Goal: Transaction & Acquisition: Purchase product/service

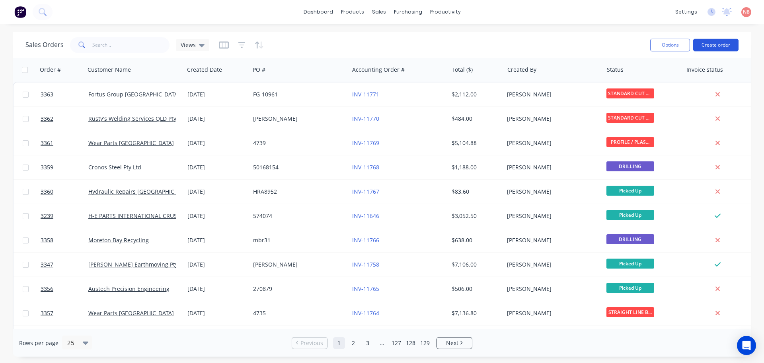
click at [724, 43] on button "Create order" at bounding box center [715, 45] width 45 height 13
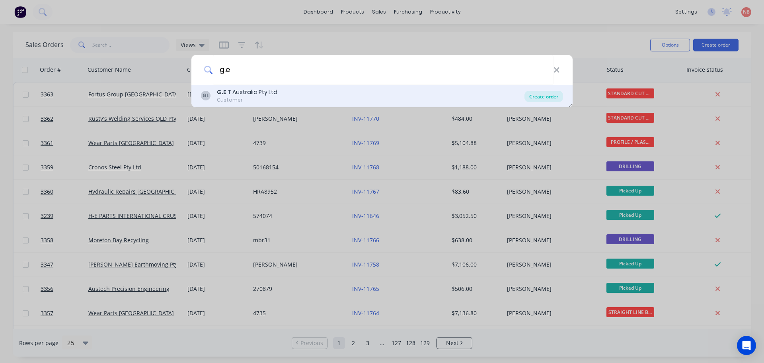
type input "g.e"
click at [548, 97] on div "Create order" at bounding box center [544, 96] width 39 height 11
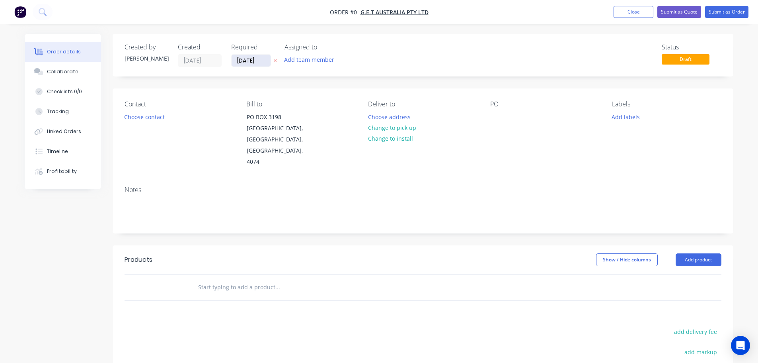
click at [246, 60] on input "[DATE]" at bounding box center [251, 61] width 39 height 12
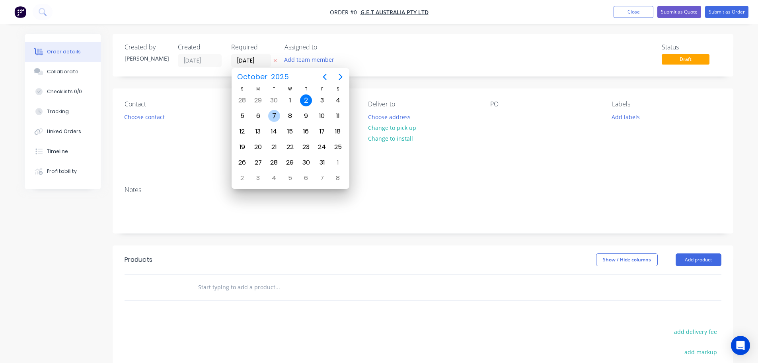
click at [279, 118] on div "7" at bounding box center [274, 116] width 12 height 12
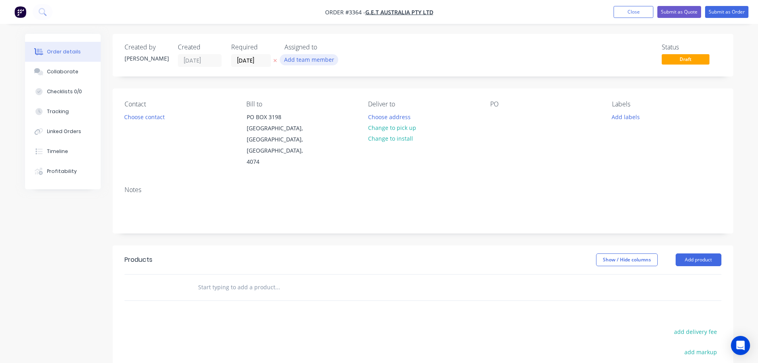
click at [310, 57] on button "Add team member" at bounding box center [309, 59] width 59 height 11
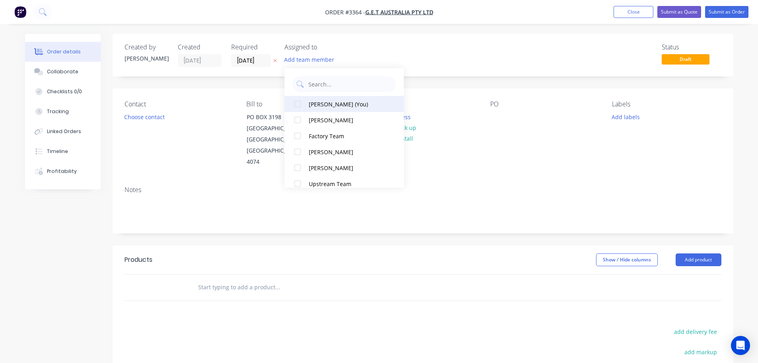
click at [327, 99] on button "[PERSON_NAME] (You)" at bounding box center [344, 104] width 119 height 16
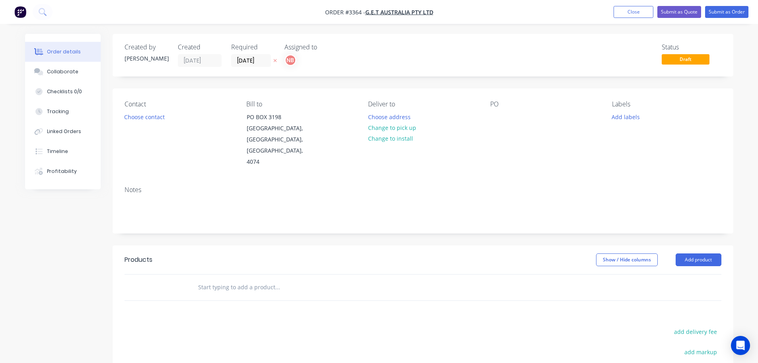
click at [242, 51] on div "Required" at bounding box center [253, 47] width 44 height 8
click at [244, 57] on input "[DATE]" at bounding box center [251, 61] width 39 height 12
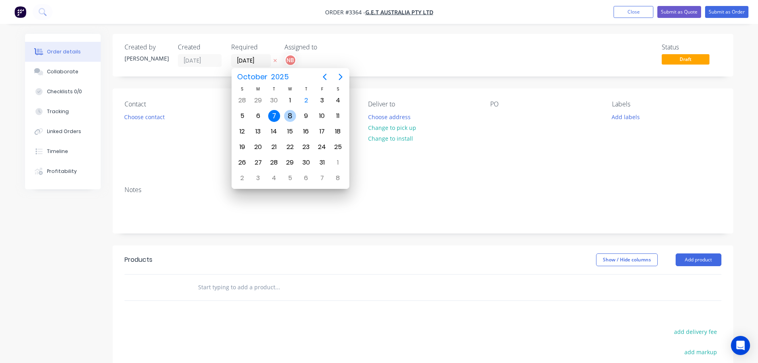
click at [287, 117] on div "8" at bounding box center [290, 116] width 12 height 12
type input "[DATE]"
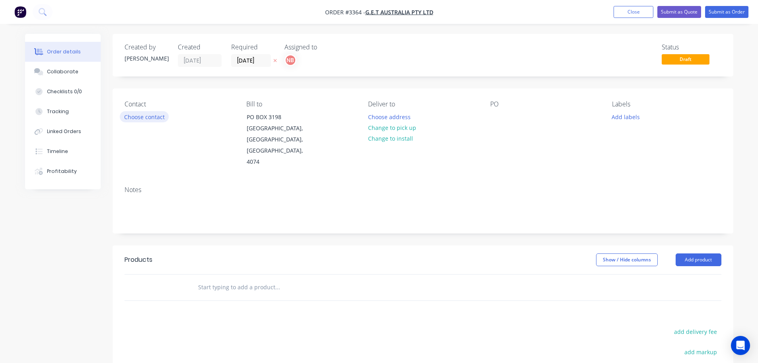
click at [150, 116] on button "Choose contact" at bounding box center [144, 116] width 49 height 11
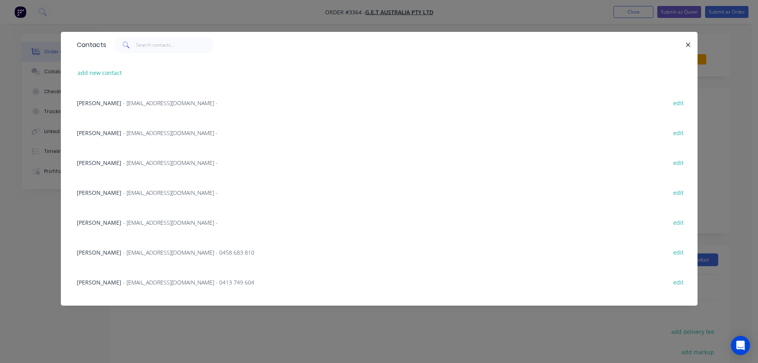
click at [123, 193] on span "- [EMAIL_ADDRESS][DOMAIN_NAME] -" at bounding box center [170, 193] width 95 height 8
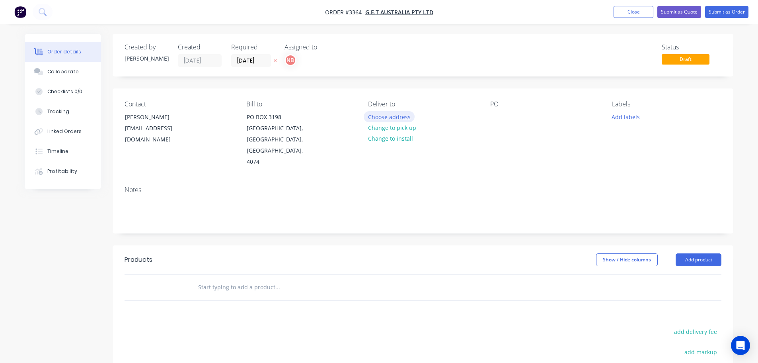
click at [376, 120] on button "Choose address" at bounding box center [389, 116] width 51 height 11
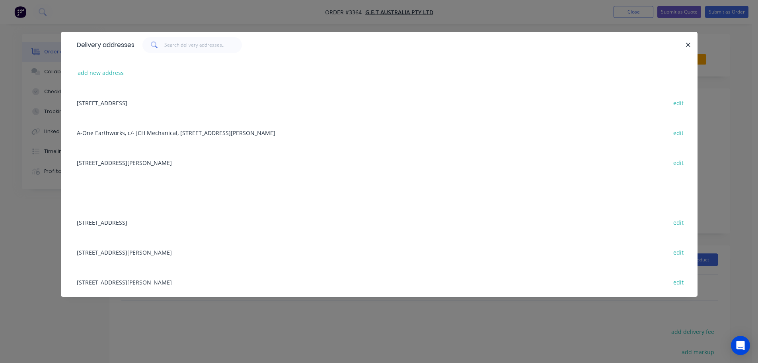
click at [116, 158] on div "[STREET_ADDRESS][PERSON_NAME] edit" at bounding box center [379, 162] width 613 height 30
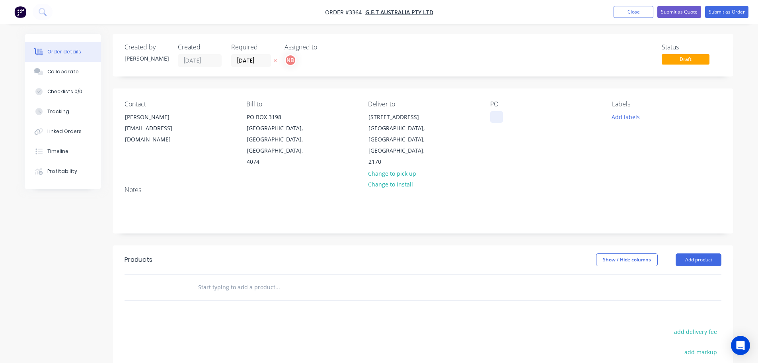
click at [490, 117] on div at bounding box center [496, 117] width 13 height 12
click at [621, 118] on button "Add labels" at bounding box center [626, 116] width 37 height 11
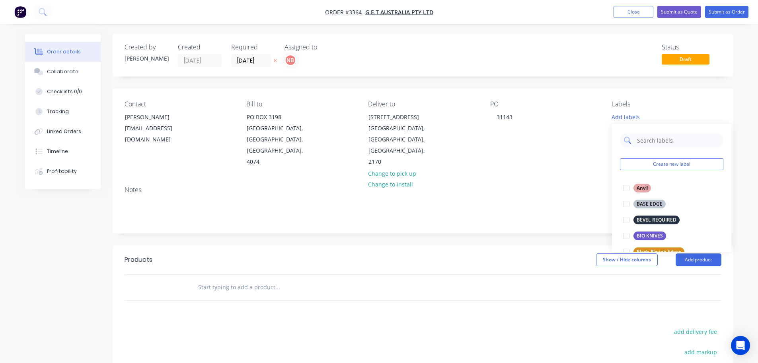
click at [638, 139] on input "text" at bounding box center [677, 140] width 83 height 16
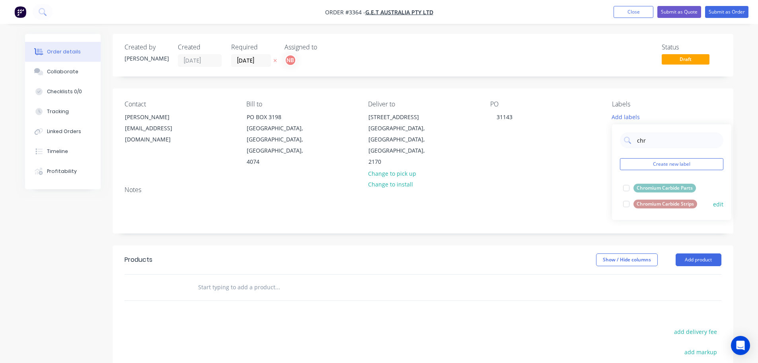
type input "chr"
click at [654, 201] on div "Chromium Carbide Strips" at bounding box center [666, 203] width 64 height 9
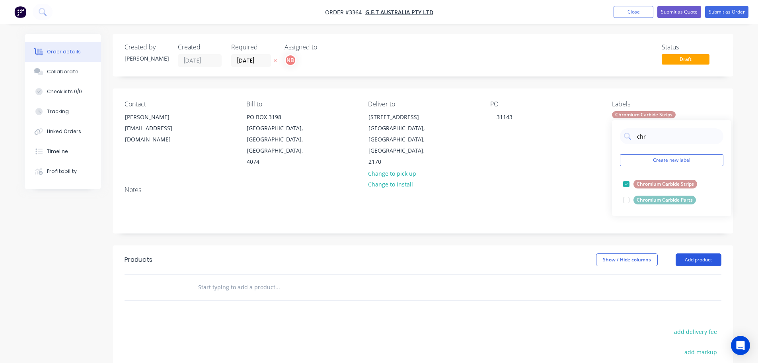
click at [696, 253] on button "Add product" at bounding box center [699, 259] width 46 height 13
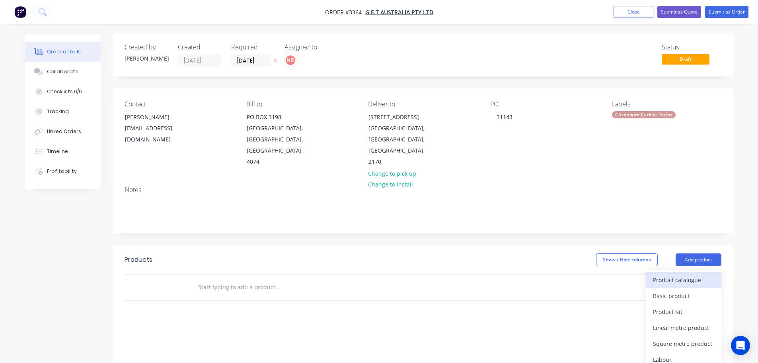
click at [673, 274] on div "Product catalogue" at bounding box center [683, 280] width 61 height 12
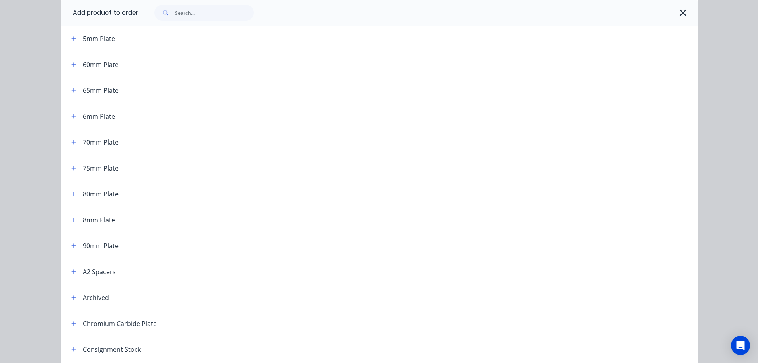
scroll to position [478, 0]
click at [71, 271] on icon "button" at bounding box center [73, 270] width 5 height 6
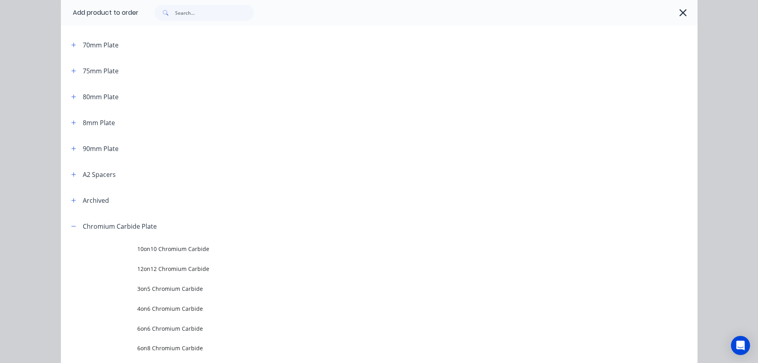
scroll to position [597, 0]
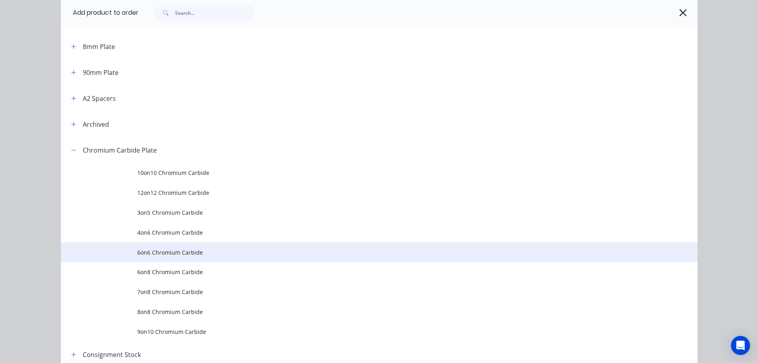
click at [152, 250] on span "6on6 Chromium Carbide" at bounding box center [361, 252] width 448 height 8
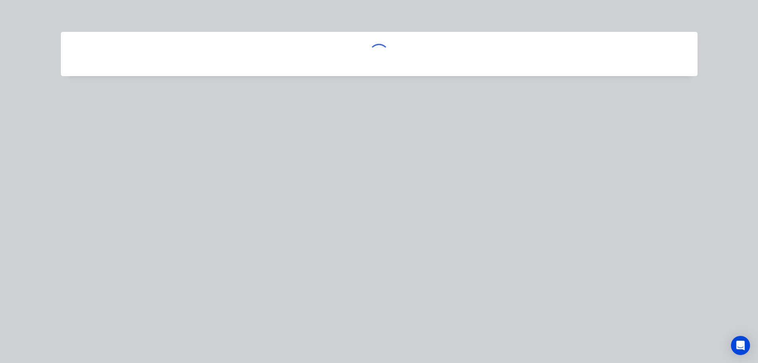
scroll to position [0, 0]
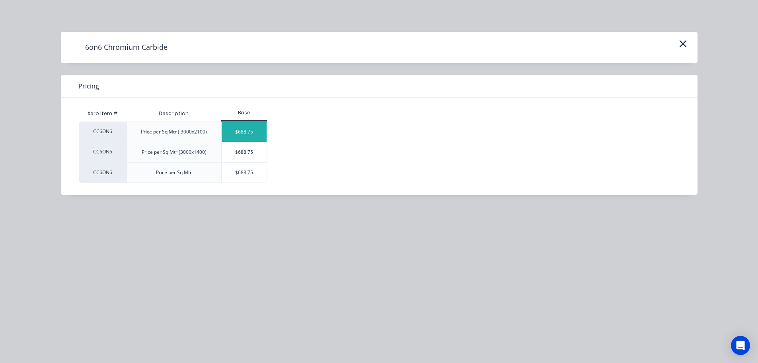
click at [250, 131] on div "$688.75" at bounding box center [244, 132] width 45 height 20
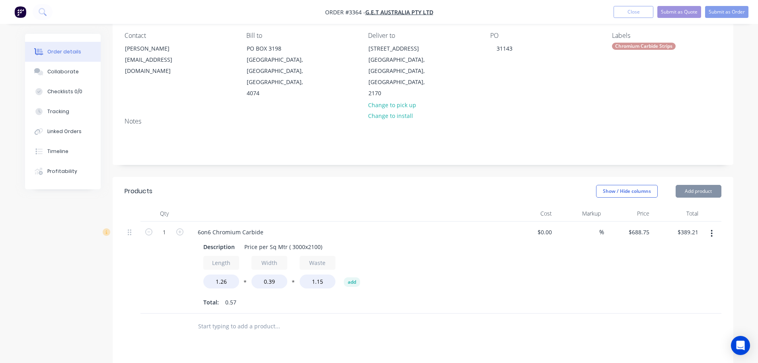
scroll to position [119, 0]
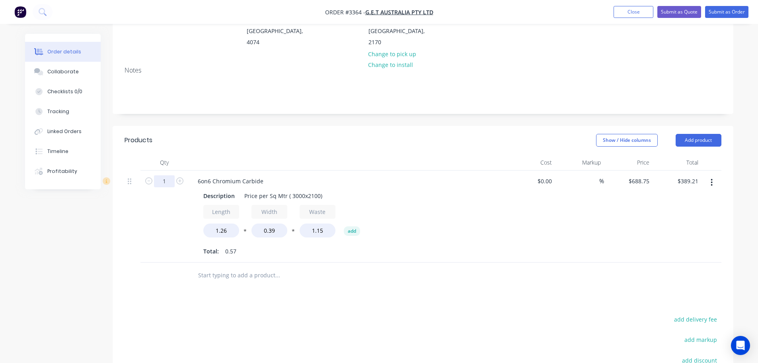
click at [172, 175] on input "1" at bounding box center [164, 181] width 21 height 12
type input "50"
type input "$19,460.63"
click at [203, 139] on header "Products Show / Hide columns Add product" at bounding box center [423, 140] width 621 height 29
click at [215, 190] on div "Description" at bounding box center [219, 196] width 38 height 12
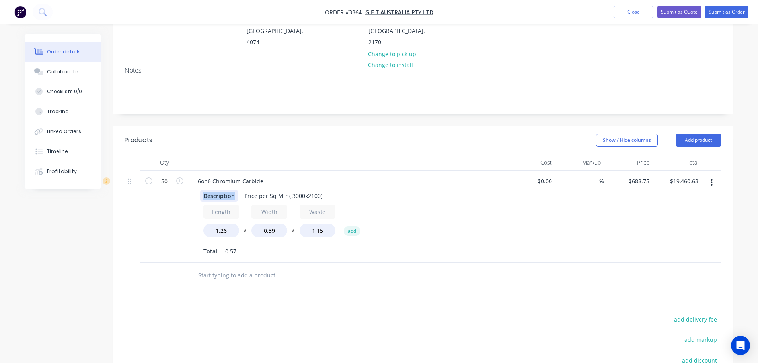
click at [215, 190] on div "Description" at bounding box center [219, 196] width 38 height 12
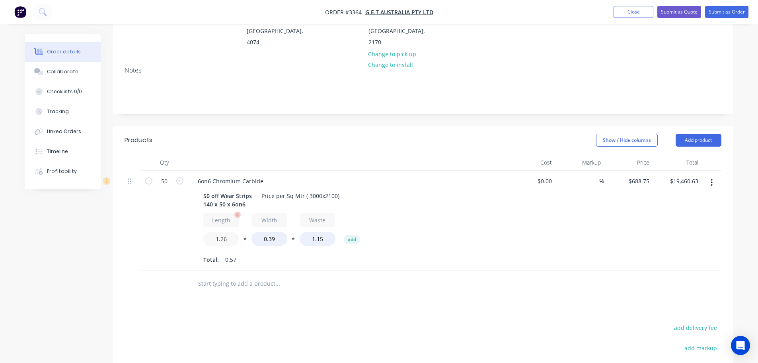
click at [216, 232] on input "1.26" at bounding box center [221, 239] width 36 height 14
type input "0.14"
type input "$2,162.68"
click at [257, 232] on input "0.39" at bounding box center [270, 239] width 36 height 14
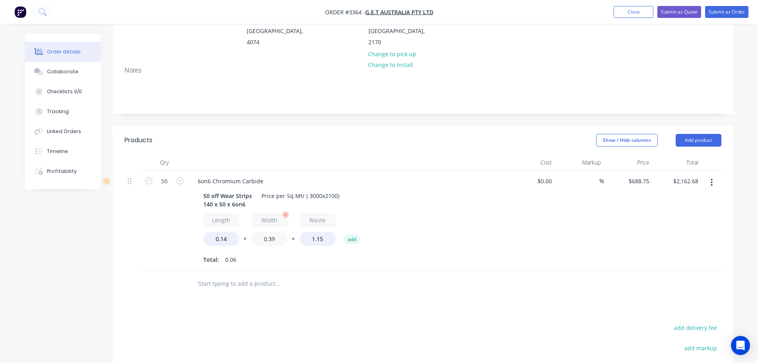
click at [257, 232] on input "0.39" at bounding box center [270, 239] width 36 height 14
type input "0.05"
type input "$278.94"
click at [277, 190] on div "Price per Sq Mtr ( 3000x2100)" at bounding box center [300, 196] width 84 height 12
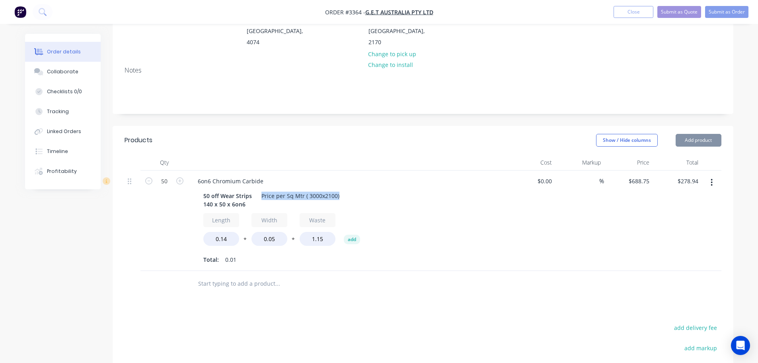
click at [277, 190] on div "Price per Sq Mtr ( 3000x2100)" at bounding box center [300, 196] width 84 height 12
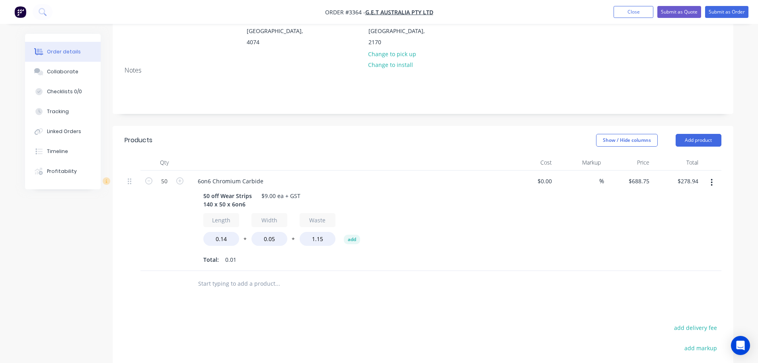
click at [712, 179] on icon "button" at bounding box center [712, 182] width 2 height 7
click at [672, 213] on div "Duplicate" at bounding box center [683, 219] width 61 height 12
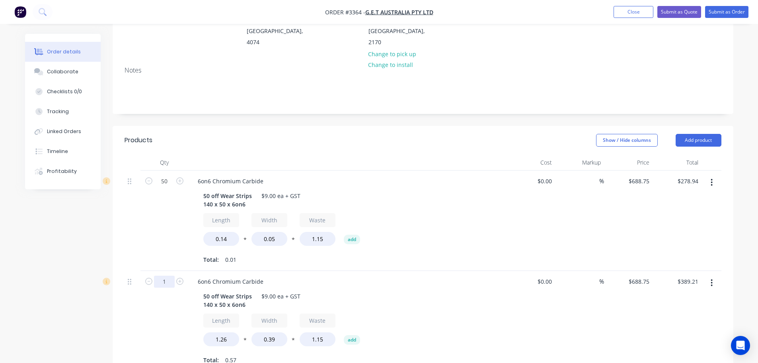
click at [168, 275] on input "1" at bounding box center [164, 281] width 21 height 12
type input "50"
type input "$19,460.63"
click at [154, 244] on div "50" at bounding box center [164, 220] width 48 height 100
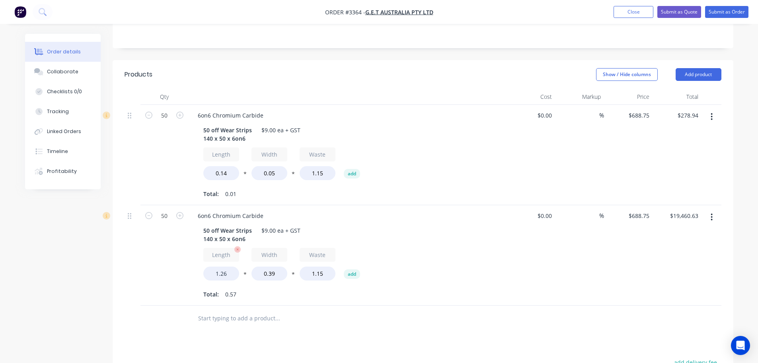
scroll to position [199, 0]
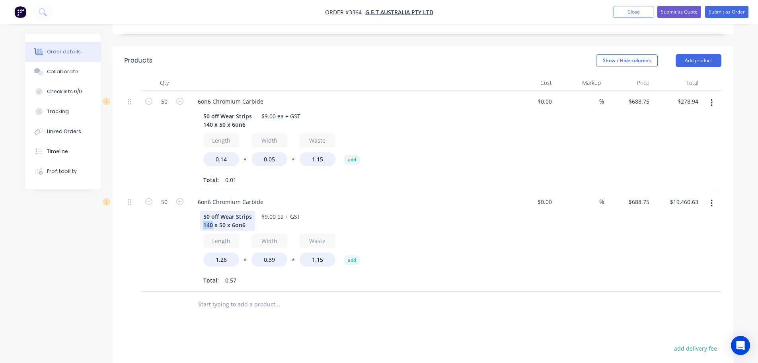
drag, startPoint x: 212, startPoint y: 215, endPoint x: 204, endPoint y: 214, distance: 8.4
click at [204, 214] on div "50 off Wear Strips 140 x 50 x 6on6" at bounding box center [227, 221] width 55 height 20
click at [214, 252] on input "1.26" at bounding box center [221, 259] width 36 height 14
type input "0.2"
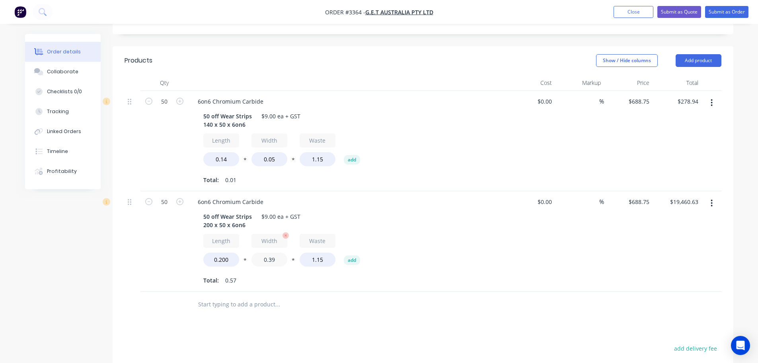
type input "$3,089.04"
click at [259, 252] on input "0.39" at bounding box center [270, 259] width 36 height 14
type input "0.05"
type input "$396.03"
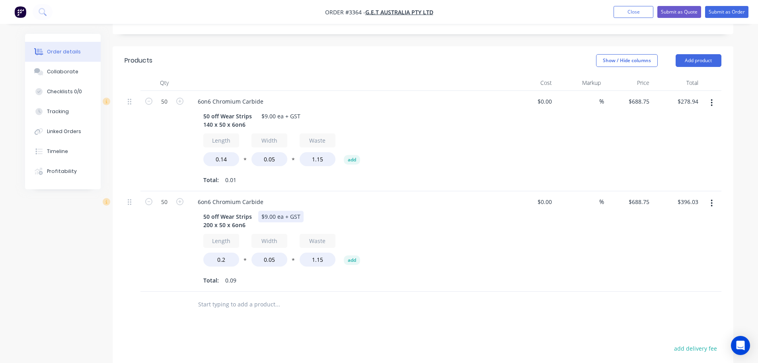
click at [266, 211] on div "$9.00 ea + GST" at bounding box center [280, 217] width 45 height 12
click at [407, 213] on div "50 off Wear Strips 200 x 50 x 6on6 $13.00 ea + GST" at bounding box center [345, 221] width 291 height 20
click at [711, 199] on icon "button" at bounding box center [712, 203] width 2 height 9
click at [660, 234] on div "Duplicate" at bounding box center [683, 240] width 61 height 12
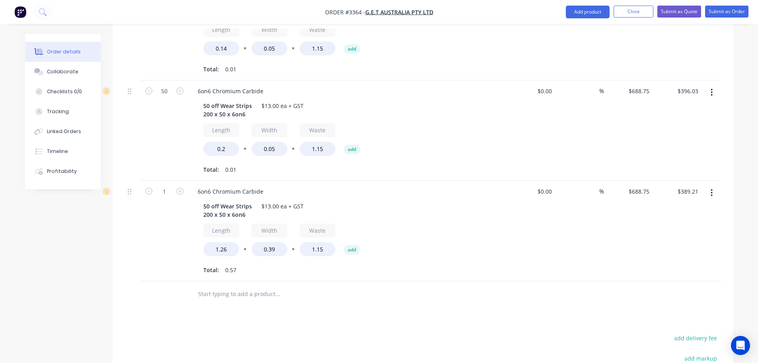
scroll to position [318, 0]
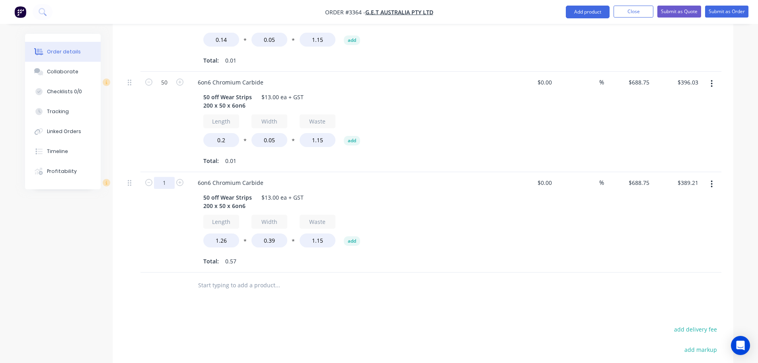
click at [164, 177] on input "1" at bounding box center [164, 183] width 21 height 12
type input "50"
type input "$19,460.63"
click at [152, 150] on div "50" at bounding box center [164, 122] width 48 height 100
click at [209, 197] on div "50 off Wear Strips 200 x 50 x 6on6" at bounding box center [227, 201] width 55 height 20
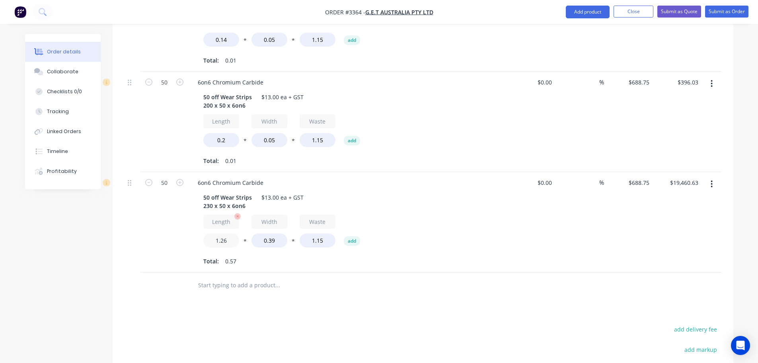
click at [222, 233] on input "1.26" at bounding box center [221, 240] width 36 height 14
type input "0.23"
type input "$3,553.95"
click at [274, 233] on input "0.39" at bounding box center [270, 240] width 36 height 14
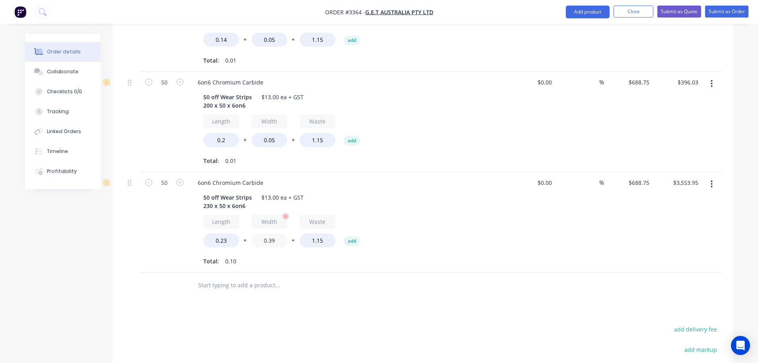
click at [274, 233] on input "0.39" at bounding box center [270, 240] width 36 height 14
type input "0.05"
type input "$454.58"
click at [269, 191] on div "$13.00 ea + GST" at bounding box center [282, 197] width 49 height 12
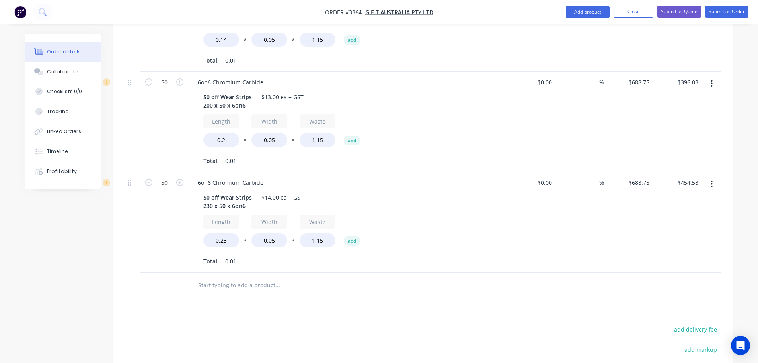
click at [380, 277] on div at bounding box center [310, 285] width 239 height 16
click at [715, 177] on button "button" at bounding box center [711, 184] width 19 height 14
click at [686, 215] on div "Duplicate" at bounding box center [683, 221] width 61 height 12
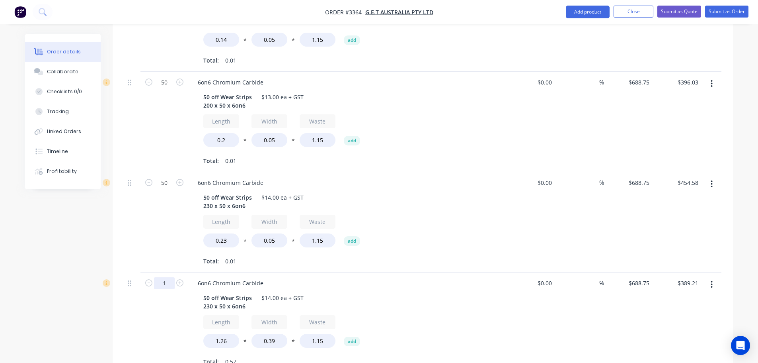
click at [170, 277] on input "1" at bounding box center [164, 283] width 21 height 12
type input "50"
type input "$19,460.63"
click at [168, 244] on div "50" at bounding box center [164, 222] width 48 height 100
click at [210, 296] on div "50 off Wear Strips 230 x 50 x 6on6" at bounding box center [227, 302] width 55 height 20
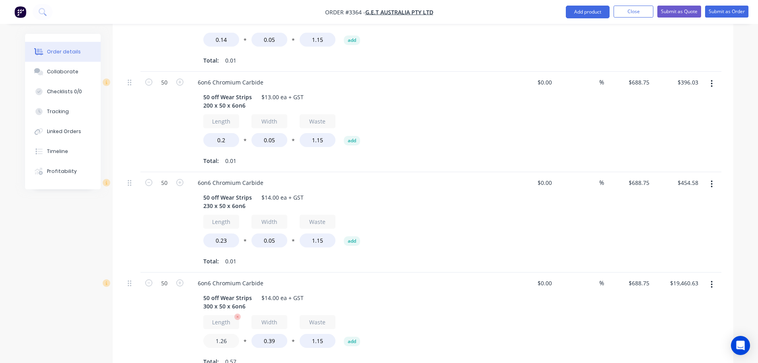
click at [217, 333] on input "1.26" at bounding box center [221, 340] width 36 height 14
type input "0.3"
type input "$4,631.84"
click at [265, 333] on input "0.39" at bounding box center [270, 340] width 36 height 14
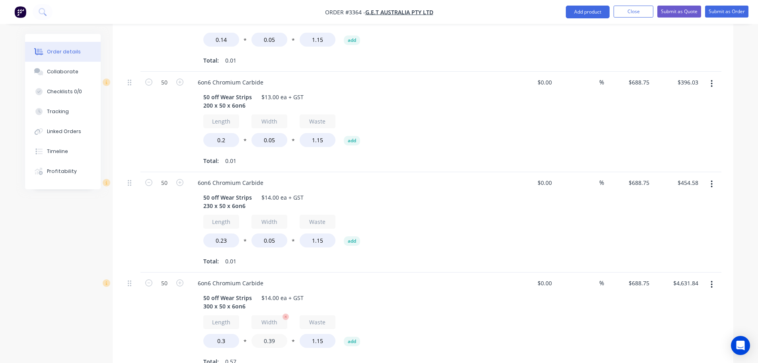
click at [265, 333] on input "0.39" at bounding box center [270, 340] width 36 height 14
type input "0.05"
type input "$592.33"
click at [269, 292] on div "$14.00 ea + GST" at bounding box center [282, 298] width 49 height 12
click at [389, 277] on div "6on6 Chromium Carbide" at bounding box center [347, 283] width 312 height 12
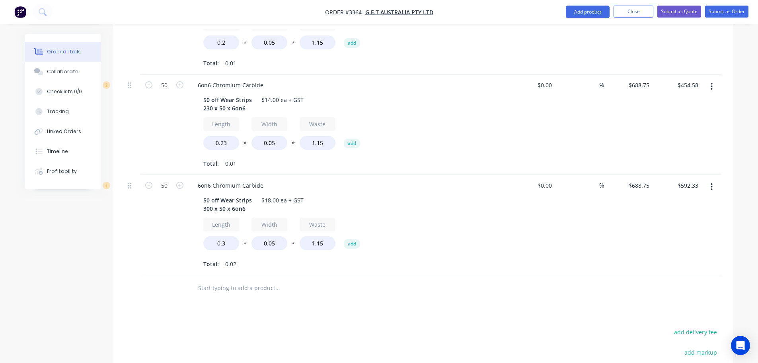
scroll to position [438, 0]
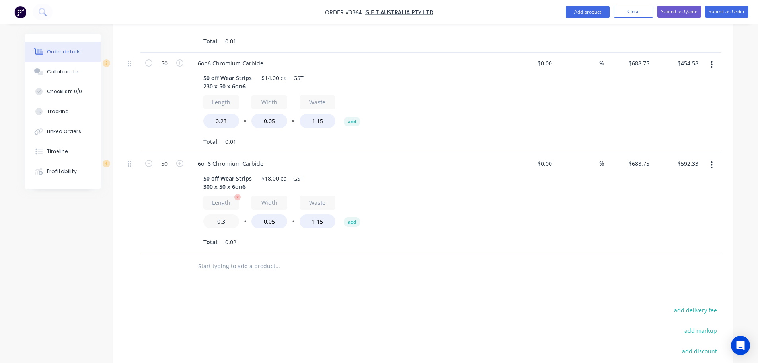
click at [232, 214] on input "0.3" at bounding box center [221, 221] width 36 height 14
type input "0.300"
click at [271, 258] on input "text" at bounding box center [277, 266] width 159 height 16
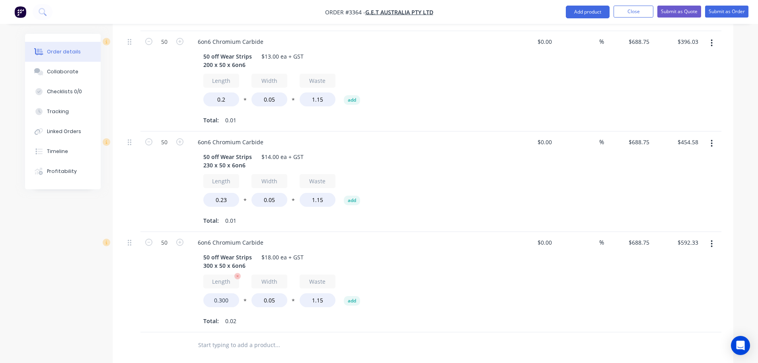
scroll to position [358, 0]
click at [232, 193] on input "0.23" at bounding box center [221, 200] width 36 height 14
type input "0.230"
click at [151, 190] on div "50" at bounding box center [164, 182] width 48 height 100
click at [224, 93] on input "0.2" at bounding box center [221, 100] width 36 height 14
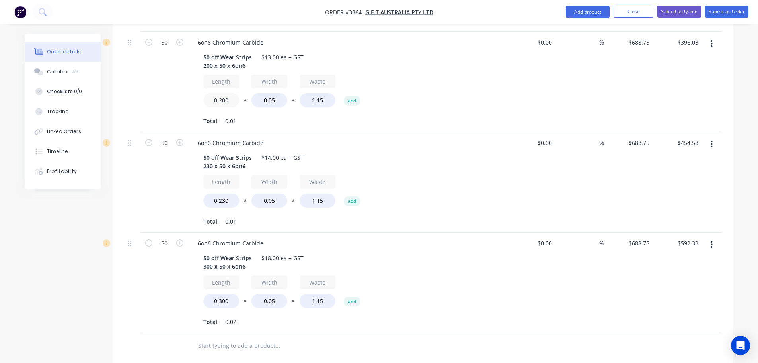
type input "0.200"
click at [169, 160] on div "50" at bounding box center [164, 182] width 48 height 100
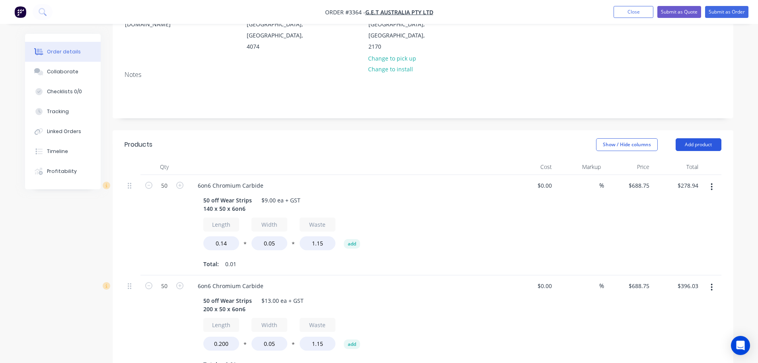
scroll to position [108, 0]
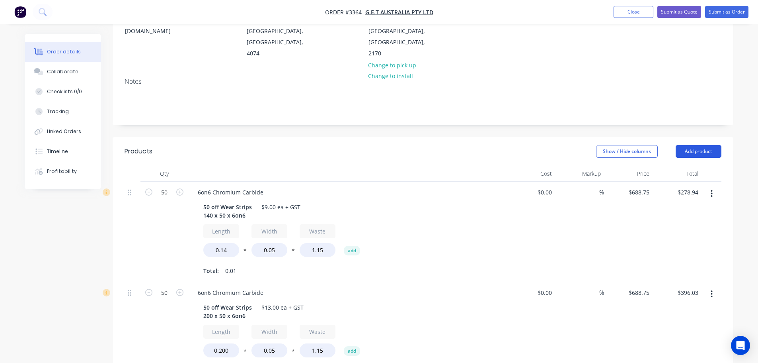
click at [698, 145] on button "Add product" at bounding box center [699, 151] width 46 height 13
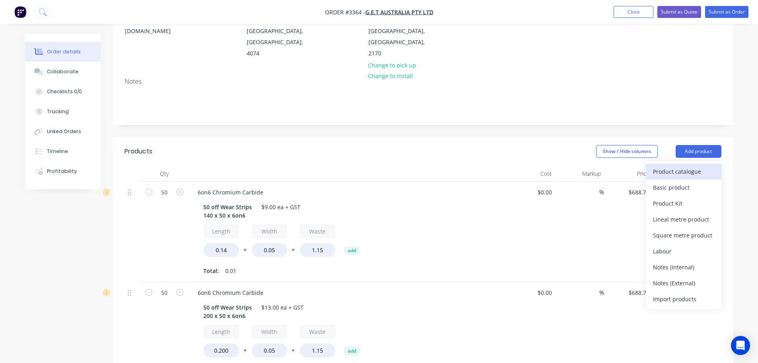
click at [683, 166] on div "Product catalogue" at bounding box center [683, 172] width 61 height 12
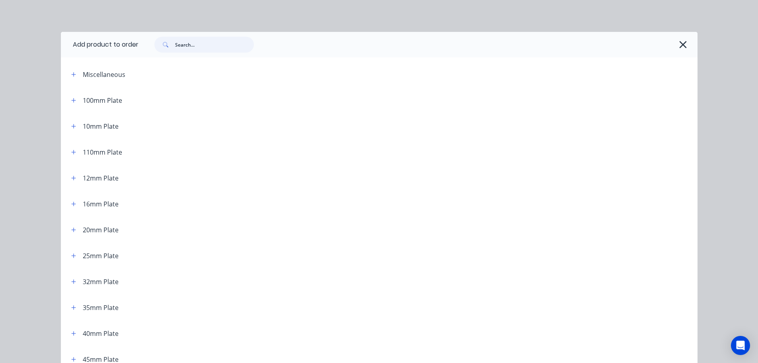
click at [213, 44] on input "text" at bounding box center [214, 45] width 79 height 16
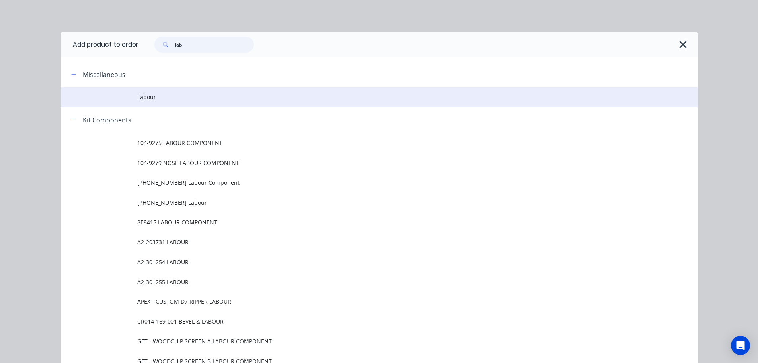
type input "lab"
click at [166, 101] on span "Labour" at bounding box center [361, 97] width 448 height 8
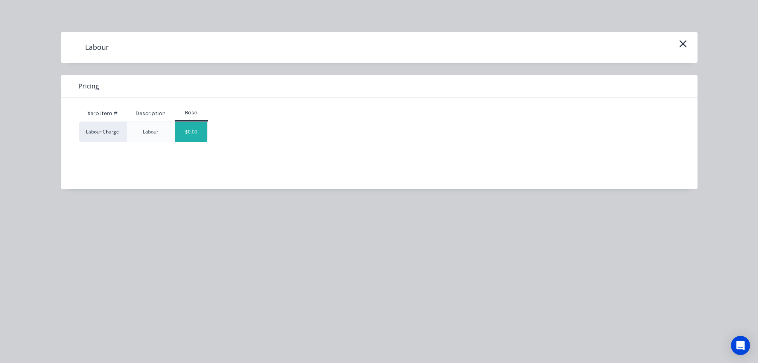
click at [194, 128] on div "$0.00" at bounding box center [191, 132] width 32 height 20
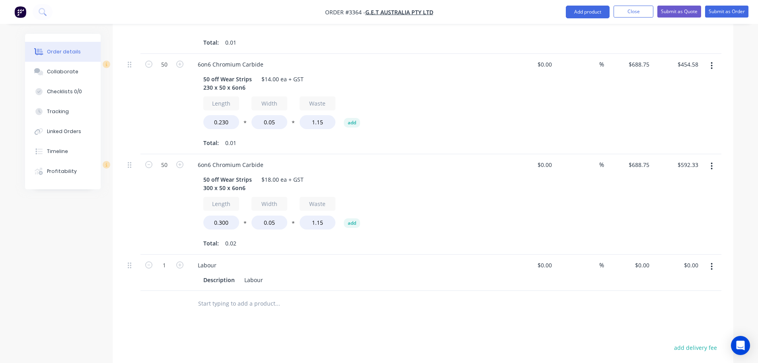
scroll to position [582, 0]
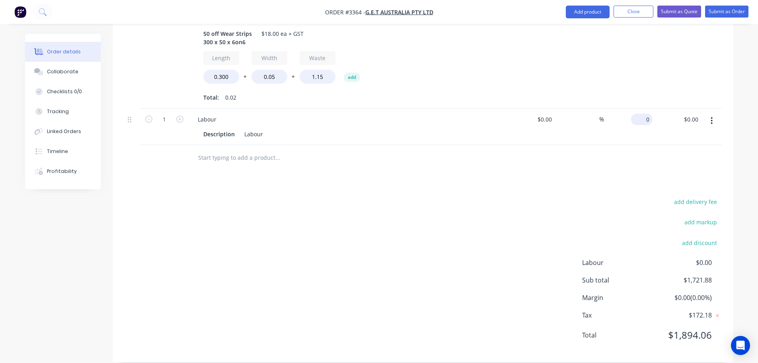
click at [642, 113] on div "0 $0.00" at bounding box center [641, 119] width 21 height 12
type input "$978.12"
click at [530, 196] on div "add delivery fee add markup add discount Labour $0.00 Sub total $2,700.00 Margi…" at bounding box center [423, 273] width 597 height 154
click at [84, 74] on button "Collaborate" at bounding box center [63, 72] width 76 height 20
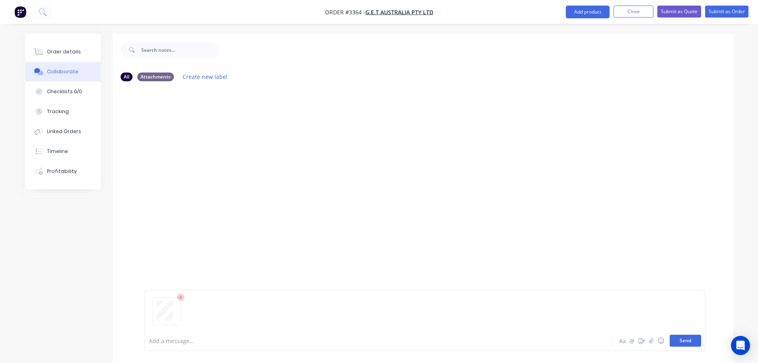
click at [686, 336] on button "Send" at bounding box center [685, 340] width 31 height 12
click at [50, 52] on div "Order details" at bounding box center [64, 51] width 34 height 7
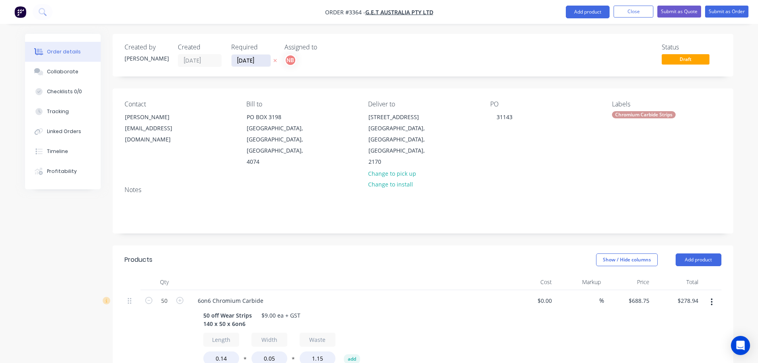
click at [253, 62] on input "[DATE]" at bounding box center [251, 61] width 39 height 12
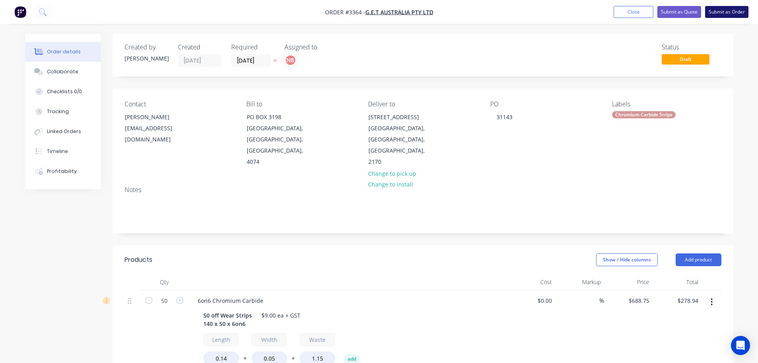
click at [729, 10] on button "Submit as Order" at bounding box center [726, 12] width 43 height 12
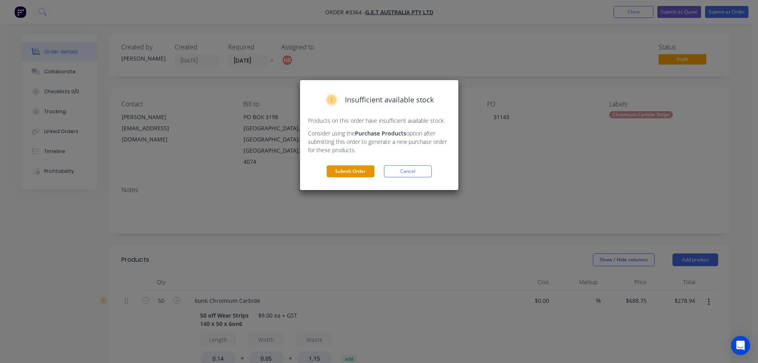
click at [361, 167] on button "Submit Order" at bounding box center [351, 171] width 48 height 12
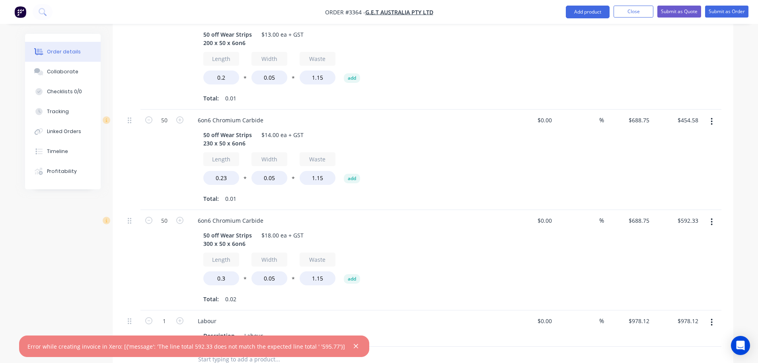
scroll to position [398, 0]
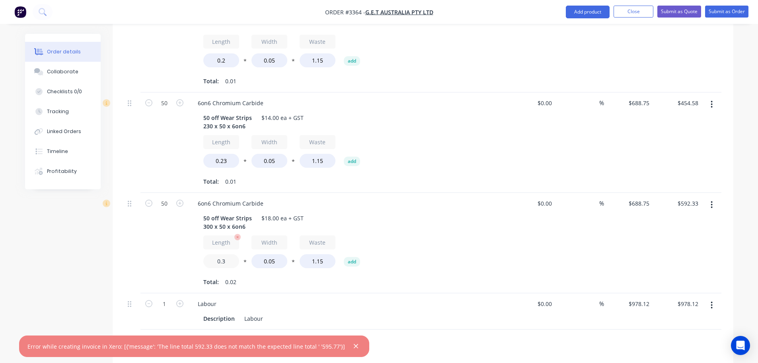
click at [230, 254] on input "0.3" at bounding box center [221, 261] width 36 height 14
click at [331, 254] on input "1.15" at bounding box center [318, 261] width 36 height 14
type input "1.14"
type input "$588.88"
click at [398, 276] on div "Total: 0.02" at bounding box center [347, 282] width 288 height 12
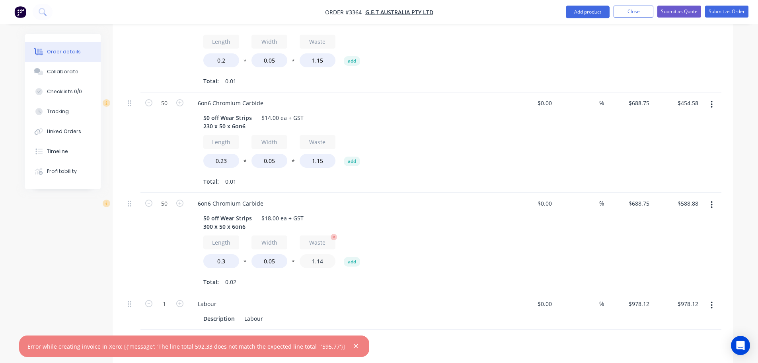
click at [329, 254] on input "1.14" at bounding box center [318, 261] width 36 height 14
type input "1.151"
type input "$595.77"
click at [330, 276] on div "Total: 0.02" at bounding box center [347, 282] width 288 height 12
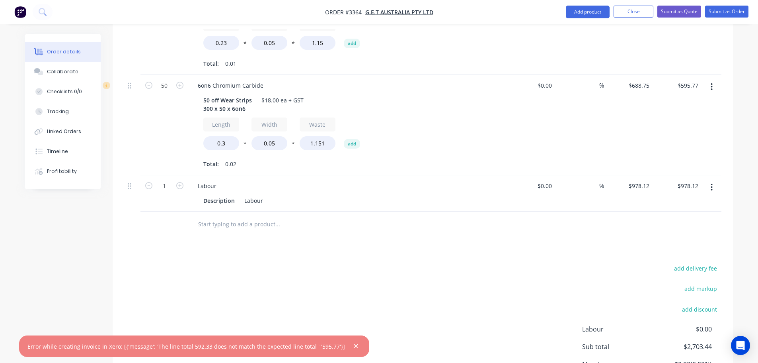
scroll to position [582, 0]
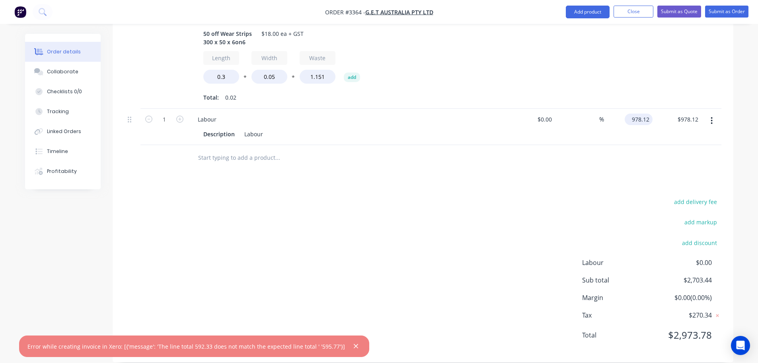
click at [641, 113] on input "978.12" at bounding box center [640, 119] width 25 height 12
type input "$974.68"
click at [554, 177] on div "Products Show / Hide columns Add product Qty Cost Markup Price Total 50 6on6 Ch…" at bounding box center [423, 12] width 621 height 699
click at [713, 10] on button "Submit as Order" at bounding box center [726, 12] width 43 height 12
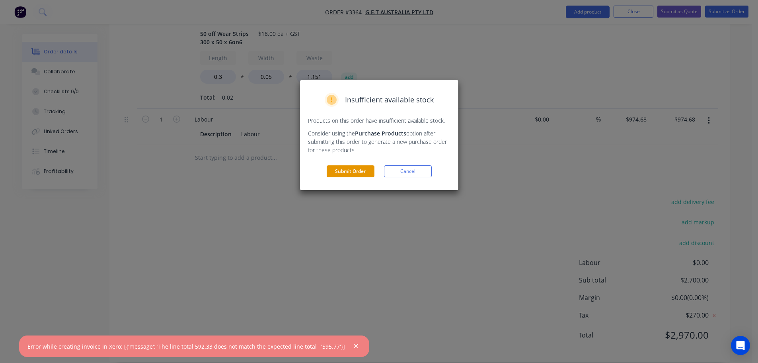
click at [355, 172] on button "Submit Order" at bounding box center [351, 171] width 48 height 12
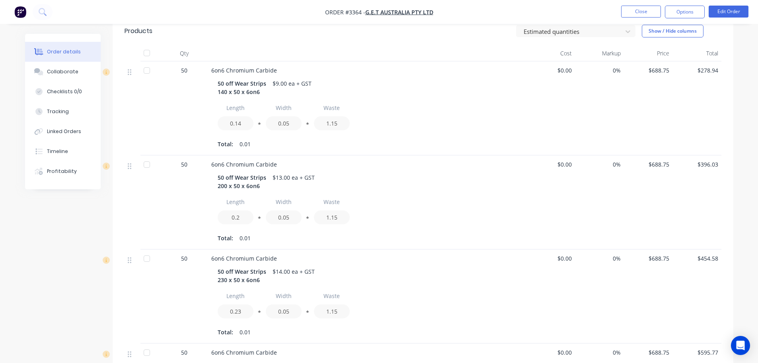
scroll to position [0, 0]
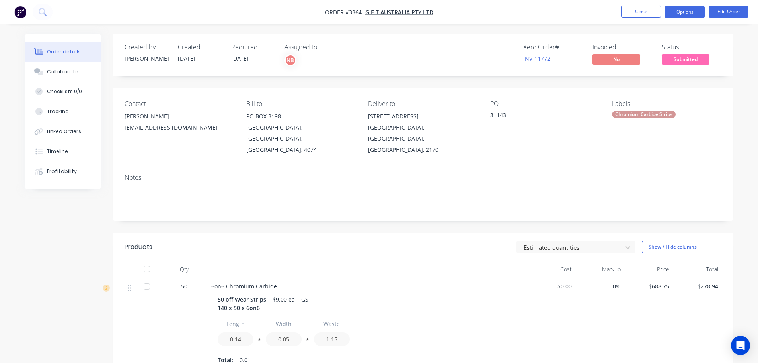
click at [690, 9] on button "Options" at bounding box center [685, 12] width 40 height 13
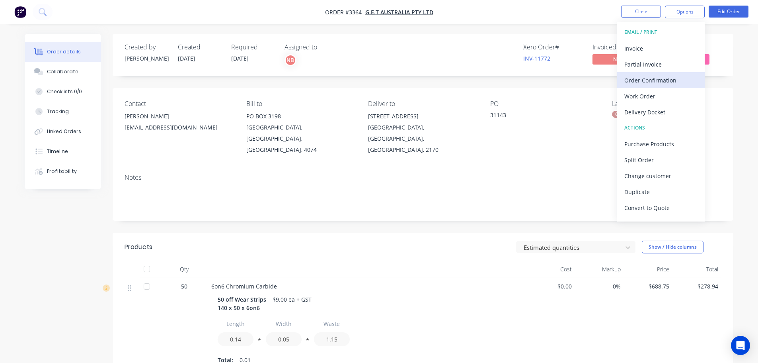
click at [644, 81] on div "Order Confirmation" at bounding box center [660, 80] width 73 height 12
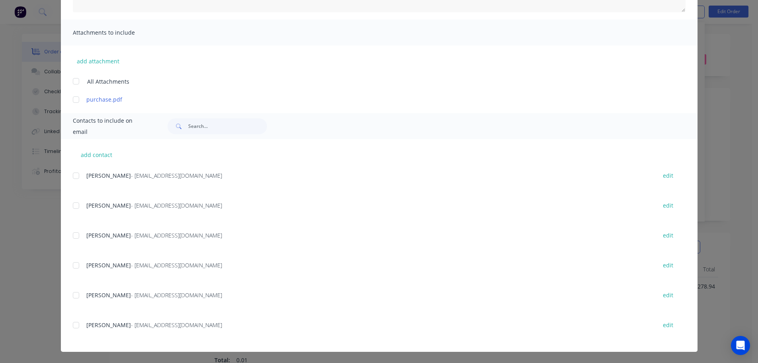
click at [71, 268] on div at bounding box center [76, 265] width 16 height 16
type textarea "Thank you for your order! Click 'view my order' to see your order confirmation.…"
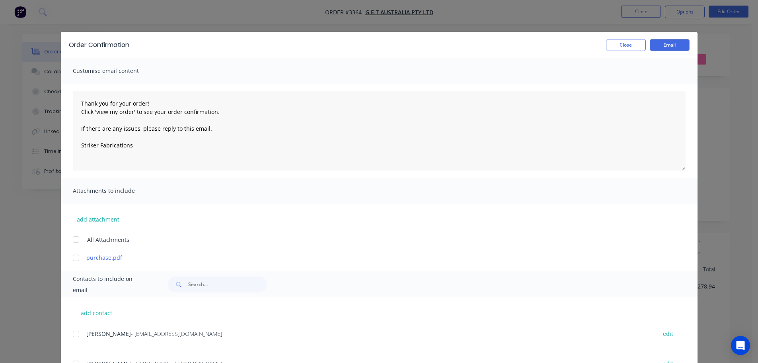
click at [658, 37] on div "Order Confirmation Close Email" at bounding box center [379, 45] width 637 height 26
click at [658, 43] on button "Email" at bounding box center [670, 45] width 40 height 12
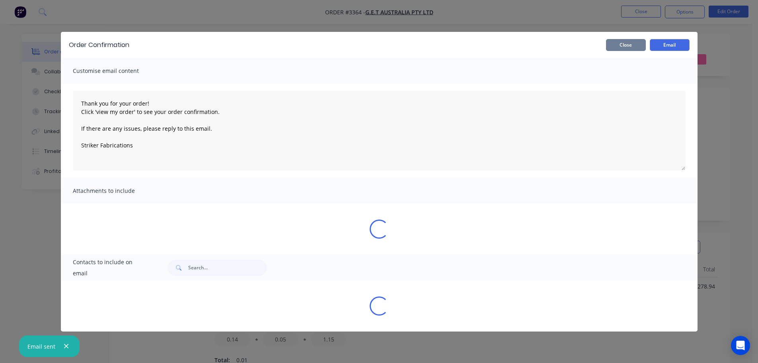
type textarea "Thank you for your order! Click 'view my order' to see your order confirmation.…"
click at [622, 46] on button "Close" at bounding box center [626, 45] width 40 height 12
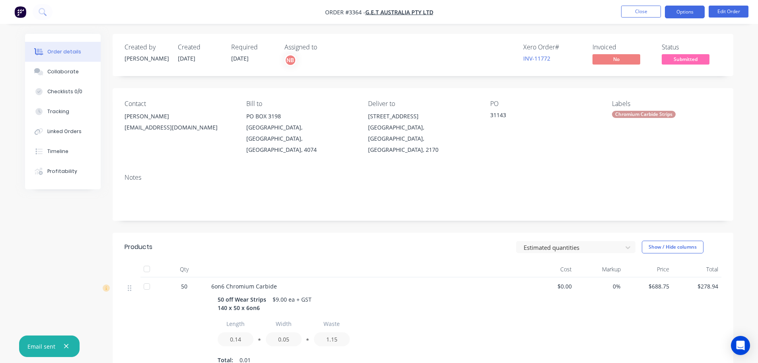
click at [687, 15] on button "Options" at bounding box center [685, 12] width 40 height 13
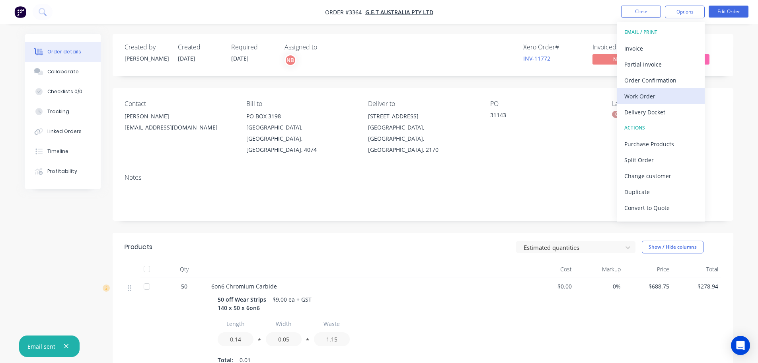
click at [643, 98] on div "Work Order" at bounding box center [660, 96] width 73 height 12
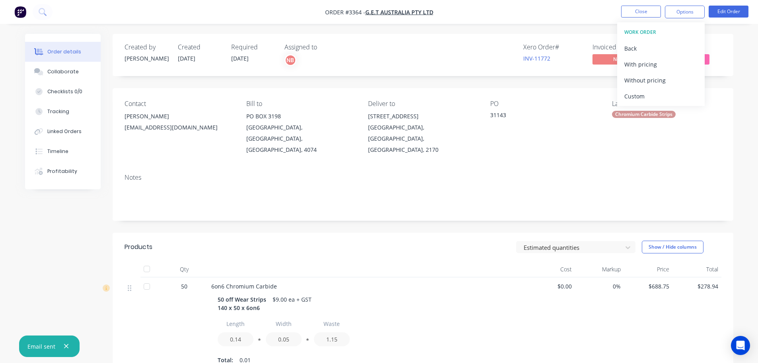
click at [642, 94] on div "Custom" at bounding box center [660, 96] width 73 height 12
click at [641, 79] on div "Without pricing" at bounding box center [660, 80] width 73 height 12
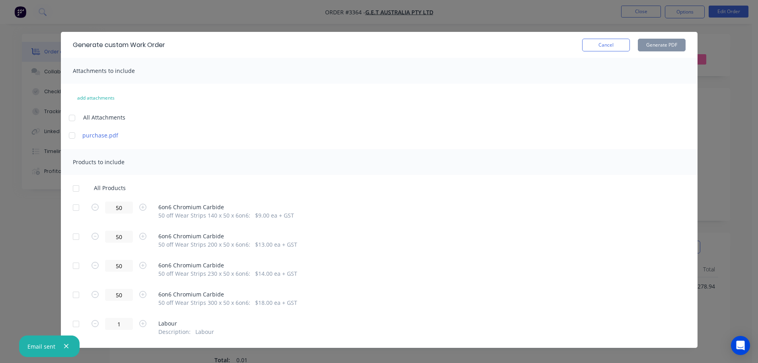
drag, startPoint x: 73, startPoint y: 208, endPoint x: 74, endPoint y: 222, distance: 14.7
click at [73, 208] on div at bounding box center [76, 207] width 16 height 16
click at [72, 236] on div at bounding box center [76, 236] width 16 height 16
drag, startPoint x: 72, startPoint y: 268, endPoint x: 72, endPoint y: 276, distance: 8.0
click at [72, 268] on div at bounding box center [76, 265] width 16 height 16
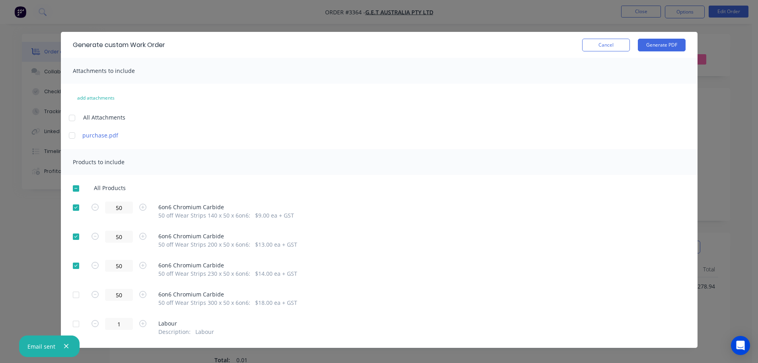
drag, startPoint x: 72, startPoint y: 293, endPoint x: 93, endPoint y: 280, distance: 25.2
click at [72, 294] on div at bounding box center [76, 295] width 16 height 16
click at [669, 43] on button "Generate PDF" at bounding box center [662, 45] width 48 height 13
click at [605, 40] on button "Cancel" at bounding box center [606, 45] width 48 height 13
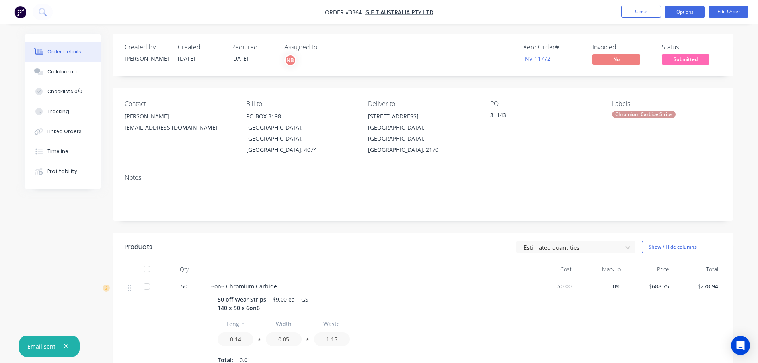
click at [673, 15] on button "Options" at bounding box center [685, 12] width 40 height 13
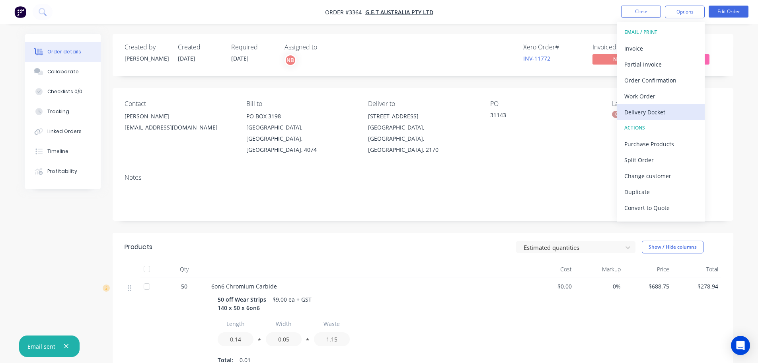
click at [646, 111] on div "Delivery Docket" at bounding box center [660, 112] width 73 height 12
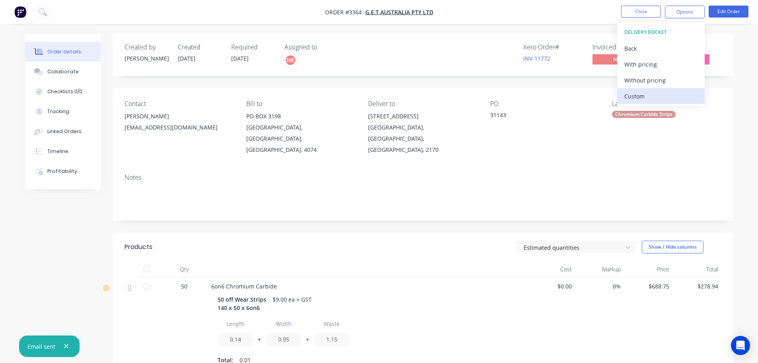
click at [642, 98] on div "Custom" at bounding box center [660, 96] width 73 height 12
click at [638, 82] on div "Without pricing" at bounding box center [660, 80] width 73 height 12
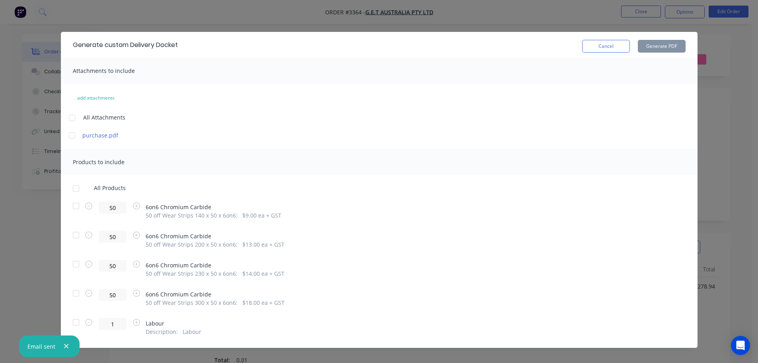
click at [73, 207] on div at bounding box center [76, 206] width 16 height 16
click at [72, 236] on div at bounding box center [76, 235] width 16 height 16
click at [72, 262] on div at bounding box center [76, 264] width 16 height 16
click at [72, 292] on div at bounding box center [76, 293] width 16 height 16
click at [643, 51] on button "Generate PDF" at bounding box center [662, 46] width 48 height 13
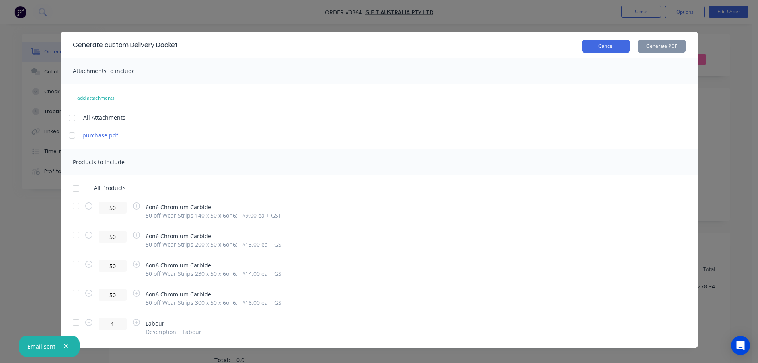
click at [603, 46] on button "Cancel" at bounding box center [606, 46] width 48 height 13
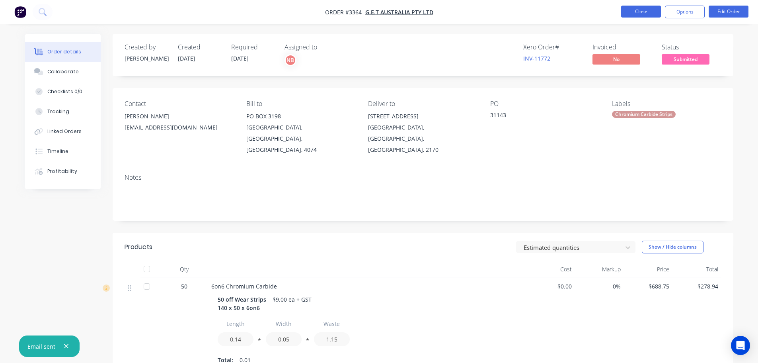
click at [639, 6] on button "Close" at bounding box center [641, 12] width 40 height 12
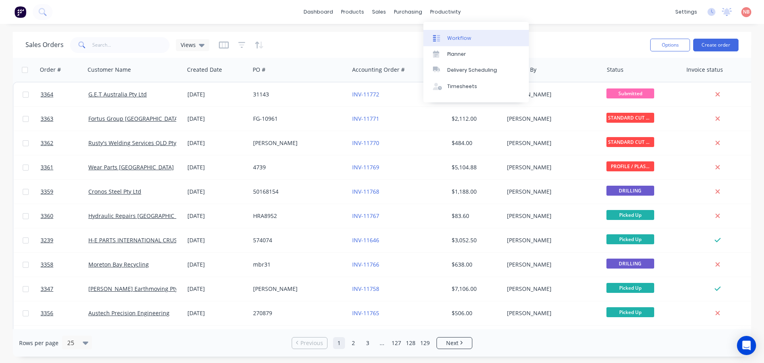
click at [452, 37] on div "Workflow" at bounding box center [459, 38] width 24 height 7
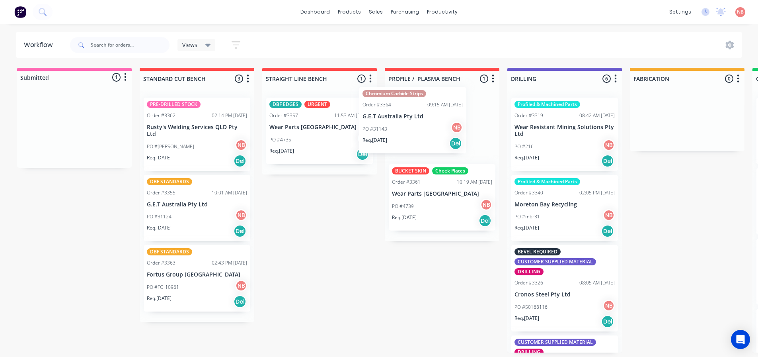
drag, startPoint x: 69, startPoint y: 140, endPoint x: 434, endPoint y: 132, distance: 365.4
click at [434, 132] on div "Submitted 1 Status colour #FF69B4 hex #FF69B4 Save Cancel Summaries Total order…" at bounding box center [657, 210] width 1327 height 285
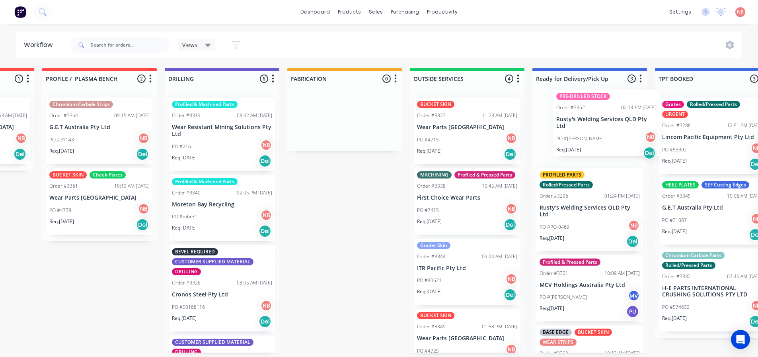
drag, startPoint x: 144, startPoint y: 142, endPoint x: 573, endPoint y: 135, distance: 428.7
click at [574, 133] on div "Submitted 0 Status colour #FF69B4 hex #FF69B4 Save Cancel Summaries Total order…" at bounding box center [314, 210] width 1327 height 285
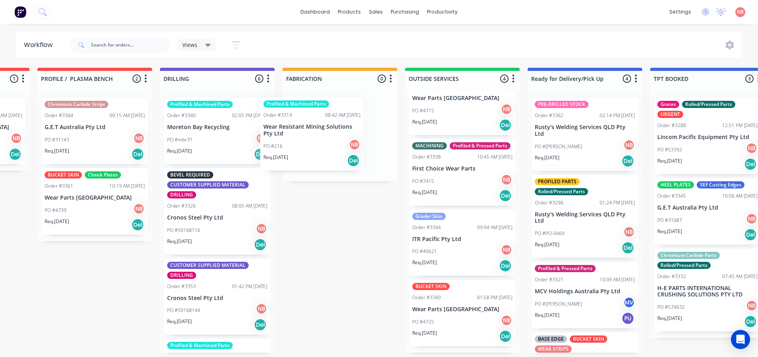
scroll to position [18, 0]
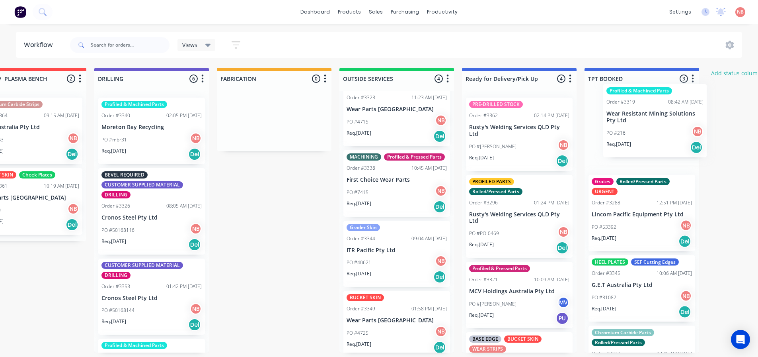
drag, startPoint x: 193, startPoint y: 143, endPoint x: 642, endPoint y: 130, distance: 448.7
click at [642, 130] on div "Submitted 0 Status colour #FF69B4 hex #FF69B4 Save Cancel Summaries Total order…" at bounding box center [244, 210] width 1327 height 285
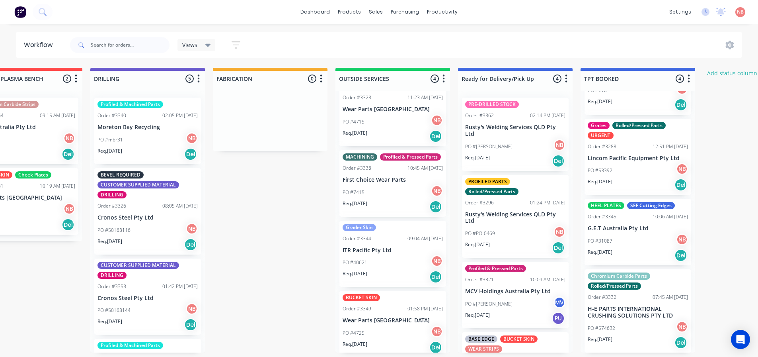
scroll to position [57, 0]
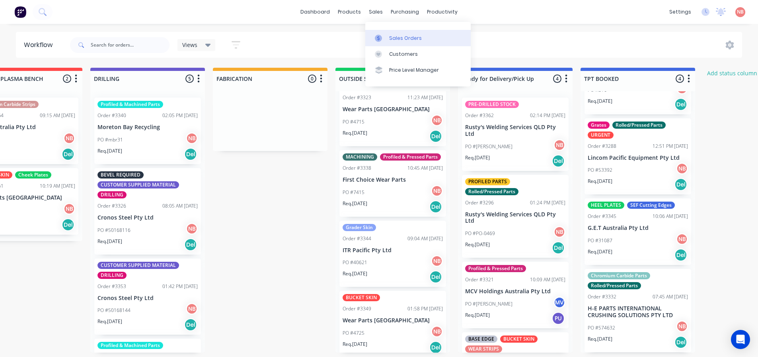
click at [386, 35] on div at bounding box center [381, 38] width 12 height 7
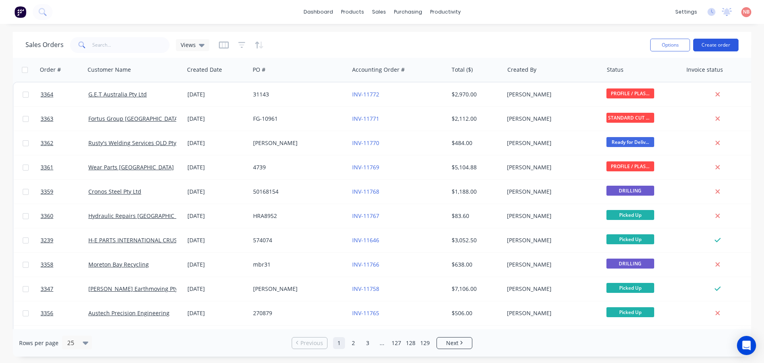
click at [714, 47] on button "Create order" at bounding box center [715, 45] width 45 height 13
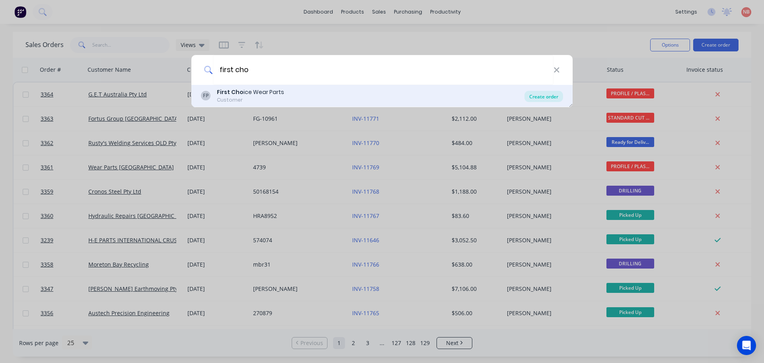
type input "first cho"
click at [549, 96] on div "Create order" at bounding box center [544, 96] width 39 height 11
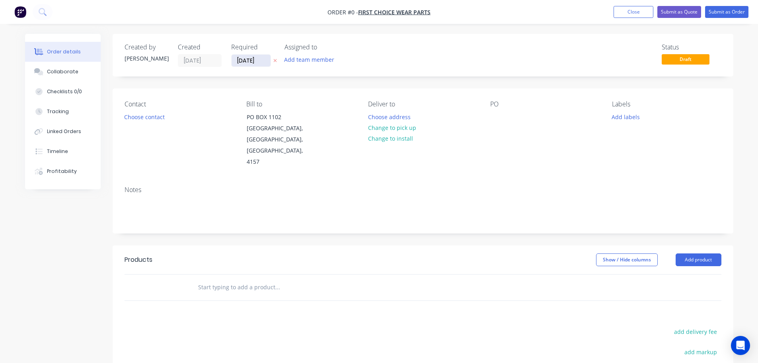
click at [255, 56] on input "[DATE]" at bounding box center [251, 61] width 39 height 12
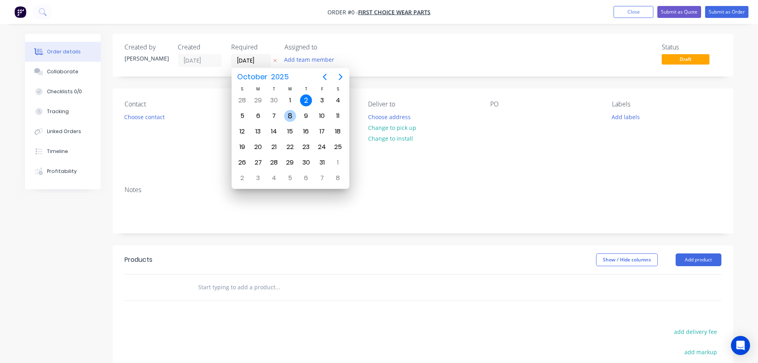
click at [287, 115] on div "8" at bounding box center [290, 116] width 12 height 12
type input "[DATE]"
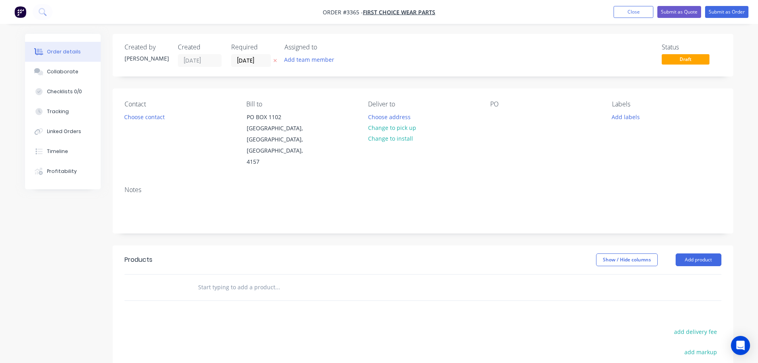
click at [294, 59] on button "Add team member" at bounding box center [309, 59] width 59 height 11
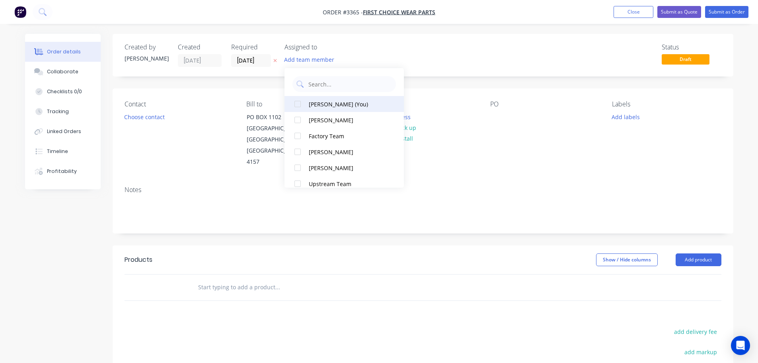
click at [329, 107] on div "[PERSON_NAME] (You)" at bounding box center [349, 104] width 80 height 8
click at [152, 114] on button "Choose contact" at bounding box center [144, 116] width 49 height 11
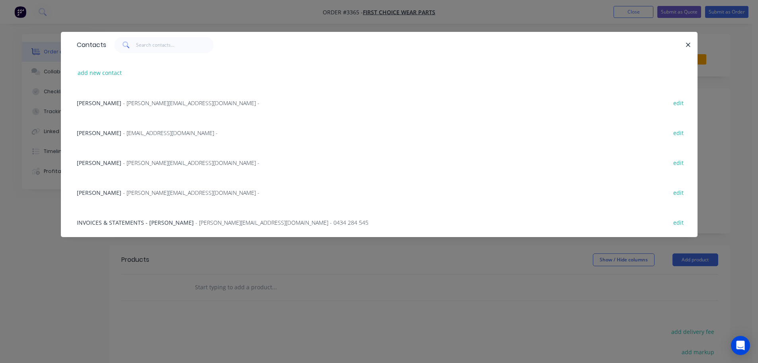
click at [137, 103] on span "- [PERSON_NAME][EMAIL_ADDRESS][DOMAIN_NAME] -" at bounding box center [191, 103] width 137 height 8
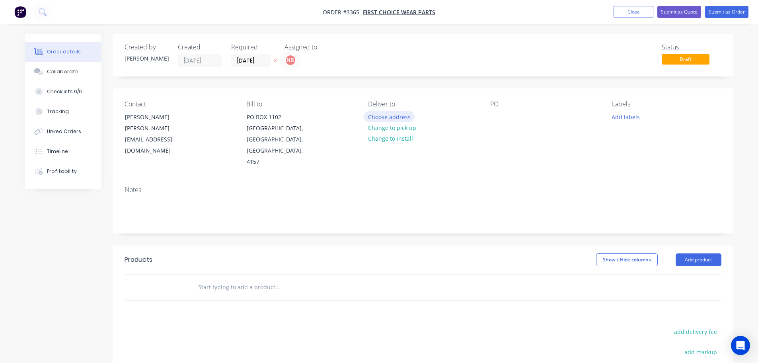
click at [392, 113] on button "Choose address" at bounding box center [389, 116] width 51 height 11
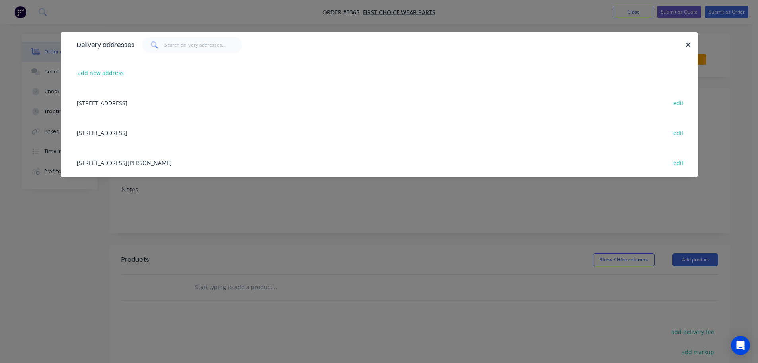
click at [161, 162] on div "[STREET_ADDRESS][PERSON_NAME] edit" at bounding box center [379, 162] width 613 height 30
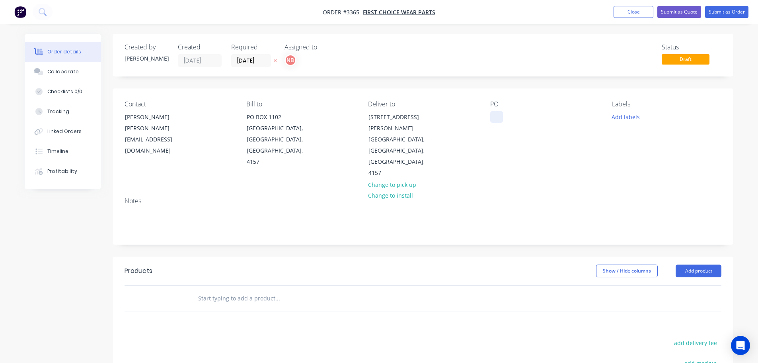
click at [496, 118] on div at bounding box center [496, 117] width 13 height 12
click at [64, 69] on div "Collaborate" at bounding box center [62, 71] width 31 height 7
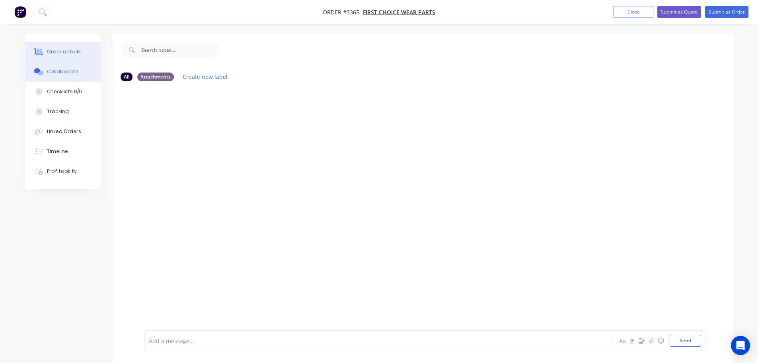
click at [68, 57] on button "Order details" at bounding box center [63, 52] width 76 height 20
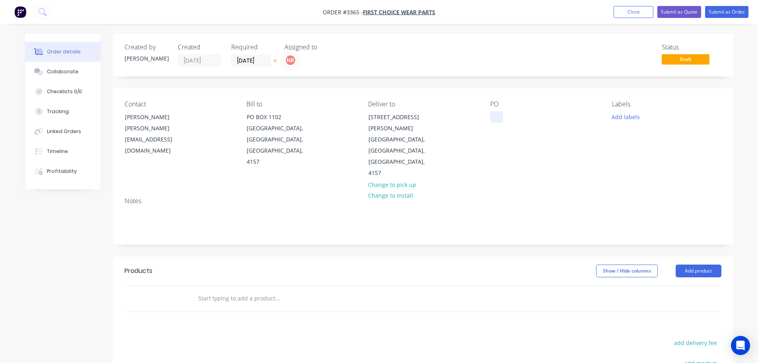
click at [499, 120] on div at bounding box center [496, 117] width 13 height 12
click at [620, 121] on button "Add labels" at bounding box center [626, 116] width 37 height 11
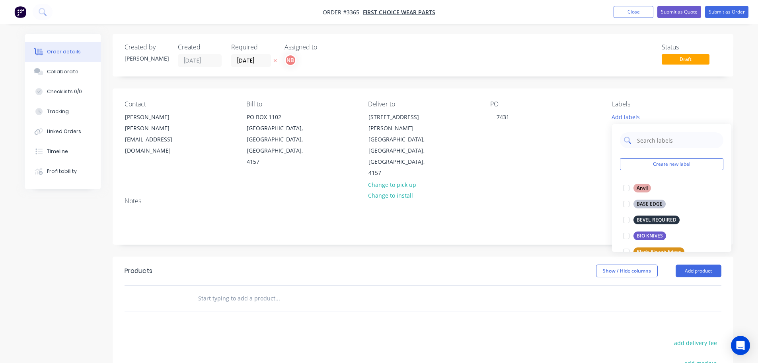
click at [649, 142] on input "text" at bounding box center [677, 140] width 83 height 16
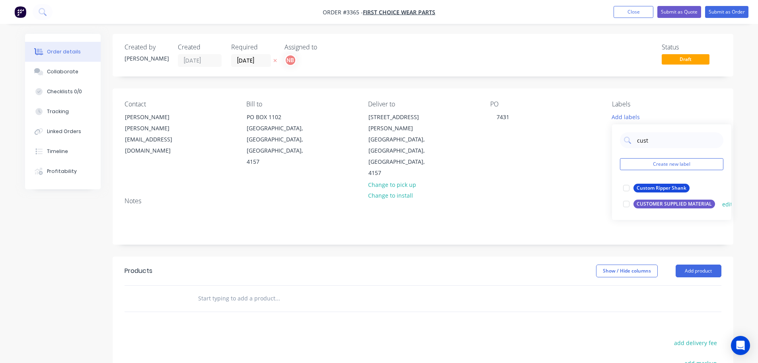
click at [650, 202] on div "CUSTOMER SUPPLIED MATERIAL" at bounding box center [675, 203] width 82 height 9
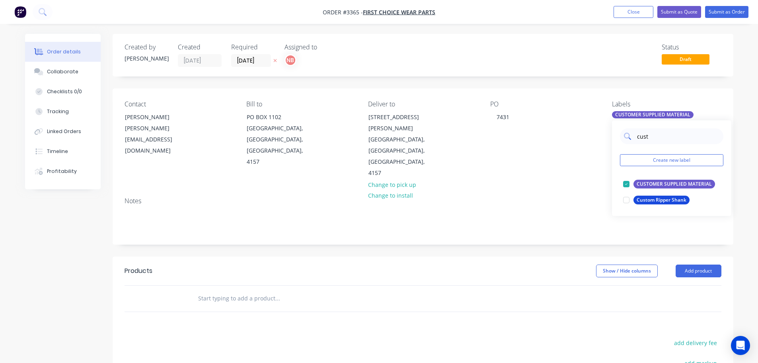
click at [648, 139] on input "cust" at bounding box center [677, 136] width 83 height 16
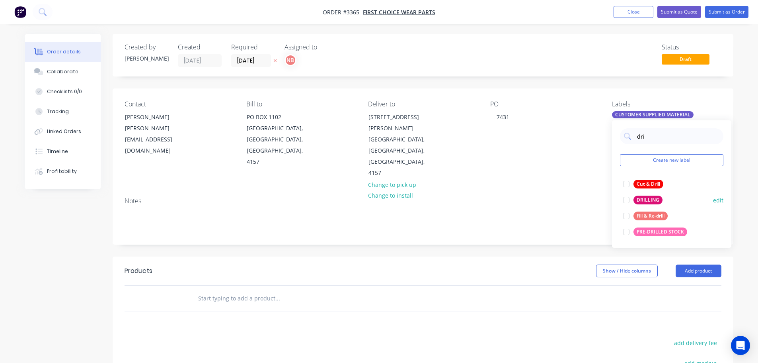
type input "dri"
click at [647, 196] on div "DRILLING" at bounding box center [648, 199] width 29 height 9
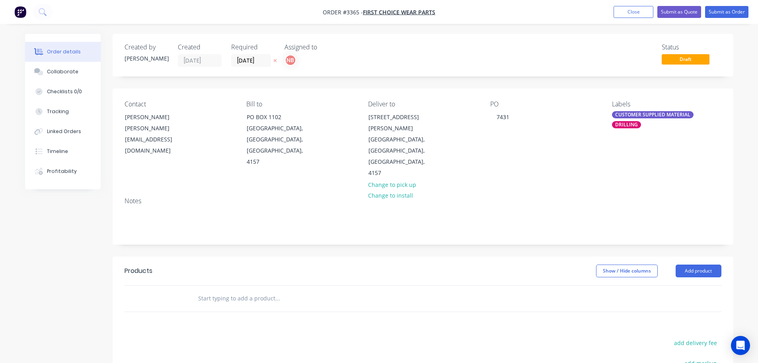
click at [564, 256] on header "Products Show / Hide columns Add product" at bounding box center [423, 270] width 621 height 29
click at [634, 5] on nav "Order #3365 - First Choice Wear Parts Add product Close Submit as Quote Submit …" at bounding box center [379, 12] width 758 height 24
click at [633, 14] on button "Close" at bounding box center [634, 12] width 40 height 12
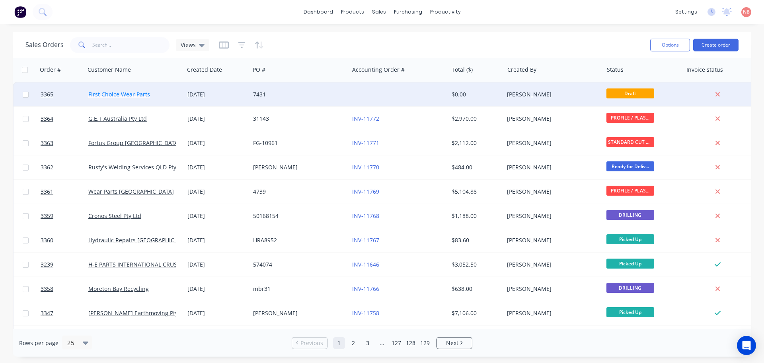
click at [138, 95] on link "First Choice Wear Parts" at bounding box center [119, 94] width 62 height 8
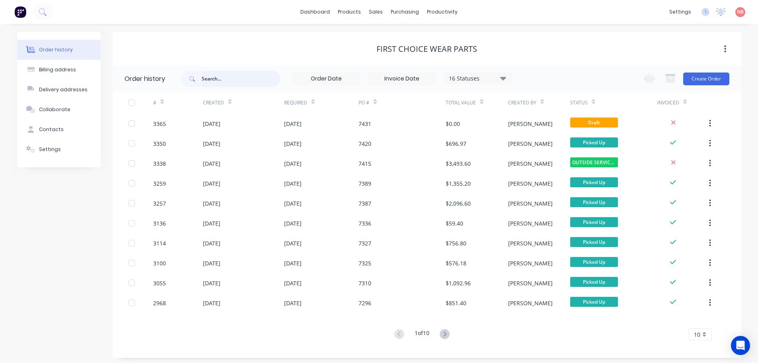
click at [221, 80] on input "text" at bounding box center [241, 79] width 79 height 16
type input "customer"
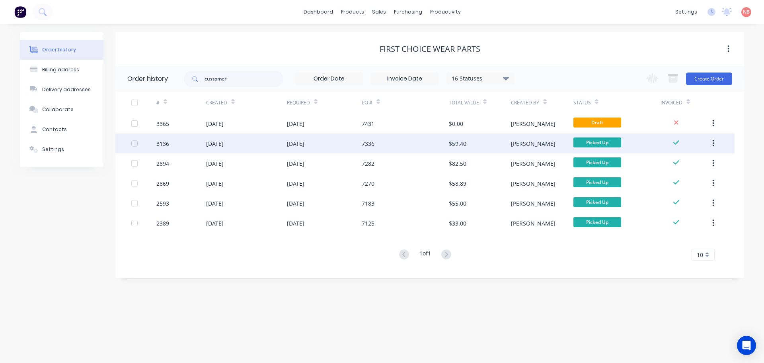
click at [304, 144] on div "[DATE]" at bounding box center [296, 143] width 18 height 8
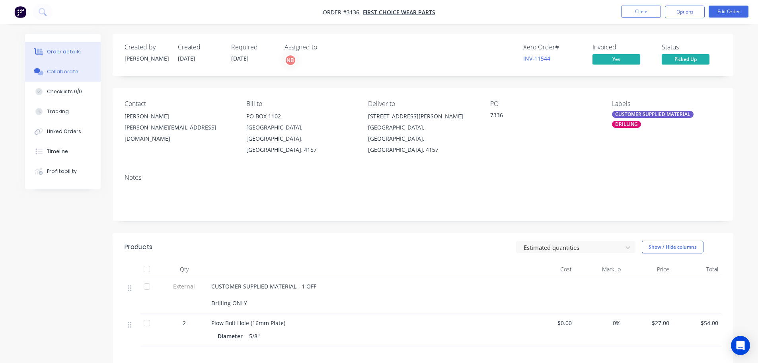
click at [74, 72] on div "Collaborate" at bounding box center [62, 71] width 31 height 7
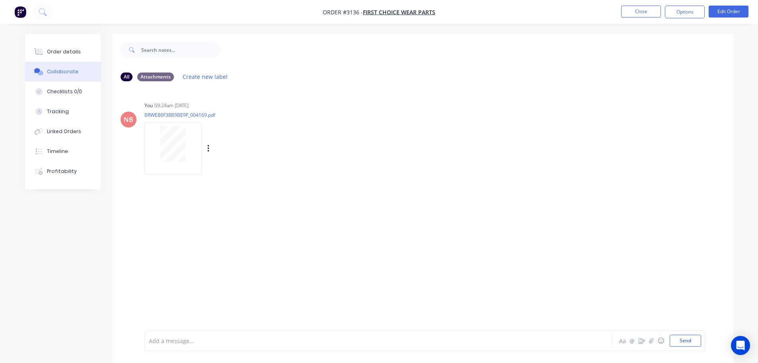
click at [156, 149] on div at bounding box center [173, 144] width 50 height 36
click at [72, 49] on div "Order details" at bounding box center [64, 51] width 34 height 7
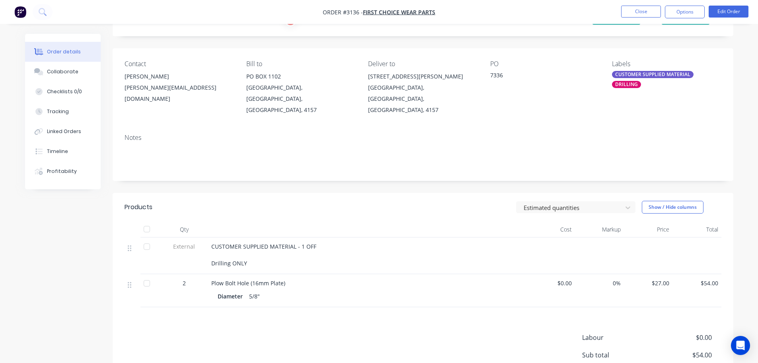
scroll to position [80, 0]
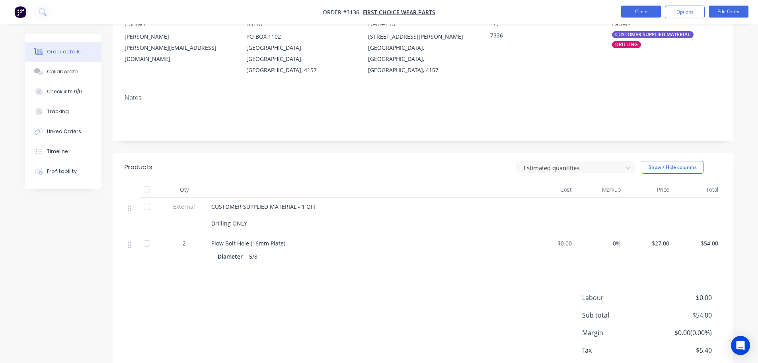
click at [633, 15] on button "Close" at bounding box center [641, 12] width 40 height 12
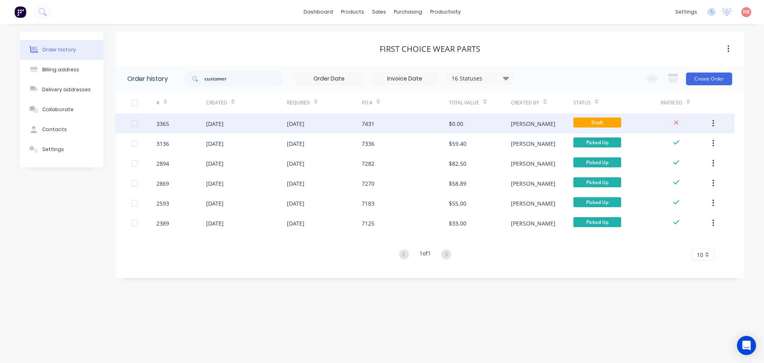
click at [361, 124] on div "[DATE]" at bounding box center [324, 123] width 75 height 20
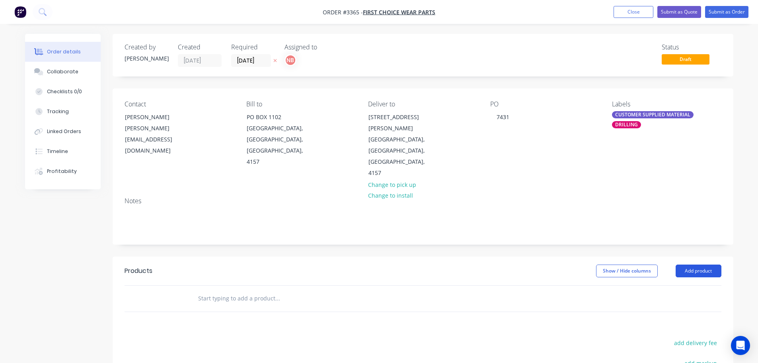
click at [692, 264] on button "Add product" at bounding box center [699, 270] width 46 height 13
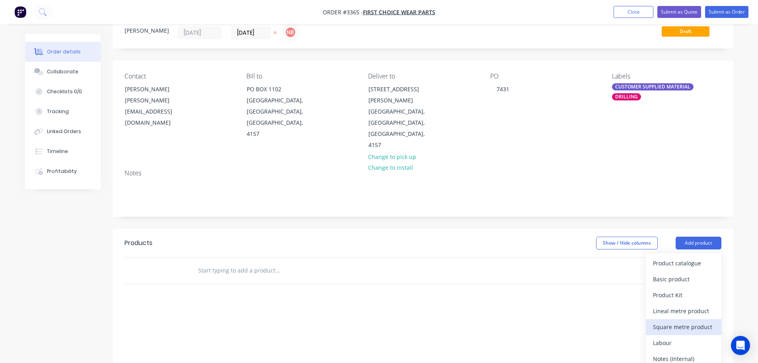
scroll to position [40, 0]
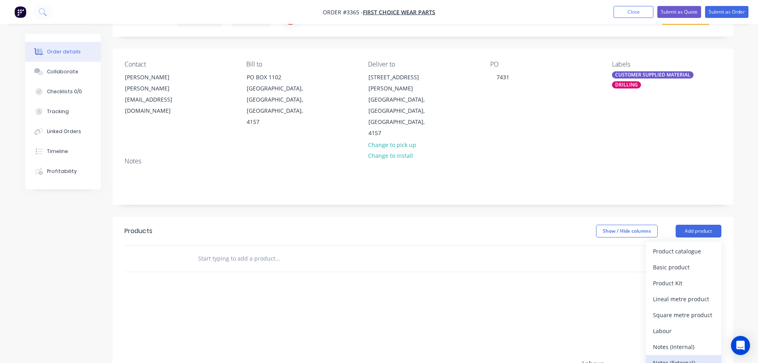
click at [675, 357] on div "Notes (External)" at bounding box center [683, 363] width 61 height 12
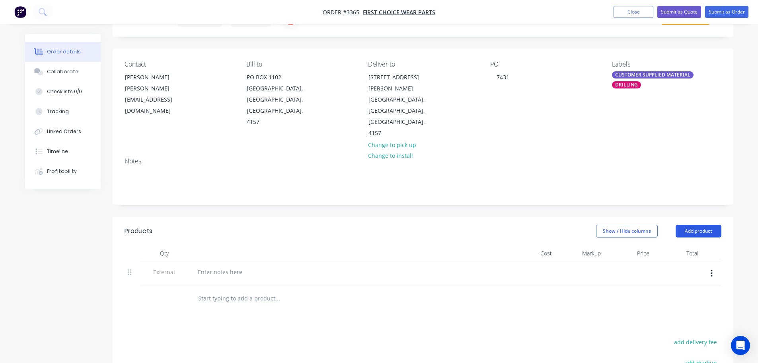
click at [683, 224] on button "Add product" at bounding box center [699, 230] width 46 height 13
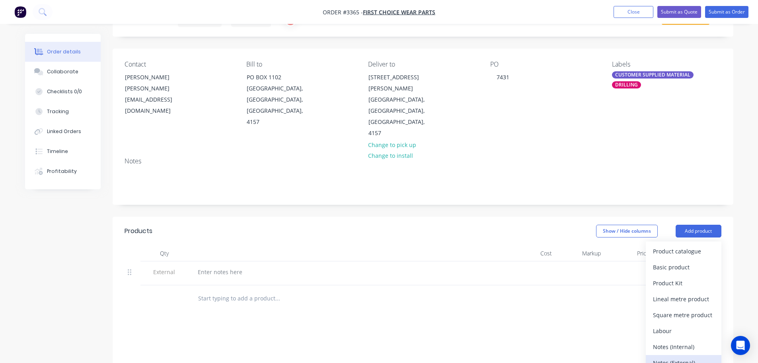
click at [667, 357] on div "Notes (External)" at bounding box center [683, 363] width 61 height 12
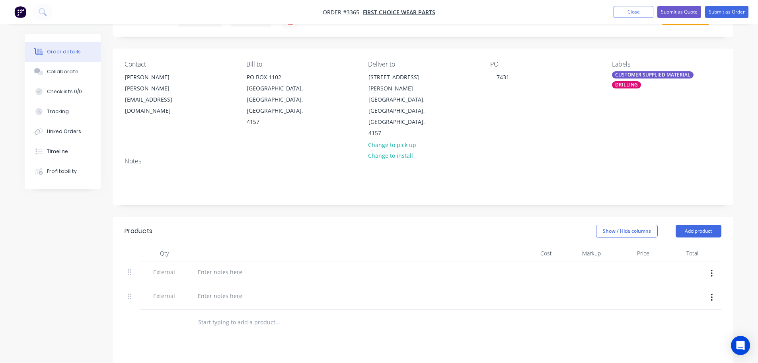
click at [712, 269] on icon "button" at bounding box center [712, 273] width 2 height 9
click at [658, 304] on div "Delete" at bounding box center [683, 310] width 61 height 12
click at [225, 266] on div at bounding box center [219, 272] width 57 height 12
click at [690, 224] on button "Add product" at bounding box center [699, 230] width 46 height 13
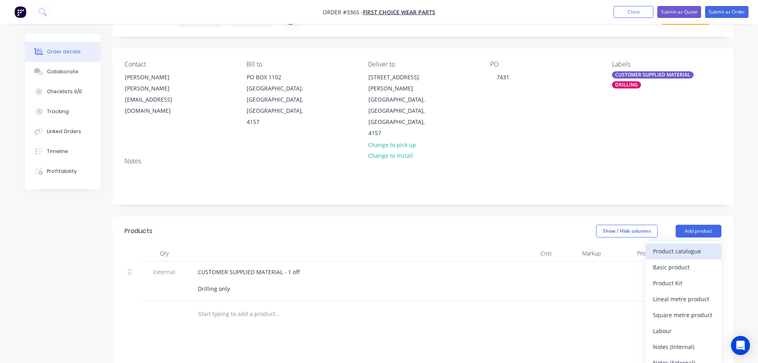
click at [687, 245] on div "Product catalogue" at bounding box center [683, 251] width 61 height 12
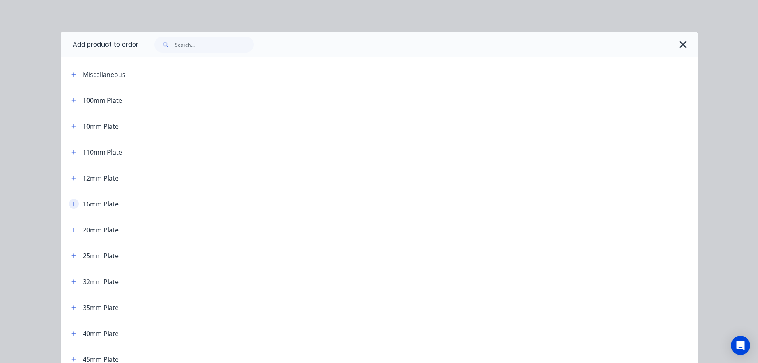
click at [71, 205] on icon "button" at bounding box center [73, 204] width 5 height 6
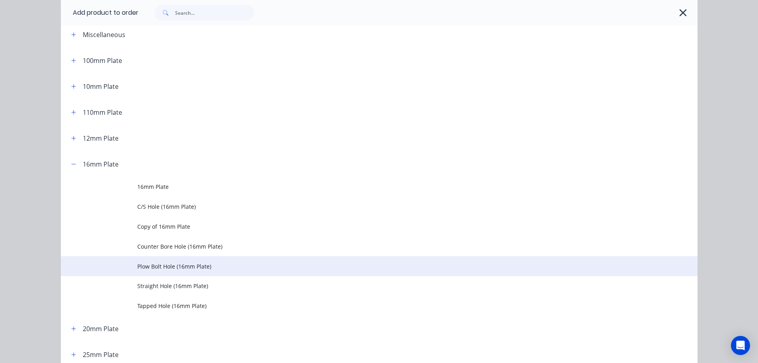
click at [144, 265] on span "Plow Bolt Hole (16mm Plate)" at bounding box center [361, 266] width 448 height 8
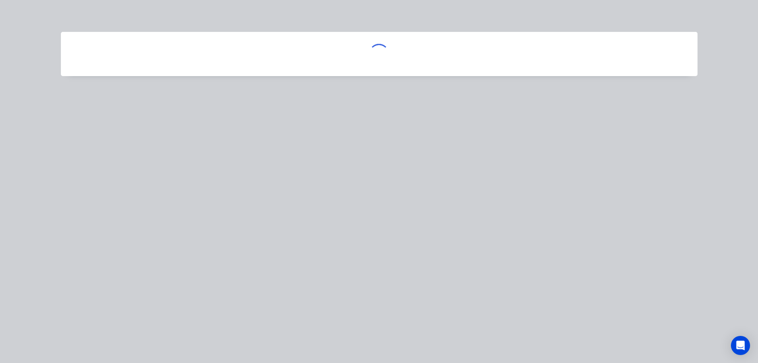
scroll to position [0, 0]
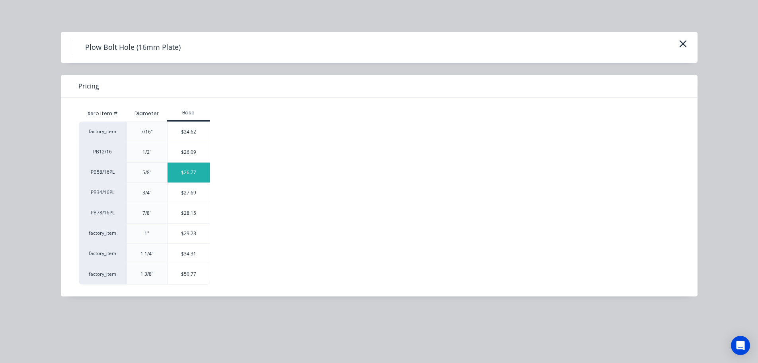
click at [190, 175] on div "$26.77" at bounding box center [189, 172] width 43 height 20
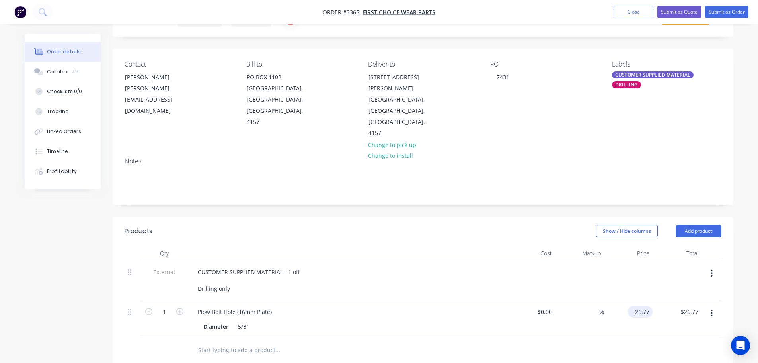
click at [640, 306] on input "26.77" at bounding box center [641, 312] width 21 height 12
type input "$26.00"
click at [162, 306] on input "1" at bounding box center [164, 312] width 21 height 12
type input "2"
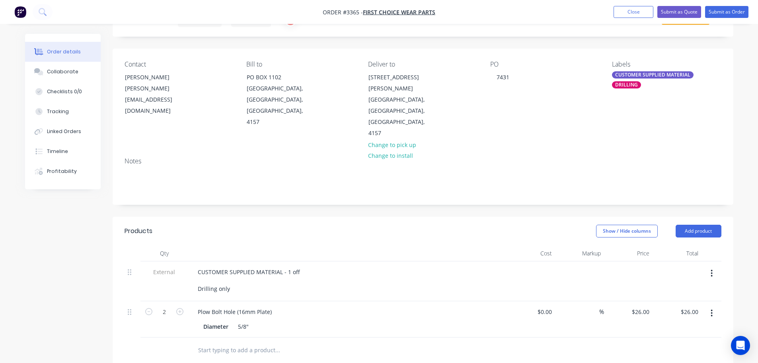
type input "$52.00"
click at [306, 216] on header "Products Show / Hide columns Add product" at bounding box center [423, 230] width 621 height 29
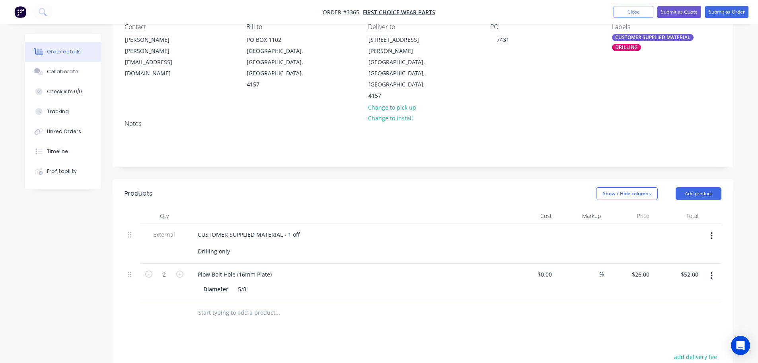
scroll to position [119, 0]
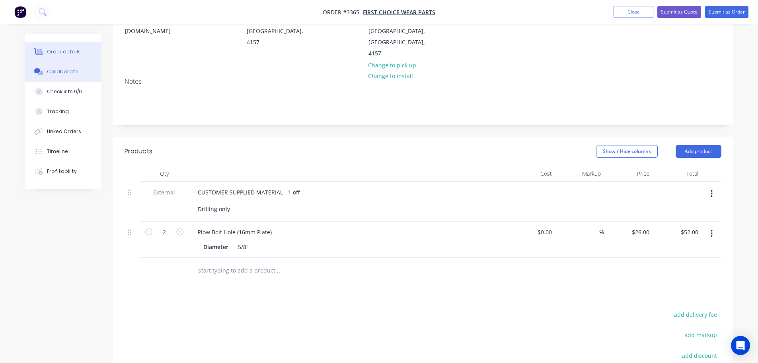
click at [62, 66] on button "Collaborate" at bounding box center [63, 72] width 76 height 20
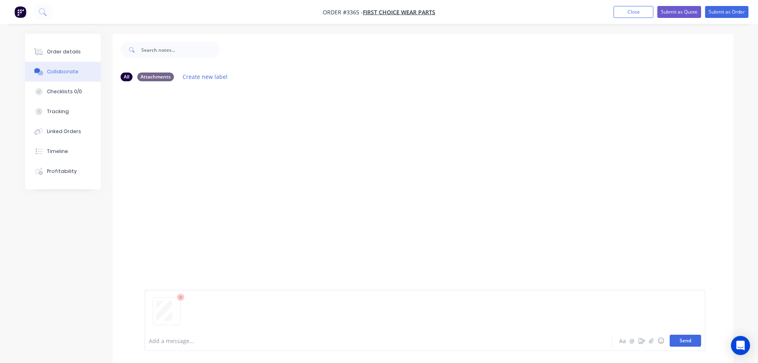
click at [685, 345] on button "Send" at bounding box center [685, 340] width 31 height 12
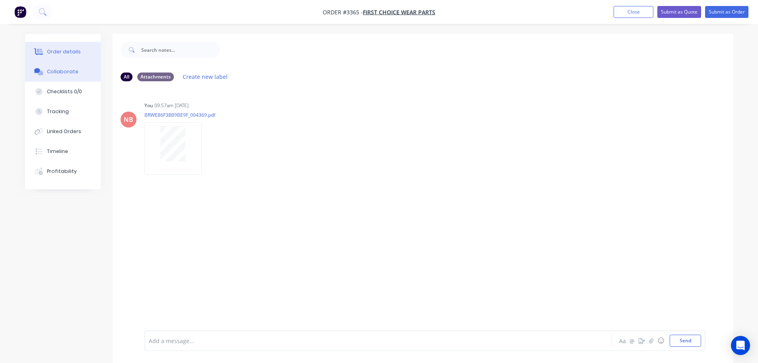
click at [70, 59] on button "Order details" at bounding box center [63, 52] width 76 height 20
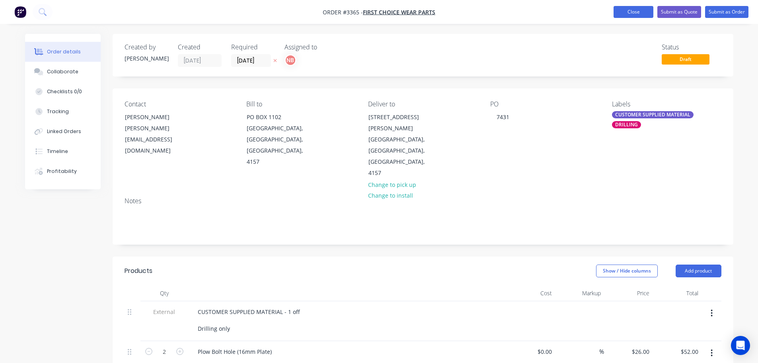
drag, startPoint x: 631, startPoint y: 9, endPoint x: 608, endPoint y: 8, distance: 23.1
click at [631, 9] on button "Close" at bounding box center [634, 12] width 40 height 12
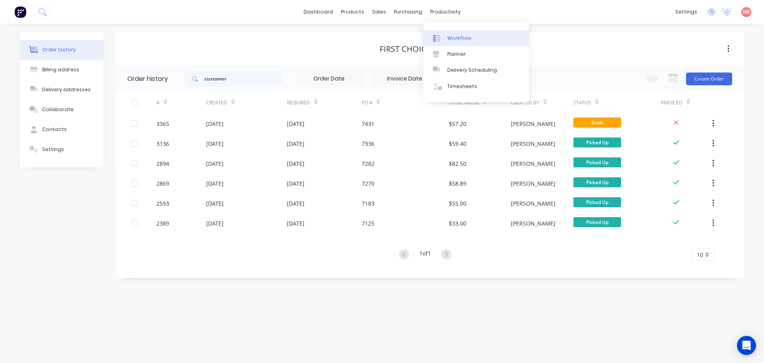
click at [458, 32] on link "Workflow" at bounding box center [475, 38] width 105 height 16
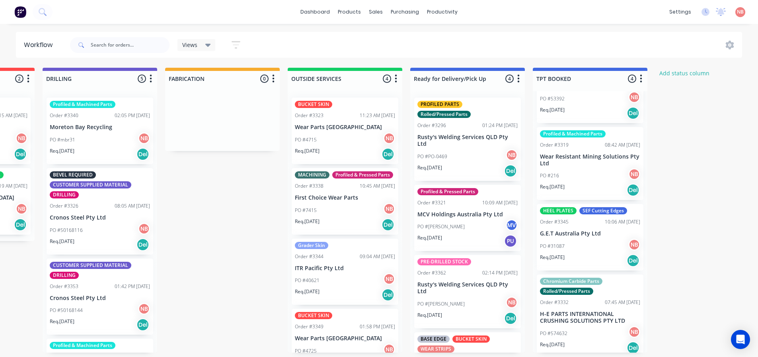
scroll to position [57, 0]
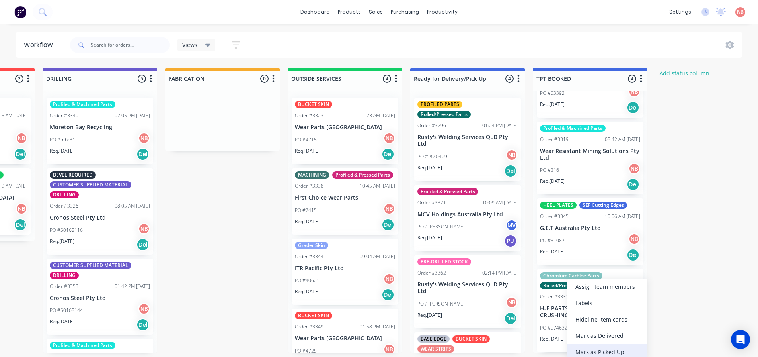
click at [605, 348] on div "Mark as Picked Up" at bounding box center [608, 351] width 80 height 16
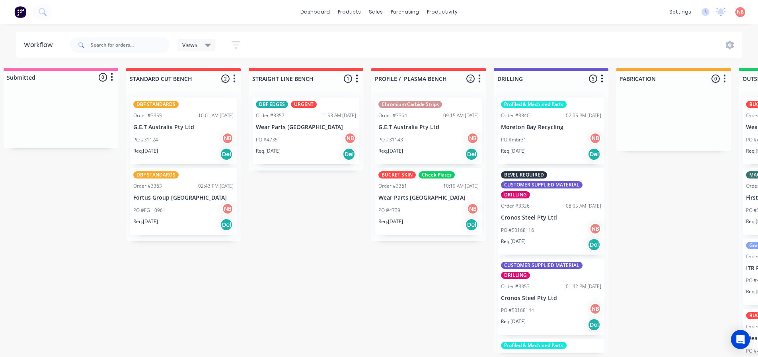
scroll to position [2, 0]
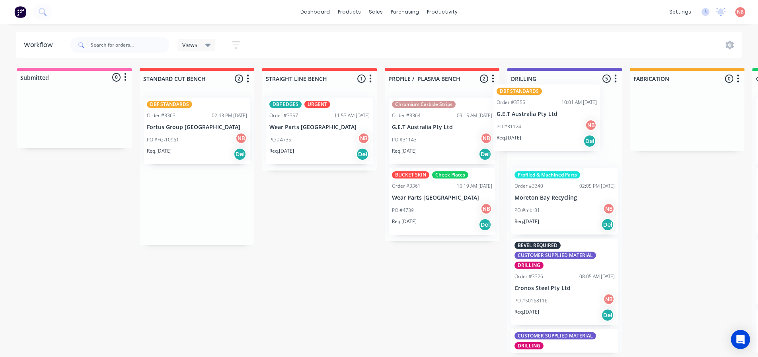
drag, startPoint x: 194, startPoint y: 137, endPoint x: 548, endPoint y: 125, distance: 354.0
click at [548, 125] on div "Submitted 0 Status colour #FF69B4 hex #FF69B4 Save Cancel Summaries Total order…" at bounding box center [657, 210] width 1327 height 285
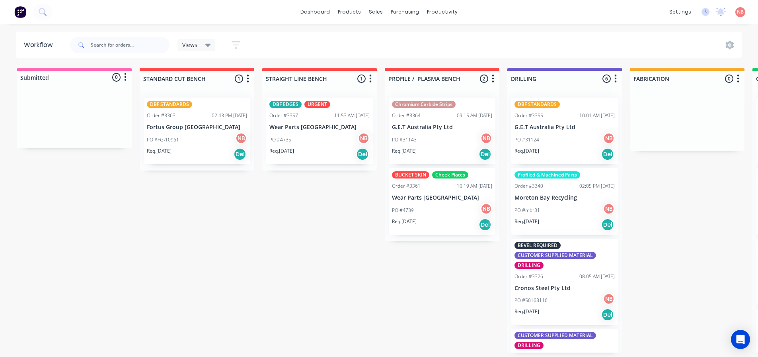
click at [182, 138] on div "PO #FG-10961 NB" at bounding box center [197, 139] width 100 height 15
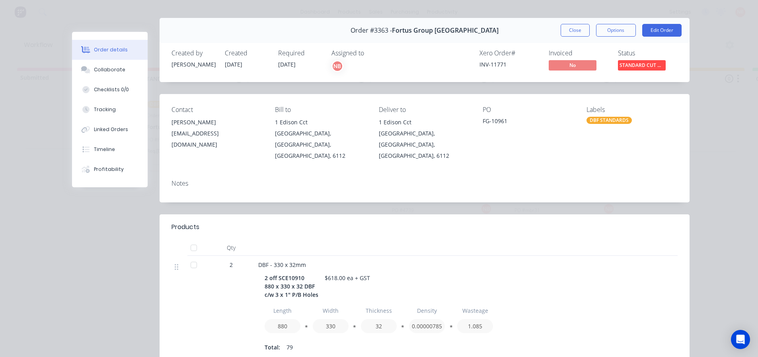
scroll to position [0, 0]
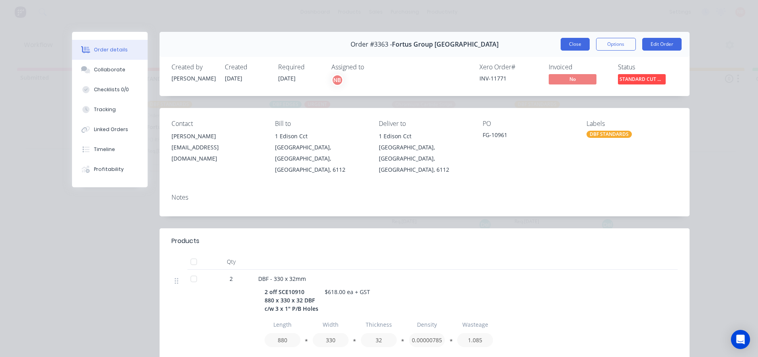
click at [565, 45] on button "Close" at bounding box center [575, 44] width 29 height 13
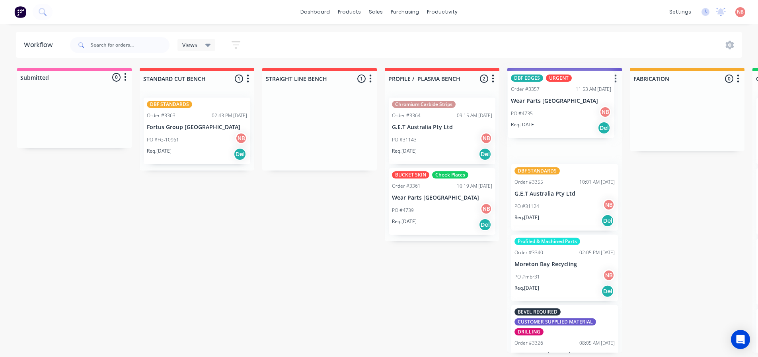
drag, startPoint x: 308, startPoint y: 137, endPoint x: 553, endPoint y: 112, distance: 246.1
click at [553, 112] on div "Submitted 0 Status colour #FF69B4 hex #FF69B4 Save Cancel Summaries Total order…" at bounding box center [657, 210] width 1327 height 285
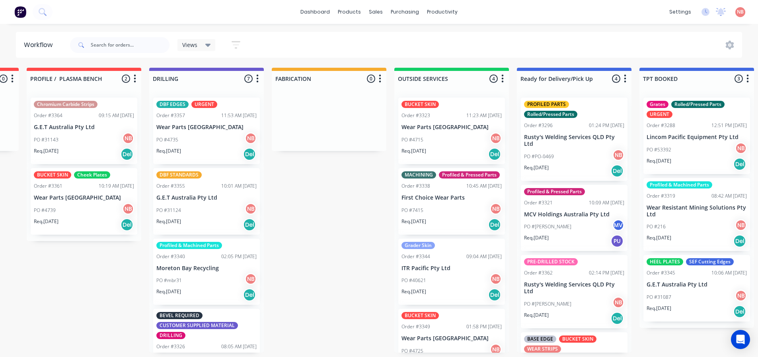
scroll to position [0, 358]
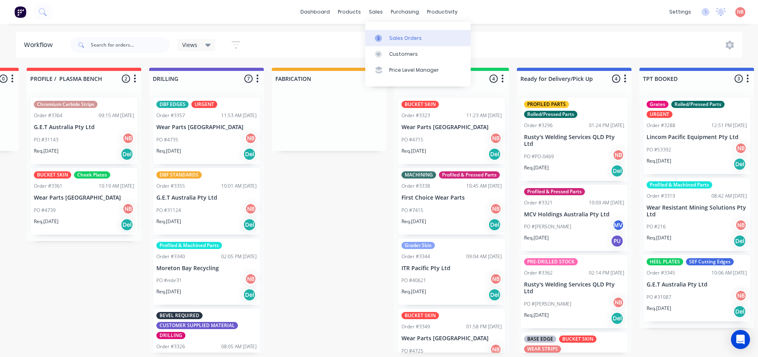
click at [387, 33] on link "Sales Orders" at bounding box center [417, 38] width 105 height 16
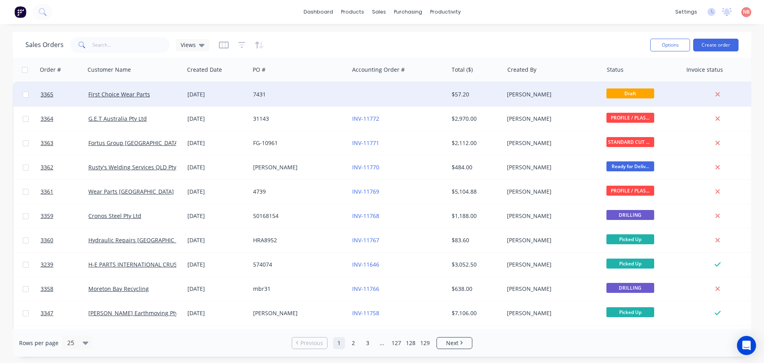
click at [356, 97] on div at bounding box center [398, 94] width 99 height 24
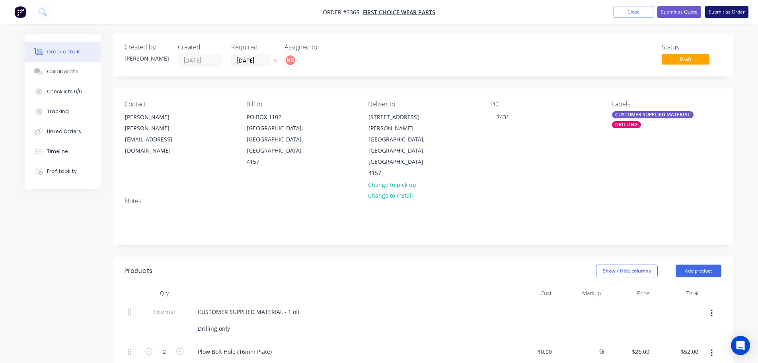
click at [729, 12] on button "Submit as Order" at bounding box center [726, 12] width 43 height 12
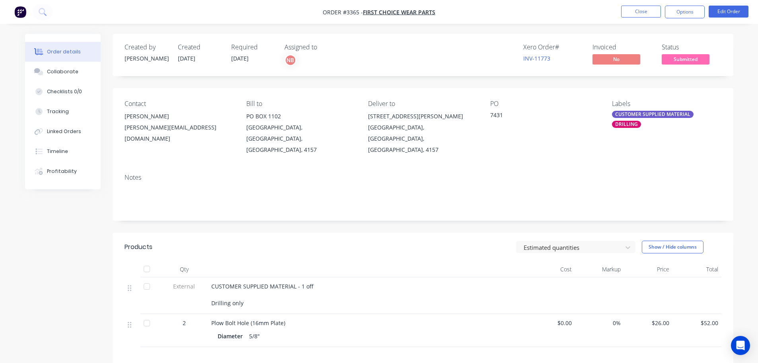
click at [676, 5] on nav "Order #3365 - First Choice Wear Parts Close Options Edit Order" at bounding box center [379, 12] width 758 height 24
click at [675, 9] on button "Options" at bounding box center [685, 12] width 40 height 13
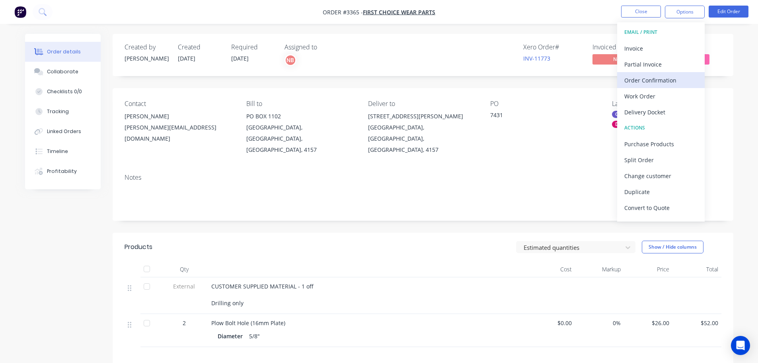
click at [650, 78] on div "Order Confirmation" at bounding box center [660, 80] width 73 height 12
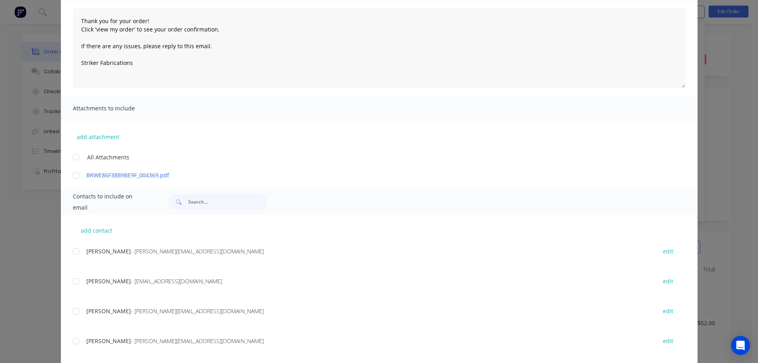
scroll to position [119, 0]
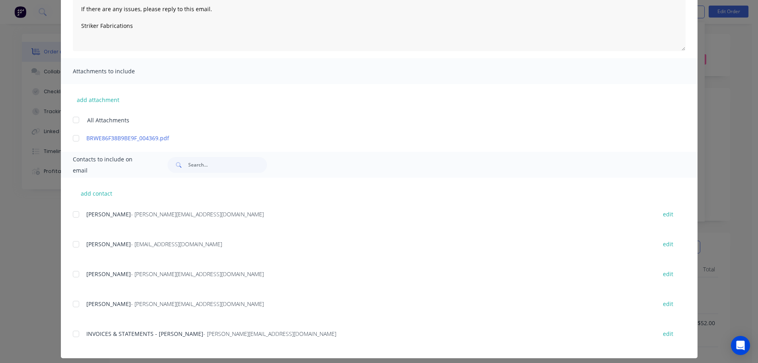
drag, startPoint x: 72, startPoint y: 217, endPoint x: 199, endPoint y: 191, distance: 129.6
click at [72, 217] on div at bounding box center [76, 214] width 16 height 16
type textarea "Thank you for your order! Click 'view my order' to see your order confirmation.…"
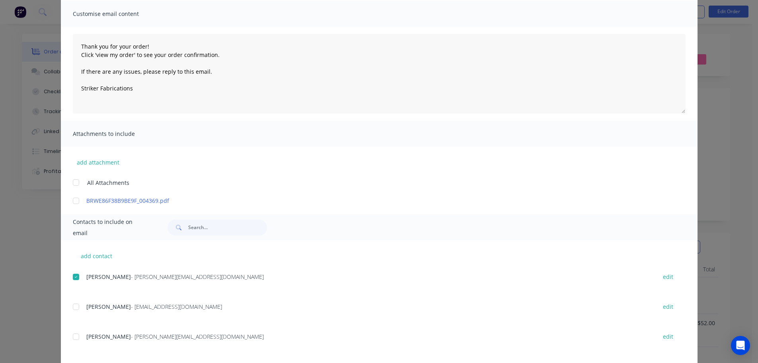
scroll to position [0, 0]
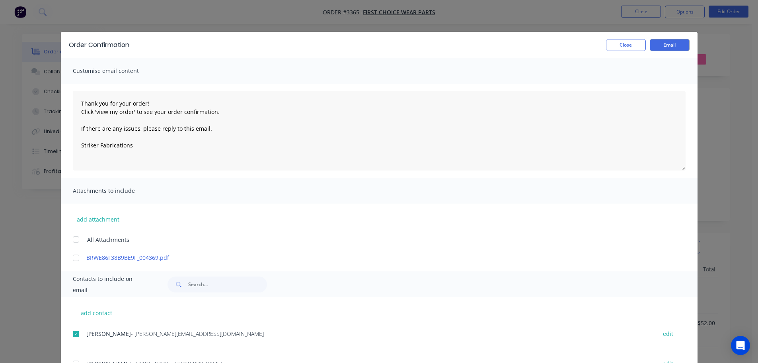
click at [661, 51] on div "Order Confirmation Close Email" at bounding box center [379, 45] width 637 height 26
click at [662, 47] on button "Email" at bounding box center [670, 45] width 40 height 12
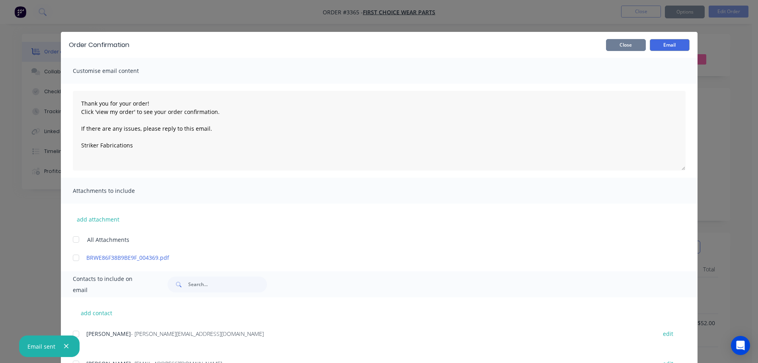
click at [632, 45] on button "Close" at bounding box center [626, 45] width 40 height 12
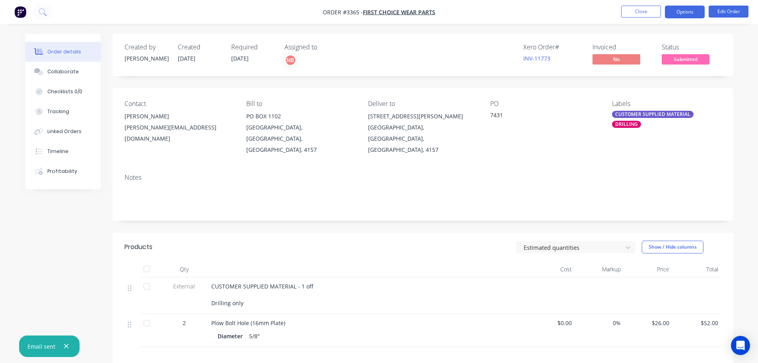
click at [684, 12] on button "Options" at bounding box center [685, 12] width 40 height 13
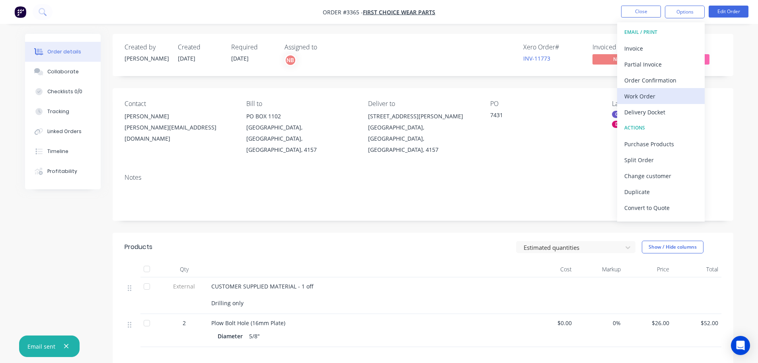
click at [649, 95] on div "Work Order" at bounding box center [660, 96] width 73 height 12
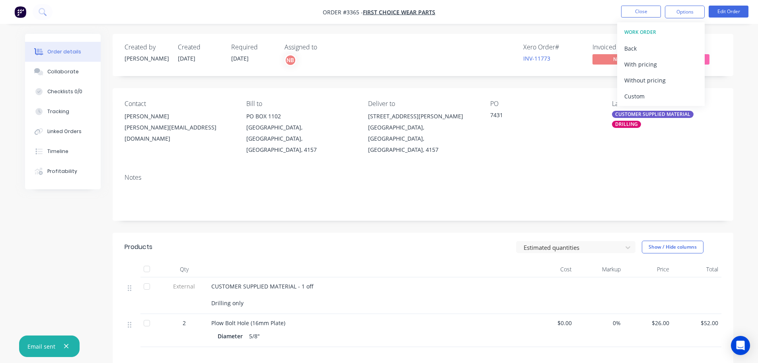
click at [649, 95] on div "Custom" at bounding box center [660, 96] width 73 height 12
click at [644, 77] on div "Without pricing" at bounding box center [660, 80] width 73 height 12
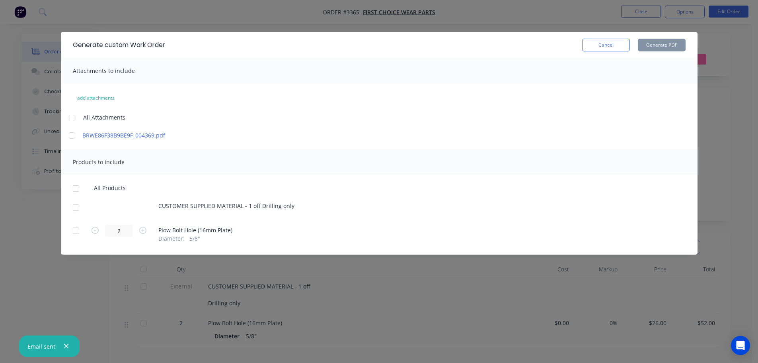
click at [76, 205] on div at bounding box center [76, 207] width 16 height 16
click at [75, 230] on div at bounding box center [76, 230] width 16 height 16
click at [659, 39] on button "Generate PDF" at bounding box center [662, 45] width 48 height 13
click at [607, 45] on button "Cancel" at bounding box center [606, 45] width 48 height 13
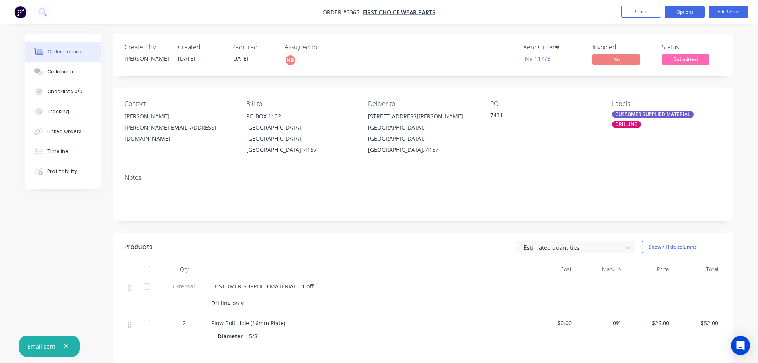
click at [678, 13] on button "Options" at bounding box center [685, 12] width 40 height 13
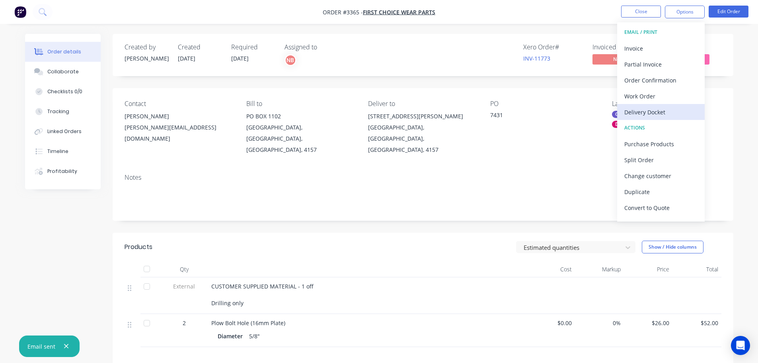
click at [667, 109] on div "Delivery Docket" at bounding box center [660, 112] width 73 height 12
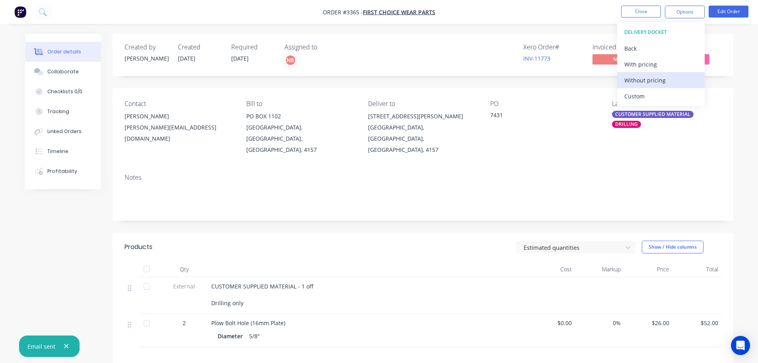
drag, startPoint x: 666, startPoint y: 106, endPoint x: 660, endPoint y: 82, distance: 24.5
click at [662, 97] on div "Custom" at bounding box center [660, 96] width 73 height 12
click at [660, 80] on div "Without pricing" at bounding box center [660, 80] width 73 height 12
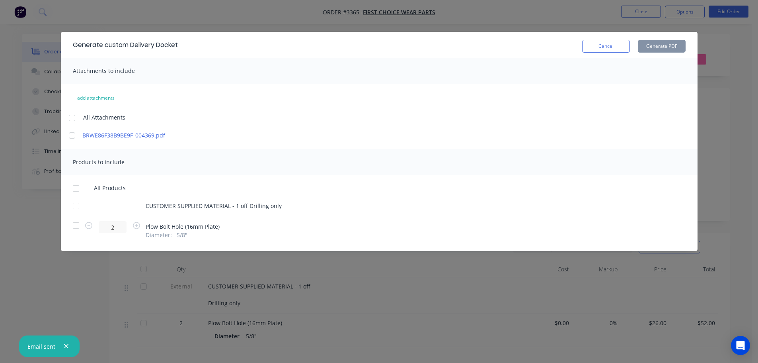
click at [75, 205] on div at bounding box center [76, 206] width 16 height 16
click at [76, 223] on div at bounding box center [76, 225] width 16 height 16
click at [654, 49] on button "Generate PDF" at bounding box center [662, 46] width 48 height 13
click at [599, 46] on button "Cancel" at bounding box center [606, 46] width 48 height 13
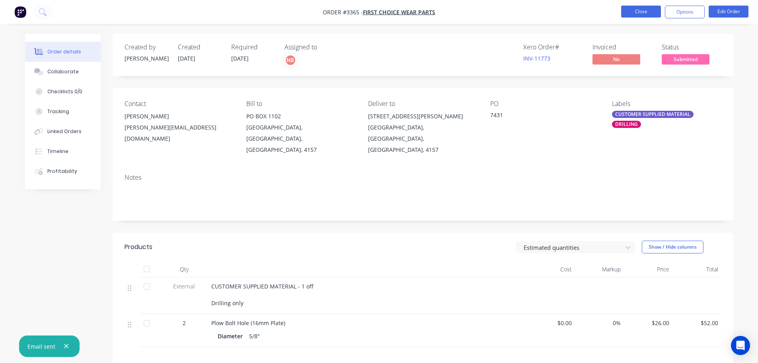
click at [643, 10] on button "Close" at bounding box center [641, 12] width 40 height 12
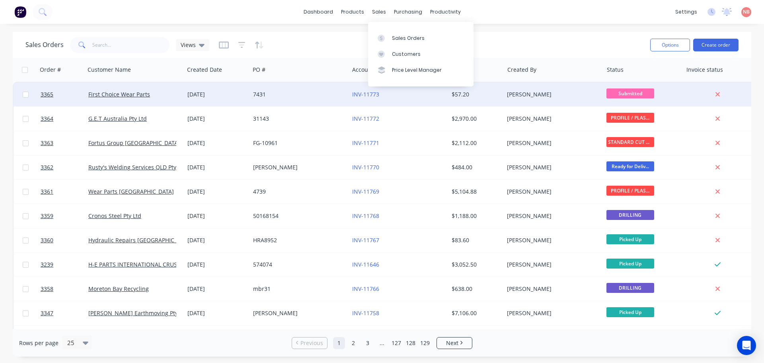
click at [330, 94] on div "7431" at bounding box center [297, 94] width 88 height 8
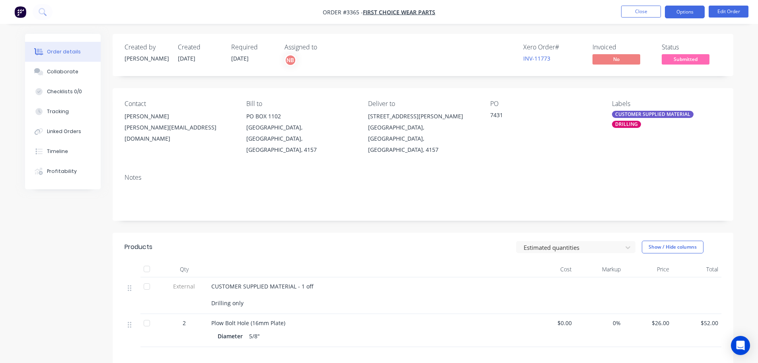
click at [691, 14] on button "Options" at bounding box center [685, 12] width 40 height 13
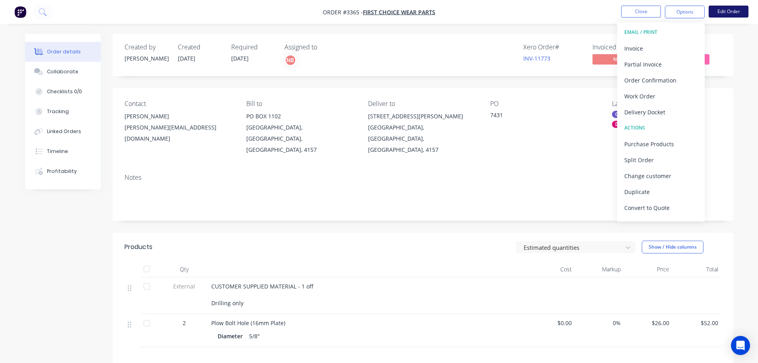
click at [722, 11] on button "Edit Order" at bounding box center [729, 12] width 40 height 12
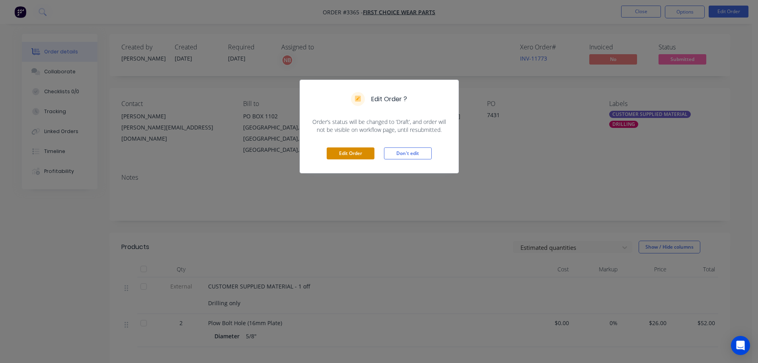
click at [351, 156] on button "Edit Order" at bounding box center [351, 153] width 48 height 12
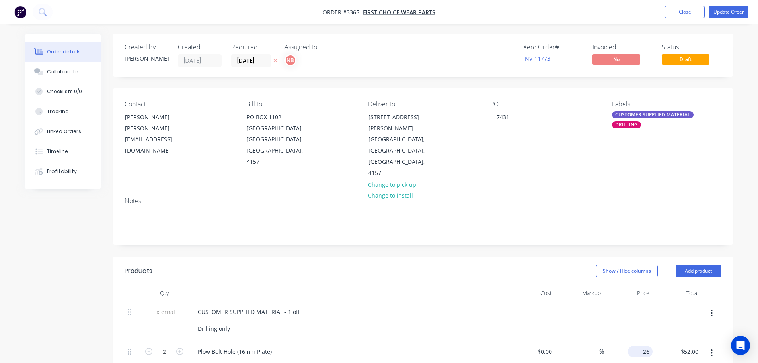
click at [640, 345] on div "26 $26.00" at bounding box center [640, 351] width 25 height 12
type input "$27.00"
type input "$54.00"
click at [568, 341] on div "%" at bounding box center [579, 359] width 49 height 36
click at [717, 12] on button "Update Order" at bounding box center [729, 12] width 40 height 12
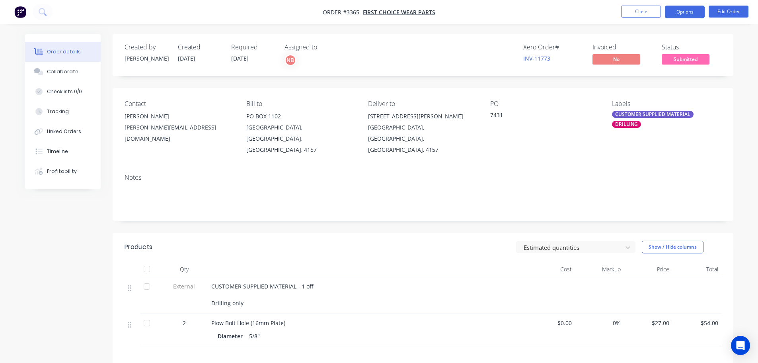
click at [678, 13] on button "Options" at bounding box center [685, 12] width 40 height 13
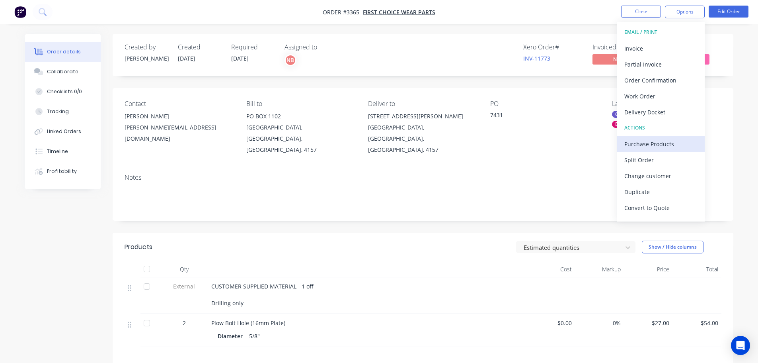
click at [654, 142] on div "Purchase Products" at bounding box center [660, 144] width 73 height 12
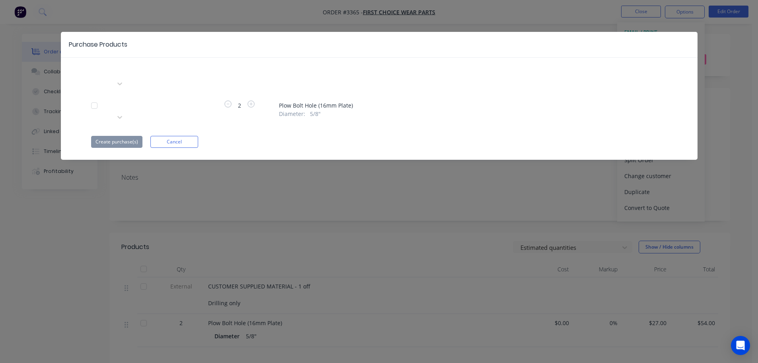
click at [139, 99] on div at bounding box center [172, 104] width 115 height 10
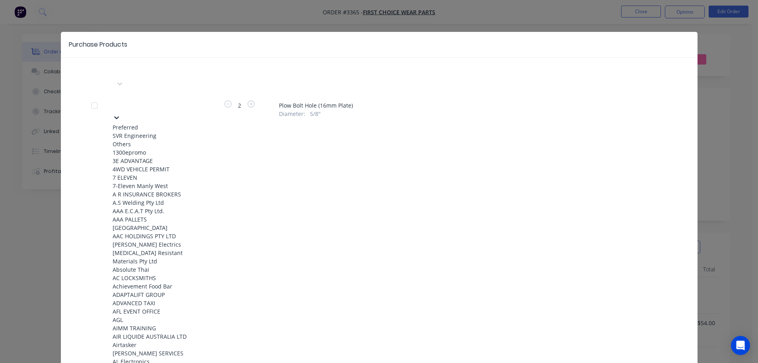
click at [141, 131] on div "SVR Engineering" at bounding box center [157, 135] width 88 height 8
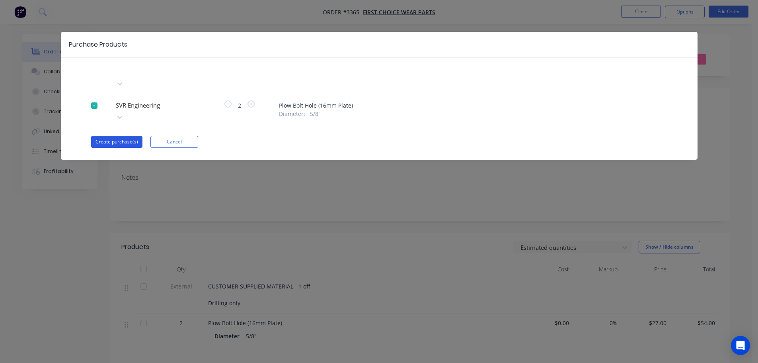
click at [134, 136] on button "Create purchase(s)" at bounding box center [116, 142] width 51 height 12
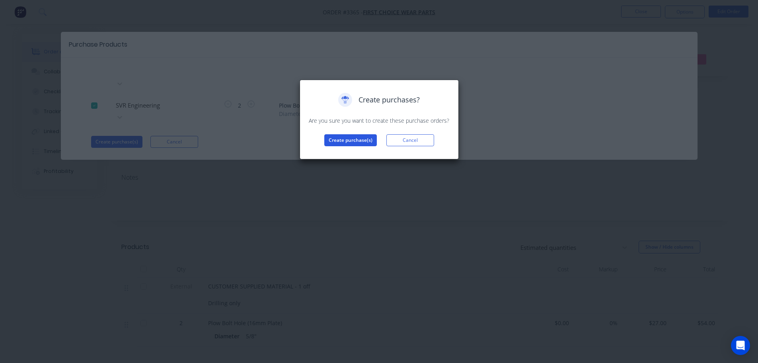
click at [347, 138] on button "Create purchase(s)" at bounding box center [350, 140] width 53 height 12
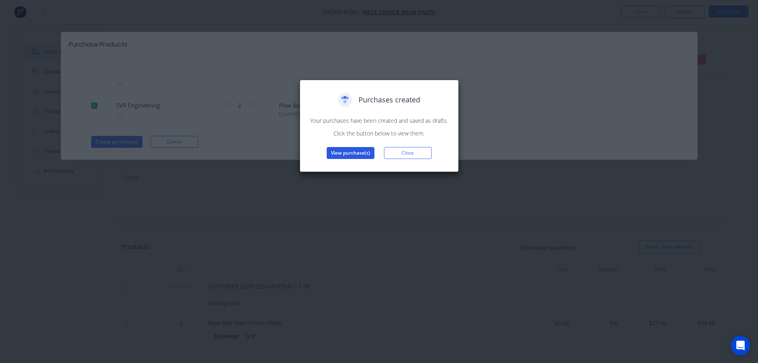
click at [347, 150] on button "View purchase(s)" at bounding box center [351, 153] width 48 height 12
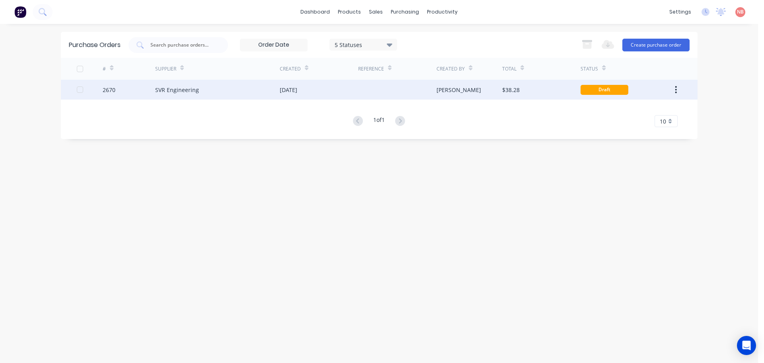
click at [326, 95] on div "[DATE]" at bounding box center [319, 90] width 78 height 20
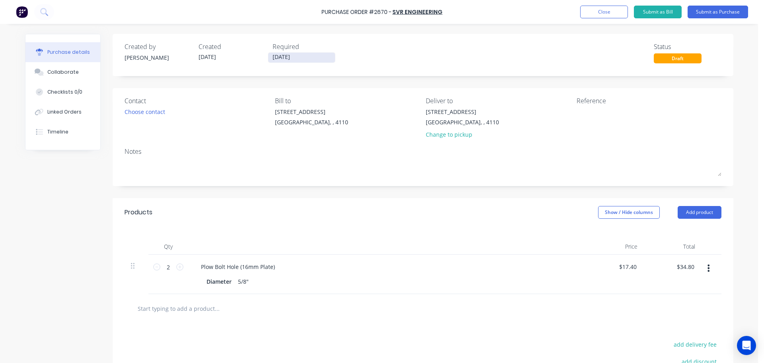
click at [279, 57] on input "[DATE]" at bounding box center [301, 58] width 67 height 10
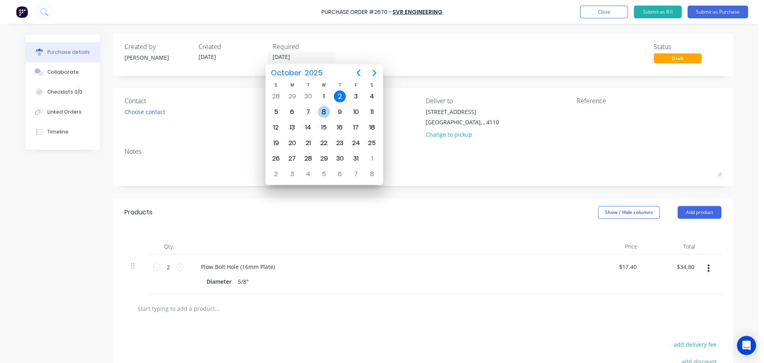
click at [324, 113] on div "8" at bounding box center [324, 112] width 12 height 12
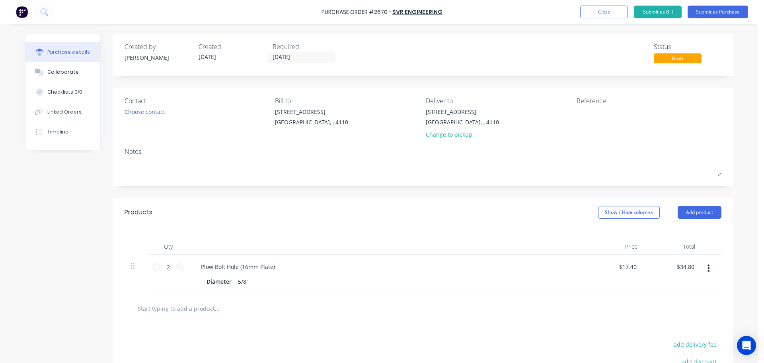
type input "[DATE]"
click at [582, 114] on textarea at bounding box center [626, 116] width 99 height 18
type textarea "FCWP 7431"
type textarea "x"
type textarea "FCWP 7431"
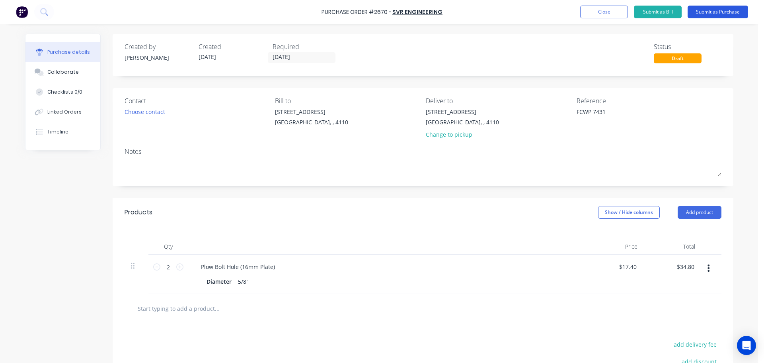
click at [700, 14] on button "Submit as Purchase" at bounding box center [718, 12] width 60 height 13
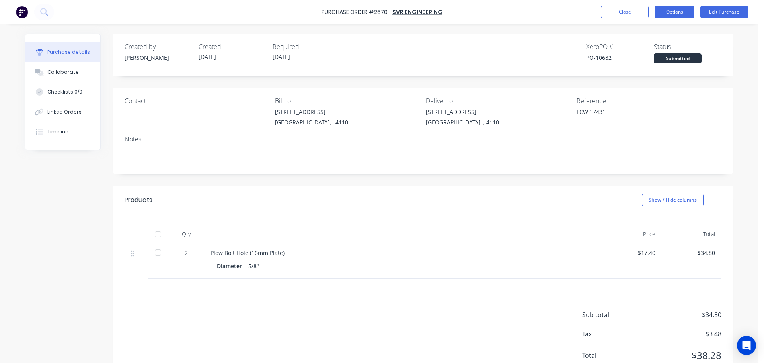
click at [667, 13] on button "Options" at bounding box center [675, 12] width 40 height 13
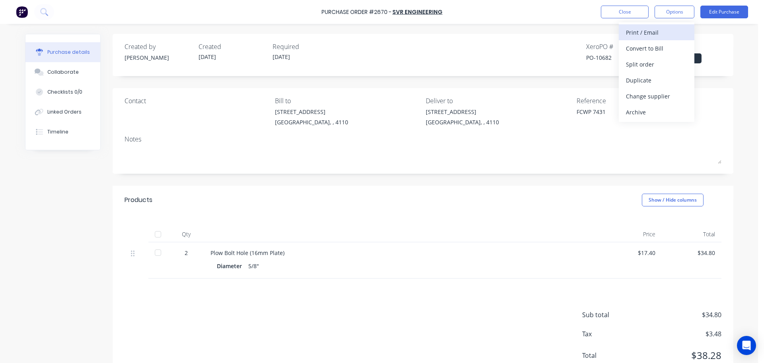
click at [653, 28] on div "Print / Email" at bounding box center [656, 33] width 61 height 12
click at [640, 44] on div "With pricing" at bounding box center [656, 49] width 61 height 12
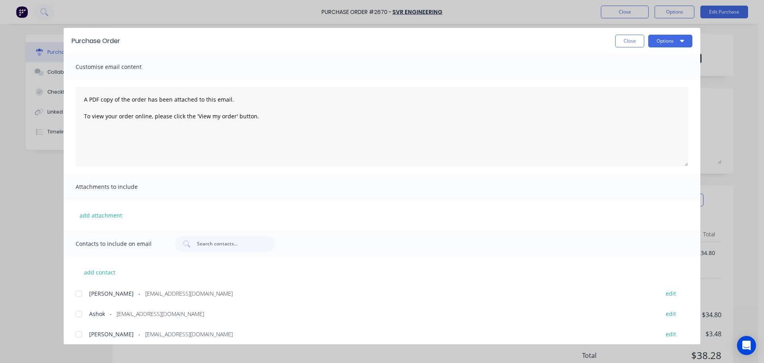
click at [78, 316] on div at bounding box center [79, 314] width 16 height 16
click at [664, 46] on button "Options" at bounding box center [670, 41] width 44 height 13
click at [654, 74] on div "Print" at bounding box center [654, 77] width 61 height 12
click at [669, 41] on button "Options" at bounding box center [670, 41] width 44 height 13
click at [661, 87] on button "Email" at bounding box center [655, 93] width 76 height 16
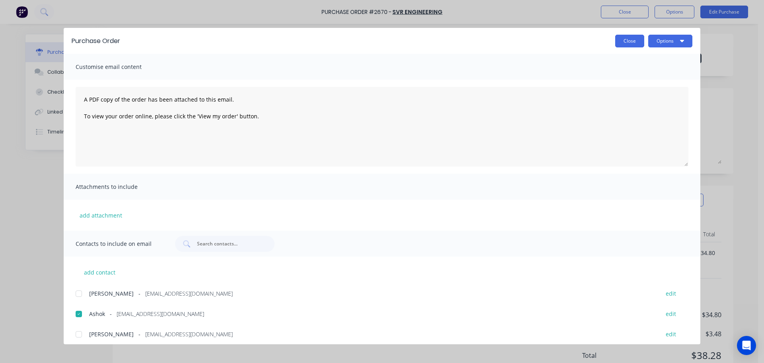
click at [629, 41] on button "Close" at bounding box center [629, 41] width 29 height 13
type textarea "x"
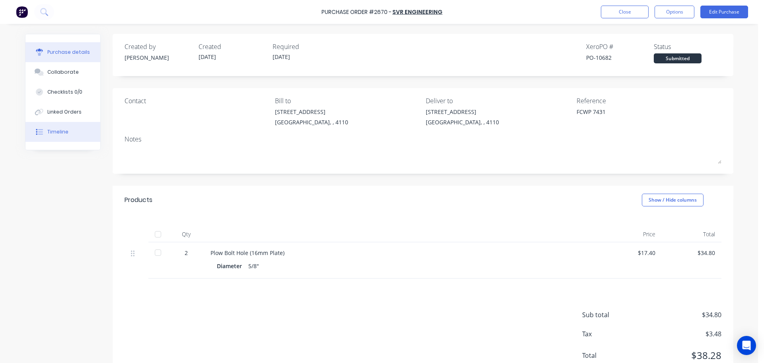
click at [68, 128] on button "Timeline" at bounding box center [62, 132] width 75 height 20
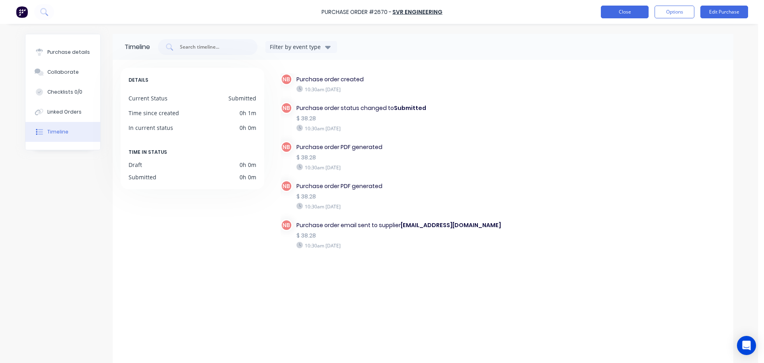
click at [633, 8] on button "Close" at bounding box center [625, 12] width 48 height 13
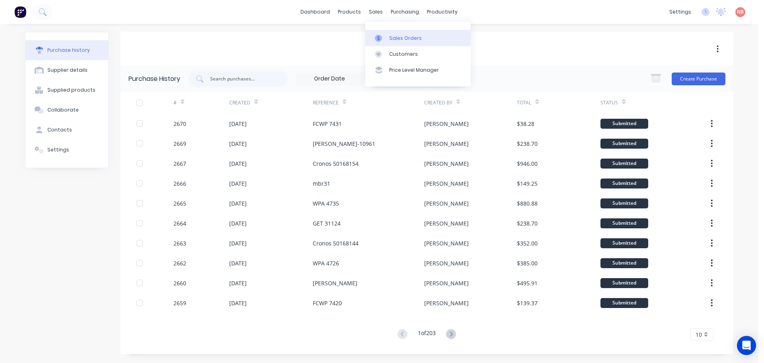
click at [379, 33] on link "Sales Orders" at bounding box center [417, 38] width 105 height 16
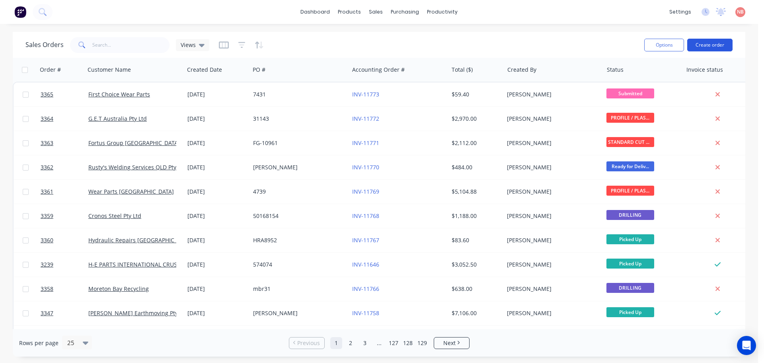
click at [701, 44] on button "Create order" at bounding box center [709, 45] width 45 height 13
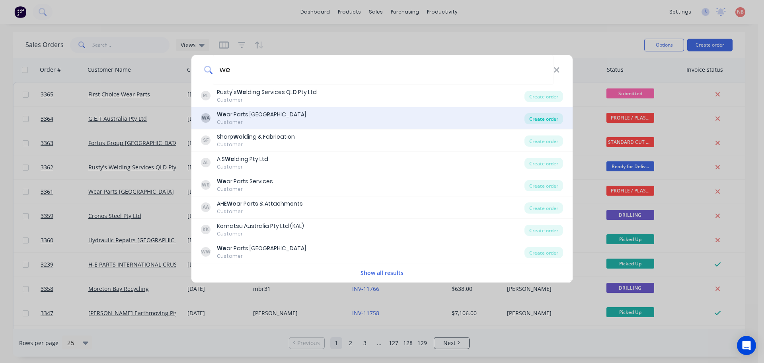
type input "we"
click at [534, 114] on div "Create order" at bounding box center [544, 118] width 39 height 11
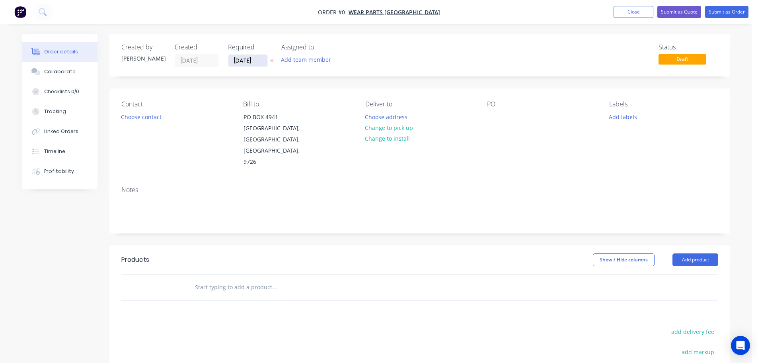
click at [244, 63] on input "[DATE]" at bounding box center [247, 61] width 39 height 12
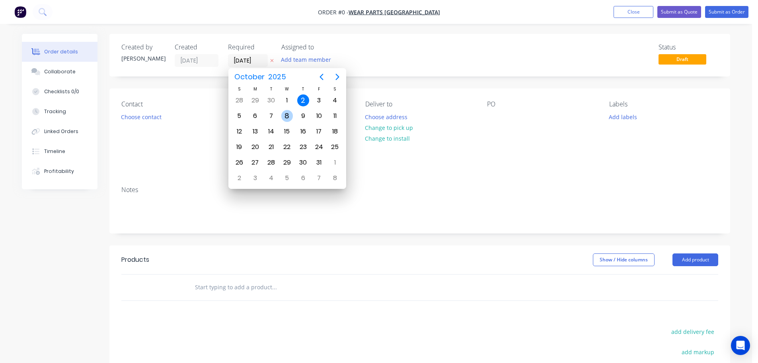
click at [287, 119] on div "8" at bounding box center [287, 116] width 12 height 12
type input "[DATE]"
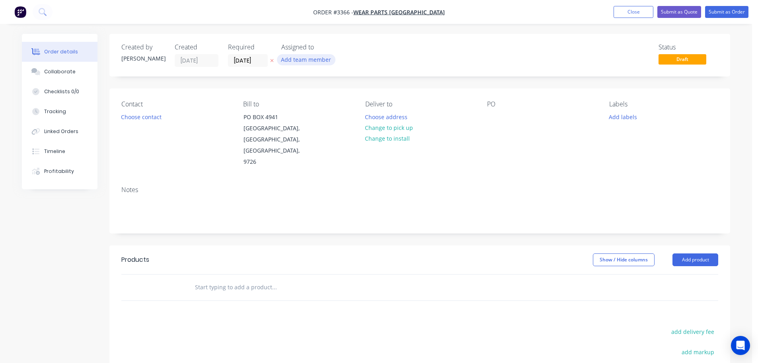
click at [300, 62] on button "Add team member" at bounding box center [306, 59] width 59 height 11
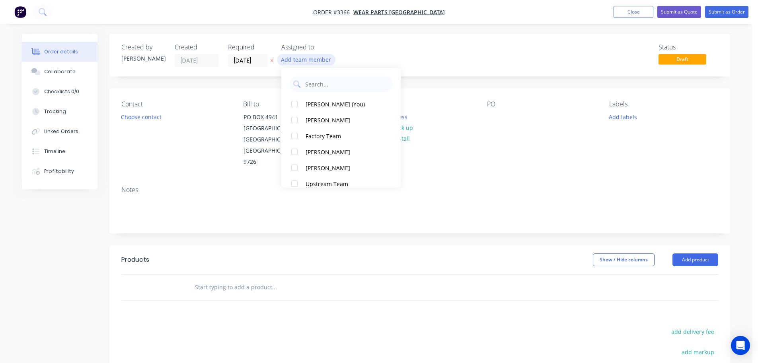
click at [311, 98] on button "[PERSON_NAME] (You)" at bounding box center [340, 104] width 119 height 16
click at [152, 123] on div "Contact Choose contact" at bounding box center [175, 133] width 109 height 67
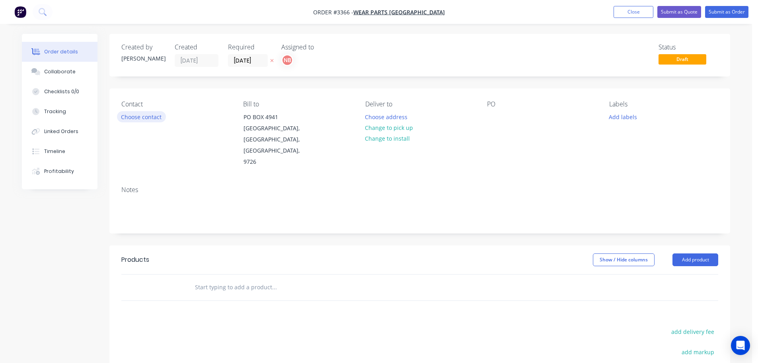
click at [147, 117] on button "Choose contact" at bounding box center [141, 116] width 49 height 11
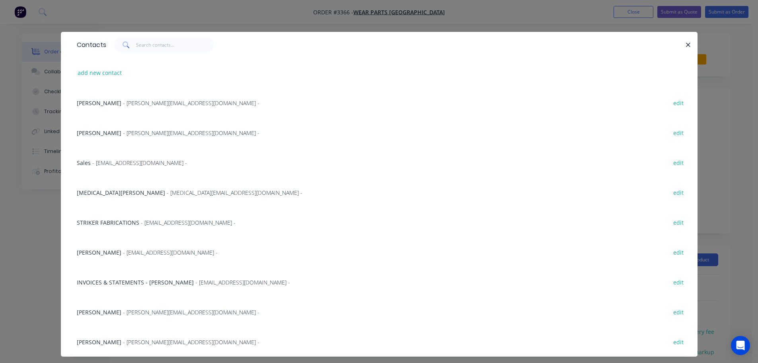
click at [104, 191] on span "[MEDICAL_DATA][PERSON_NAME]" at bounding box center [121, 193] width 88 height 8
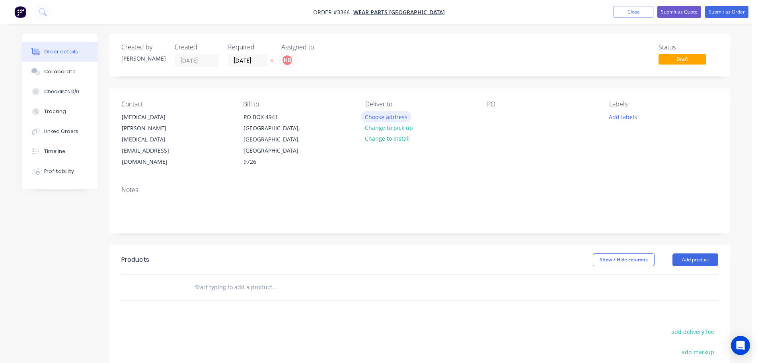
click at [393, 117] on button "Choose address" at bounding box center [386, 116] width 51 height 11
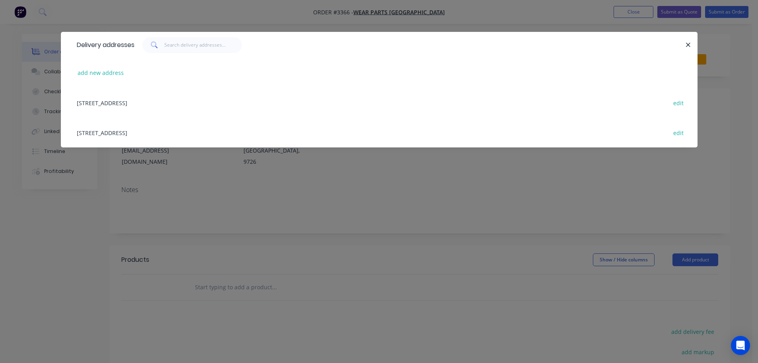
click at [128, 135] on div "[STREET_ADDRESS] edit" at bounding box center [379, 132] width 613 height 30
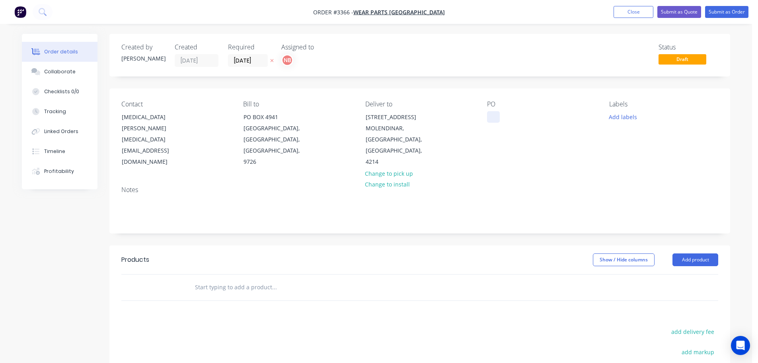
click at [496, 116] on div at bounding box center [493, 117] width 13 height 12
click at [616, 117] on button "Add labels" at bounding box center [623, 116] width 37 height 11
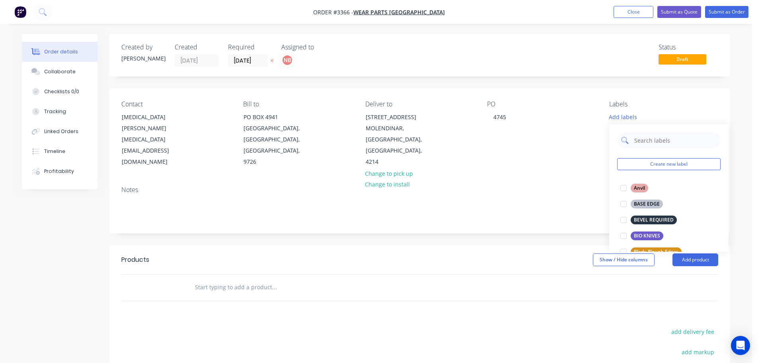
click at [649, 138] on input "text" at bounding box center [675, 140] width 83 height 16
click at [641, 201] on div "HEEL PLATES" at bounding box center [649, 203] width 37 height 9
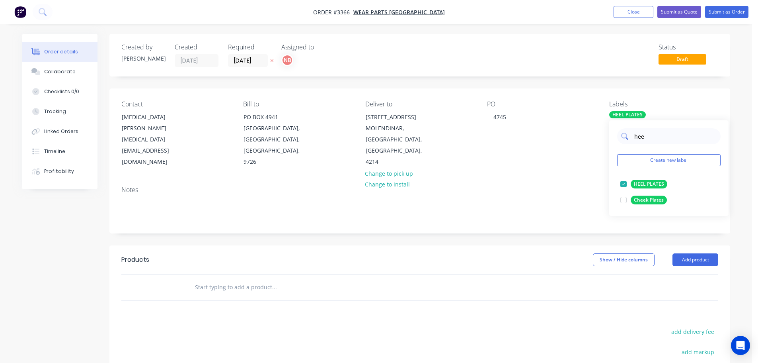
click at [642, 136] on input "hee" at bounding box center [675, 136] width 83 height 16
type input "urg"
drag, startPoint x: 647, startPoint y: 186, endPoint x: 652, endPoint y: 196, distance: 11.0
click at [647, 186] on div "URGENT" at bounding box center [644, 183] width 26 height 9
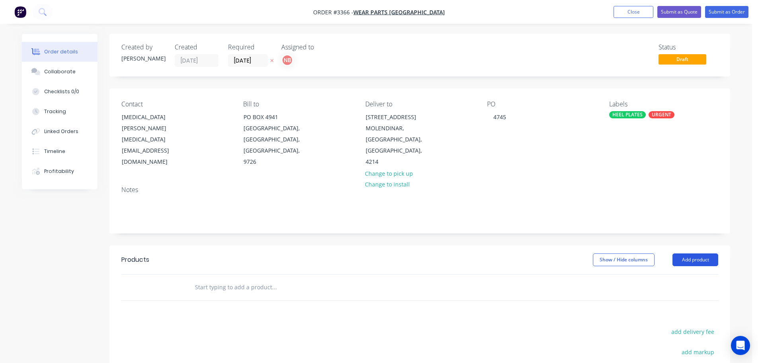
click at [686, 254] on button "Add product" at bounding box center [696, 259] width 46 height 13
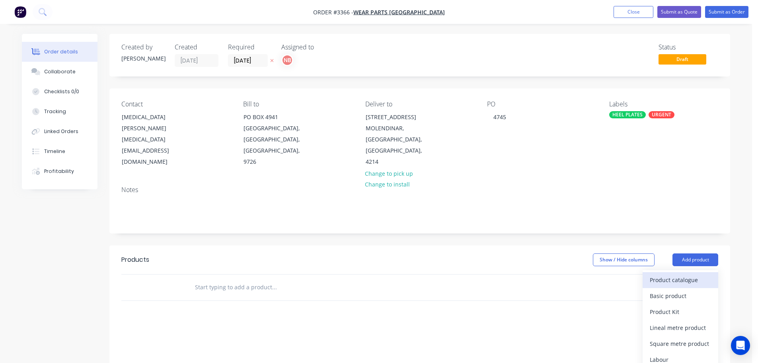
click at [684, 275] on div "Product catalogue" at bounding box center [680, 280] width 61 height 12
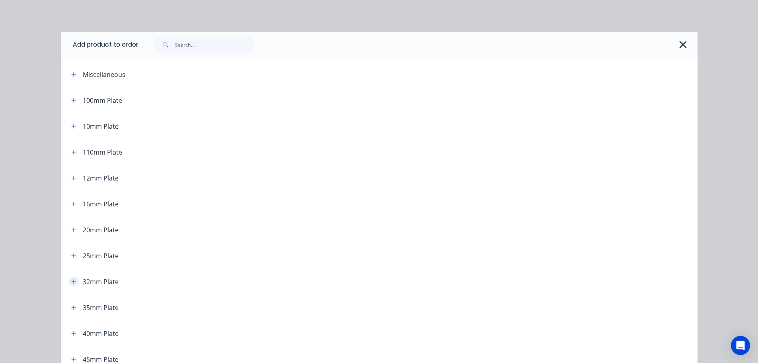
click at [73, 281] on button "button" at bounding box center [74, 281] width 10 height 10
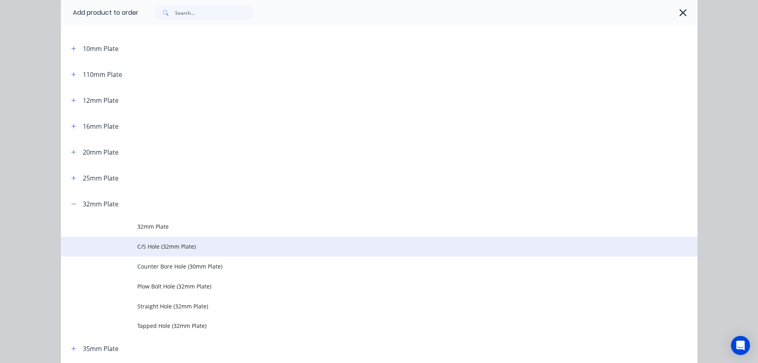
scroll to position [80, 0]
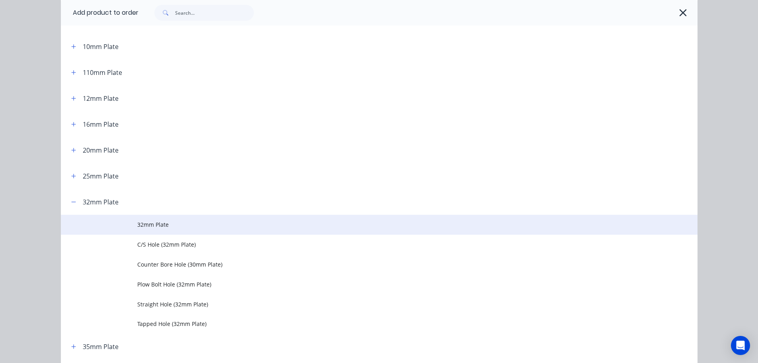
click at [144, 224] on span "32mm Plate" at bounding box center [361, 224] width 448 height 8
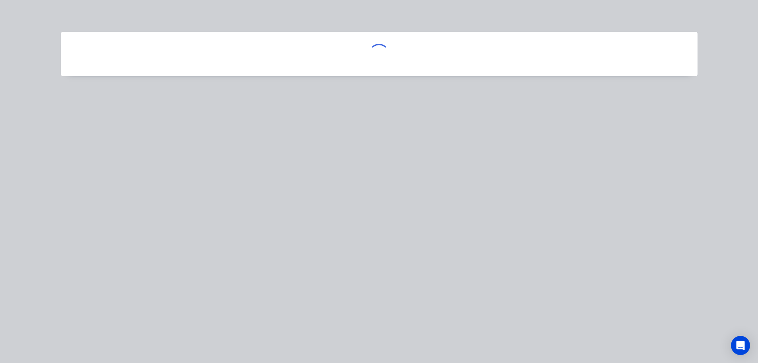
scroll to position [0, 0]
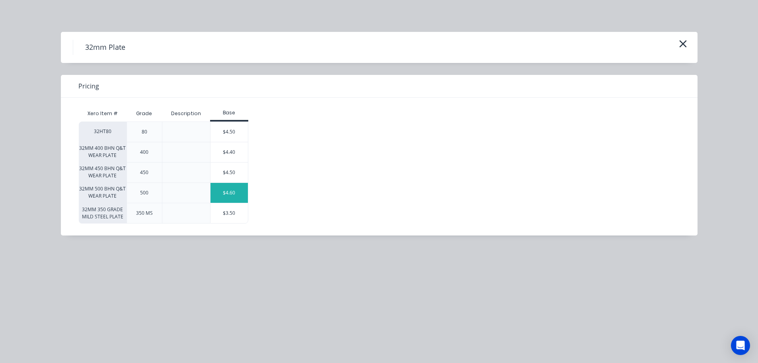
click at [217, 194] on div "$4.60" at bounding box center [229, 193] width 37 height 20
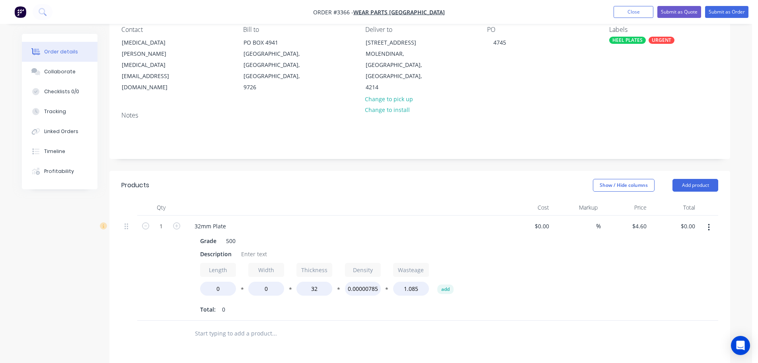
scroll to position [80, 0]
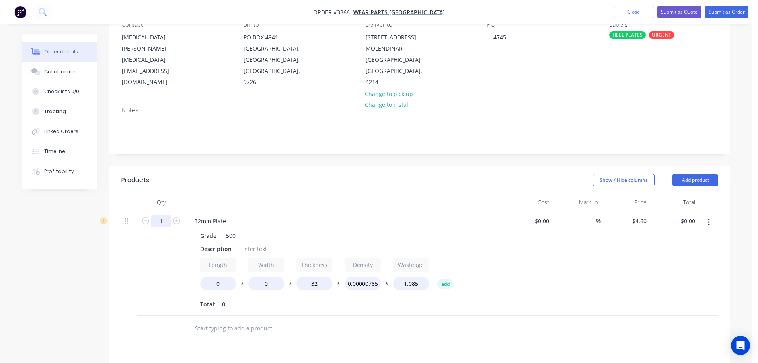
click at [153, 220] on input "1" at bounding box center [161, 221] width 21 height 12
type input "4"
click at [268, 174] on div "Show / Hide columns Add product" at bounding box center [483, 180] width 470 height 13
click at [218, 247] on div "Description" at bounding box center [216, 249] width 38 height 12
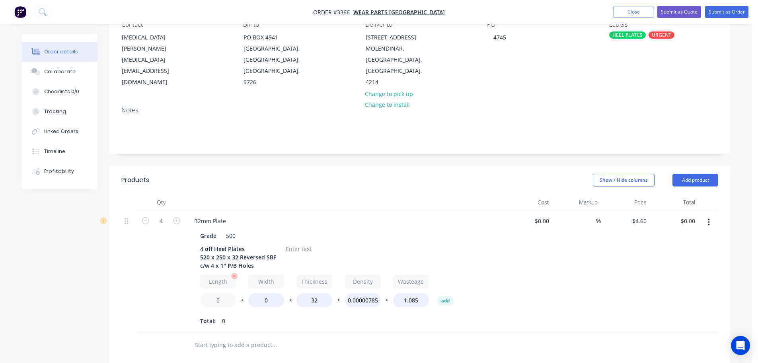
click at [213, 303] on input "0" at bounding box center [218, 300] width 36 height 14
type input "520"
click at [258, 298] on input "0" at bounding box center [266, 300] width 36 height 14
type input "250"
type input "$644.00"
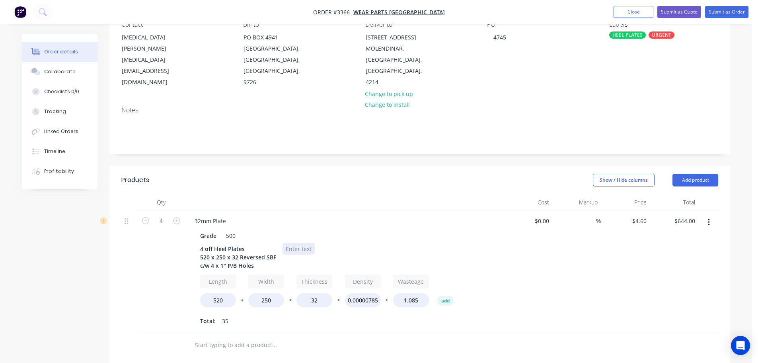
click at [298, 249] on div at bounding box center [299, 249] width 32 height 12
click at [695, 180] on button "Add product" at bounding box center [696, 180] width 46 height 13
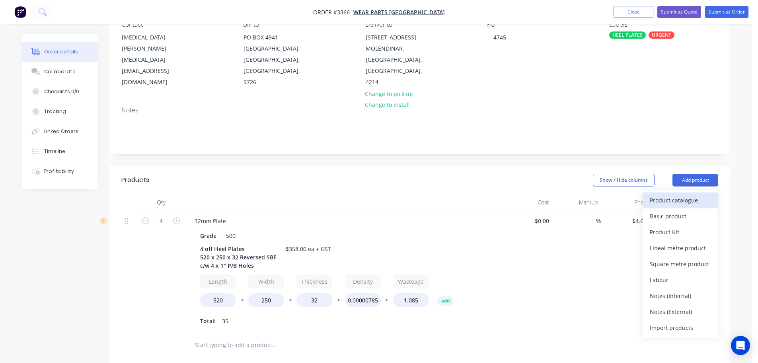
click at [686, 195] on div "Product catalogue" at bounding box center [680, 200] width 61 height 12
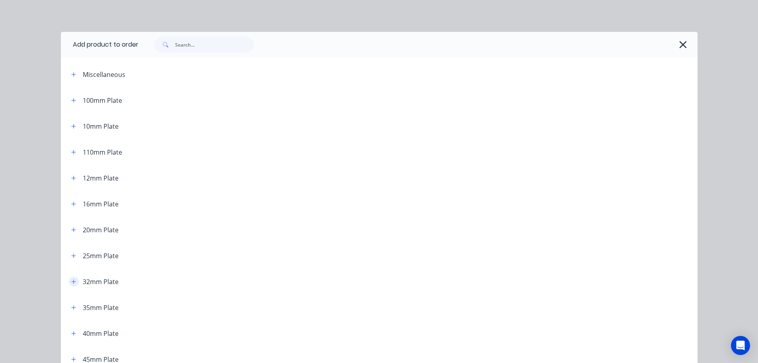
click at [71, 282] on icon "button" at bounding box center [73, 282] width 5 height 6
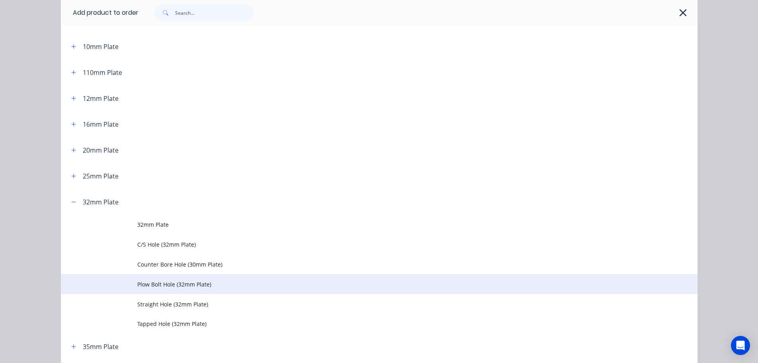
click at [141, 282] on span "Plow Bolt Hole (32mm Plate)" at bounding box center [361, 284] width 448 height 8
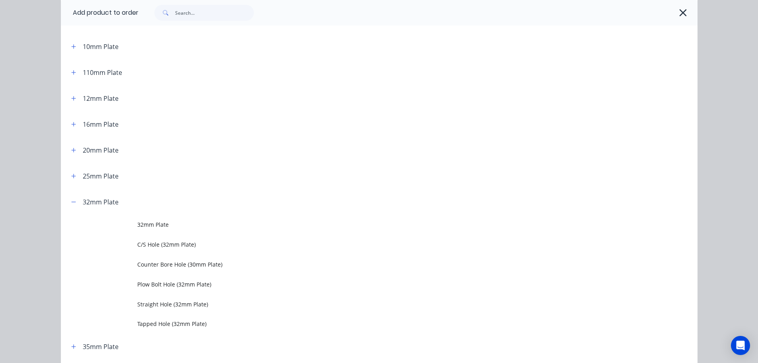
scroll to position [0, 0]
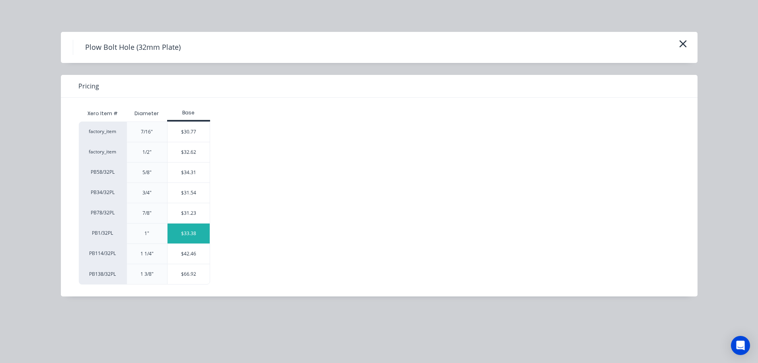
click at [189, 231] on div "$33.38" at bounding box center [189, 233] width 43 height 20
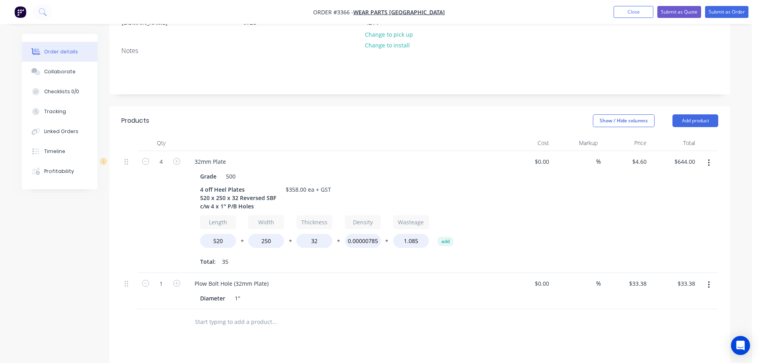
scroll to position [159, 0]
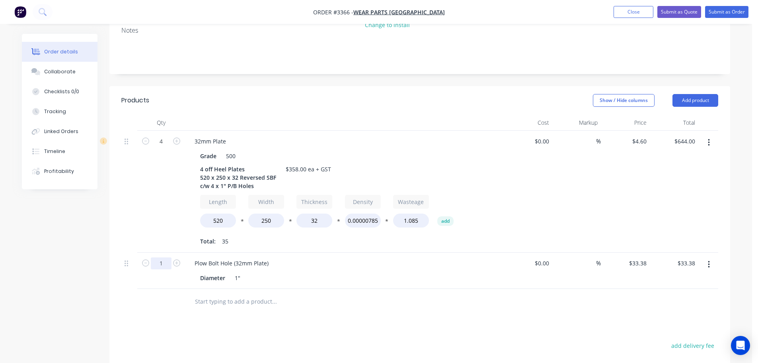
click at [161, 261] on input "1" at bounding box center [161, 263] width 21 height 12
type input "16"
type input "$534.08"
click at [174, 226] on div "4" at bounding box center [161, 192] width 48 height 122
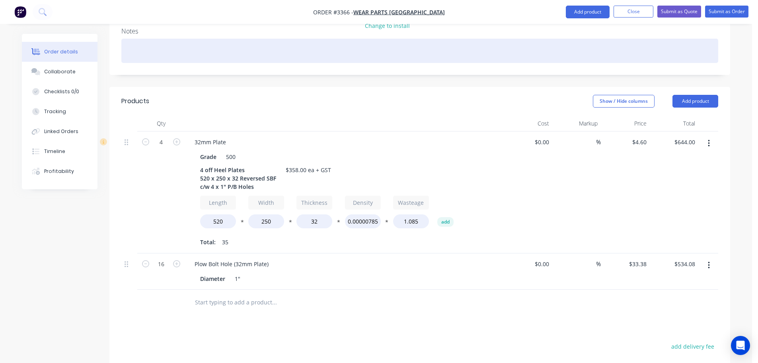
scroll to position [155, 0]
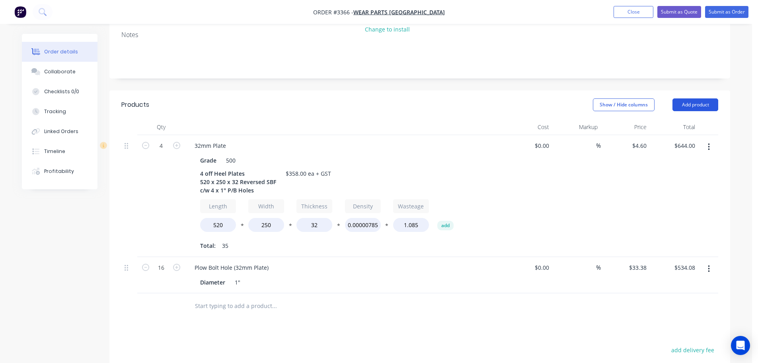
click at [713, 104] on button "Add product" at bounding box center [696, 104] width 46 height 13
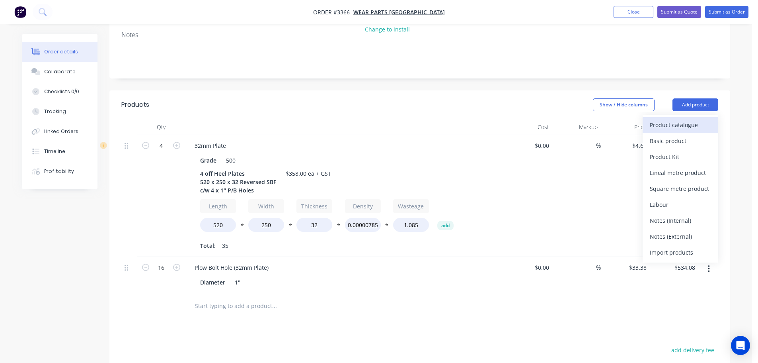
click at [687, 126] on div "Product catalogue" at bounding box center [680, 125] width 61 height 12
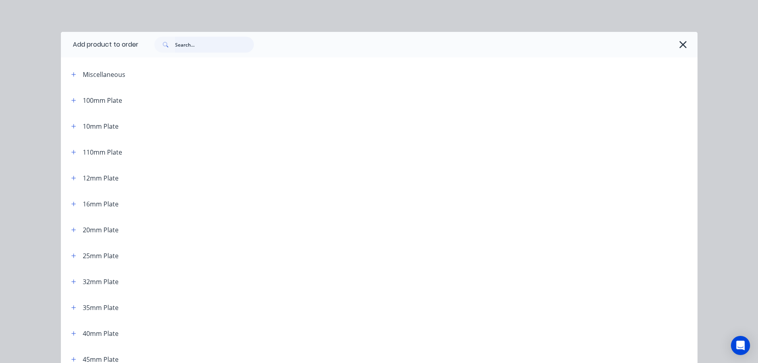
click at [183, 49] on input "text" at bounding box center [214, 45] width 79 height 16
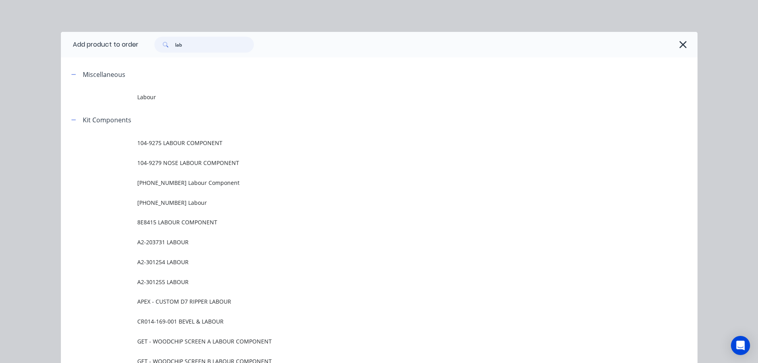
type input "lab"
click at [142, 99] on span "Labour" at bounding box center [361, 97] width 448 height 8
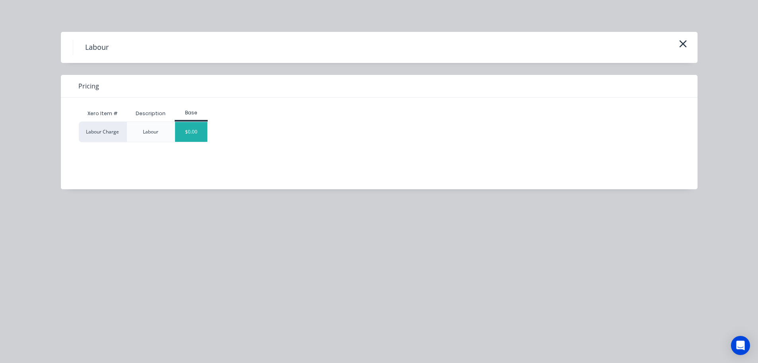
click at [197, 125] on div "$0.00" at bounding box center [191, 132] width 32 height 20
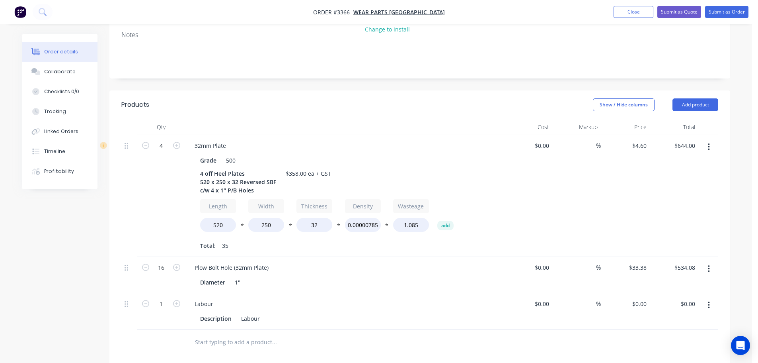
scroll to position [350, 0]
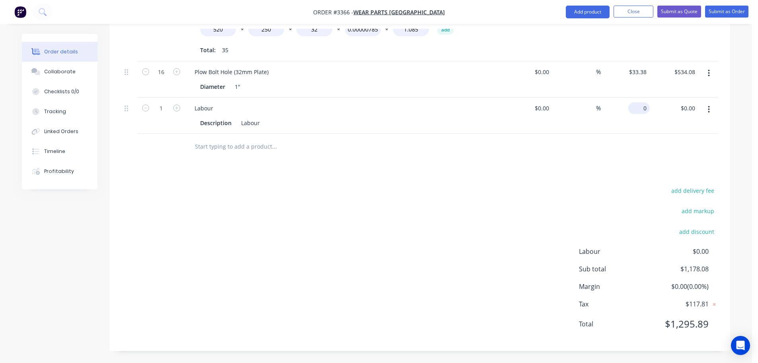
click at [641, 109] on input "0" at bounding box center [641, 108] width 18 height 12
type input "$253.92"
click at [539, 189] on div "add delivery fee add markup add discount Labour $0.00 Sub total $1,178.08 Margi…" at bounding box center [419, 262] width 597 height 154
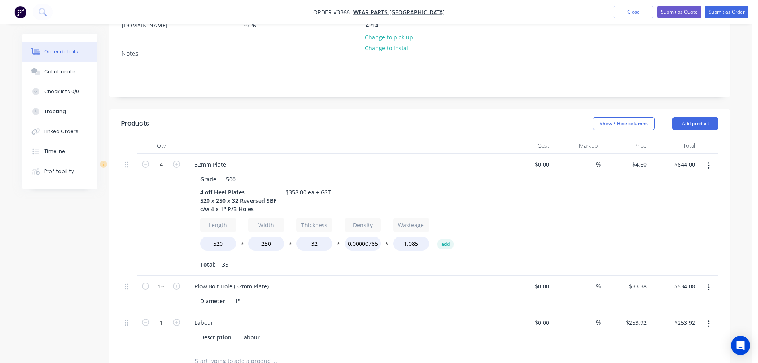
scroll to position [159, 0]
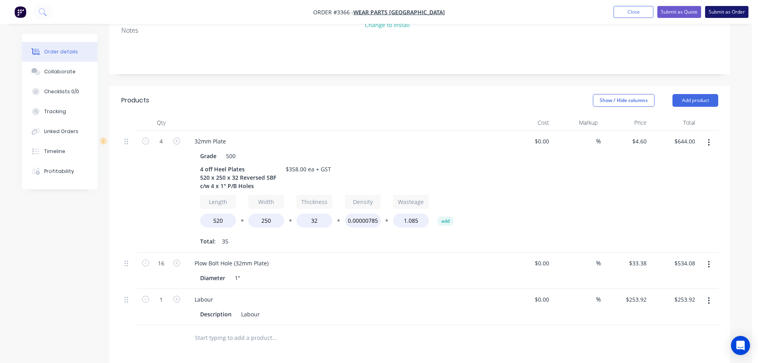
click at [717, 14] on button "Submit as Order" at bounding box center [726, 12] width 43 height 12
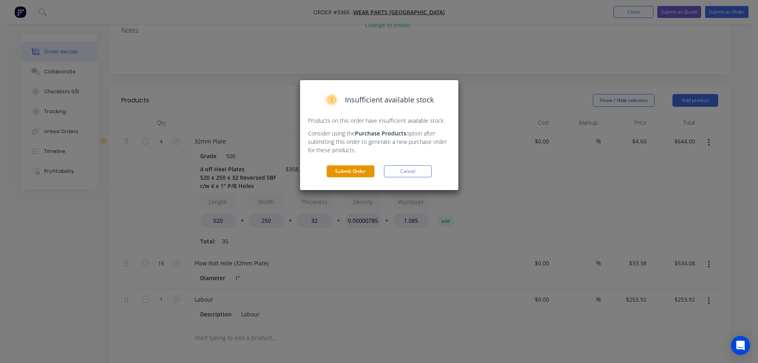
click at [343, 172] on button "Submit Order" at bounding box center [351, 171] width 48 height 12
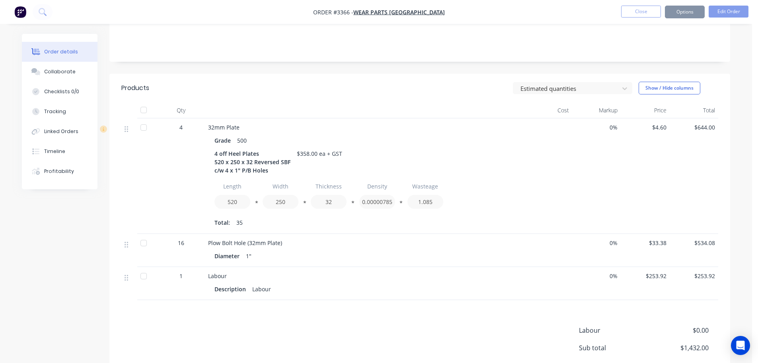
scroll to position [0, 0]
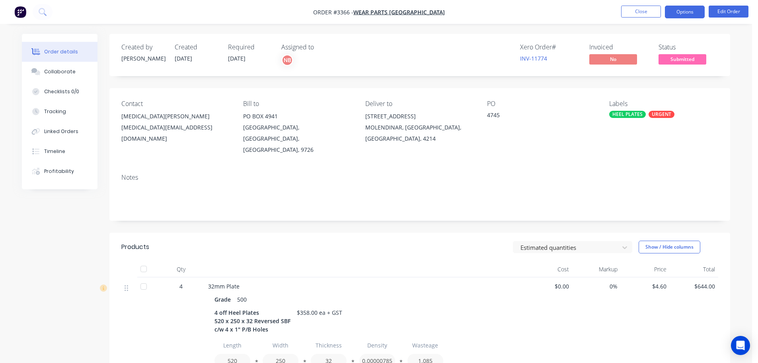
click at [689, 9] on button "Options" at bounding box center [685, 12] width 40 height 13
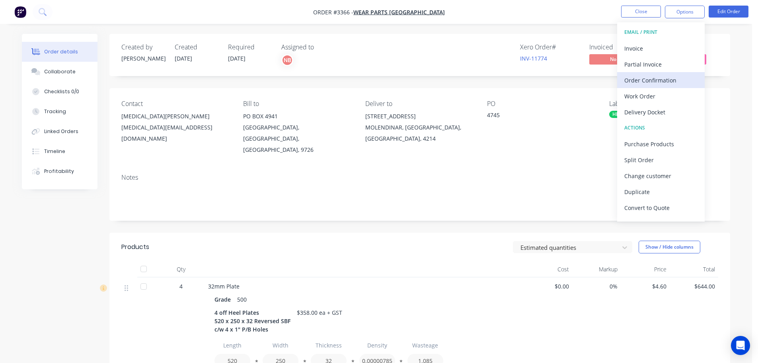
click at [654, 78] on div "Order Confirmation" at bounding box center [660, 80] width 73 height 12
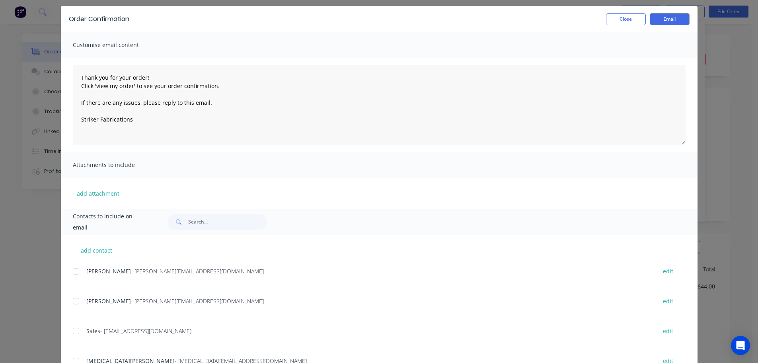
scroll to position [40, 0]
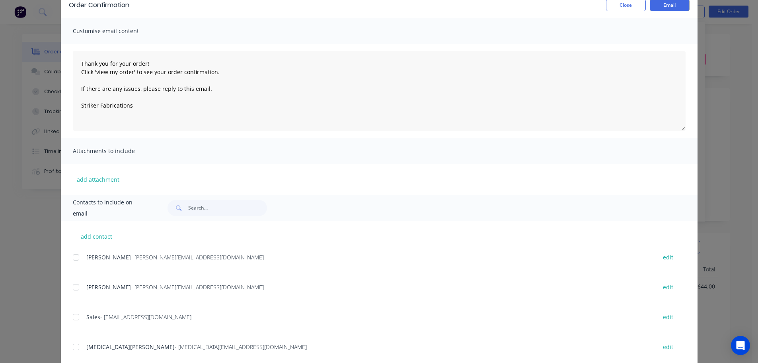
click at [78, 345] on div at bounding box center [76, 347] width 16 height 16
type textarea "Thank you for your order! Click 'view my order' to see your order confirmation.…"
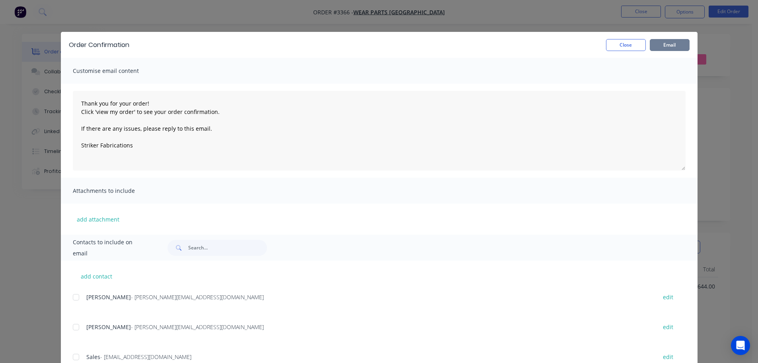
click at [665, 43] on button "Email" at bounding box center [670, 45] width 40 height 12
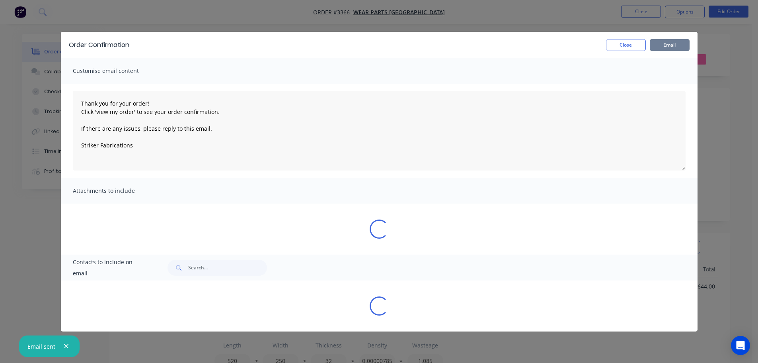
type textarea "Thank you for your order! Click 'view my order' to see your order confirmation.…"
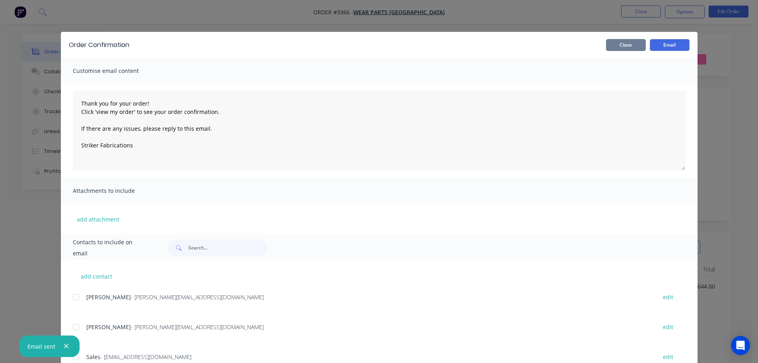
click at [641, 41] on button "Close" at bounding box center [626, 45] width 40 height 12
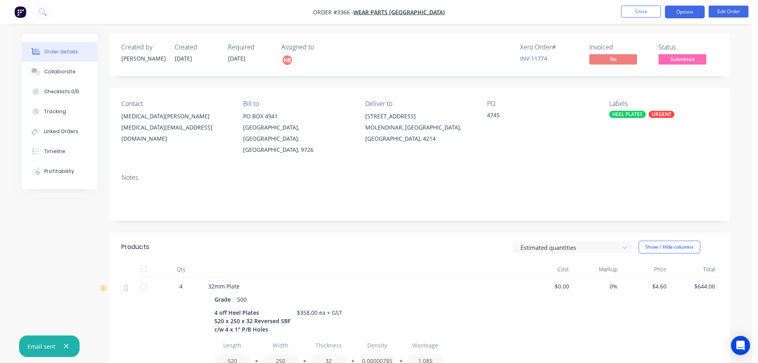
drag, startPoint x: 679, startPoint y: 18, endPoint x: 681, endPoint y: 14, distance: 4.2
click at [679, 18] on nav "Order #3366 - Wear Parts [GEOGRAPHIC_DATA] Close Options Edit Order" at bounding box center [379, 12] width 758 height 24
click at [681, 14] on button "Options" at bounding box center [685, 12] width 40 height 13
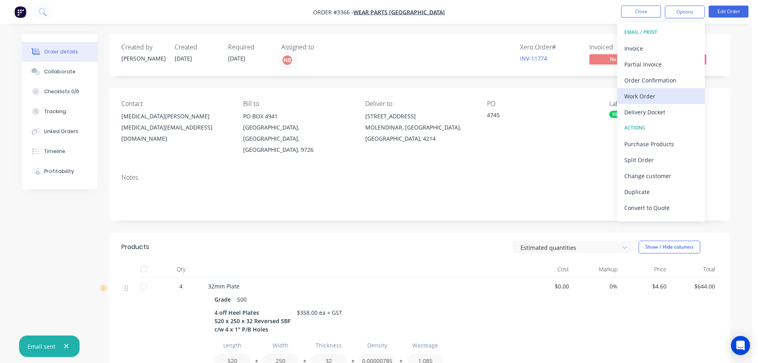
click at [635, 99] on div "Work Order" at bounding box center [660, 96] width 73 height 12
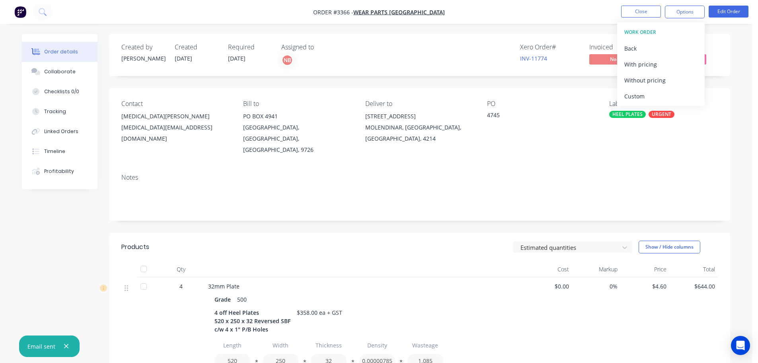
click at [634, 94] on div "Custom" at bounding box center [660, 96] width 73 height 12
click at [634, 81] on div "Without pricing" at bounding box center [660, 80] width 73 height 12
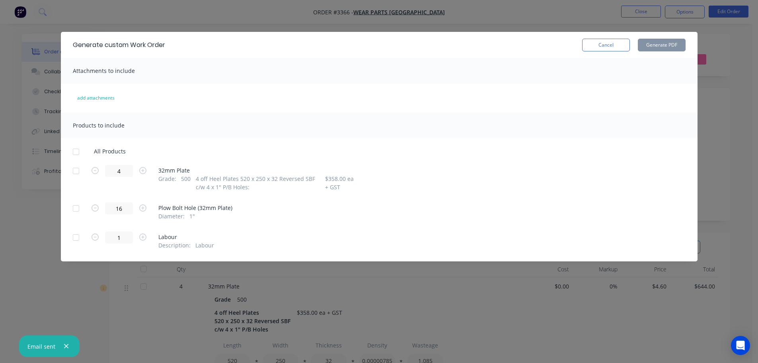
click at [74, 171] on div at bounding box center [76, 171] width 16 height 16
click at [665, 46] on button "Generate PDF" at bounding box center [662, 45] width 48 height 13
drag, startPoint x: 617, startPoint y: 46, endPoint x: 675, endPoint y: 14, distance: 66.4
click at [617, 46] on button "Cancel" at bounding box center [606, 45] width 48 height 13
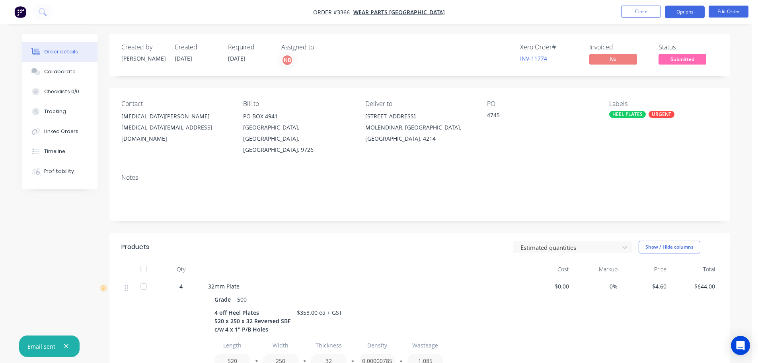
click at [683, 10] on button "Options" at bounding box center [685, 12] width 40 height 13
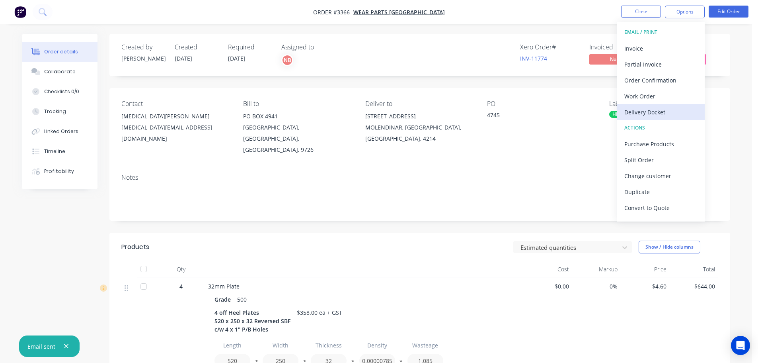
click at [636, 113] on div "Delivery Docket" at bounding box center [660, 112] width 73 height 12
click at [637, 94] on div "Custom" at bounding box center [660, 96] width 73 height 12
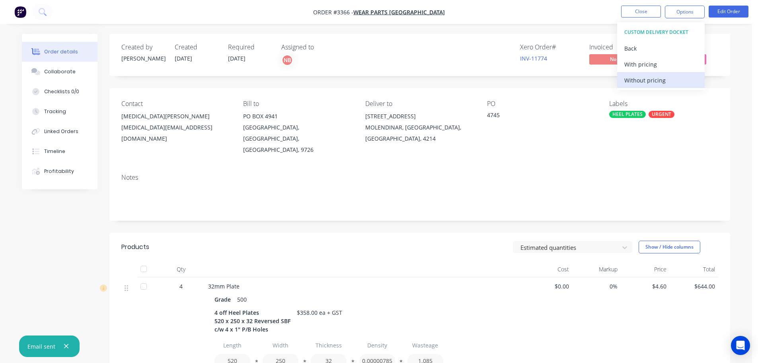
click at [636, 83] on div "Without pricing" at bounding box center [660, 80] width 73 height 12
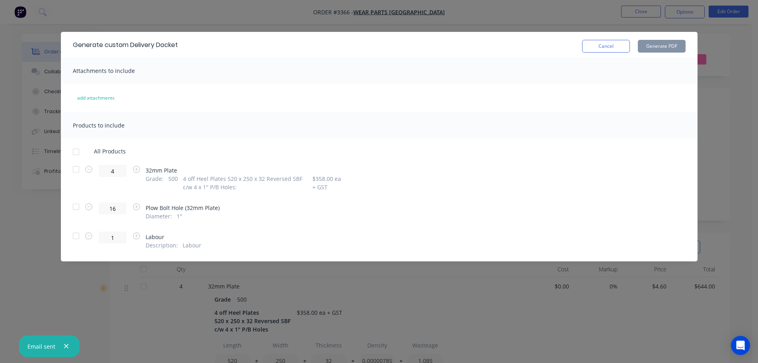
click at [75, 169] on div at bounding box center [76, 169] width 16 height 16
click at [655, 42] on button "Generate PDF" at bounding box center [662, 46] width 48 height 13
drag, startPoint x: 599, startPoint y: 47, endPoint x: 626, endPoint y: 33, distance: 30.8
click at [599, 47] on button "Cancel" at bounding box center [606, 46] width 48 height 13
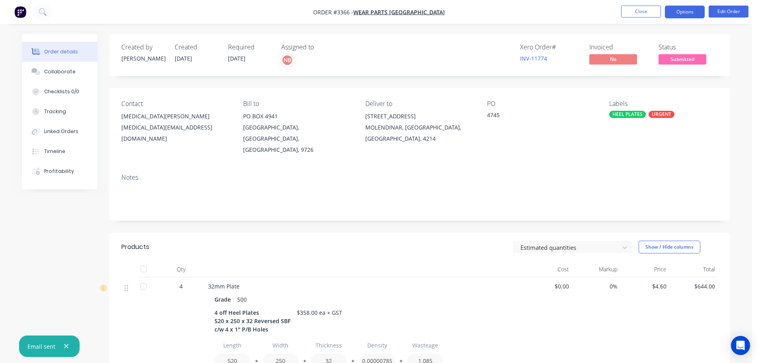
click at [676, 13] on button "Options" at bounding box center [685, 12] width 40 height 13
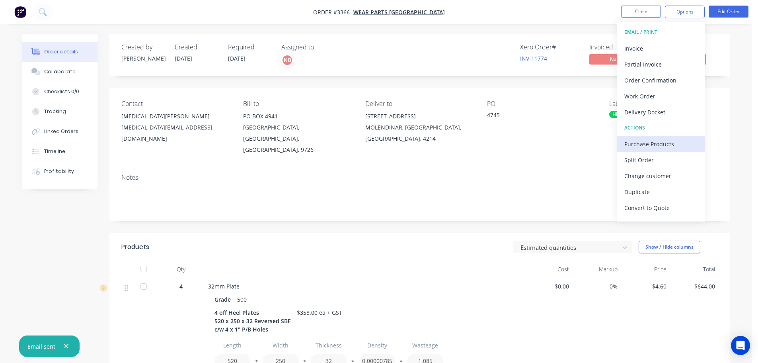
click at [652, 138] on div "Purchase Products" at bounding box center [660, 144] width 73 height 12
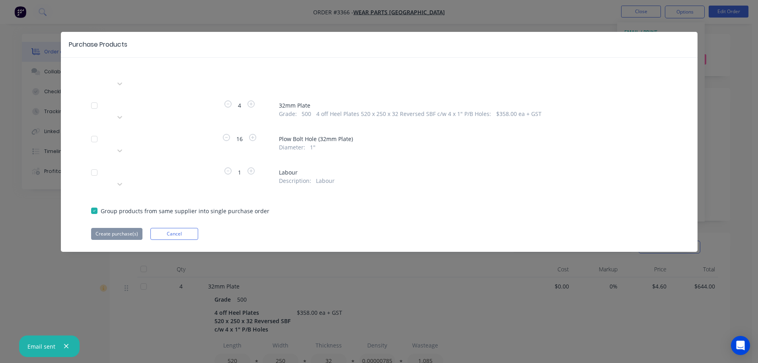
click at [172, 133] on div at bounding box center [172, 138] width 115 height 10
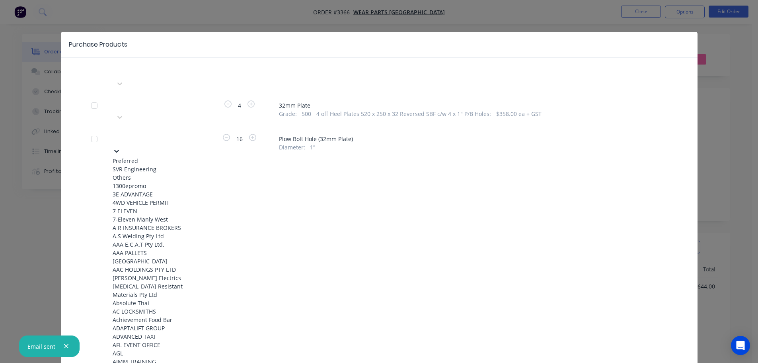
click at [156, 165] on div "SVR Engineering" at bounding box center [157, 169] width 88 height 8
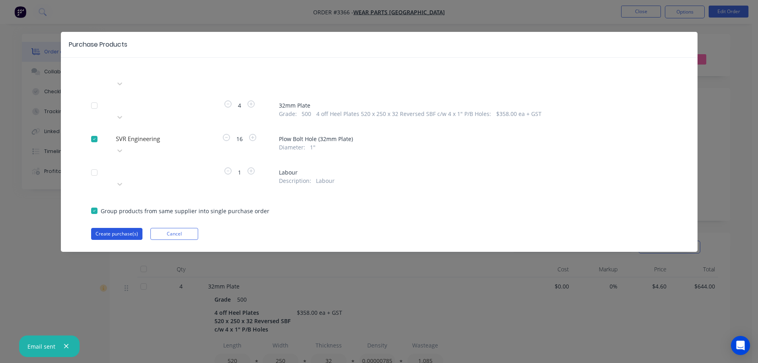
click at [133, 228] on button "Create purchase(s)" at bounding box center [116, 234] width 51 height 12
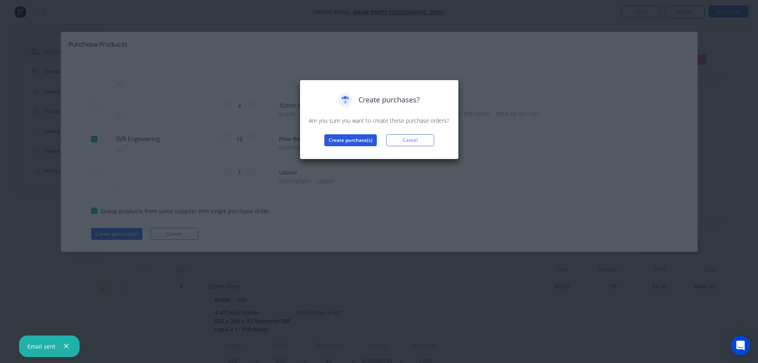
click at [339, 142] on button "Create purchase(s)" at bounding box center [350, 140] width 53 height 12
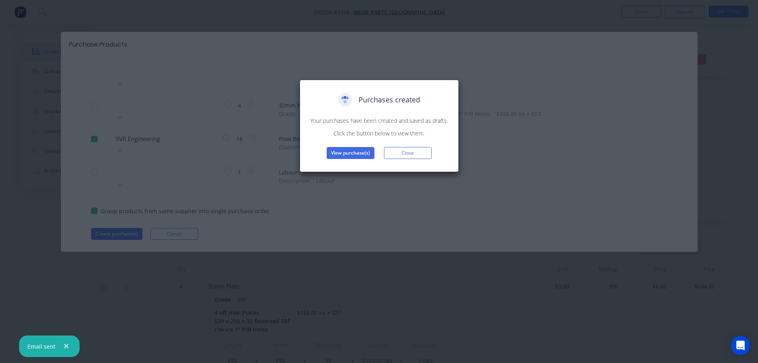
click at [339, 154] on button "View purchase(s)" at bounding box center [351, 153] width 48 height 12
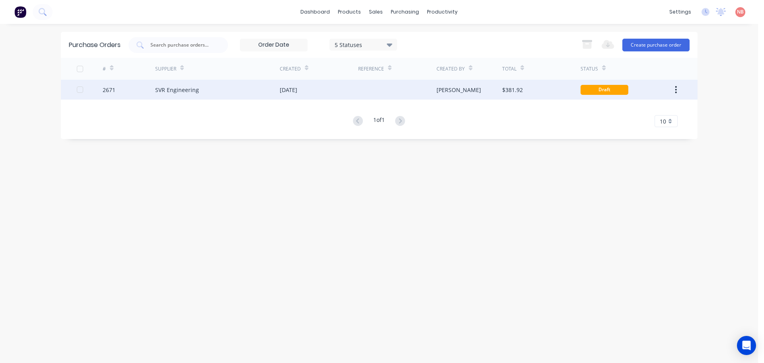
click at [279, 81] on div "SVR Engineering" at bounding box center [217, 90] width 125 height 20
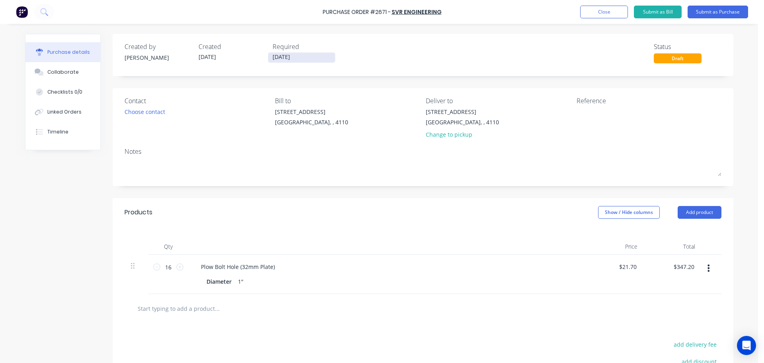
click at [275, 55] on input "[DATE]" at bounding box center [301, 58] width 67 height 10
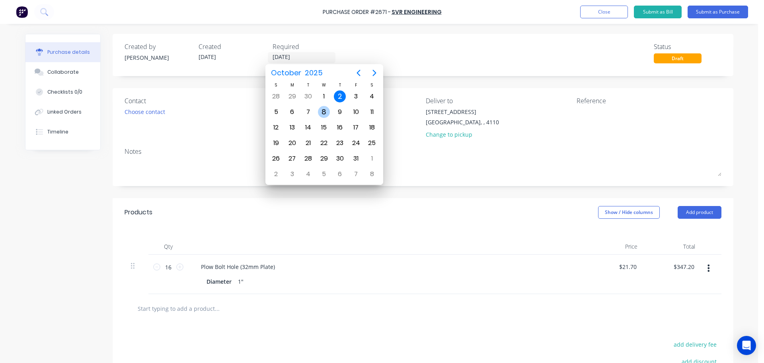
click at [325, 112] on div "8" at bounding box center [324, 112] width 12 height 12
type input "[DATE]"
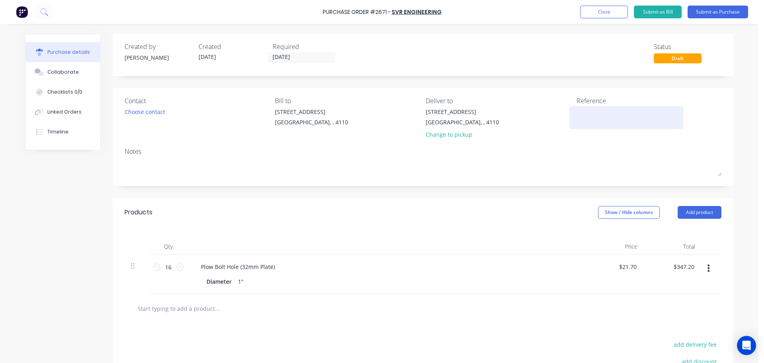
click at [599, 113] on textarea at bounding box center [626, 116] width 99 height 18
type textarea "WPA 4745"
type textarea "x"
type textarea "WPA 4745"
click at [725, 8] on button "Submit as Purchase" at bounding box center [718, 12] width 60 height 13
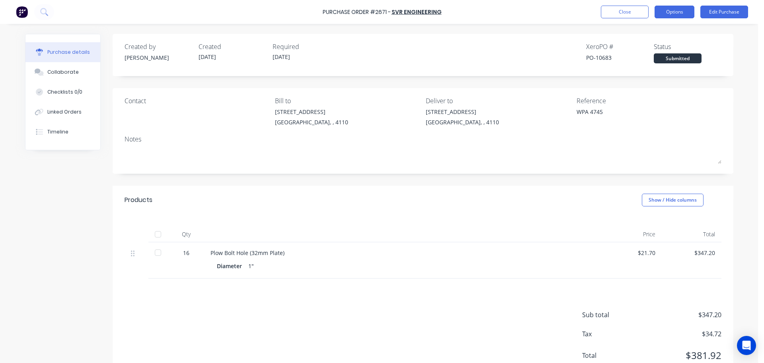
click at [669, 16] on button "Options" at bounding box center [675, 12] width 40 height 13
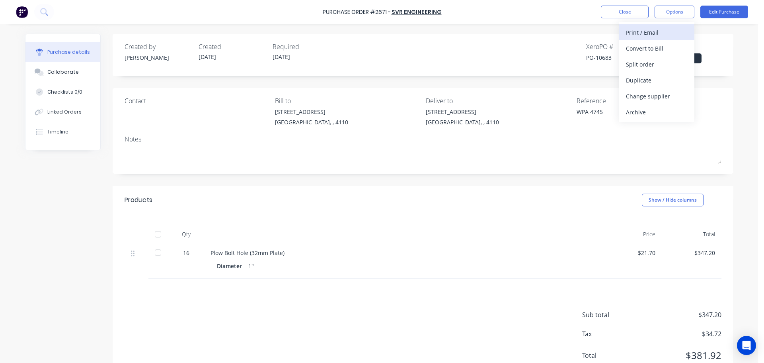
click at [649, 35] on div "Print / Email" at bounding box center [656, 33] width 61 height 12
click at [645, 46] on div "With pricing" at bounding box center [656, 49] width 61 height 12
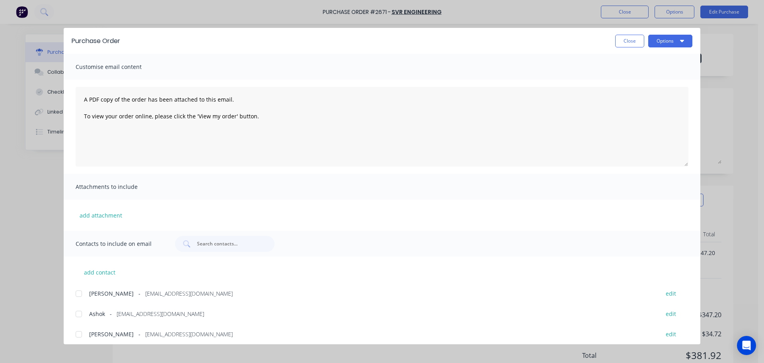
click at [80, 316] on div at bounding box center [79, 314] width 16 height 16
click at [658, 42] on button "Options" at bounding box center [670, 41] width 44 height 13
click at [653, 69] on button "Print" at bounding box center [655, 77] width 76 height 16
click at [668, 45] on button "Options" at bounding box center [670, 41] width 44 height 13
click at [663, 90] on div "Email" at bounding box center [654, 93] width 61 height 12
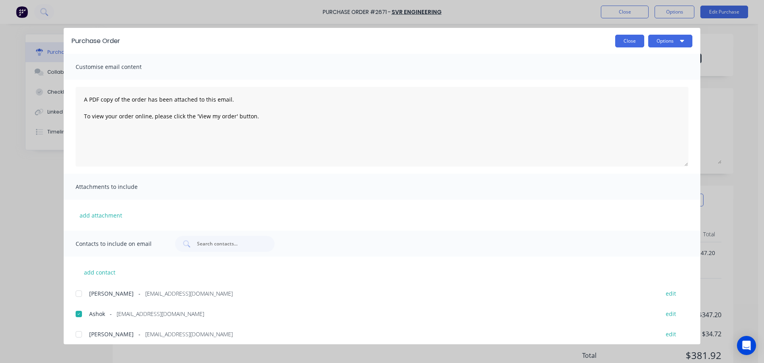
click at [622, 40] on button "Close" at bounding box center [629, 41] width 29 height 13
type textarea "x"
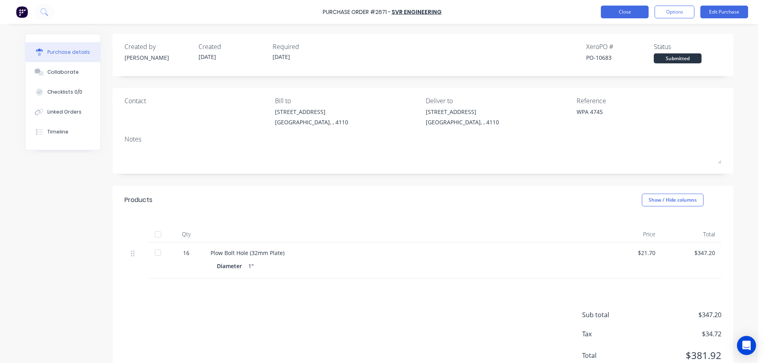
click at [610, 8] on button "Close" at bounding box center [625, 12] width 48 height 13
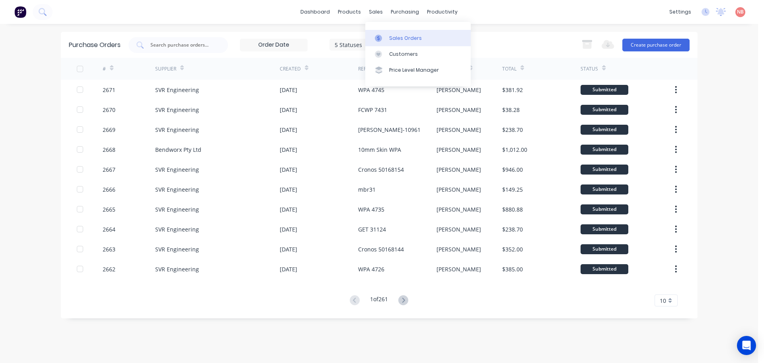
click at [383, 33] on link "Sales Orders" at bounding box center [417, 38] width 105 height 16
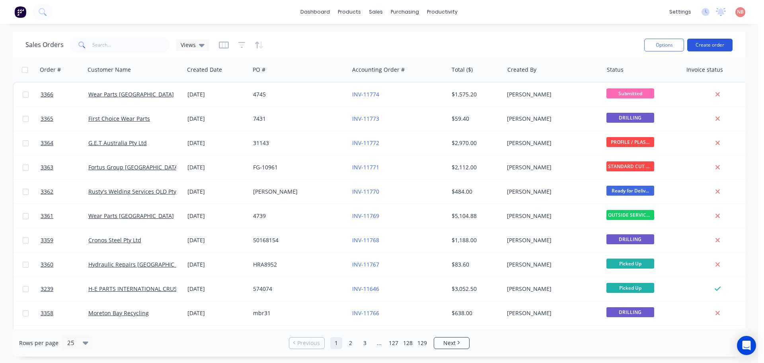
click at [698, 49] on button "Create order" at bounding box center [709, 45] width 45 height 13
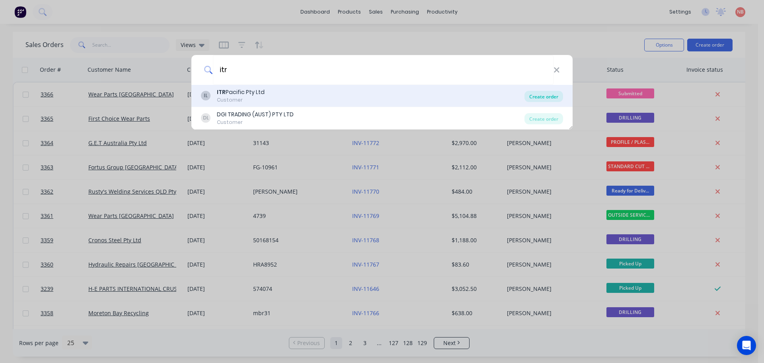
type input "itr"
click at [533, 94] on div "Create order" at bounding box center [544, 96] width 39 height 11
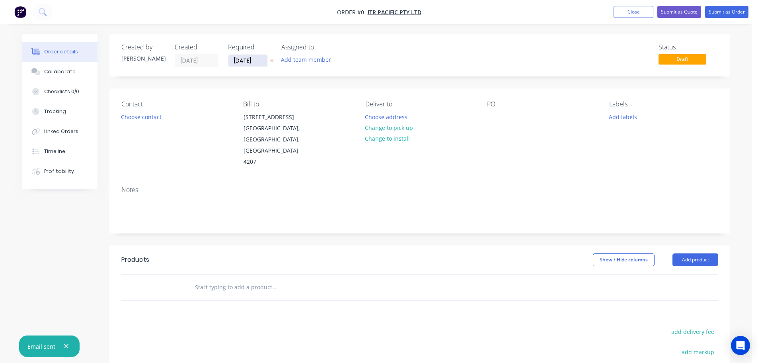
click at [252, 59] on input "[DATE]" at bounding box center [247, 61] width 39 height 12
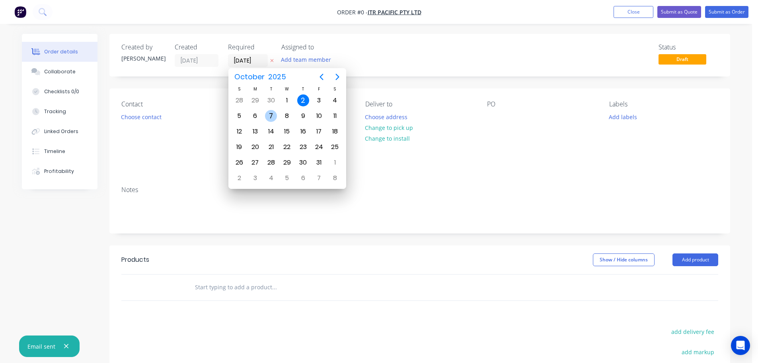
click at [268, 116] on div "7" at bounding box center [271, 116] width 12 height 12
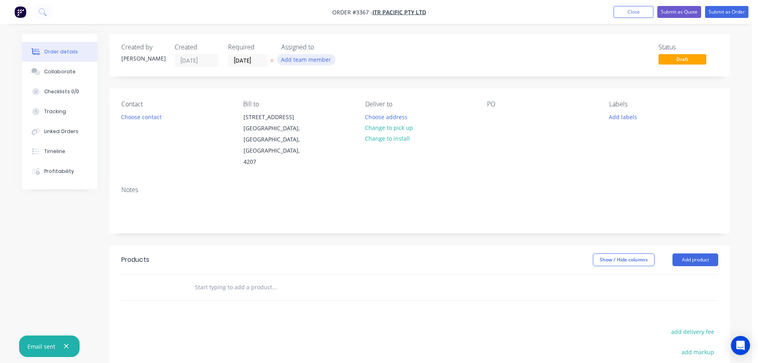
click at [298, 59] on button "Add team member" at bounding box center [306, 59] width 59 height 11
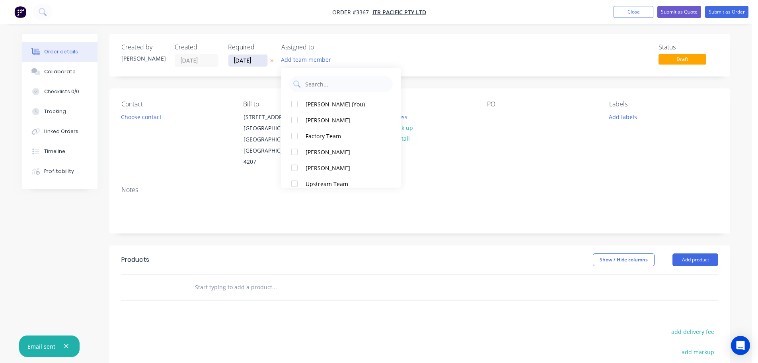
click at [246, 59] on input "[DATE]" at bounding box center [247, 61] width 39 height 12
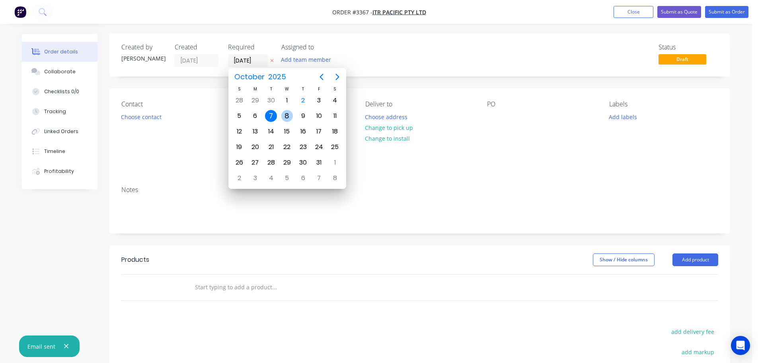
click at [283, 115] on div "8" at bounding box center [287, 116] width 12 height 12
type input "[DATE]"
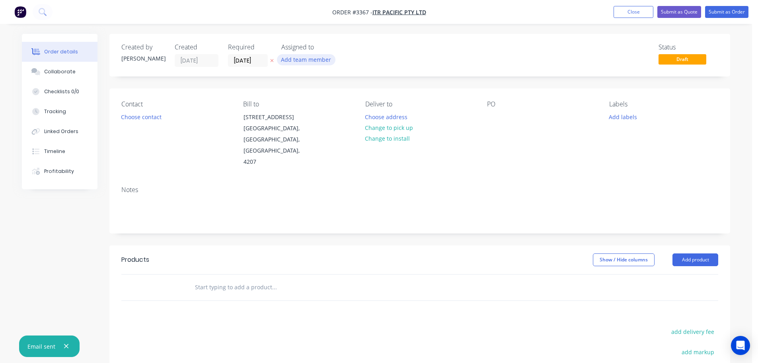
click at [300, 64] on button "Add team member" at bounding box center [306, 59] width 59 height 11
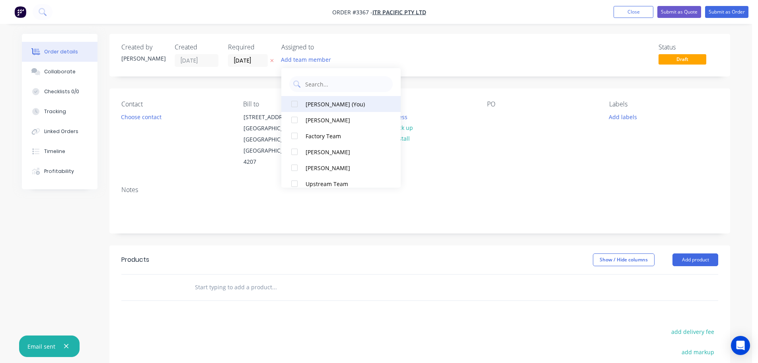
click at [308, 99] on button "[PERSON_NAME] (You)" at bounding box center [340, 104] width 119 height 16
click at [148, 120] on button "Choose contact" at bounding box center [141, 116] width 49 height 11
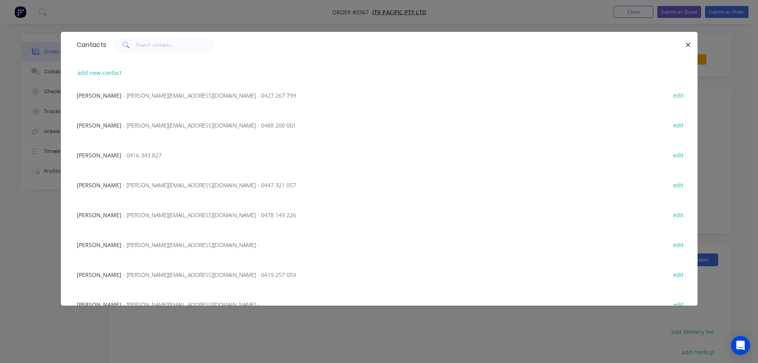
scroll to position [199, 0]
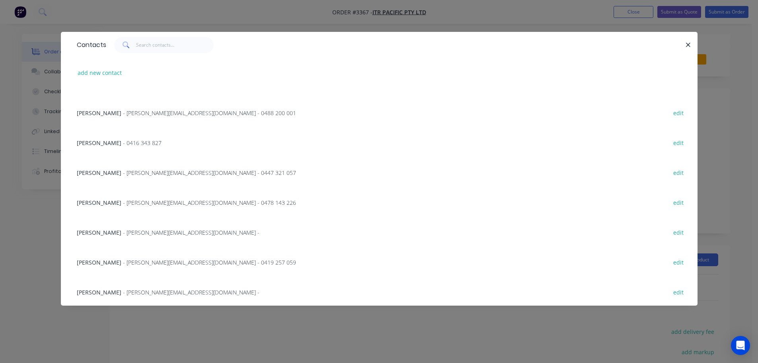
click at [123, 170] on span "- [PERSON_NAME][EMAIL_ADDRESS][DOMAIN_NAME] - 0447 321 057" at bounding box center [209, 173] width 173 height 8
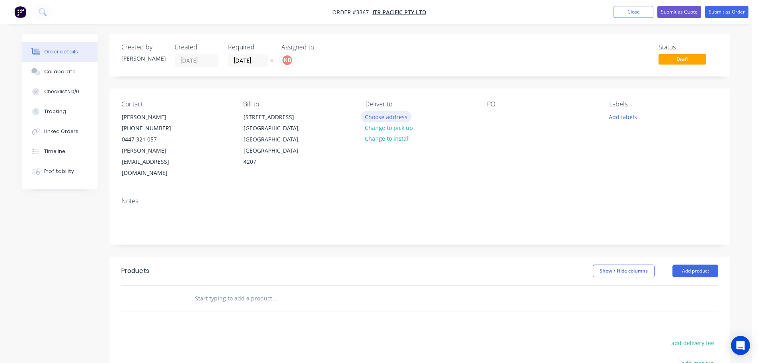
click at [392, 115] on button "Choose address" at bounding box center [386, 116] width 51 height 11
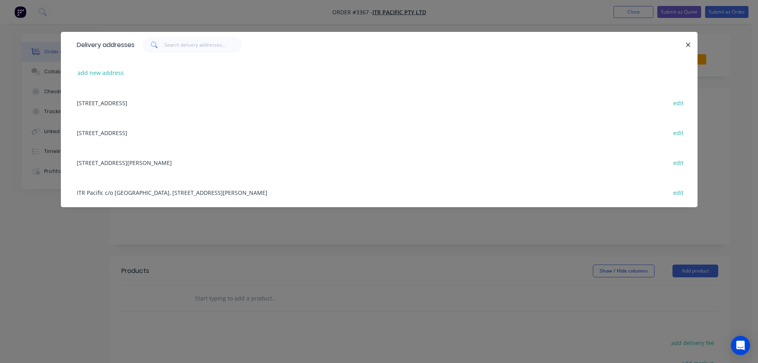
click at [154, 107] on div "[STREET_ADDRESS] edit" at bounding box center [379, 103] width 613 height 30
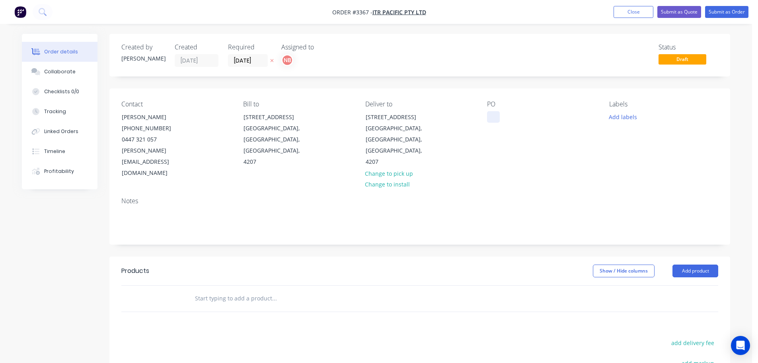
click at [497, 119] on div at bounding box center [493, 117] width 13 height 12
click at [614, 117] on button "Add labels" at bounding box center [623, 116] width 37 height 11
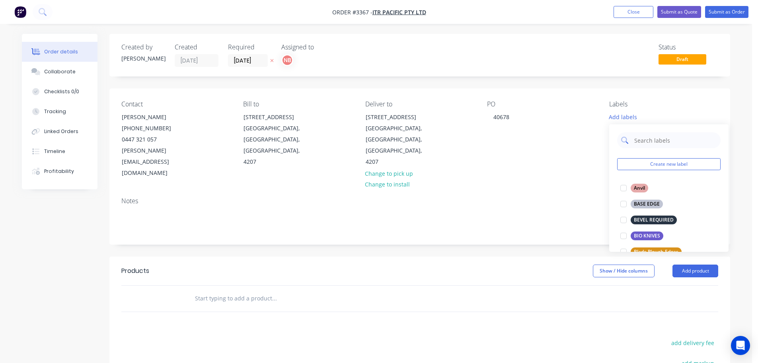
click at [648, 140] on input "text" at bounding box center [675, 140] width 83 height 16
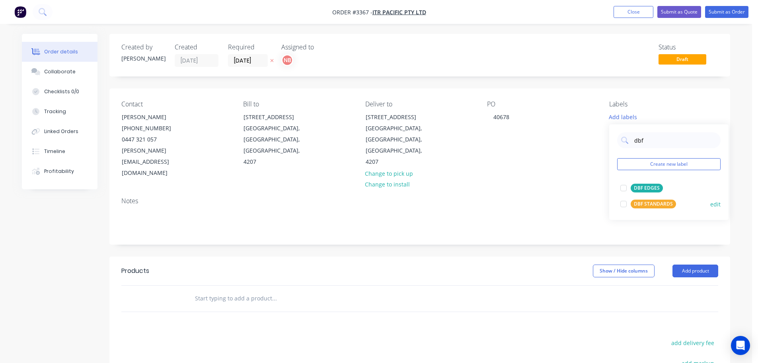
type input "dbf"
click at [640, 201] on div "DBF STANDARDS" at bounding box center [653, 203] width 45 height 9
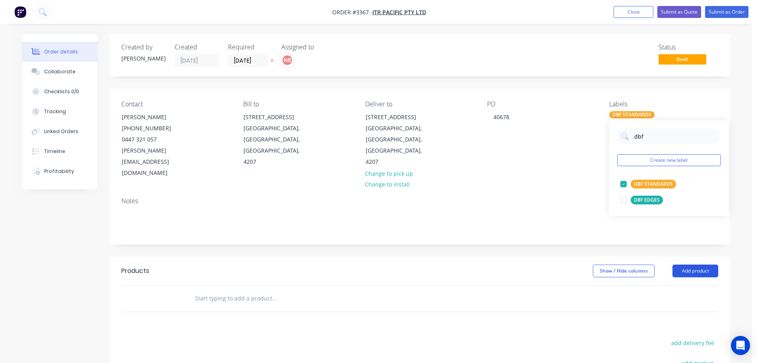
click at [688, 264] on button "Add product" at bounding box center [696, 270] width 46 height 13
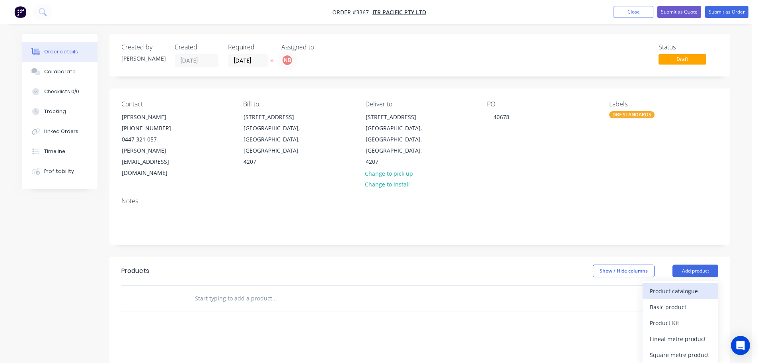
click at [680, 285] on div "Product catalogue" at bounding box center [680, 291] width 61 height 12
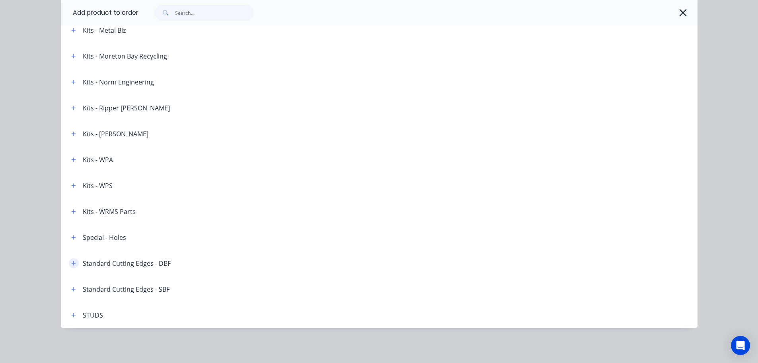
scroll to position [40, 0]
click at [72, 263] on icon "button" at bounding box center [73, 263] width 4 height 4
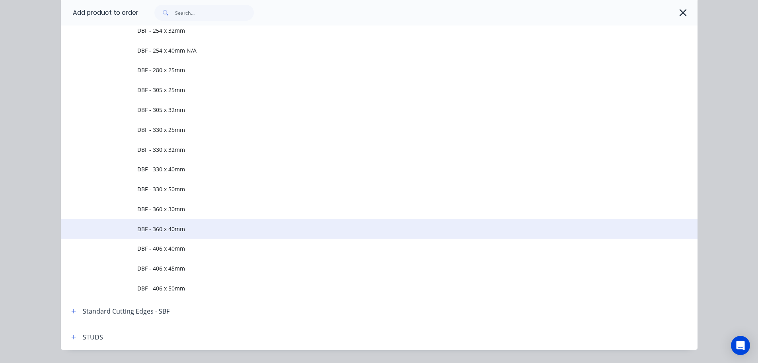
scroll to position [1554, 0]
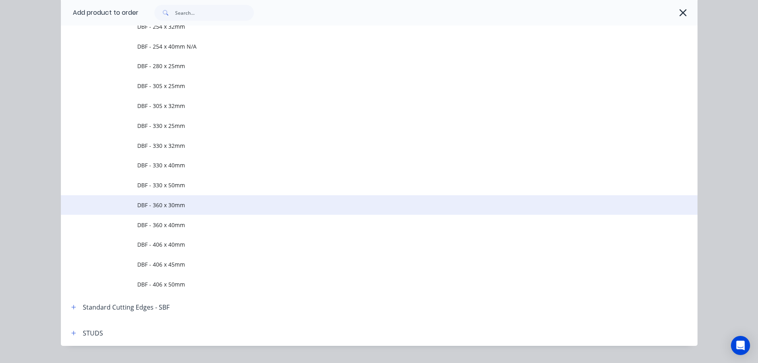
click at [162, 210] on td "DBF - 360 x 30mm" at bounding box center [417, 205] width 560 height 20
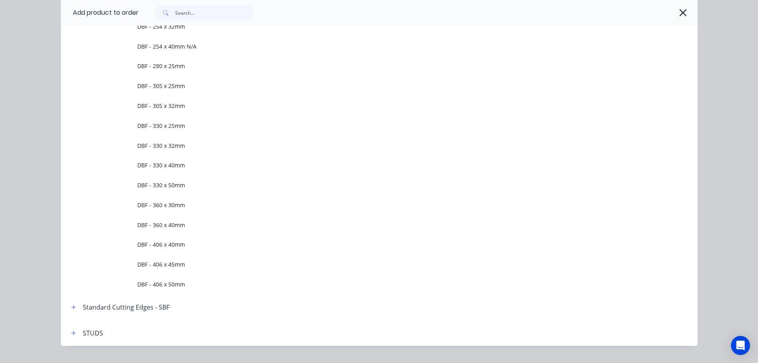
scroll to position [0, 0]
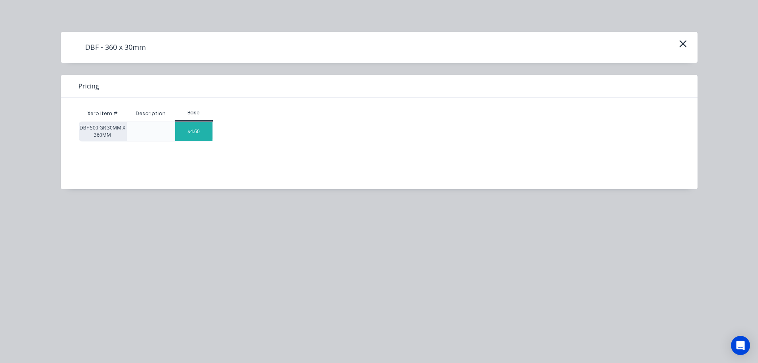
click at [188, 138] on div "$4.60" at bounding box center [193, 131] width 37 height 19
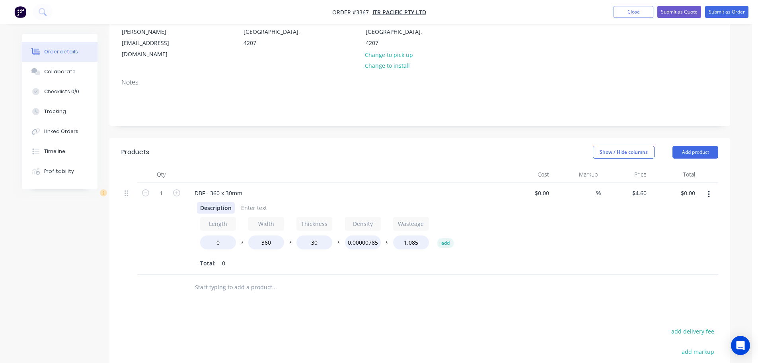
scroll to position [119, 0]
click at [208, 201] on div "Description" at bounding box center [216, 207] width 38 height 12
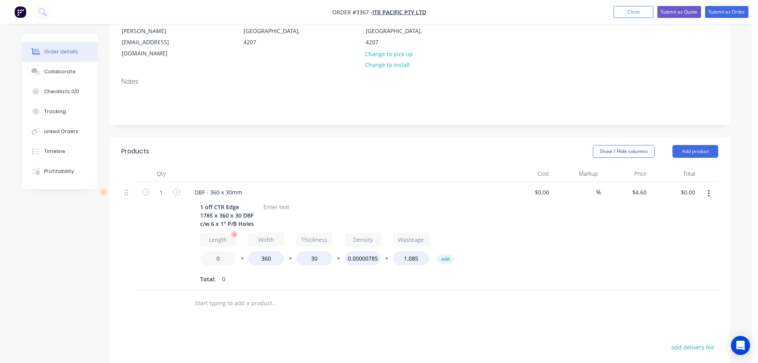
click at [207, 251] on input "0" at bounding box center [218, 258] width 36 height 14
type input "1785"
type input "$754.40"
click at [284, 201] on div at bounding box center [276, 207] width 32 height 12
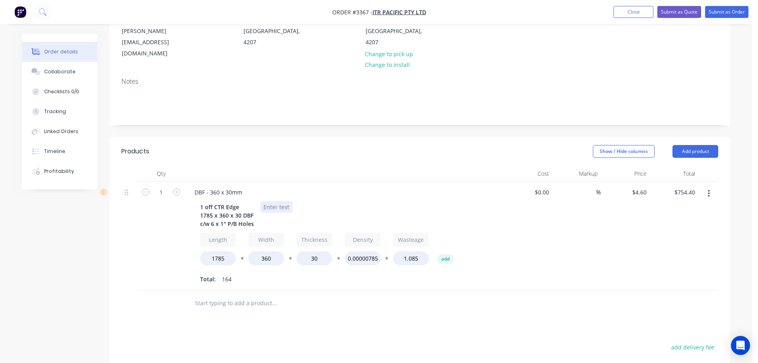
click at [281, 201] on div at bounding box center [276, 207] width 32 height 12
click at [712, 186] on button "button" at bounding box center [709, 193] width 19 height 14
click at [677, 224] on div "Duplicate" at bounding box center [680, 230] width 61 height 12
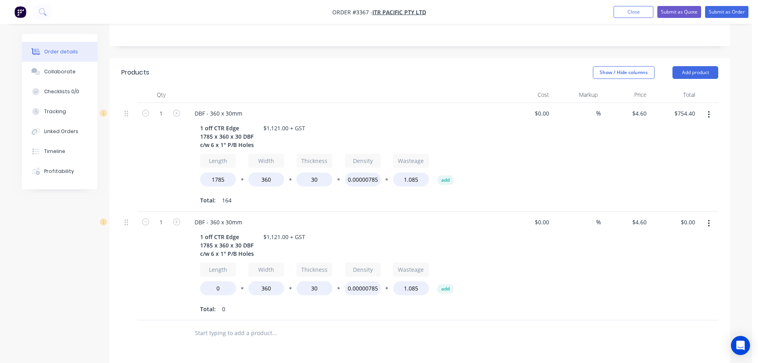
scroll to position [199, 0]
click at [199, 230] on div "1 off CTR Edge 1785 x 360 x 30 DBF c/w 6 x 1" P/B Holes" at bounding box center [227, 244] width 60 height 28
click at [161, 215] on input "1" at bounding box center [161, 221] width 21 height 12
type input "2"
click at [219, 230] on div "2 off CTR Edge 1785 x 360 x 30 DBF c/w 6 x 1" P/B Holes" at bounding box center [227, 244] width 60 height 28
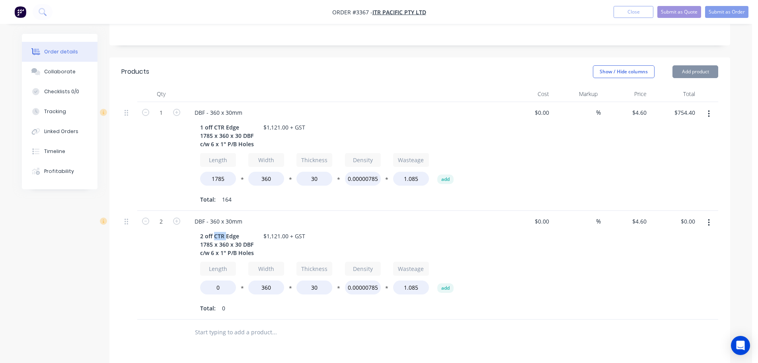
click at [219, 230] on div "2 off CTR Edge 1785 x 360 x 30 DBF c/w 6 x 1" P/B Holes" at bounding box center [227, 244] width 60 height 28
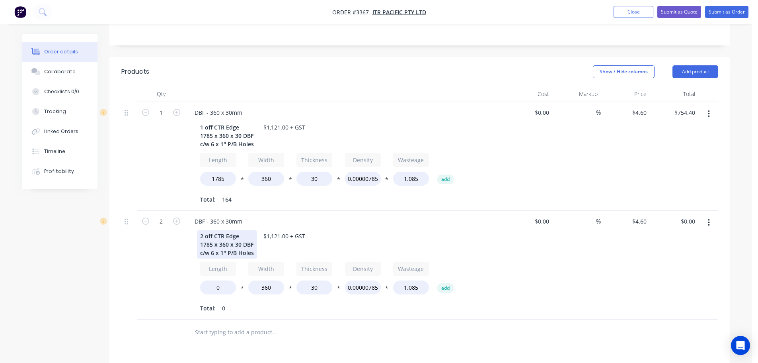
click at [219, 230] on div "2 off CTR Edge 1785 x 360 x 30 DBF c/w 6 x 1" P/B Holes" at bounding box center [227, 244] width 60 height 28
click at [240, 230] on div "2 off End Edge 1785 x 360 x 30 DBF c/w 6 x 1" P/B Holes" at bounding box center [227, 244] width 60 height 28
drag, startPoint x: 212, startPoint y: 223, endPoint x: 197, endPoint y: 222, distance: 14.7
click at [197, 230] on div "2 off End Edges 1785 x 360 x 30 DBF c/w 6 x 1" P/B Holes" at bounding box center [227, 244] width 60 height 28
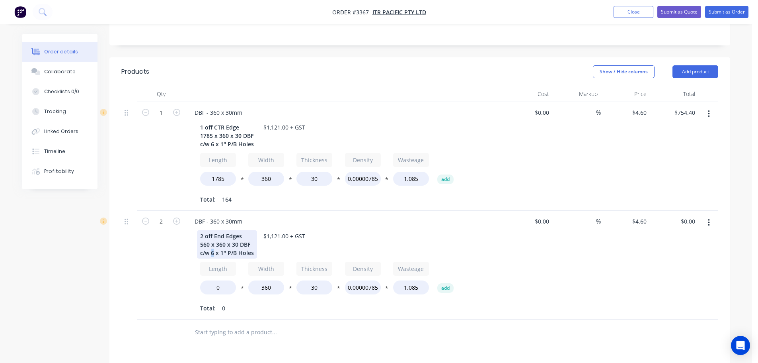
click at [211, 230] on div "2 off End Edges 560 x 360 x 30 DBF c/w 6 x 1" P/B Holes" at bounding box center [227, 244] width 60 height 28
click at [215, 280] on input "0" at bounding box center [218, 287] width 36 height 14
type input "560"
type input "$478.40"
drag, startPoint x: 279, startPoint y: 215, endPoint x: 269, endPoint y: 213, distance: 10.0
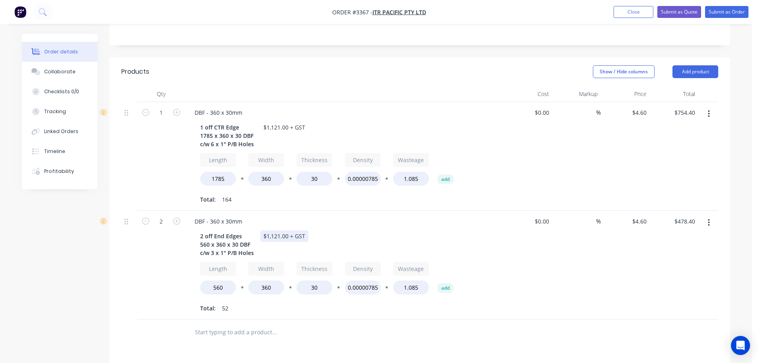
click at [269, 230] on div "$1,121.00 + GST" at bounding box center [284, 236] width 48 height 12
click at [278, 230] on div "$1,121.00 + GST" at bounding box center [284, 236] width 48 height 12
click at [276, 230] on div "$1,121.00 + GST" at bounding box center [284, 236] width 48 height 12
click at [278, 230] on div "$1,121.00 + GST" at bounding box center [284, 236] width 48 height 12
click at [279, 230] on div "$1,121.00 + GST" at bounding box center [284, 236] width 48 height 12
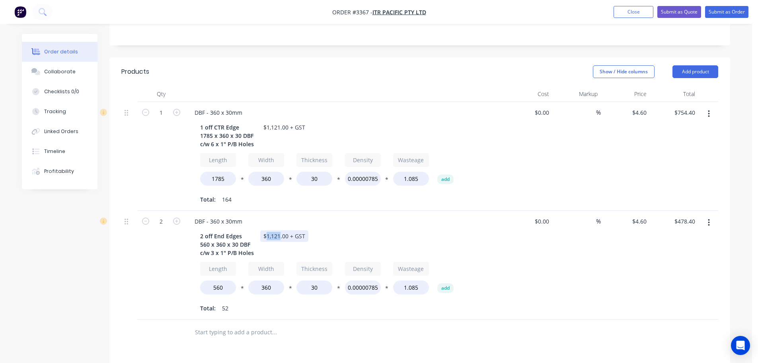
drag, startPoint x: 279, startPoint y: 215, endPoint x: 265, endPoint y: 215, distance: 13.9
click at [265, 230] on div "$1,121.00 + GST" at bounding box center [284, 236] width 48 height 12
click at [464, 215] on div "DBF - 360 x 30mm" at bounding box center [344, 221] width 312 height 12
click at [683, 65] on button "Add product" at bounding box center [696, 71] width 46 height 13
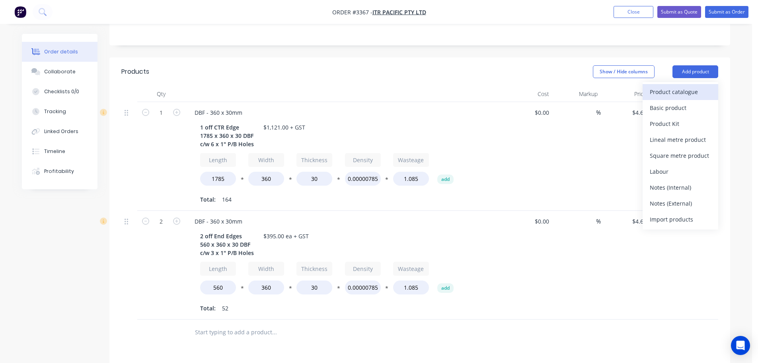
click at [674, 84] on button "Product catalogue" at bounding box center [681, 92] width 76 height 16
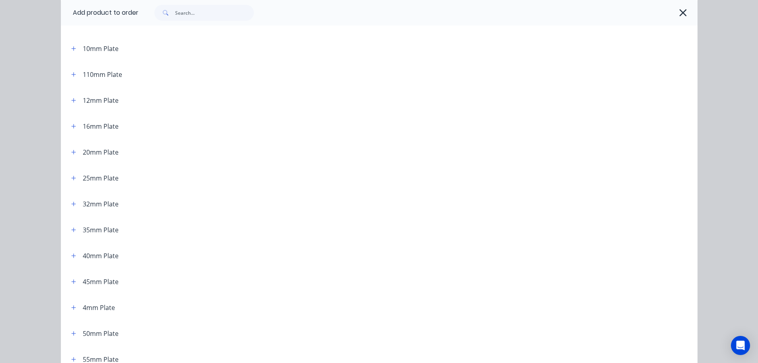
scroll to position [80, 0]
click at [72, 201] on icon "button" at bounding box center [73, 201] width 4 height 4
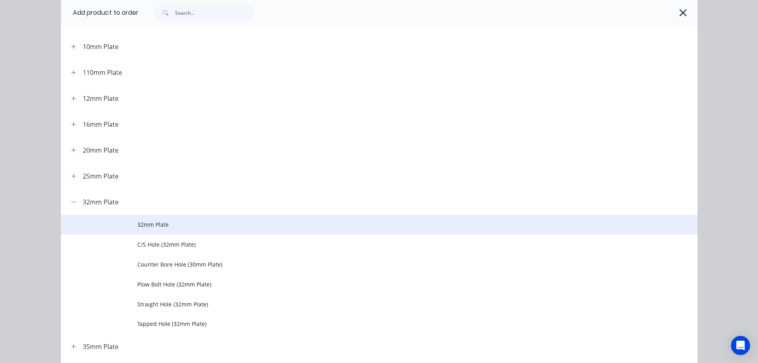
click at [129, 216] on td at bounding box center [99, 225] width 76 height 20
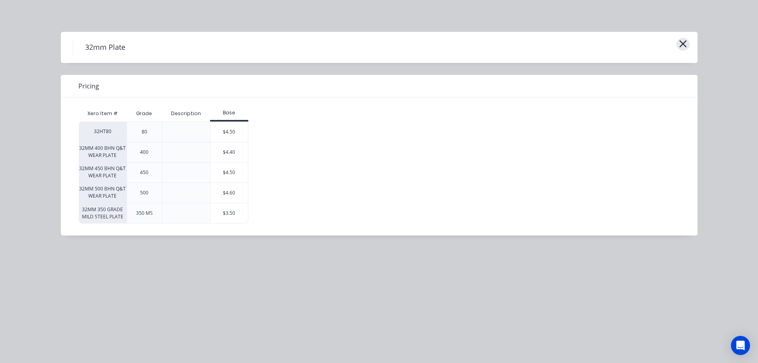
click at [681, 45] on icon "button" at bounding box center [683, 43] width 8 height 11
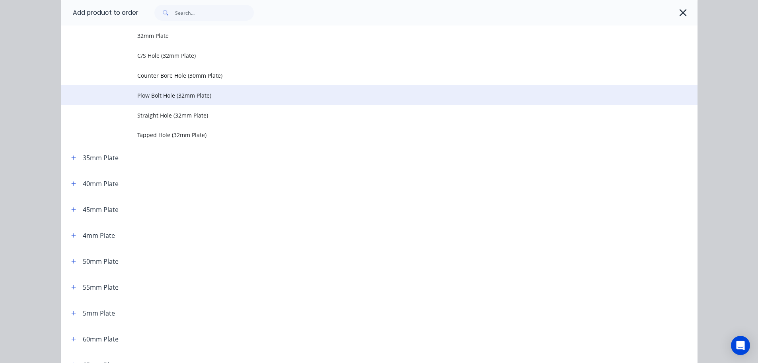
click at [165, 97] on span "Plow Bolt Hole (32mm Plate)" at bounding box center [361, 95] width 448 height 8
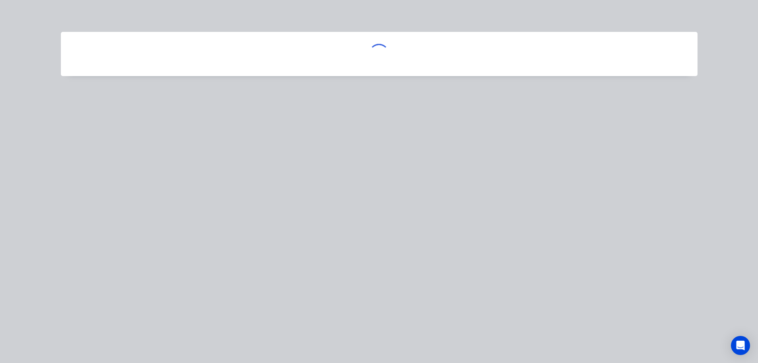
scroll to position [0, 0]
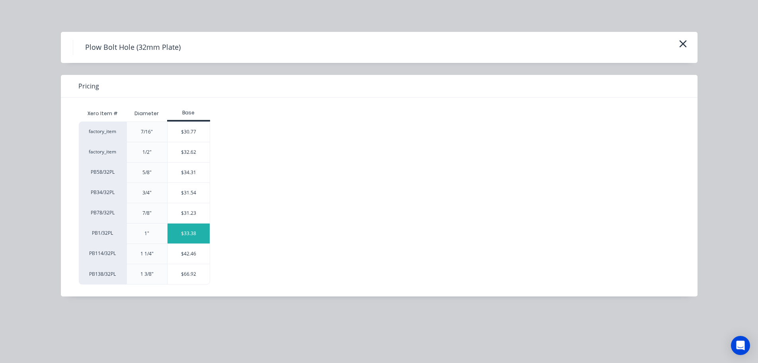
click at [186, 240] on div "$33.38" at bounding box center [189, 233] width 43 height 20
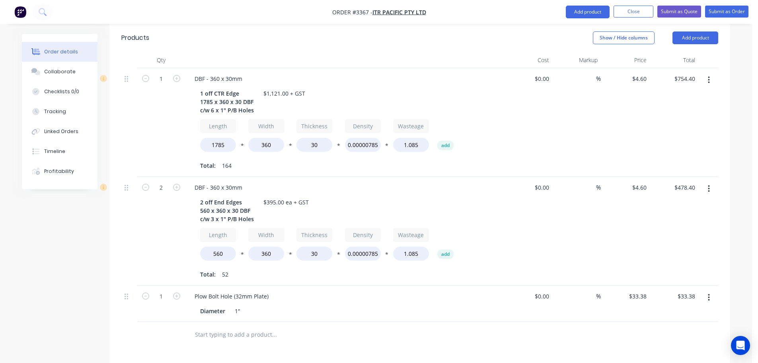
scroll to position [279, 0]
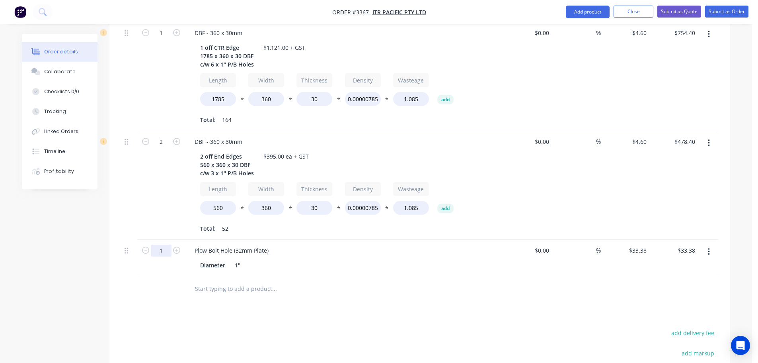
click at [164, 244] on input "1" at bounding box center [161, 250] width 21 height 12
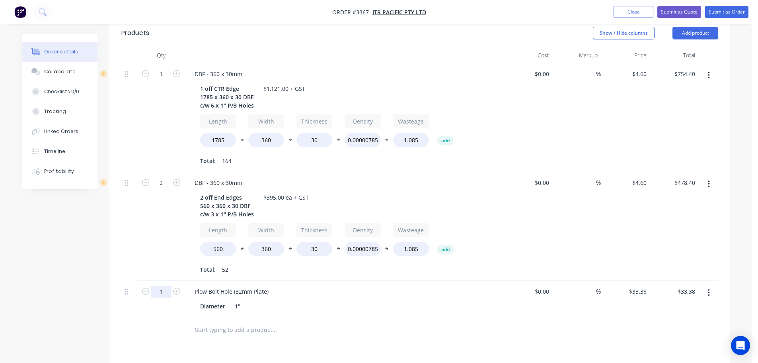
scroll to position [199, 0]
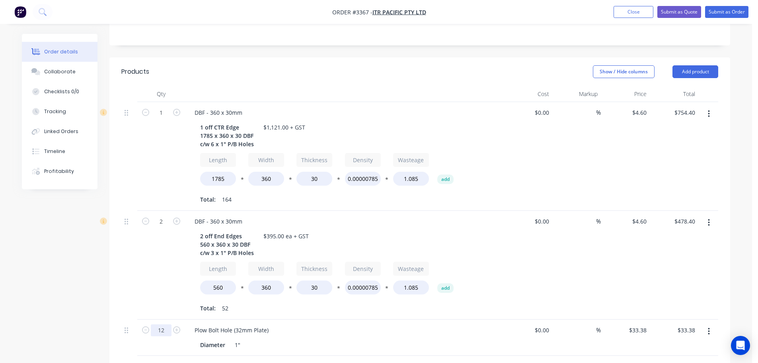
type input "12"
type input "$400.56"
click at [376, 230] on div "2 off End Edges 560 x 360 x 30 DBF c/w 3 x 1" P/B Holes $395.00 ea + GST" at bounding box center [342, 244] width 291 height 28
click at [242, 324] on div "Plow Bolt Hole (32mm Plate)" at bounding box center [231, 330] width 87 height 12
click at [356, 319] on div "Plow Bolt Hole (30mm Plate) Diameter 1"" at bounding box center [344, 337] width 318 height 36
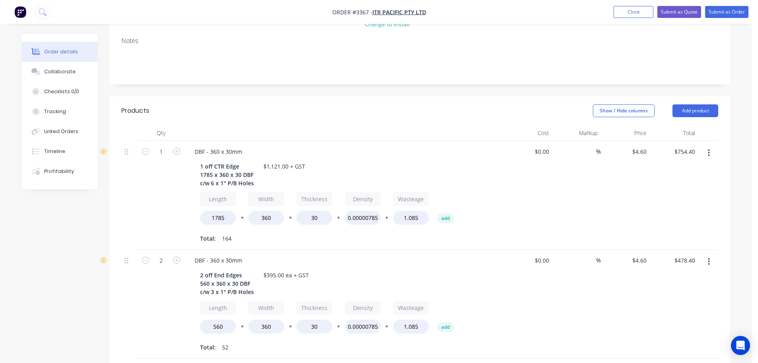
scroll to position [160, 0]
click at [674, 105] on button "Add product" at bounding box center [696, 111] width 46 height 13
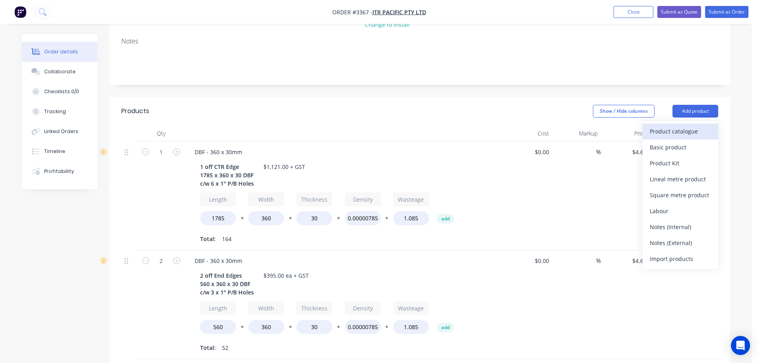
click at [671, 125] on div "Product catalogue" at bounding box center [680, 131] width 61 height 12
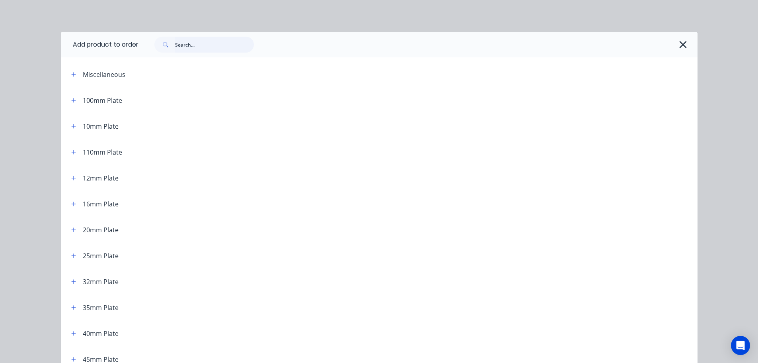
click at [210, 49] on input "text" at bounding box center [214, 45] width 79 height 16
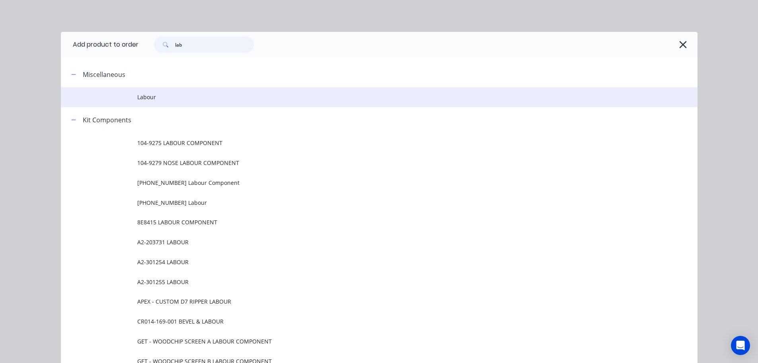
type input "lab"
click at [128, 104] on td at bounding box center [99, 97] width 76 height 20
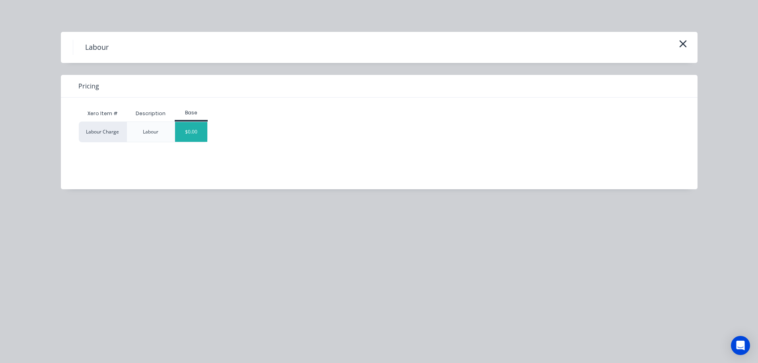
click at [204, 131] on div "$0.00" at bounding box center [191, 132] width 32 height 20
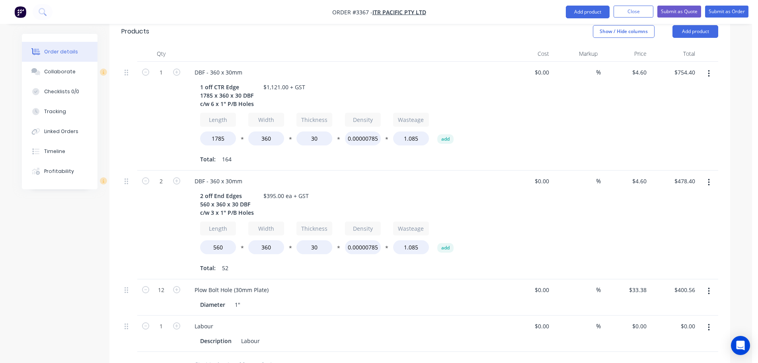
scroll to position [435, 0]
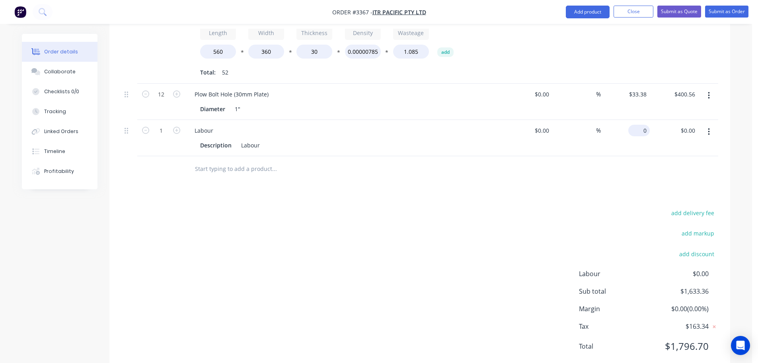
click at [640, 125] on div "0 $0.00" at bounding box center [638, 131] width 21 height 12
type input "$277.64"
click at [558, 207] on div "add delivery fee add markup add discount Labour $0.00 Sub total $1,633.36 Margi…" at bounding box center [419, 284] width 597 height 154
drag, startPoint x: 78, startPoint y: 73, endPoint x: 91, endPoint y: 74, distance: 12.4
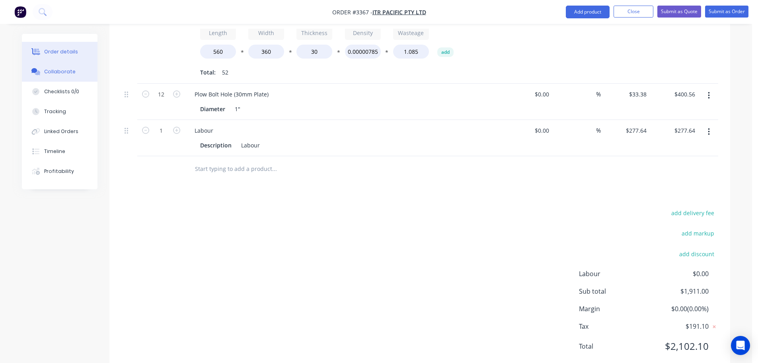
click at [78, 73] on button "Collaborate" at bounding box center [60, 72] width 76 height 20
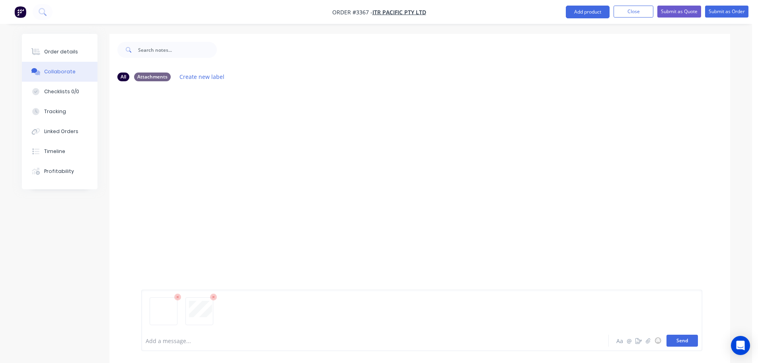
click at [674, 341] on button "Send" at bounding box center [682, 340] width 31 height 12
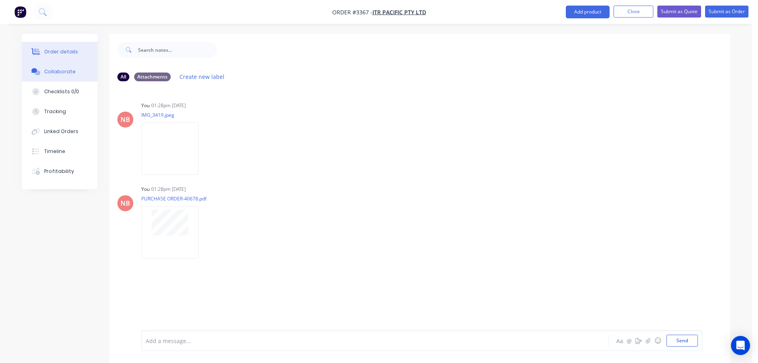
drag, startPoint x: 49, startPoint y: 58, endPoint x: 72, endPoint y: 60, distance: 23.1
click at [49, 58] on button "Order details" at bounding box center [60, 52] width 76 height 20
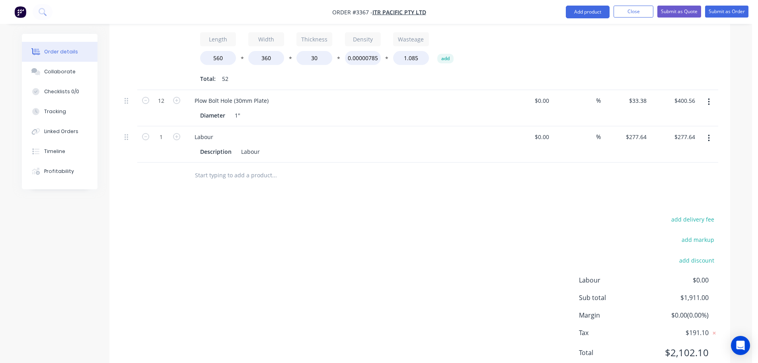
scroll to position [435, 0]
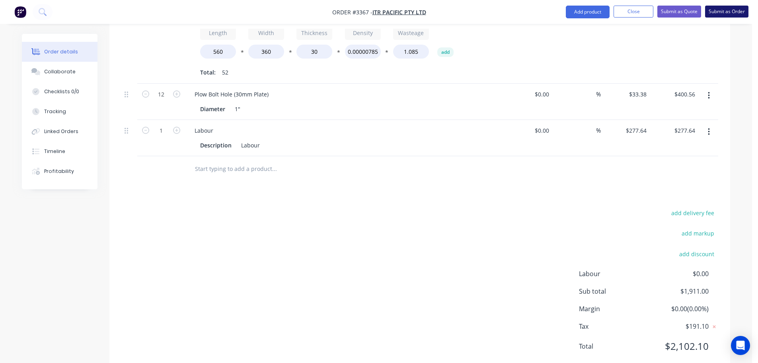
click at [712, 12] on button "Submit as Order" at bounding box center [726, 12] width 43 height 12
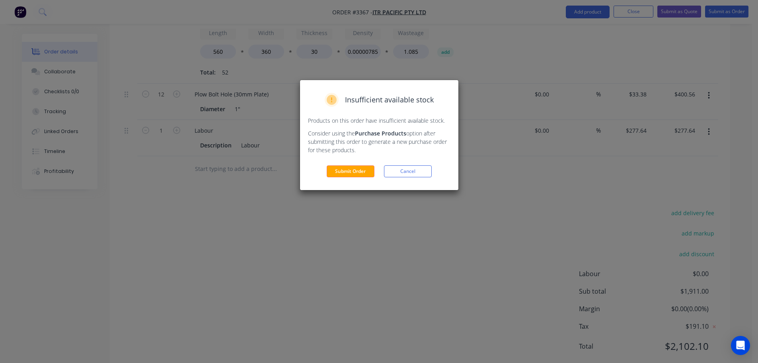
click at [345, 177] on div "Insufficient available stock Products on this order have insufficient available…" at bounding box center [379, 135] width 158 height 110
click at [345, 172] on button "Submit Order" at bounding box center [351, 171] width 48 height 12
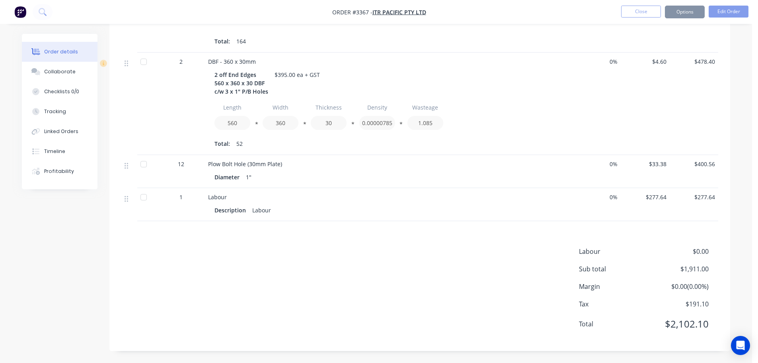
scroll to position [327, 0]
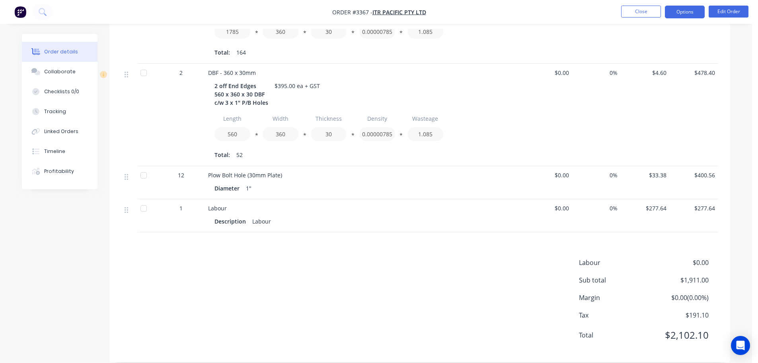
click at [676, 14] on button "Options" at bounding box center [685, 12] width 40 height 13
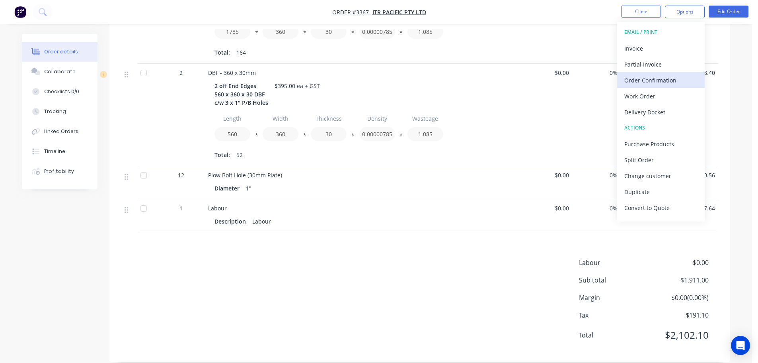
click at [647, 81] on div "Order Confirmation" at bounding box center [660, 80] width 73 height 12
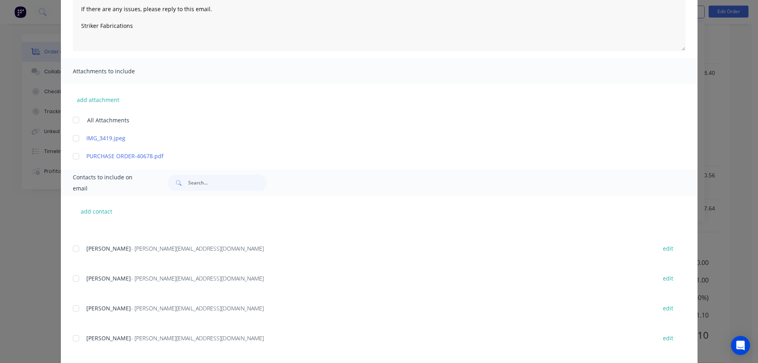
scroll to position [239, 0]
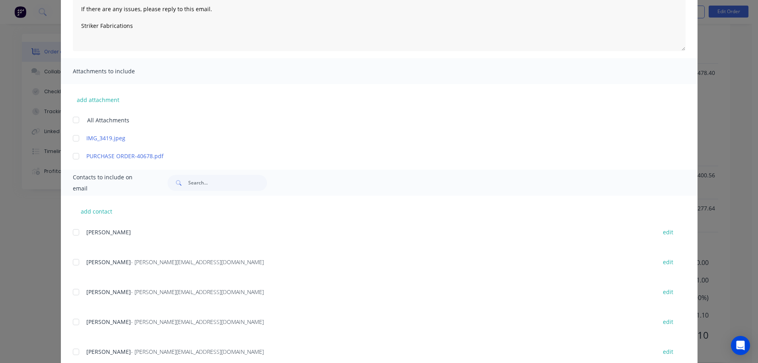
click at [76, 265] on div at bounding box center [76, 262] width 16 height 16
type textarea "Thank you for your order! Click 'view my order' to see your order confirmation.…"
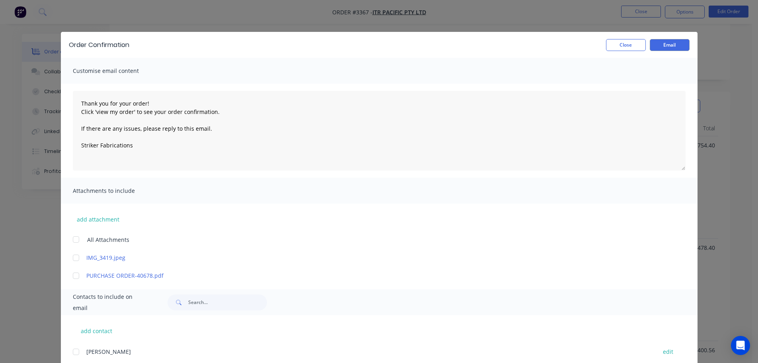
scroll to position [128, 0]
click at [673, 42] on button "Email" at bounding box center [670, 45] width 40 height 12
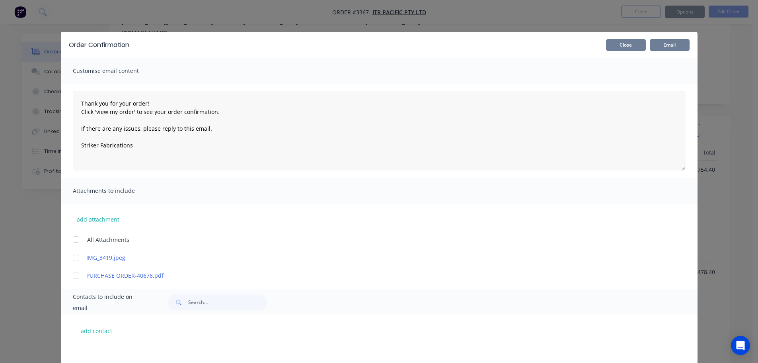
type textarea "Thank you for your order! Click 'view my order' to see your order confirmation.…"
click at [618, 46] on button "Close" at bounding box center [626, 45] width 40 height 12
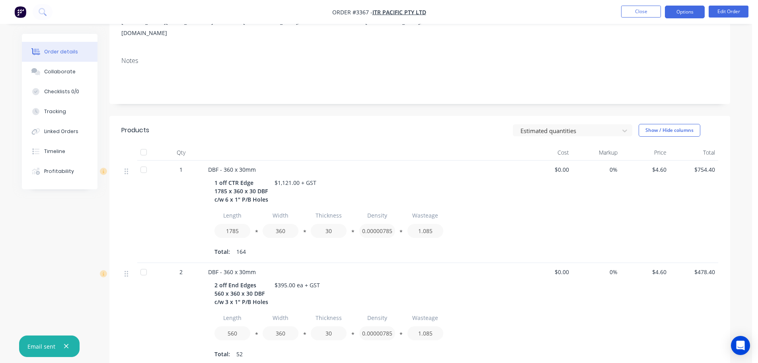
click at [688, 11] on button "Options" at bounding box center [685, 12] width 40 height 13
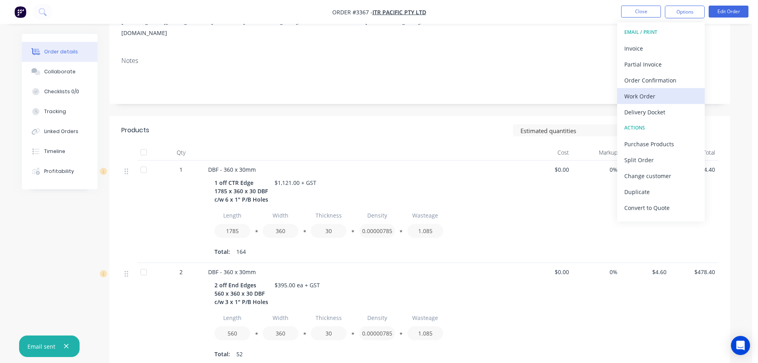
click at [642, 89] on button "Work Order" at bounding box center [661, 96] width 88 height 16
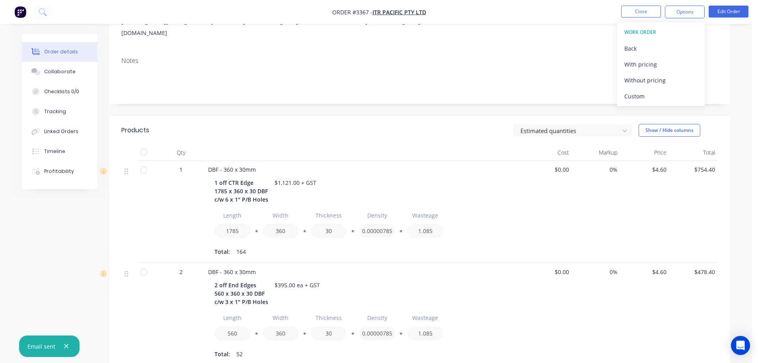
click at [642, 89] on button "Custom" at bounding box center [661, 96] width 88 height 16
click at [641, 80] on div "Without pricing" at bounding box center [660, 80] width 73 height 12
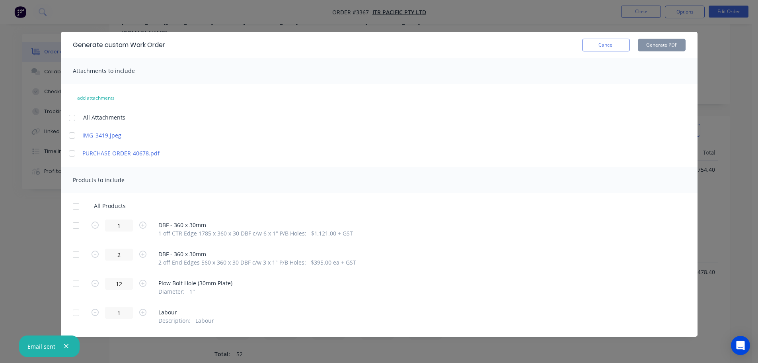
click at [76, 226] on div at bounding box center [76, 225] width 16 height 16
click at [78, 257] on div at bounding box center [76, 254] width 16 height 16
click at [655, 44] on button "Generate PDF" at bounding box center [662, 45] width 48 height 13
click at [618, 49] on button "Cancel" at bounding box center [606, 45] width 48 height 13
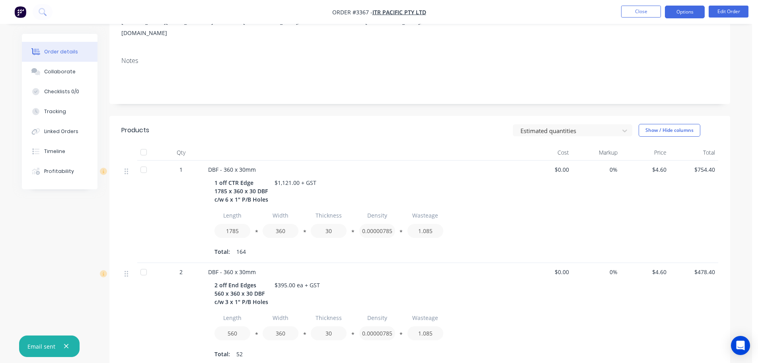
click at [666, 15] on button "Options" at bounding box center [685, 12] width 40 height 13
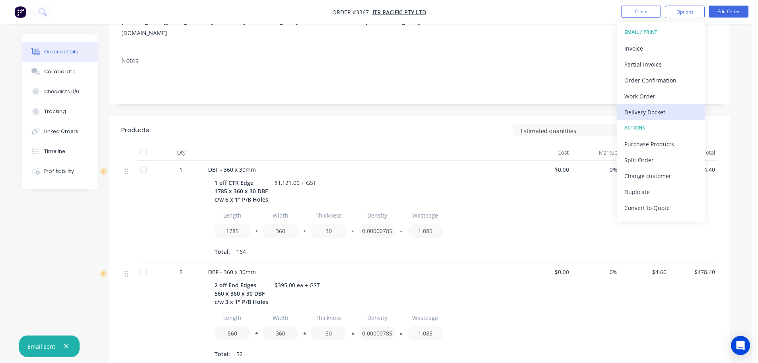
click at [640, 111] on div "Delivery Docket" at bounding box center [660, 112] width 73 height 12
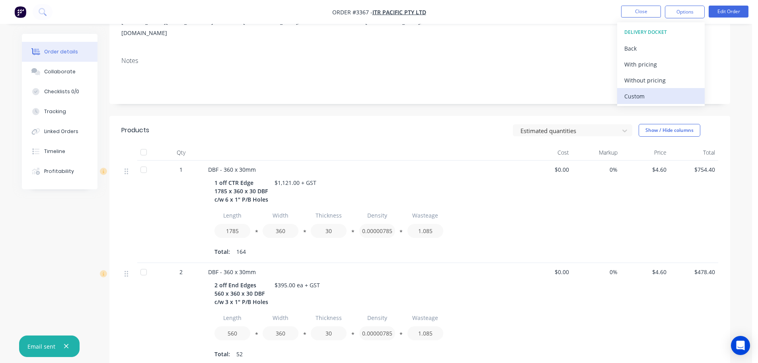
click at [637, 94] on div "Custom" at bounding box center [660, 96] width 73 height 12
click at [638, 83] on div "Without pricing" at bounding box center [660, 80] width 73 height 12
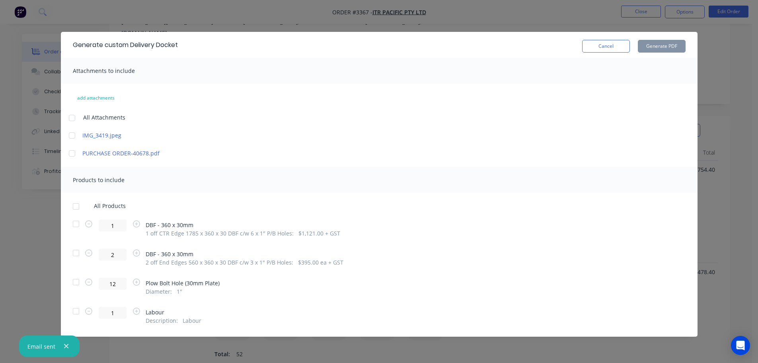
click at [76, 225] on div at bounding box center [76, 224] width 16 height 16
click at [76, 254] on div at bounding box center [76, 253] width 16 height 16
click at [658, 46] on button "Generate PDF" at bounding box center [662, 46] width 48 height 13
click at [593, 46] on button "Cancel" at bounding box center [606, 46] width 48 height 13
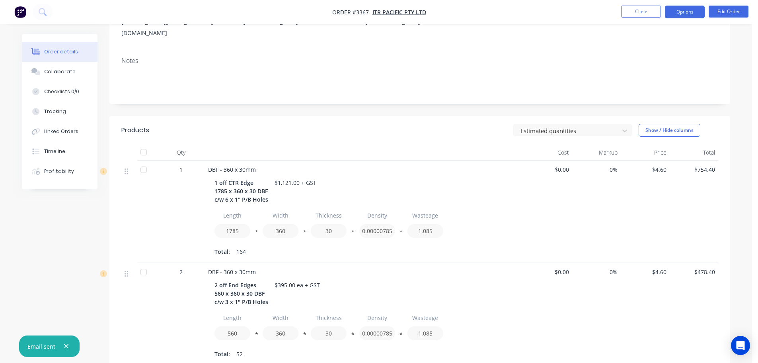
drag, startPoint x: 676, startPoint y: 7, endPoint x: 676, endPoint y: 15, distance: 8.4
click at [676, 7] on button "Options" at bounding box center [685, 12] width 40 height 13
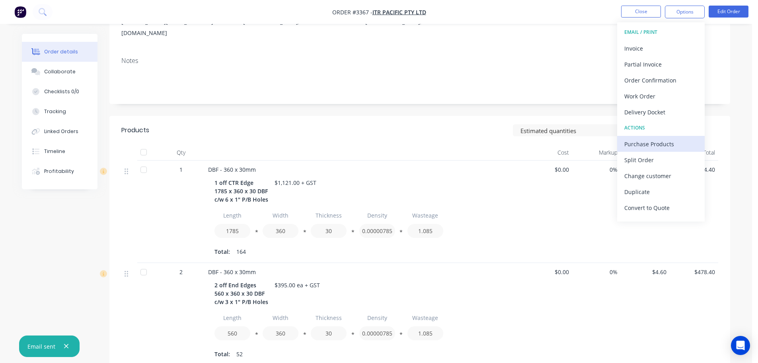
click at [639, 147] on div "Purchase Products" at bounding box center [660, 144] width 73 height 12
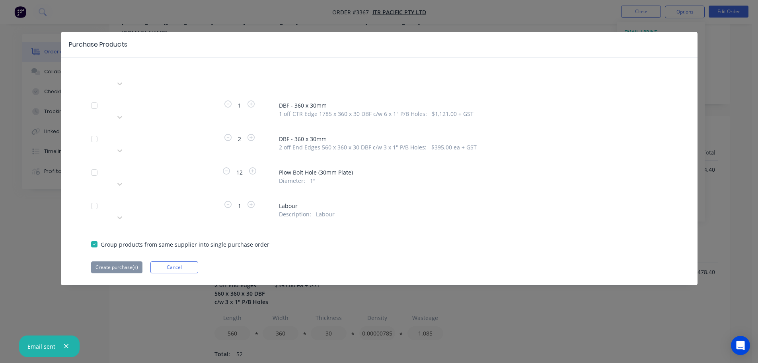
click at [183, 166] on div at bounding box center [172, 171] width 115 height 10
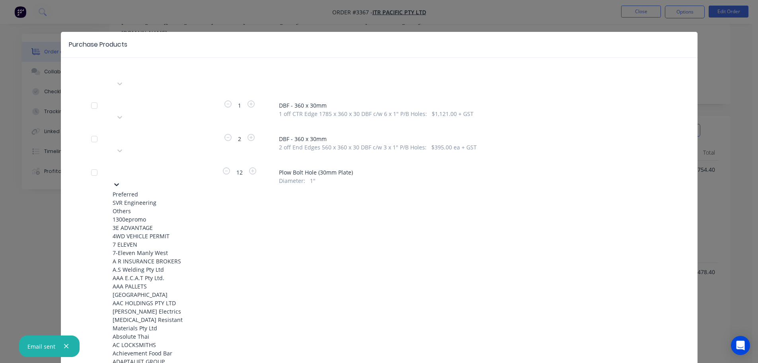
click at [171, 198] on div "SVR Engineering" at bounding box center [157, 202] width 88 height 8
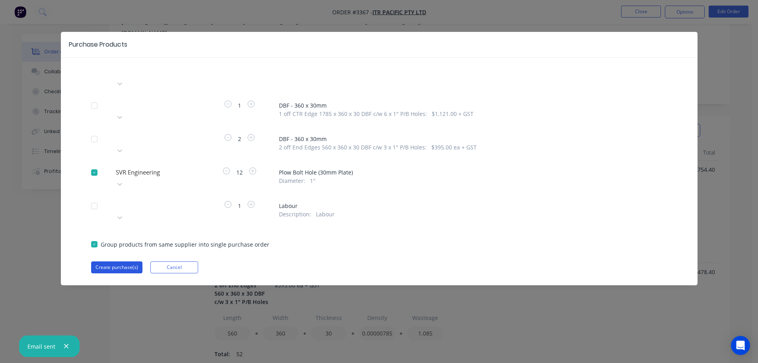
click at [124, 261] on button "Create purchase(s)" at bounding box center [116, 267] width 51 height 12
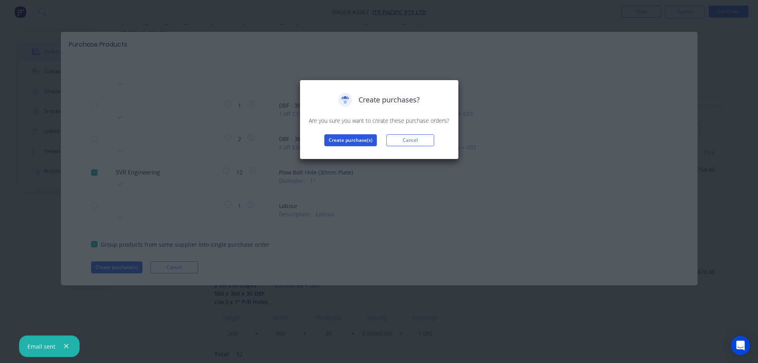
click at [355, 135] on button "Create purchase(s)" at bounding box center [350, 140] width 53 height 12
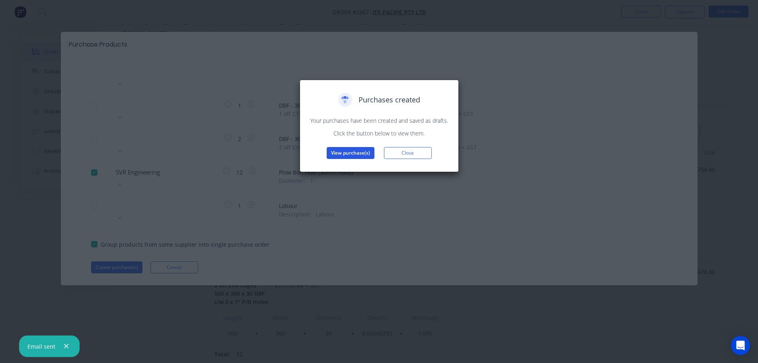
click at [348, 160] on div "Purchases created Your purchases have been created and saved as drafts. Click t…" at bounding box center [379, 126] width 159 height 92
click at [348, 154] on button "View purchase(s)" at bounding box center [351, 153] width 48 height 12
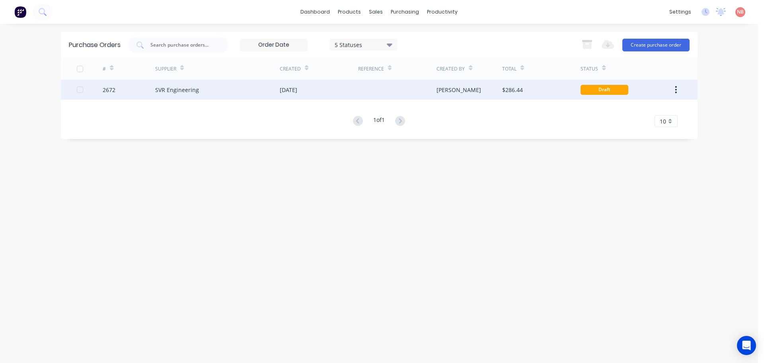
click at [339, 89] on div "[DATE]" at bounding box center [319, 90] width 78 height 20
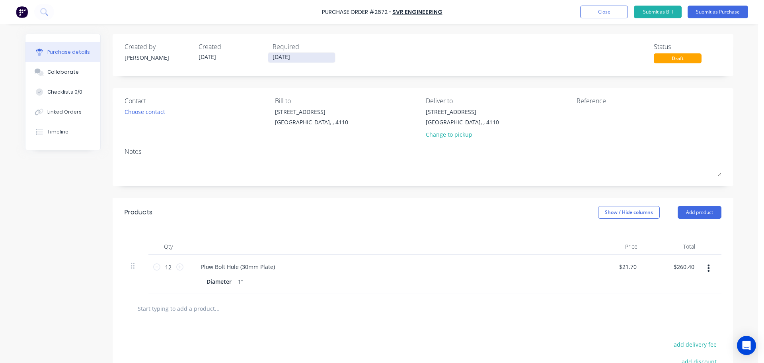
click at [285, 58] on input "[DATE]" at bounding box center [301, 58] width 67 height 10
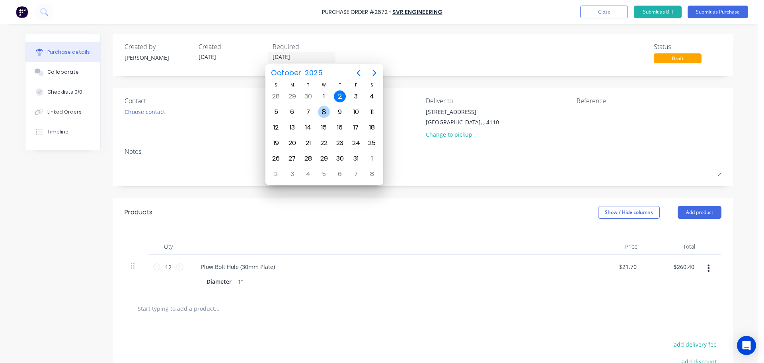
click at [320, 112] on div "8" at bounding box center [324, 112] width 12 height 12
type input "[DATE]"
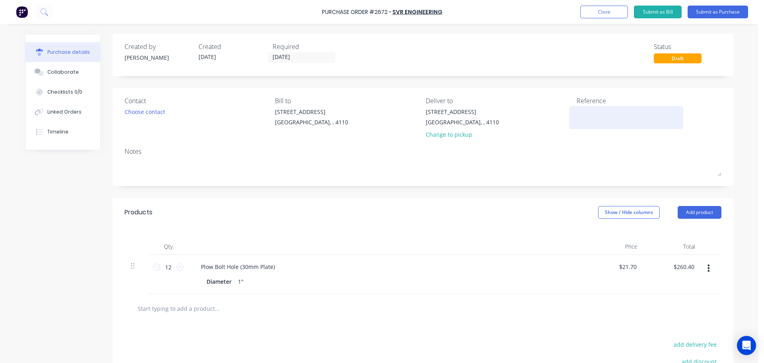
click at [587, 109] on textarea at bounding box center [626, 116] width 99 height 18
type textarea "ITR 40768"
type textarea "x"
type textarea "ITR 4076"
type textarea "x"
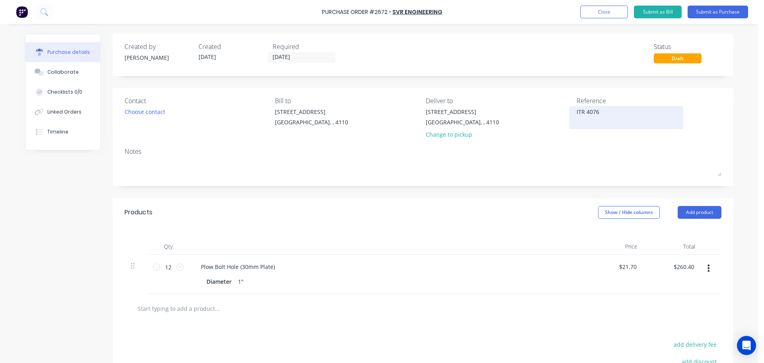
type textarea "ITR 407"
type textarea "x"
type textarea "ITR 40"
type textarea "x"
type textarea "ITR 406"
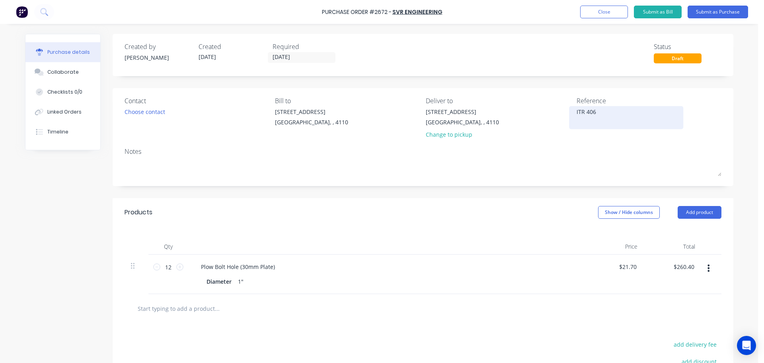
type textarea "x"
type textarea "ITR 4067"
type textarea "x"
type textarea "ITR 40678"
type textarea "x"
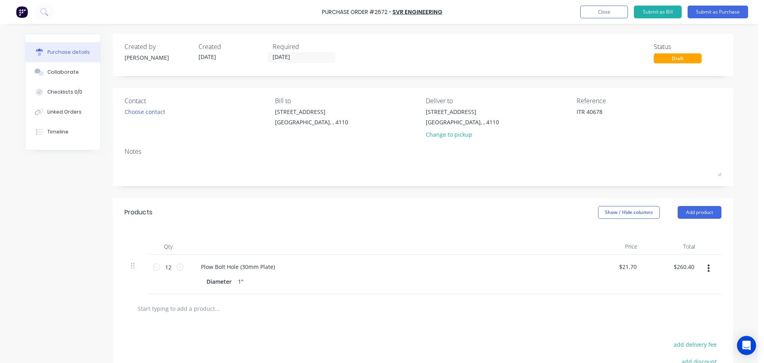
type textarea "ITR 40678"
click at [707, 4] on div "Purchase Order #2672 - SVR Engineering Add product Close Submit as Bill Submit …" at bounding box center [382, 12] width 764 height 24
click at [707, 9] on button "Submit as Purchase" at bounding box center [718, 12] width 60 height 13
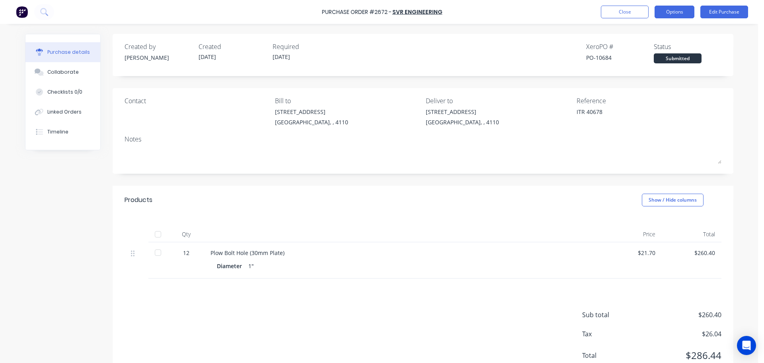
click at [671, 11] on button "Options" at bounding box center [675, 12] width 40 height 13
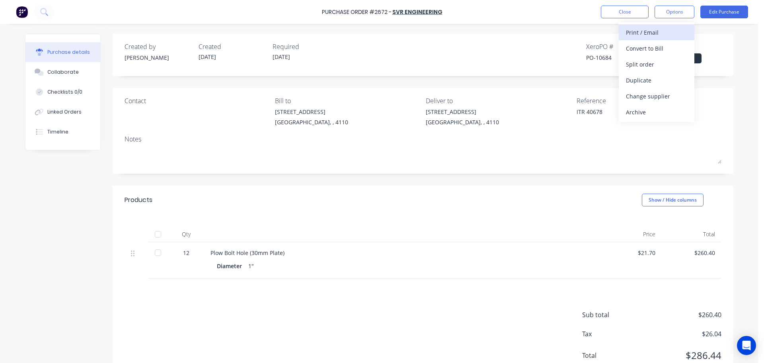
click at [655, 31] on div "Print / Email" at bounding box center [656, 33] width 61 height 12
click at [647, 46] on div "With pricing" at bounding box center [656, 49] width 61 height 12
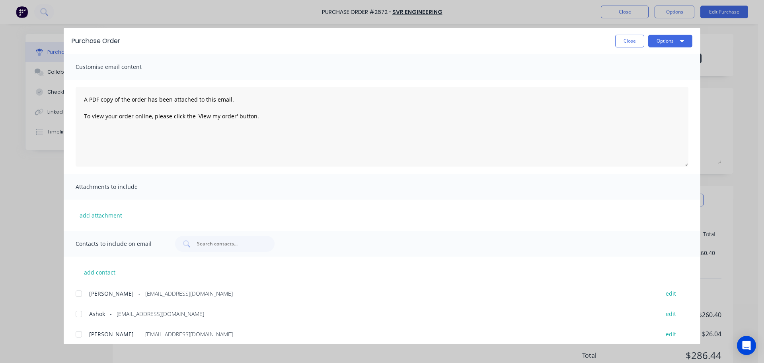
drag, startPoint x: 80, startPoint y: 312, endPoint x: 314, endPoint y: 213, distance: 254.1
click at [80, 312] on div at bounding box center [79, 314] width 16 height 16
click at [682, 43] on icon "button" at bounding box center [682, 40] width 4 height 6
click at [656, 72] on div "Print" at bounding box center [654, 77] width 61 height 12
click at [668, 34] on div "Purchase Order Close Options" at bounding box center [382, 41] width 637 height 26
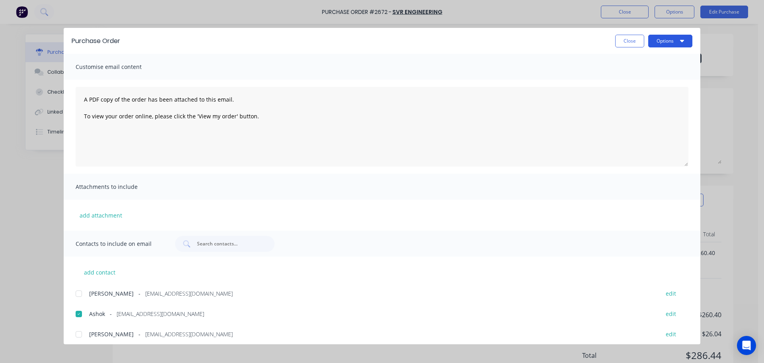
click at [669, 39] on button "Options" at bounding box center [670, 41] width 44 height 13
click at [663, 92] on div "Email" at bounding box center [654, 93] width 61 height 12
click at [636, 43] on button "Close" at bounding box center [629, 41] width 29 height 13
type textarea "x"
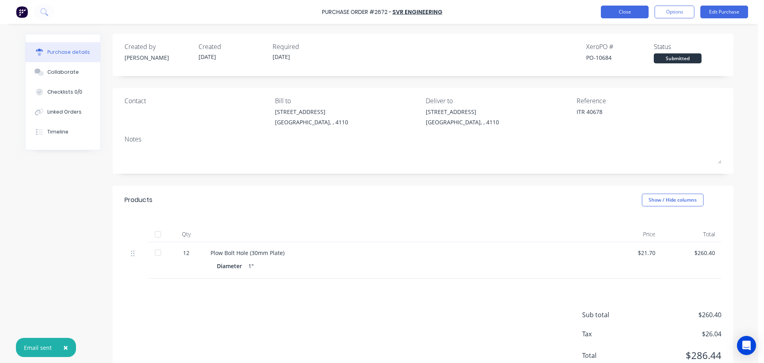
click at [625, 11] on button "Close" at bounding box center [625, 12] width 48 height 13
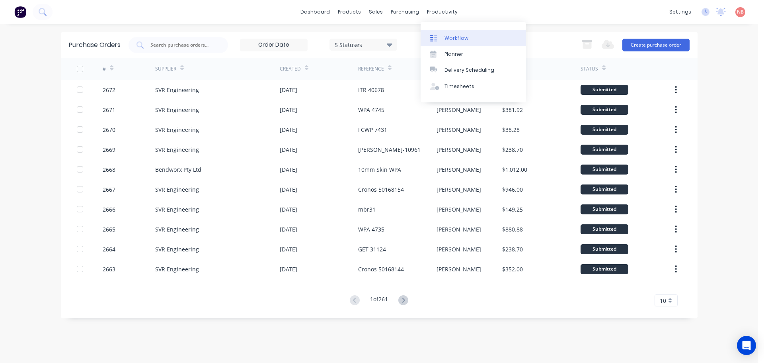
click at [450, 33] on link "Workflow" at bounding box center [473, 38] width 105 height 16
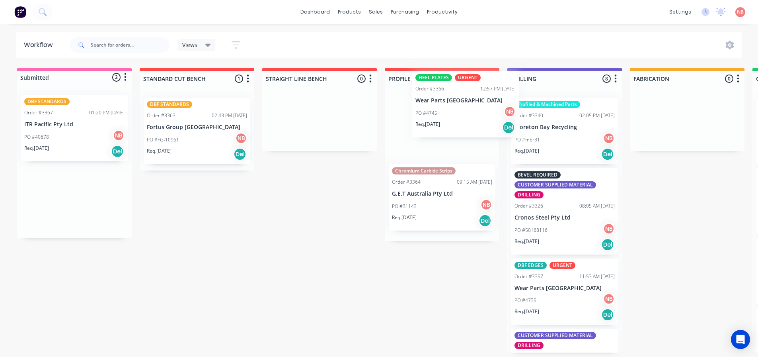
drag, startPoint x: 68, startPoint y: 187, endPoint x: 466, endPoint y: 91, distance: 409.1
click at [466, 91] on div "Submitted 2 Status colour #FF69B4 hex #FF69B4 Save Cancel Summaries Total order…" at bounding box center [657, 210] width 1327 height 285
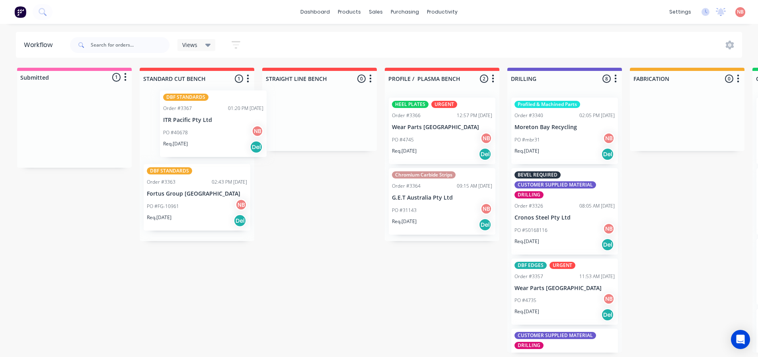
drag, startPoint x: 68, startPoint y: 124, endPoint x: 210, endPoint y: 120, distance: 141.7
click at [210, 120] on div "Submitted 1 Status colour #FF69B4 hex #FF69B4 Save Cancel Summaries Total order…" at bounding box center [657, 210] width 1327 height 285
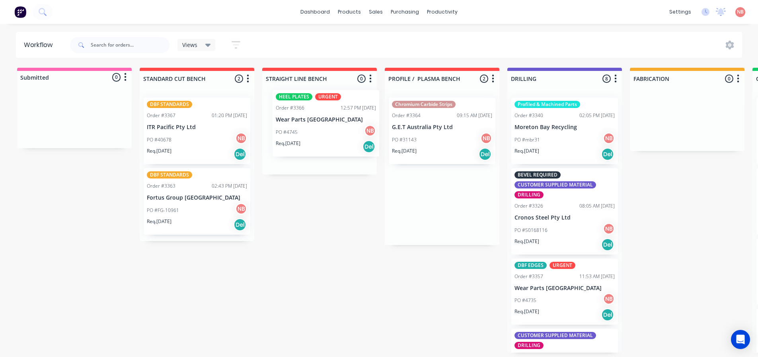
drag, startPoint x: 419, startPoint y: 131, endPoint x: 300, endPoint y: 123, distance: 118.8
click at [300, 123] on div "Submitted 0 Status colour #FF69B4 hex #FF69B4 Save Cancel Summaries Total order…" at bounding box center [657, 210] width 1327 height 285
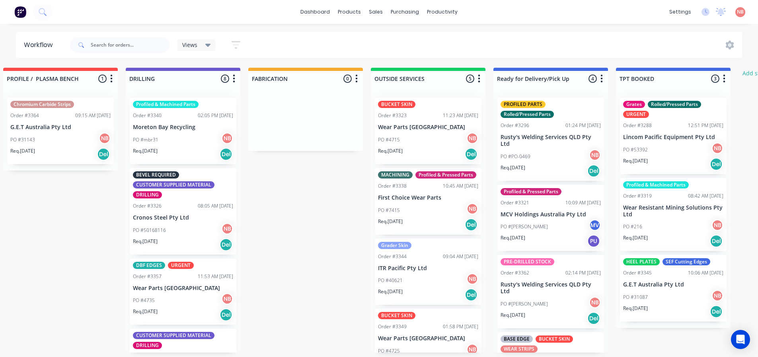
scroll to position [0, 396]
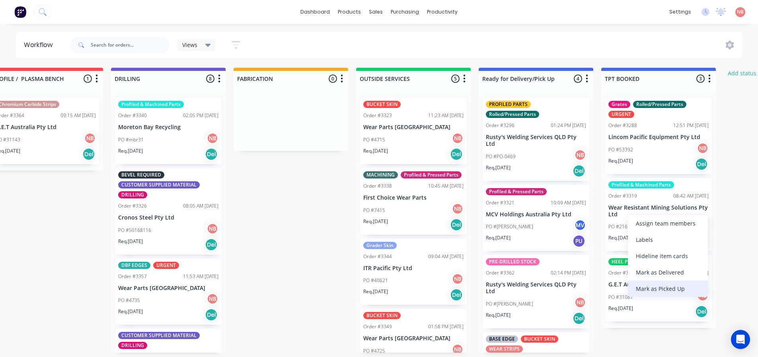
click at [646, 283] on div "Mark as Picked Up" at bounding box center [668, 288] width 80 height 16
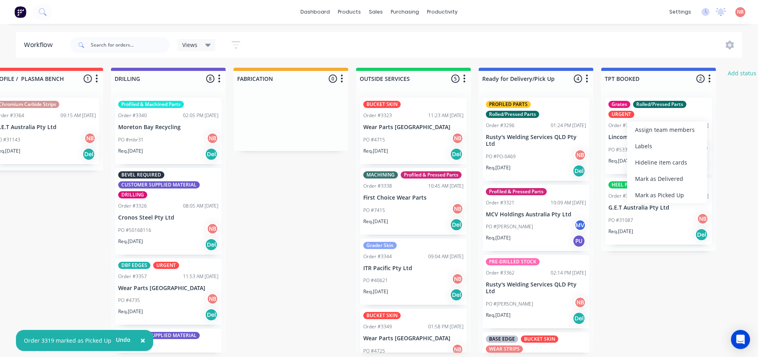
click at [644, 196] on div "Mark as Picked Up" at bounding box center [667, 195] width 80 height 16
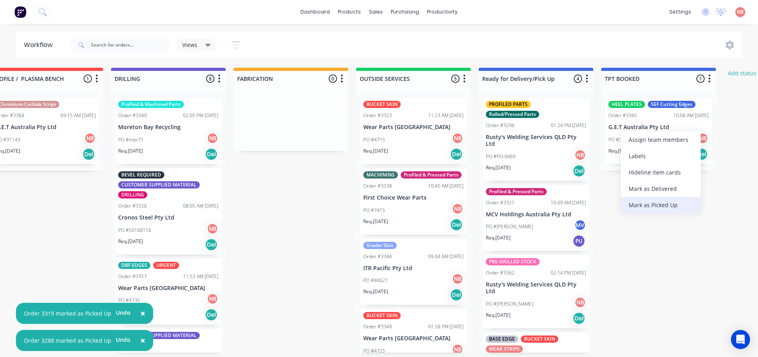
click at [639, 202] on div "Mark as Picked Up" at bounding box center [661, 205] width 80 height 16
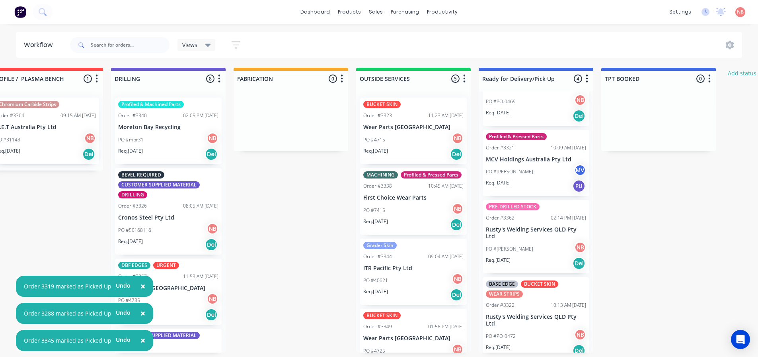
scroll to position [63, 0]
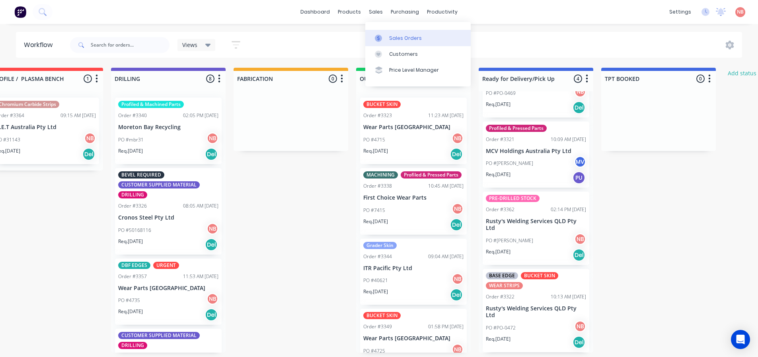
click at [389, 38] on div "Sales Orders" at bounding box center [405, 38] width 33 height 7
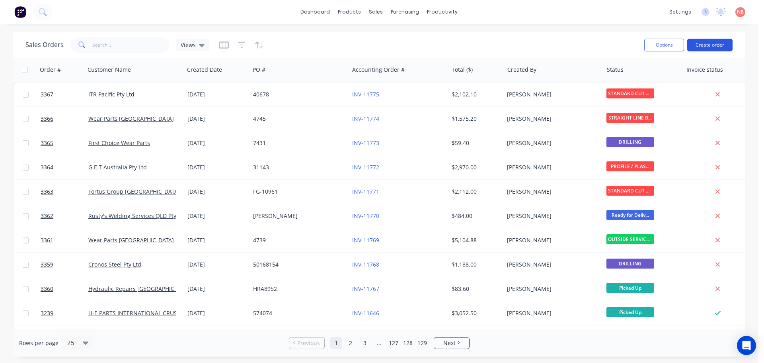
click at [712, 44] on button "Create order" at bounding box center [709, 45] width 45 height 13
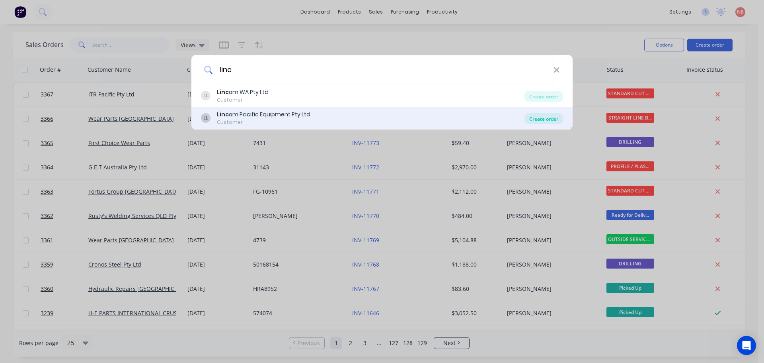
type input "linc"
click at [552, 117] on div "Create order" at bounding box center [544, 118] width 39 height 11
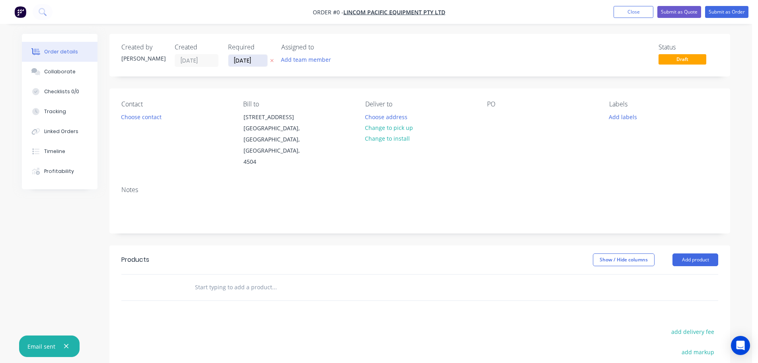
click at [242, 58] on input "[DATE]" at bounding box center [247, 61] width 39 height 12
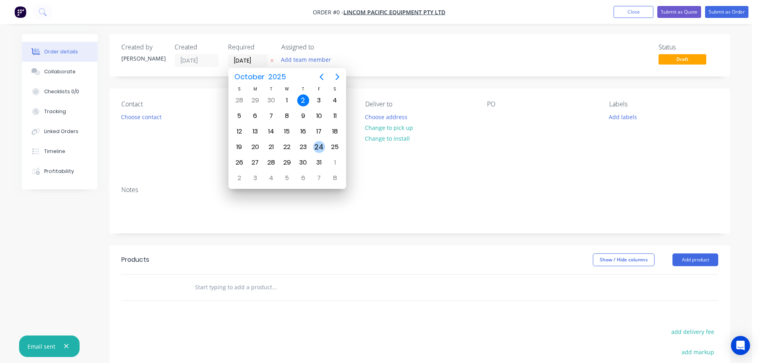
click at [318, 144] on div "24" at bounding box center [319, 147] width 12 height 12
type input "[DATE]"
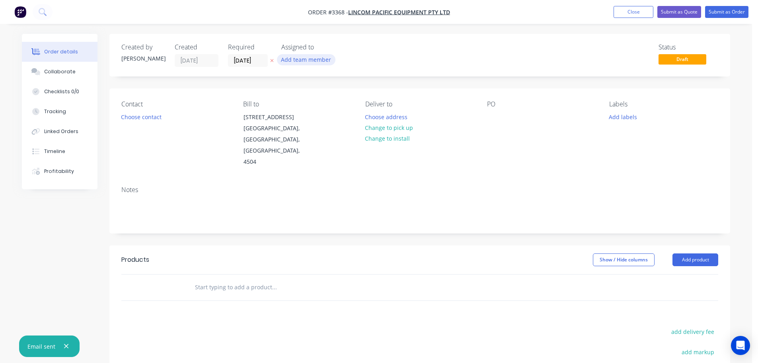
click at [310, 57] on button "Add team member" at bounding box center [306, 59] width 59 height 11
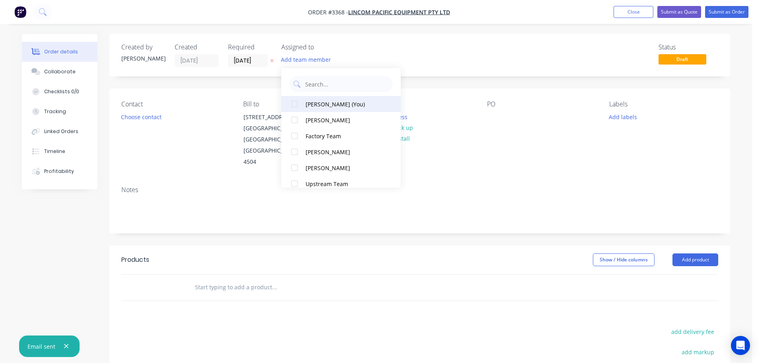
click at [322, 98] on button "[PERSON_NAME] (You)" at bounding box center [340, 104] width 119 height 16
click at [152, 117] on button "Choose contact" at bounding box center [141, 116] width 49 height 11
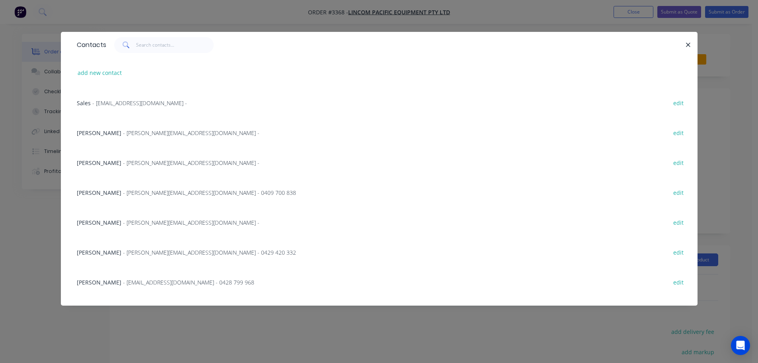
click at [123, 223] on span "- [PERSON_NAME][EMAIL_ADDRESS][DOMAIN_NAME] -" at bounding box center [191, 222] width 137 height 8
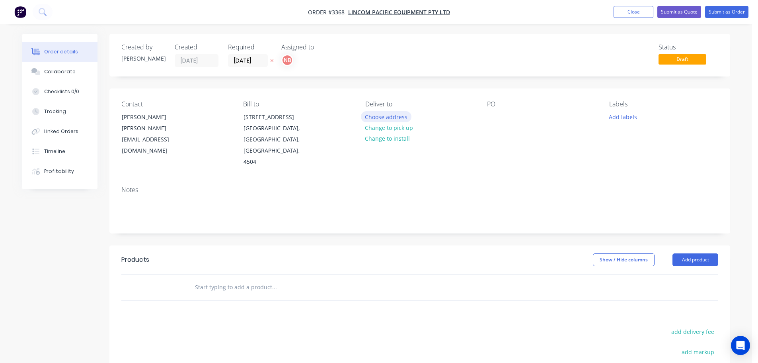
click at [382, 118] on button "Choose address" at bounding box center [386, 116] width 51 height 11
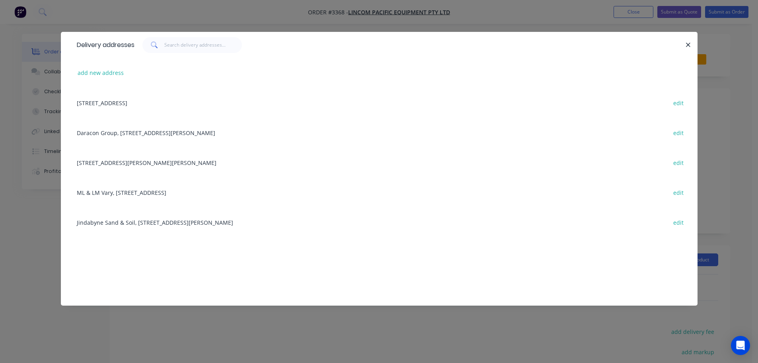
click at [109, 102] on div "[STREET_ADDRESS] edit" at bounding box center [379, 103] width 613 height 30
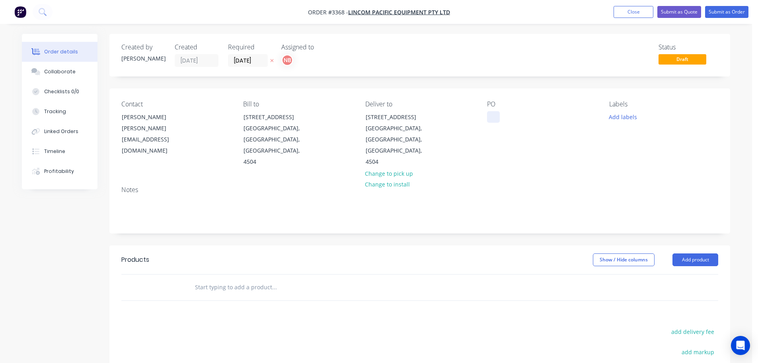
click at [493, 114] on div at bounding box center [493, 117] width 13 height 12
click at [624, 116] on button "Add labels" at bounding box center [623, 116] width 37 height 11
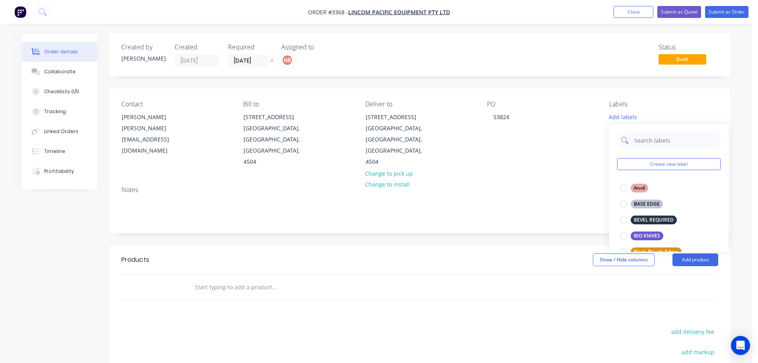
click at [641, 144] on input "text" at bounding box center [675, 140] width 83 height 16
drag, startPoint x: 638, startPoint y: 234, endPoint x: 640, endPoint y: 189, distance: 45.0
click at [638, 234] on div "WEAR PLATES" at bounding box center [650, 235] width 38 height 9
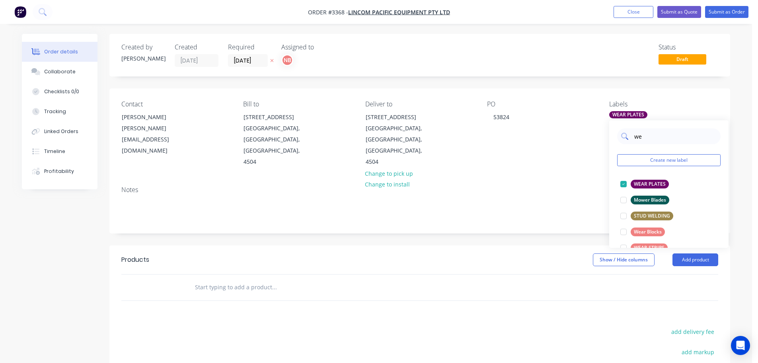
click at [646, 139] on input "we" at bounding box center [675, 136] width 83 height 16
type input "lin"
click at [640, 231] on div "LINER PLATES" at bounding box center [650, 231] width 39 height 9
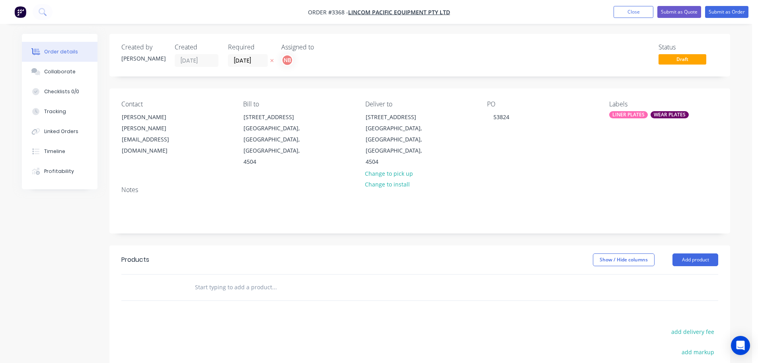
click at [527, 209] on div "Notes" at bounding box center [419, 205] width 621 height 53
click at [677, 253] on button "Add product" at bounding box center [696, 259] width 46 height 13
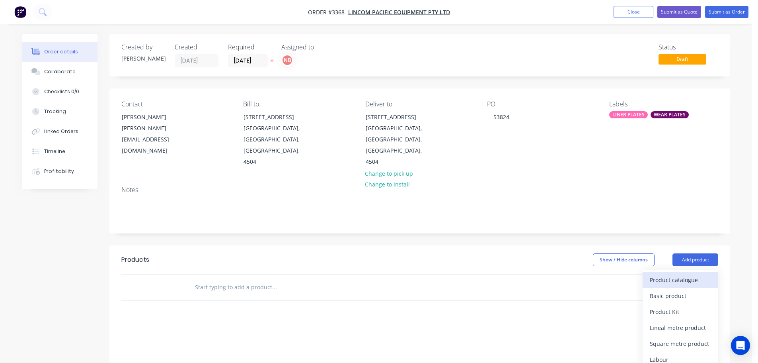
click at [674, 274] on div "Product catalogue" at bounding box center [680, 280] width 61 height 12
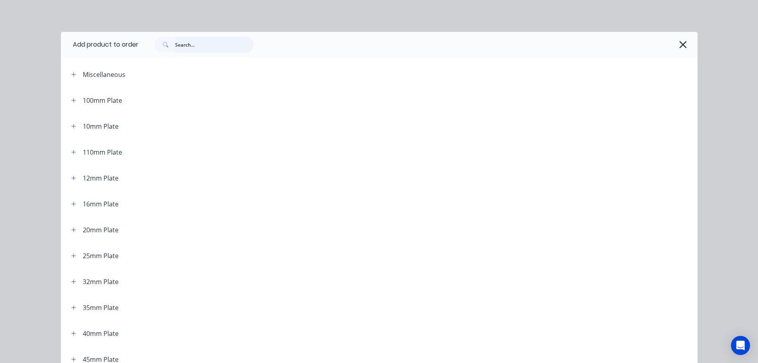
click at [193, 47] on input "text" at bounding box center [214, 45] width 79 height 16
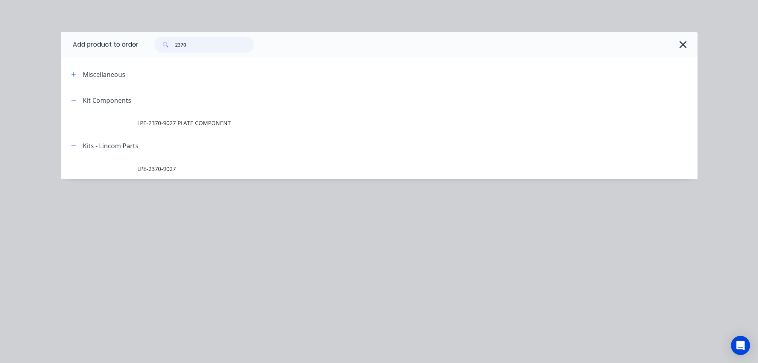
type input "2370"
click at [161, 169] on span "LPE-2370-9027" at bounding box center [361, 168] width 448 height 8
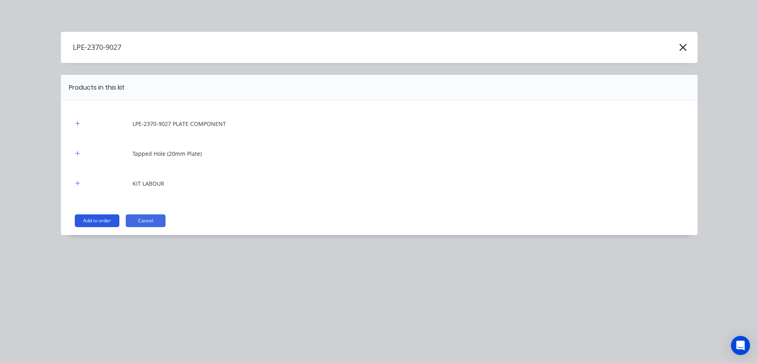
click at [92, 220] on button "Add to order" at bounding box center [97, 220] width 45 height 13
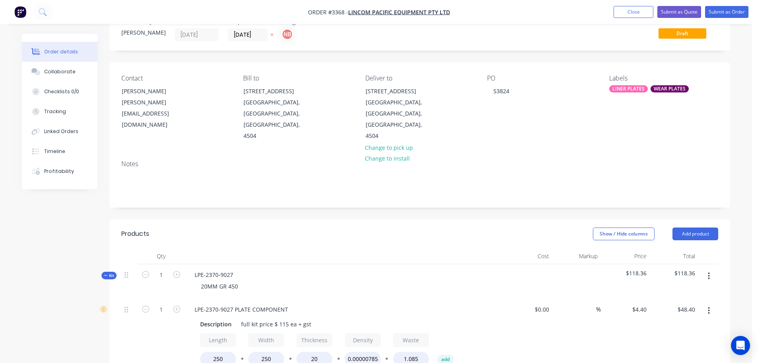
scroll to position [40, 0]
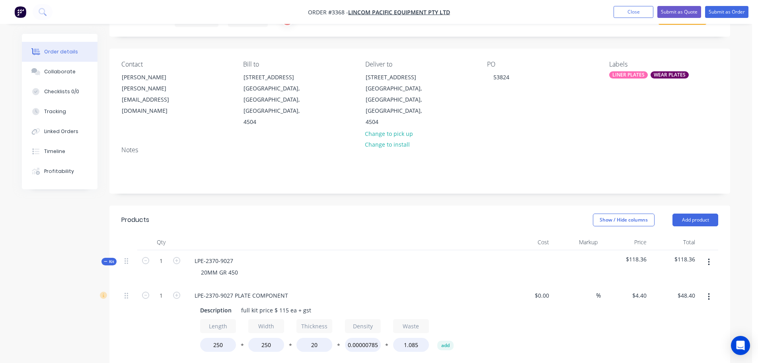
click at [708, 257] on icon "button" at bounding box center [709, 261] width 2 height 9
drag, startPoint x: 655, startPoint y: 305, endPoint x: 383, endPoint y: 167, distance: 305.1
click at [656, 325] on div "Delete" at bounding box center [680, 331] width 61 height 12
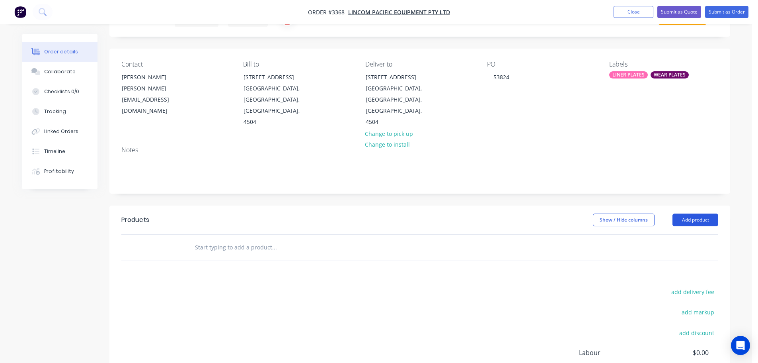
click at [683, 213] on button "Add product" at bounding box center [696, 219] width 46 height 13
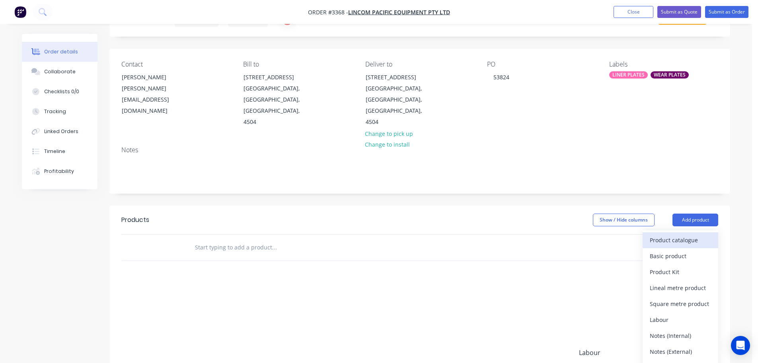
click at [671, 234] on div "Product catalogue" at bounding box center [680, 240] width 61 height 12
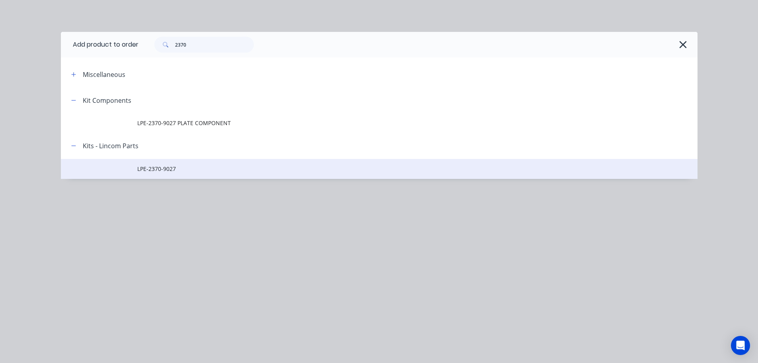
click at [171, 166] on span "LPE-2370-9027" at bounding box center [361, 168] width 448 height 8
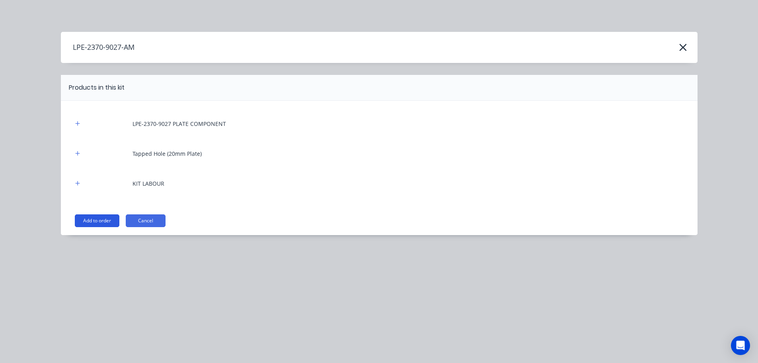
click at [109, 220] on button "Add to order" at bounding box center [97, 220] width 45 height 13
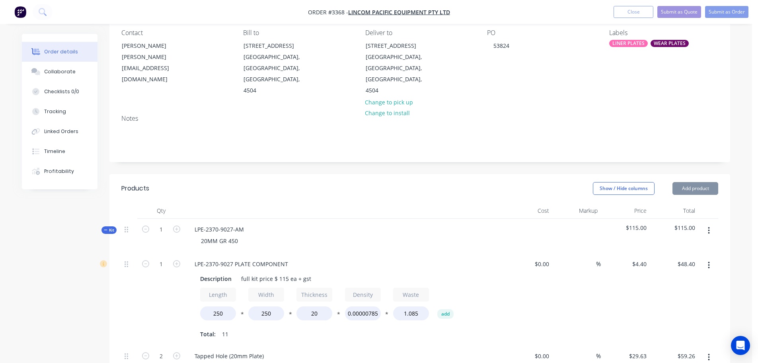
scroll to position [119, 0]
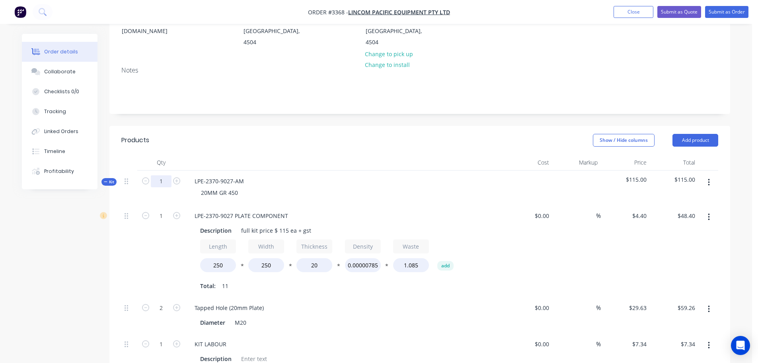
click at [163, 175] on input "1" at bounding box center [161, 181] width 21 height 12
type input "8"
type input "$387.20"
type input "16"
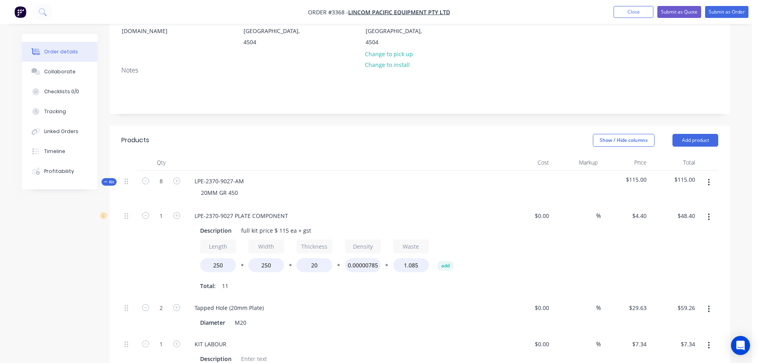
type input "$474.08"
type input "8"
type input "$58.72"
click at [223, 154] on div at bounding box center [344, 162] width 318 height 16
click at [700, 134] on button "Add product" at bounding box center [696, 140] width 46 height 13
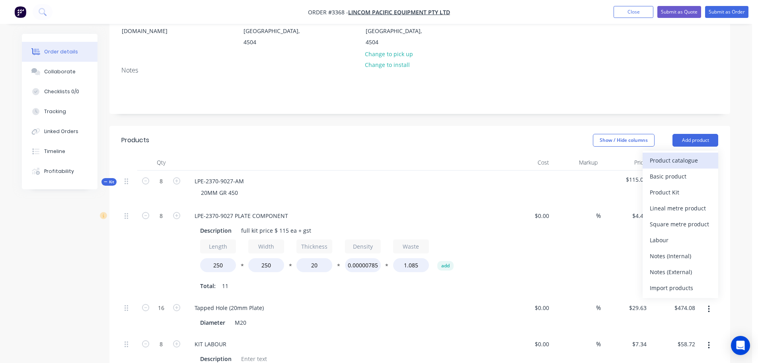
click at [690, 154] on div "Product catalogue" at bounding box center [680, 160] width 61 height 12
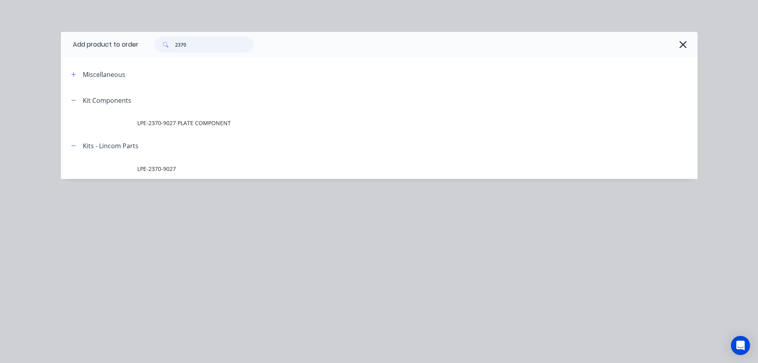
drag, startPoint x: 193, startPoint y: 48, endPoint x: 97, endPoint y: 54, distance: 96.1
click at [97, 54] on header "Add product to order 2370" at bounding box center [379, 44] width 637 height 25
type input "600-8014"
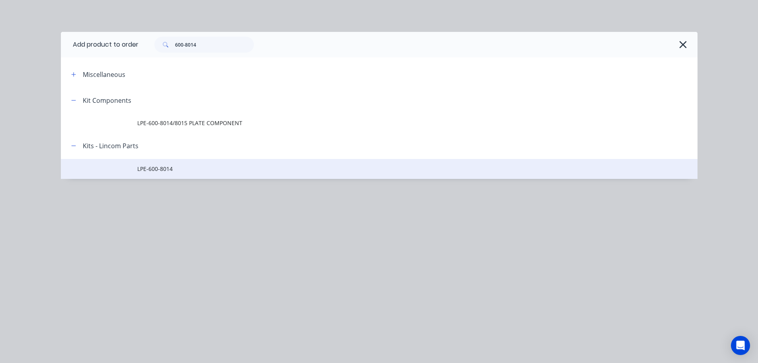
click at [160, 165] on span "LPE-600-8014" at bounding box center [361, 168] width 448 height 8
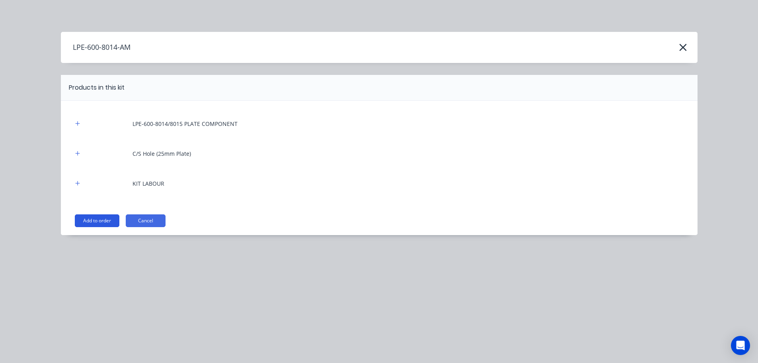
click at [106, 224] on button "Add to order" at bounding box center [97, 220] width 45 height 13
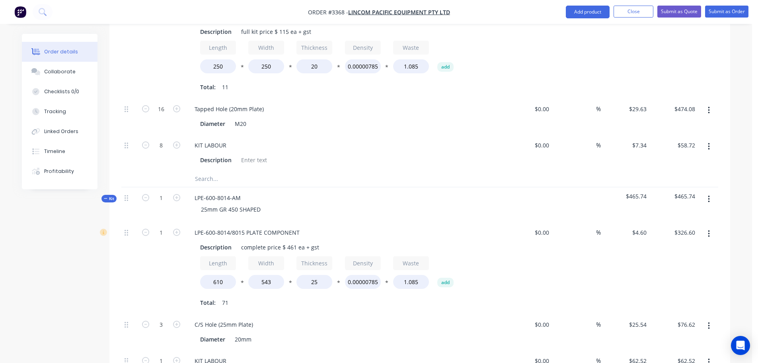
scroll to position [318, 0]
drag, startPoint x: 509, startPoint y: 220, endPoint x: 169, endPoint y: 13, distance: 398.5
click at [711, 191] on button "button" at bounding box center [709, 198] width 19 height 14
click at [659, 261] on div "Delete" at bounding box center [680, 267] width 61 height 12
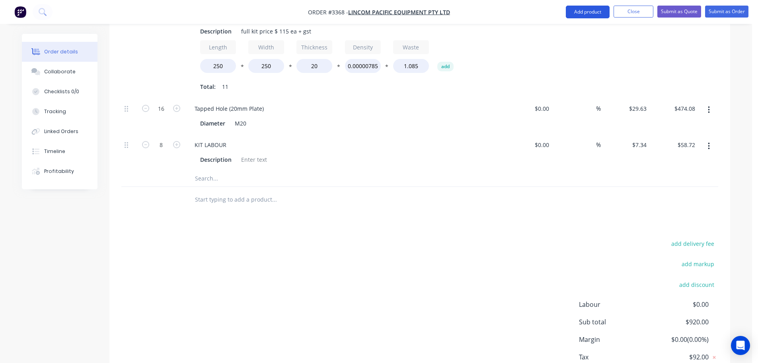
click at [577, 14] on button "Add product" at bounding box center [588, 12] width 44 height 13
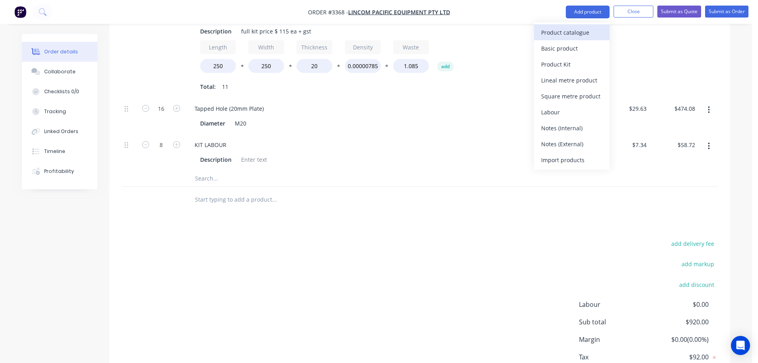
click at [577, 33] on div "Product catalogue" at bounding box center [571, 33] width 61 height 12
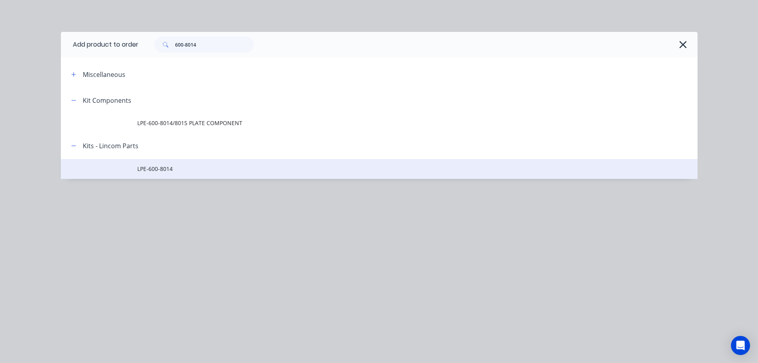
click at [179, 163] on td "LPE-600-8014" at bounding box center [417, 169] width 560 height 20
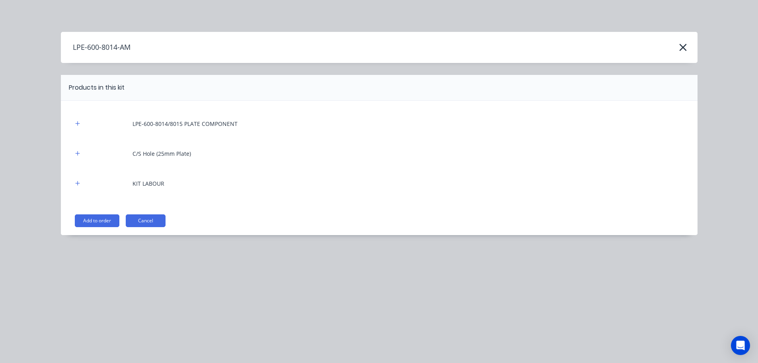
click at [90, 220] on button "Add to order" at bounding box center [97, 220] width 45 height 13
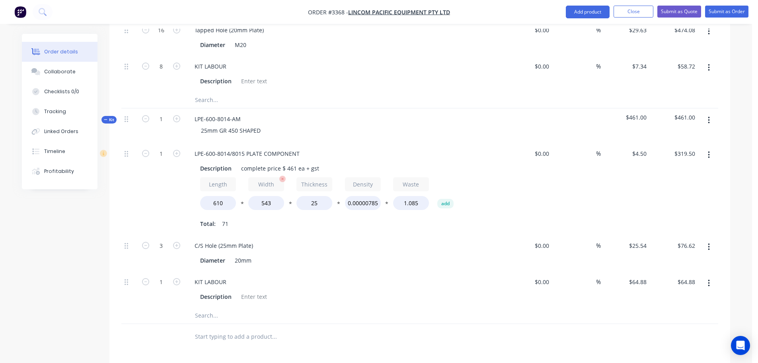
scroll to position [398, 0]
click at [585, 12] on button "Add product" at bounding box center [588, 12] width 44 height 13
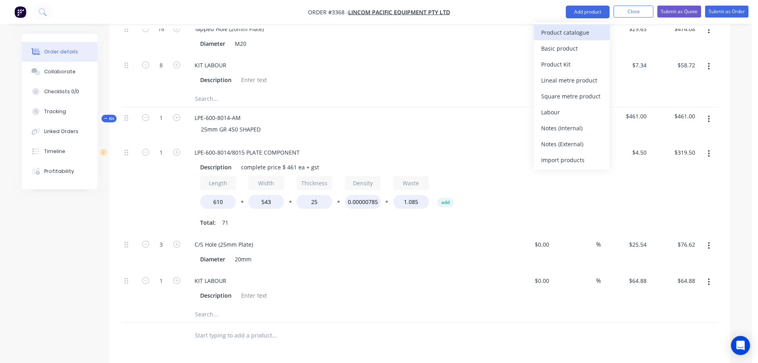
click at [552, 35] on div "Product catalogue" at bounding box center [571, 33] width 61 height 12
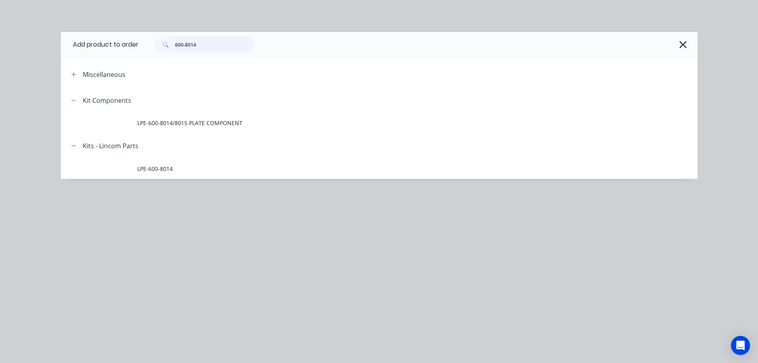
click at [207, 48] on input "600-8014" at bounding box center [214, 45] width 79 height 16
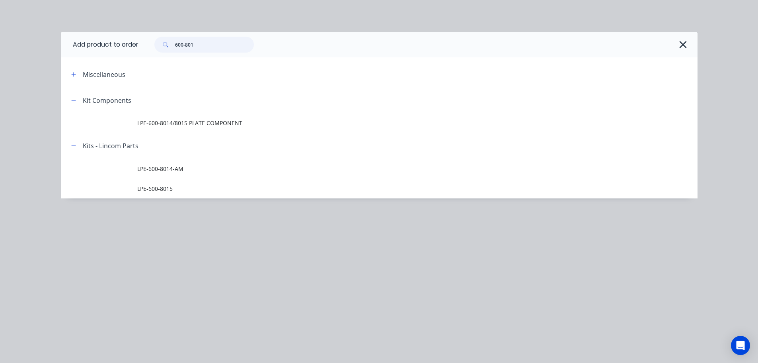
type input "600-801"
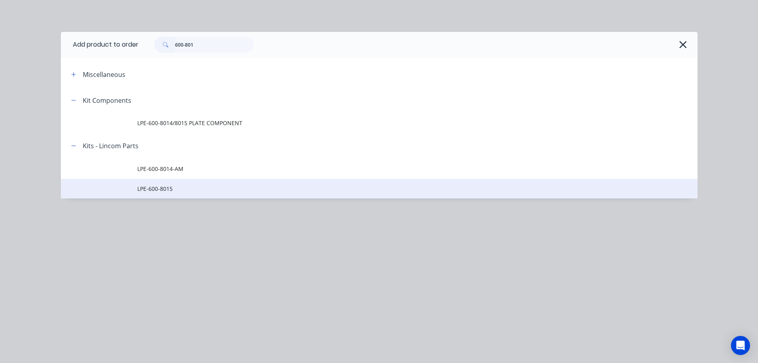
click at [145, 189] on span "LPE-600-8015" at bounding box center [361, 188] width 448 height 8
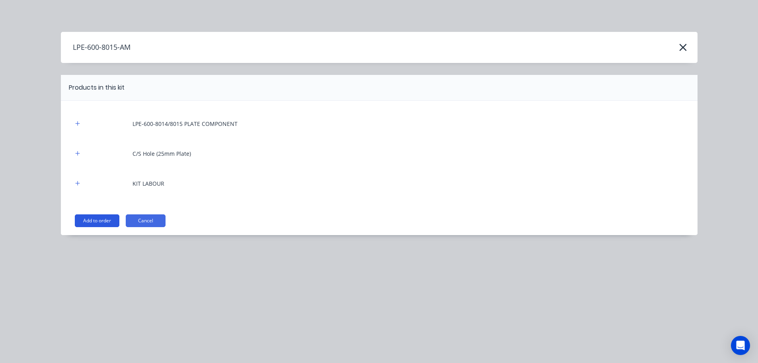
click at [99, 222] on button "Add to order" at bounding box center [97, 220] width 45 height 13
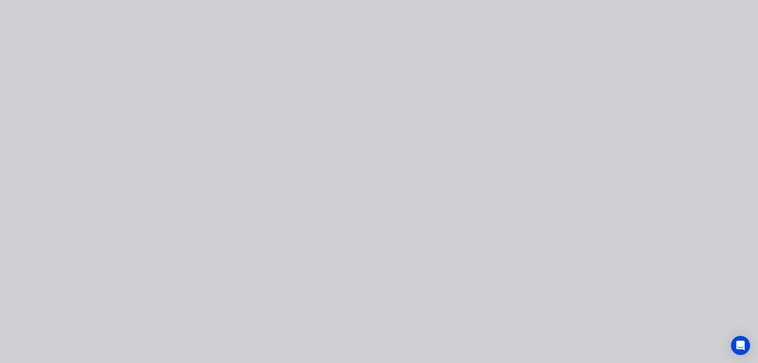
type input "$4.50"
type input "$319.50"
type input "$25.54"
type input "$76.62"
type input "$64.88"
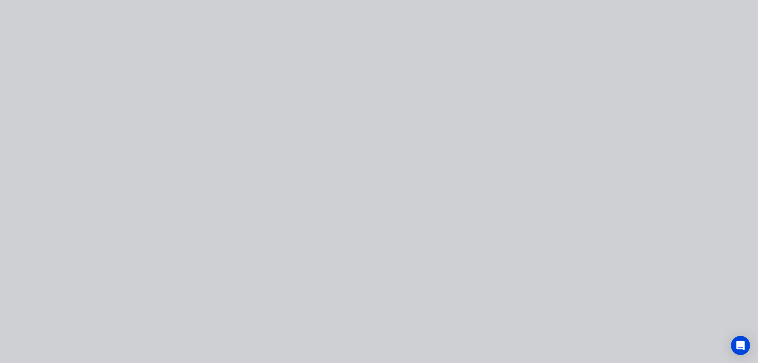
type input "$64.88"
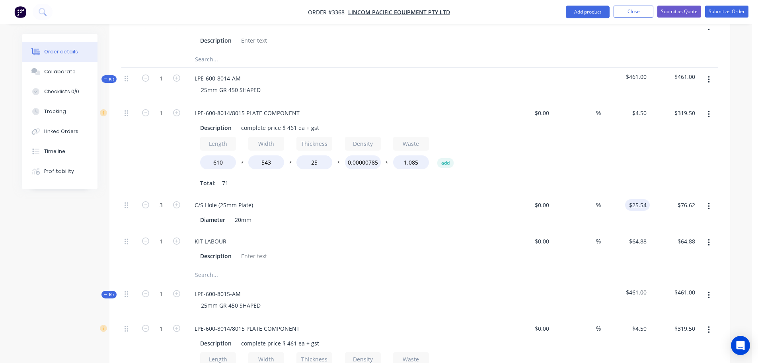
scroll to position [597, 0]
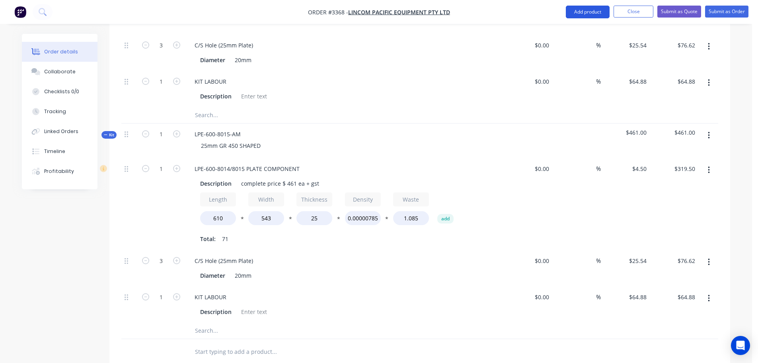
click at [582, 14] on button "Add product" at bounding box center [588, 12] width 44 height 13
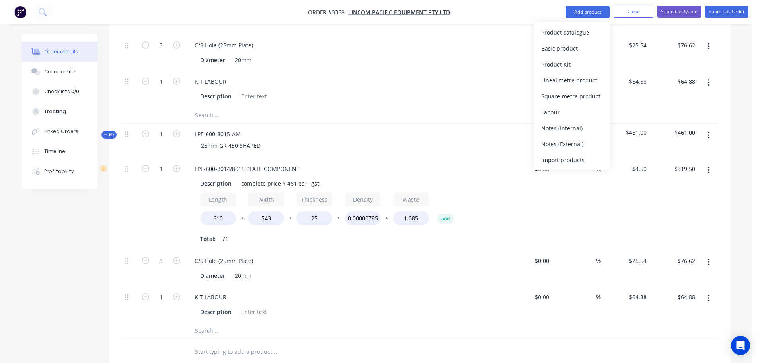
click at [558, 30] on div "Product catalogue" at bounding box center [571, 33] width 61 height 12
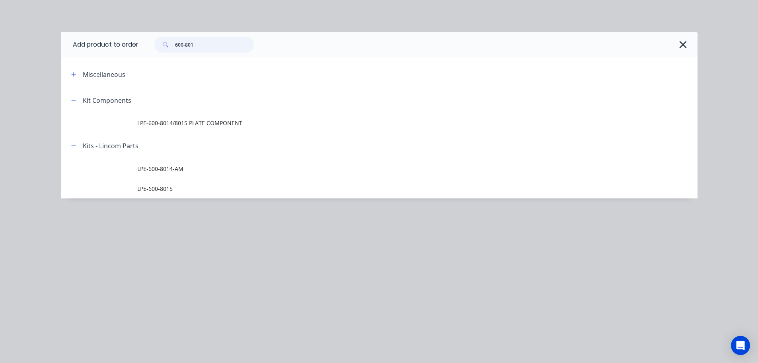
drag, startPoint x: 203, startPoint y: 48, endPoint x: 182, endPoint y: 46, distance: 20.8
click at [182, 46] on input "600-801" at bounding box center [214, 45] width 79 height 16
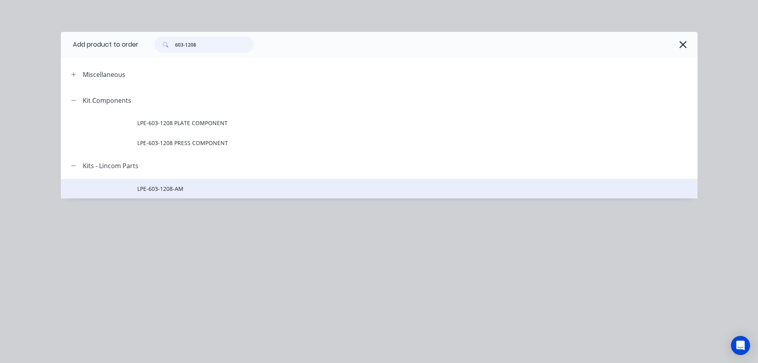
type input "603-1208"
click at [162, 192] on span "LPE-603-1208-AM" at bounding box center [361, 188] width 448 height 8
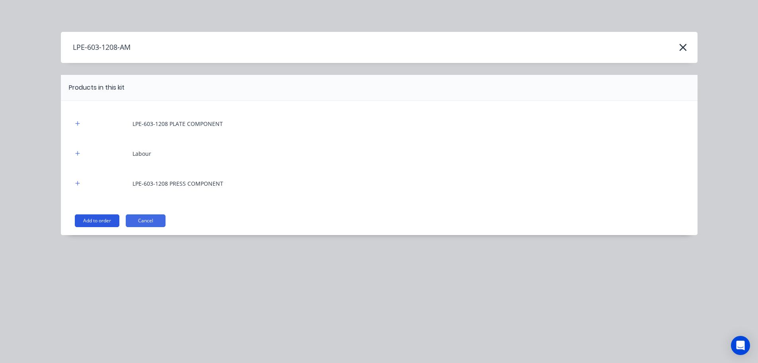
click at [115, 221] on button "Add to order" at bounding box center [97, 220] width 45 height 13
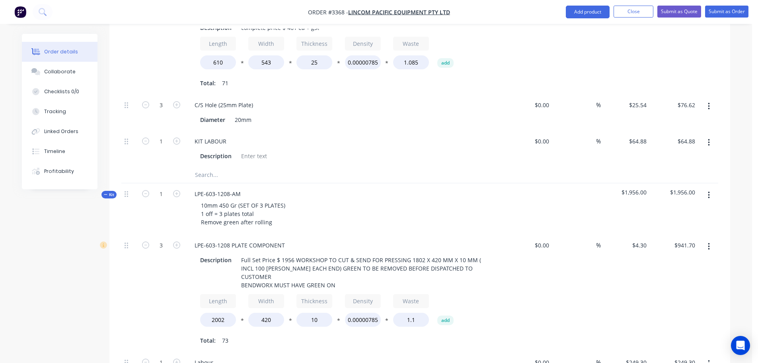
scroll to position [756, 0]
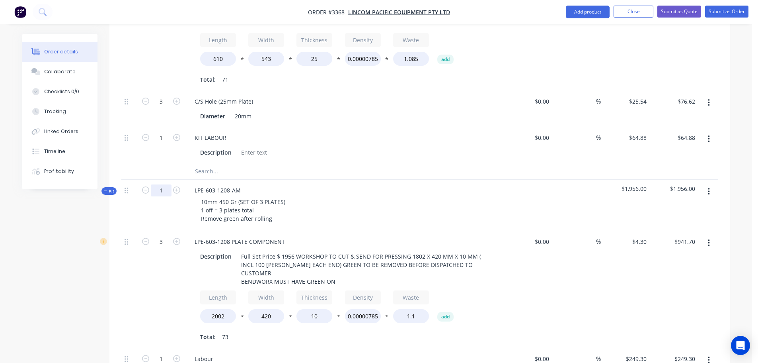
click at [165, 184] on input "1" at bounding box center [161, 190] width 21 height 12
type input "2"
click at [443, 196] on div "10mm 450 Gr (SET OF 3 PLATES) 1 off = 3 plates total Remove green after rolling" at bounding box center [344, 210] width 312 height 28
type input "6"
type input "$1,883.40"
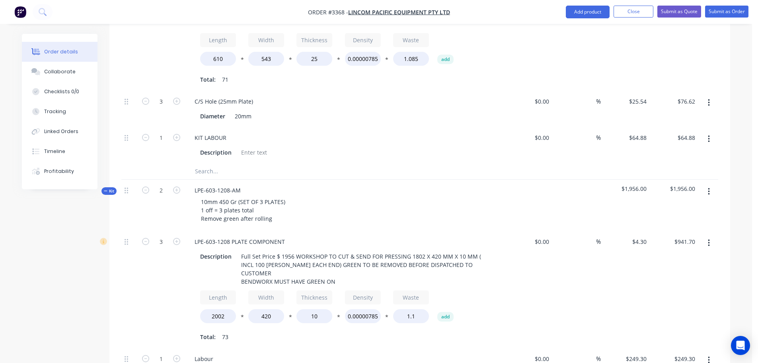
type input "2"
type input "$498.60"
type input "6"
type input "$1,530.00"
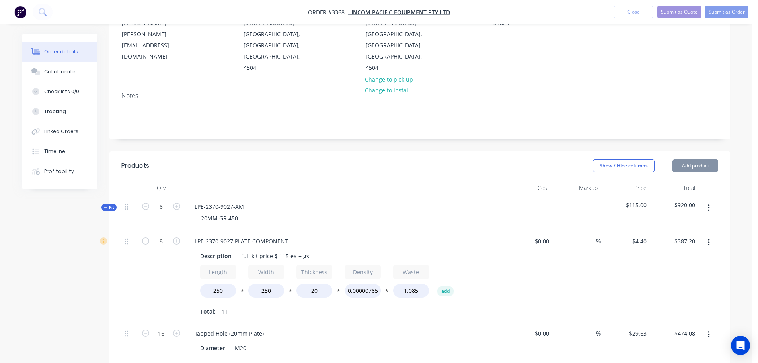
scroll to position [0, 0]
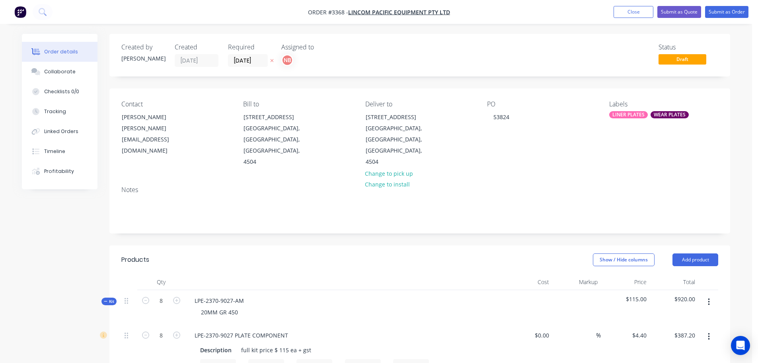
click at [624, 118] on div "LINER PLATES" at bounding box center [628, 114] width 39 height 7
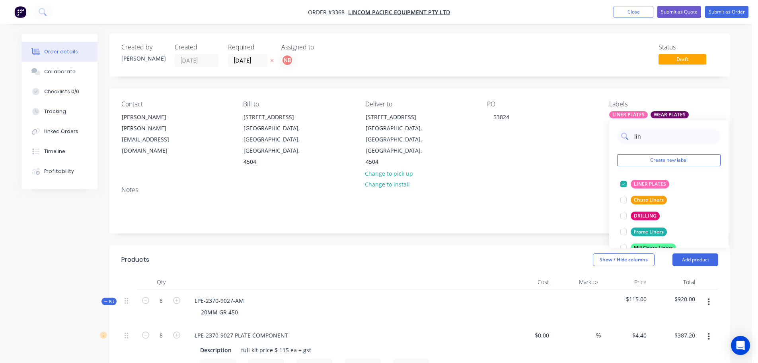
drag, startPoint x: 643, startPoint y: 137, endPoint x: 629, endPoint y: 137, distance: 14.3
click at [629, 137] on div "lin" at bounding box center [668, 136] width 103 height 16
type input "roll"
click at [646, 184] on div "Rolled/Pressed Parts" at bounding box center [657, 183] width 53 height 9
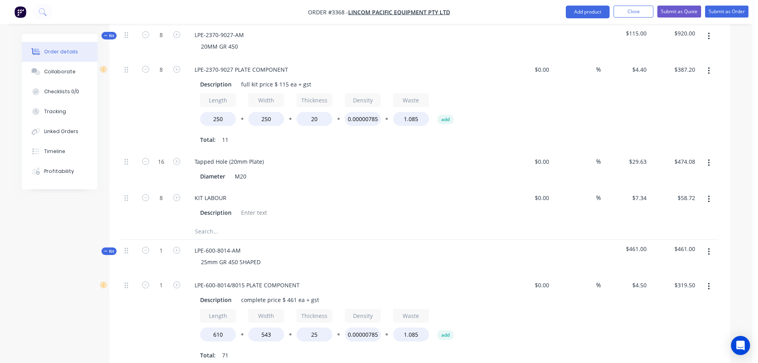
scroll to position [279, 0]
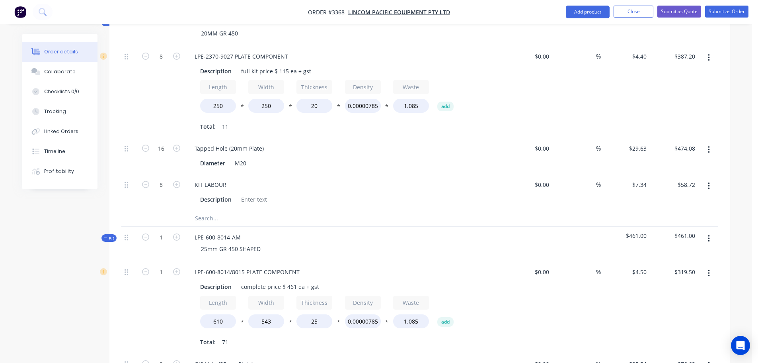
drag, startPoint x: 581, startPoint y: 13, endPoint x: 580, endPoint y: 21, distance: 8.4
click at [581, 12] on button "Add product" at bounding box center [588, 12] width 44 height 13
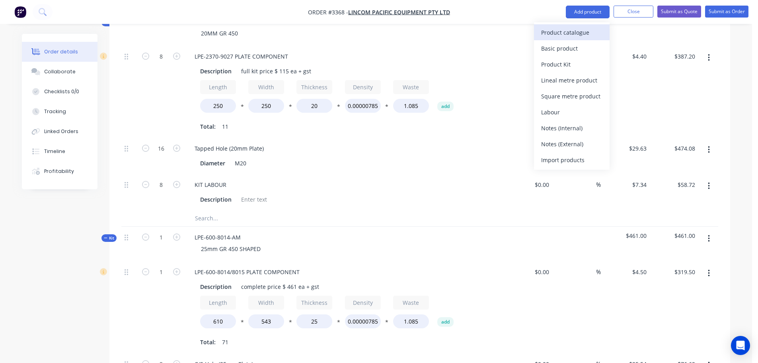
click at [576, 27] on div "Product catalogue" at bounding box center [571, 33] width 61 height 12
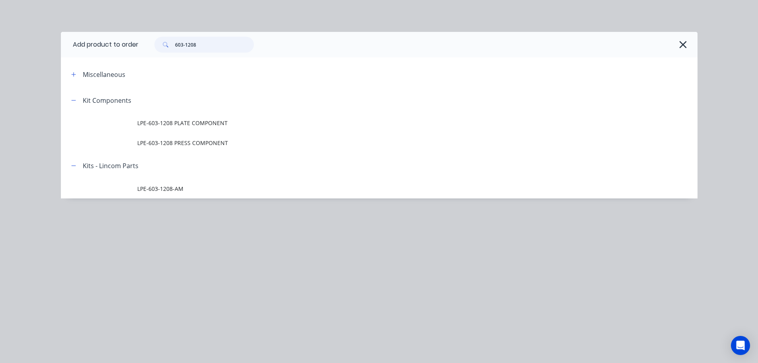
drag, startPoint x: 217, startPoint y: 44, endPoint x: 189, endPoint y: 45, distance: 28.3
click at [189, 45] on input "603-1208" at bounding box center [214, 45] width 79 height 16
drag, startPoint x: 202, startPoint y: 45, endPoint x: 162, endPoint y: 42, distance: 39.5
click at [162, 42] on div "603-9126" at bounding box center [203, 45] width 99 height 16
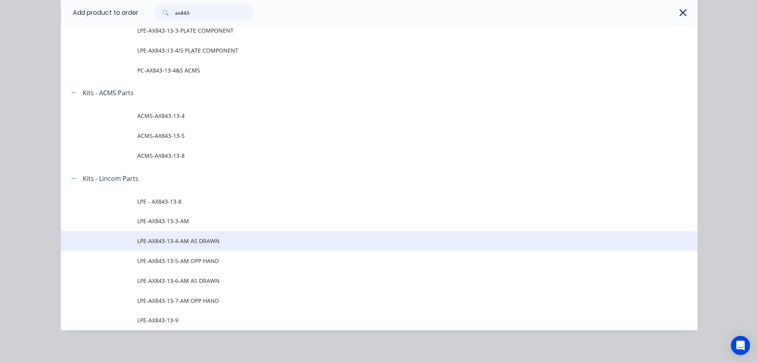
scroll to position [135, 0]
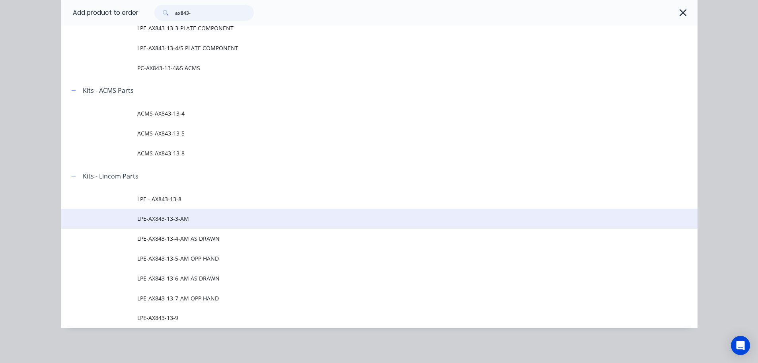
type input "ax843-"
click at [181, 221] on span "LPE-AX843-13-3-AM" at bounding box center [361, 218] width 448 height 8
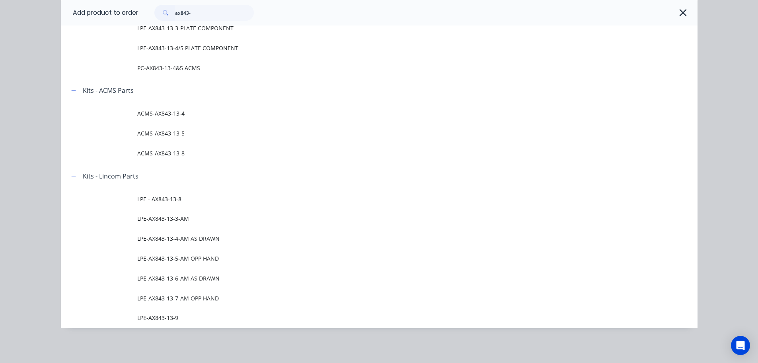
scroll to position [0, 0]
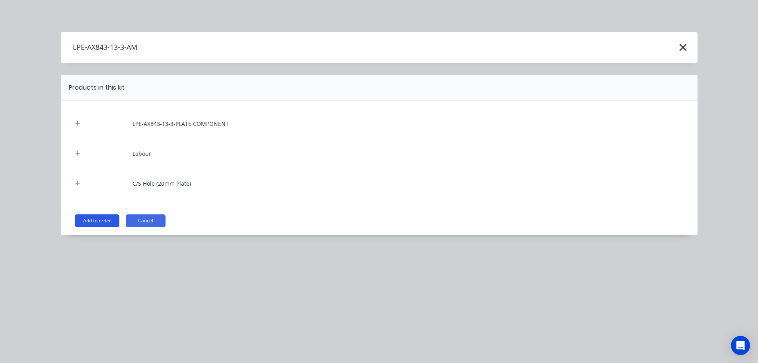
click at [99, 216] on button "Add to order" at bounding box center [97, 220] width 45 height 13
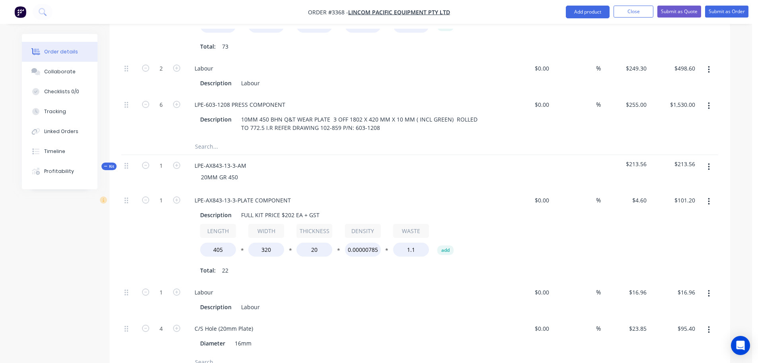
scroll to position [1035, 0]
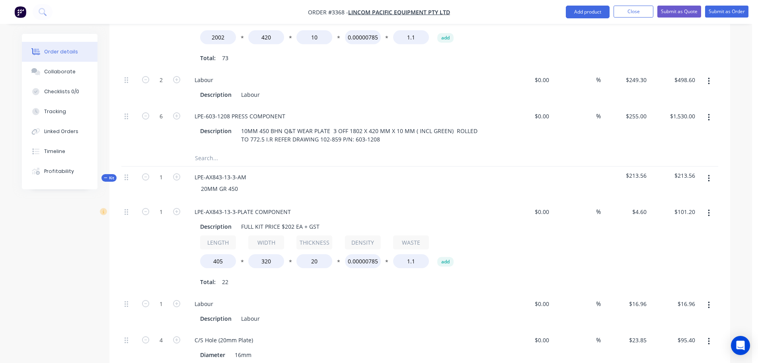
click at [710, 171] on button "button" at bounding box center [709, 178] width 19 height 14
click at [655, 241] on div "Delete" at bounding box center [680, 247] width 61 height 12
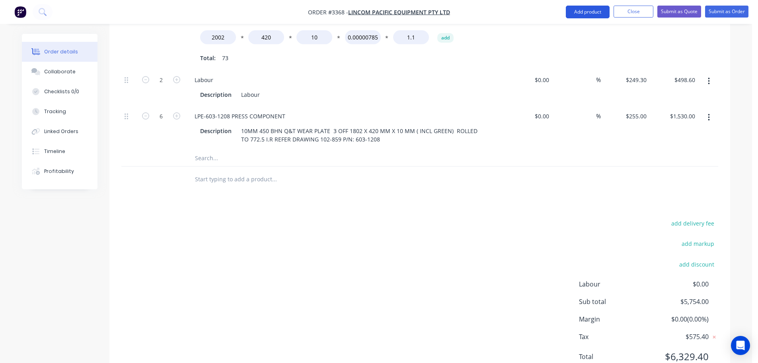
click at [584, 11] on button "Add product" at bounding box center [588, 12] width 44 height 13
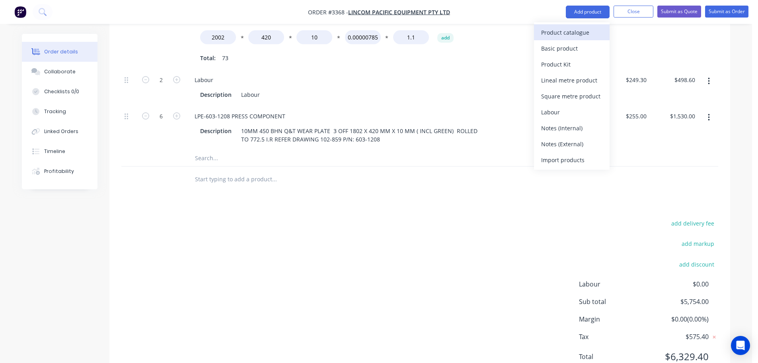
click at [579, 34] on div "Product catalogue" at bounding box center [571, 33] width 61 height 12
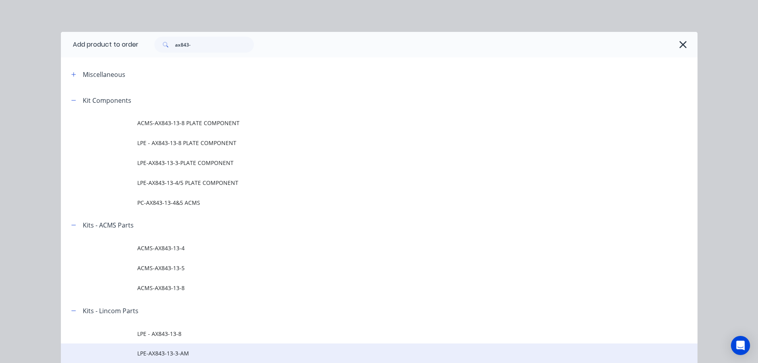
click at [147, 348] on td "LPE-AX843-13-3-AM" at bounding box center [417, 353] width 560 height 20
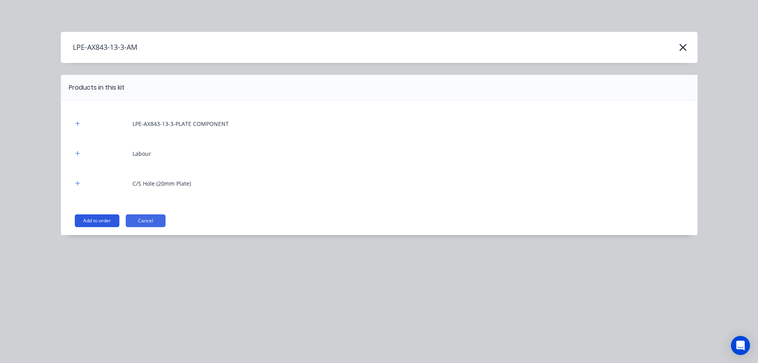
click at [105, 219] on button "Add to order" at bounding box center [97, 220] width 45 height 13
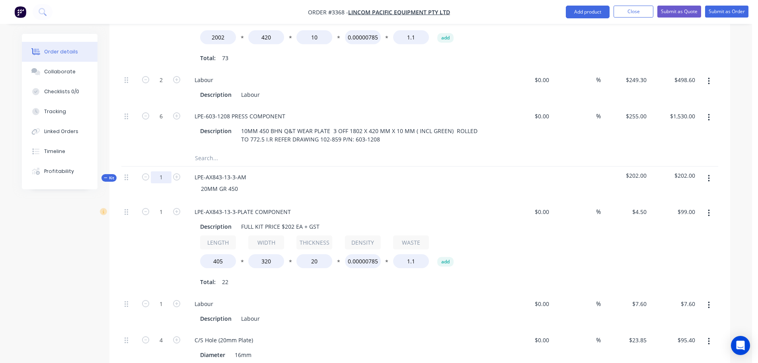
click at [159, 171] on input "1" at bounding box center [161, 177] width 21 height 12
type input "4"
click at [319, 298] on div "Labour" at bounding box center [344, 304] width 312 height 12
type input "4"
type input "$396.00"
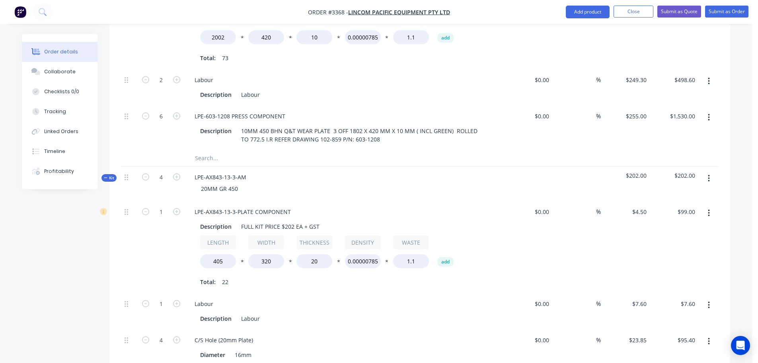
type input "4"
type input "$30.40"
type input "16"
type input "$381.60"
click at [582, 14] on button "Add product" at bounding box center [588, 12] width 44 height 13
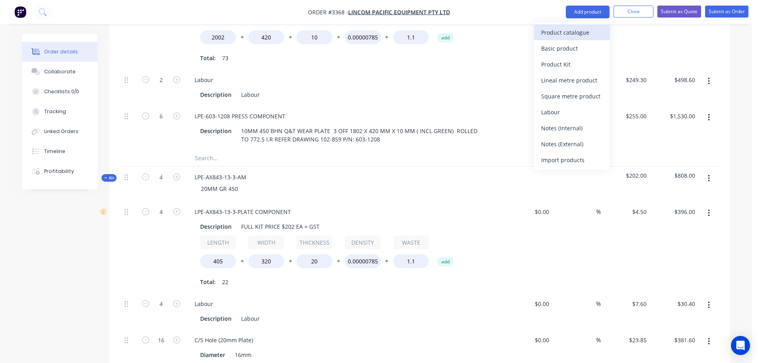
click at [580, 27] on div "Product catalogue" at bounding box center [571, 33] width 61 height 12
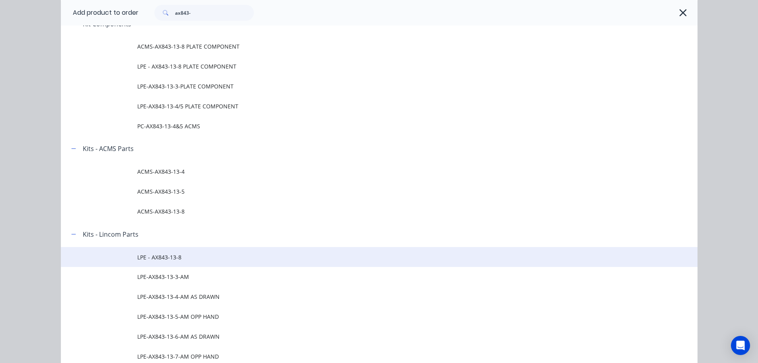
scroll to position [80, 0]
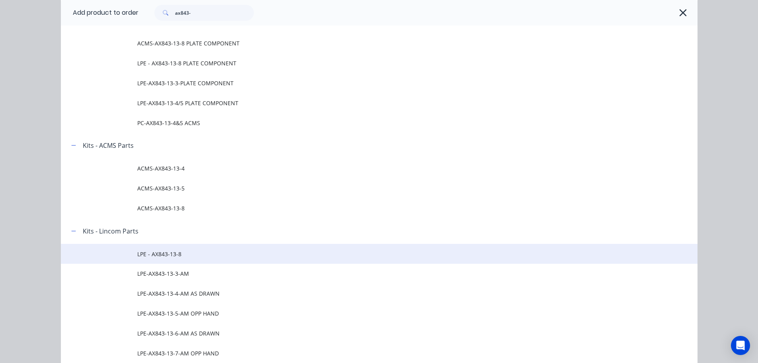
click at [171, 256] on span "LPE - AX843-13-8" at bounding box center [361, 254] width 448 height 8
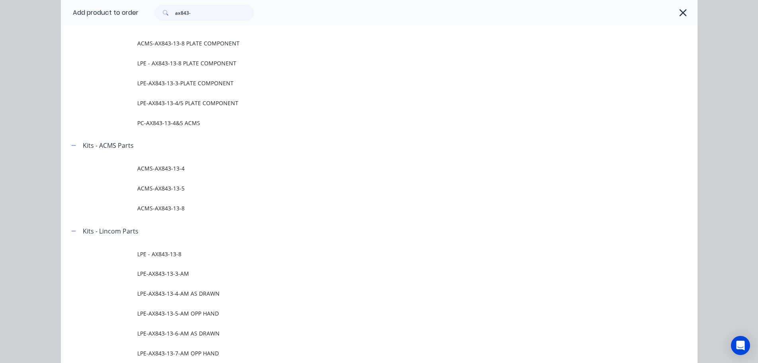
scroll to position [0, 0]
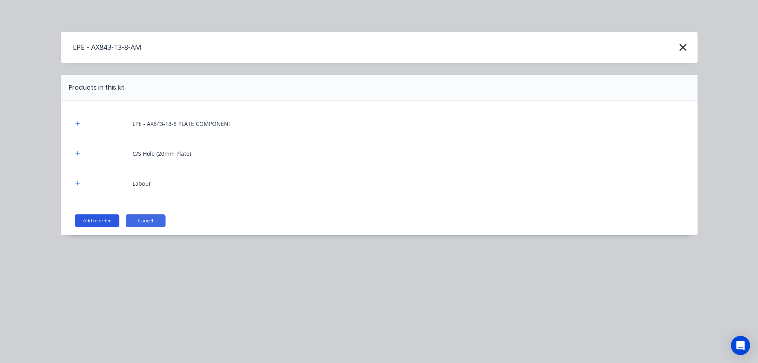
click at [90, 222] on button "Add to order" at bounding box center [97, 220] width 45 height 13
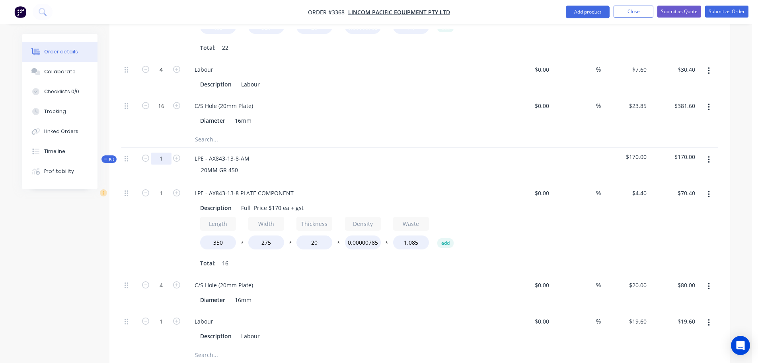
scroll to position [1274, 0]
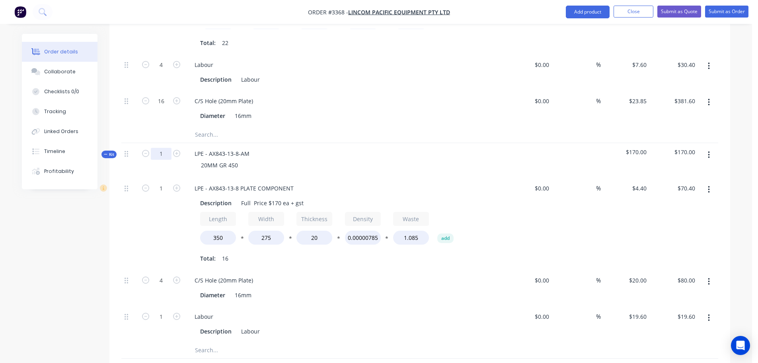
click at [165, 148] on input "1" at bounding box center [161, 154] width 21 height 12
type input "2"
click at [354, 289] on div "Diameter 16mm" at bounding box center [342, 295] width 291 height 12
type input "2"
type input "$140.80"
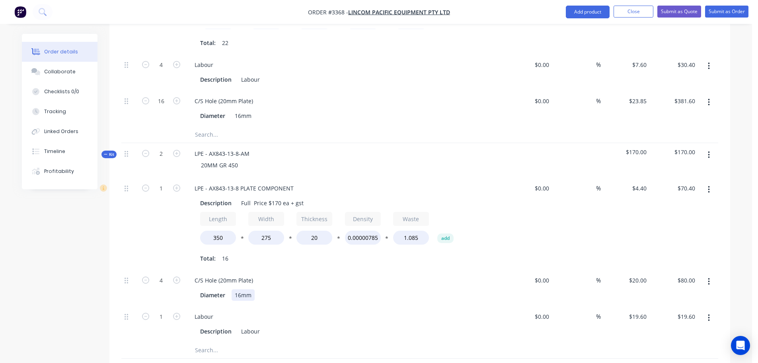
type input "8"
type input "$160.00"
type input "2"
type input "$39.20"
click at [574, 8] on button "Add product" at bounding box center [588, 12] width 44 height 13
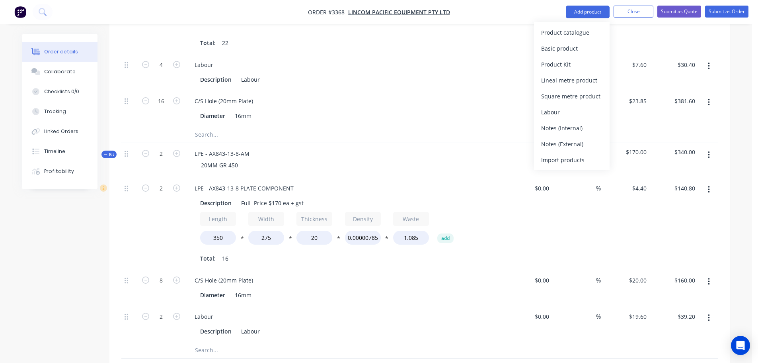
click at [570, 32] on div "Product catalogue" at bounding box center [571, 33] width 61 height 12
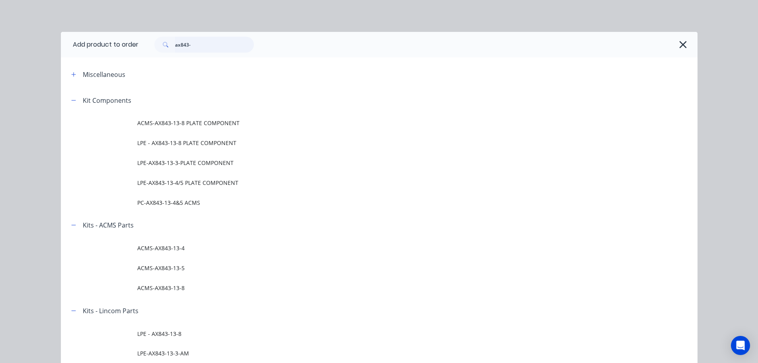
click at [223, 48] on input "ax843-" at bounding box center [214, 45] width 79 height 16
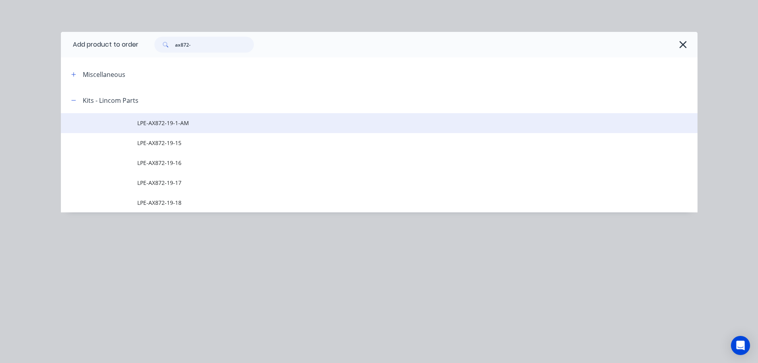
type input "ax872-"
click at [183, 123] on span "LPE-AX872-19-1-AM" at bounding box center [361, 123] width 448 height 8
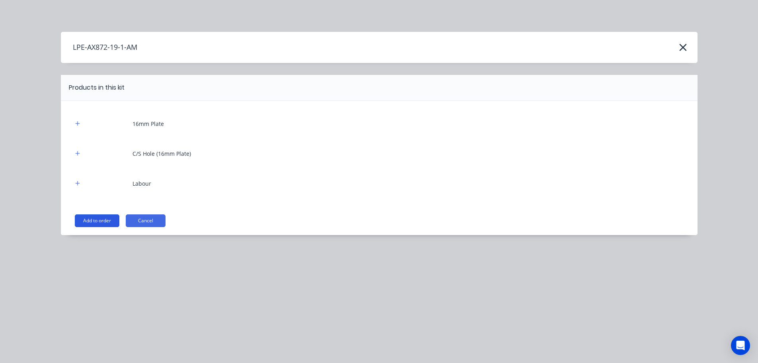
click at [111, 219] on button "Add to order" at bounding box center [97, 220] width 45 height 13
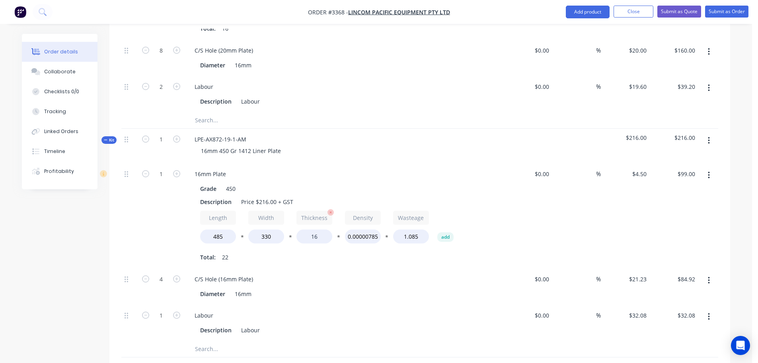
scroll to position [1512, 0]
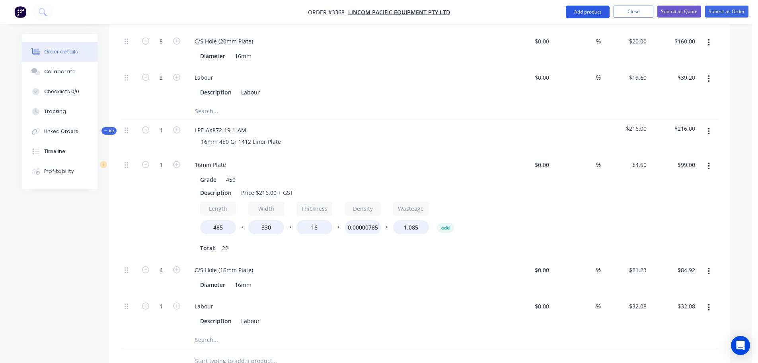
click at [575, 11] on button "Add product" at bounding box center [588, 12] width 44 height 13
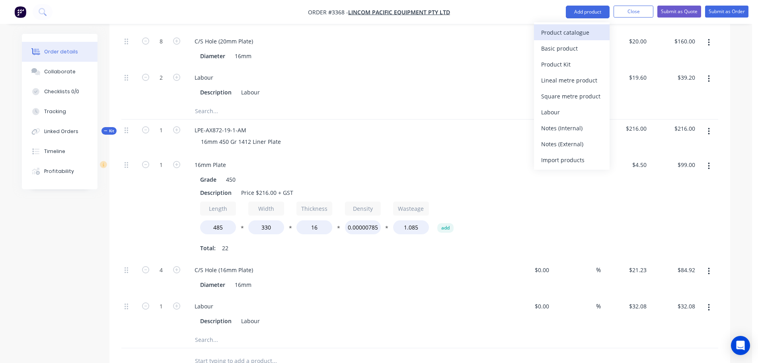
click at [568, 27] on div "Product catalogue" at bounding box center [571, 33] width 61 height 12
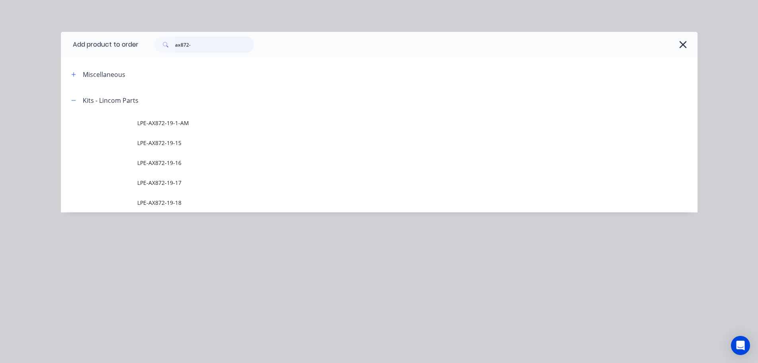
click at [210, 47] on input "ax872-" at bounding box center [214, 45] width 79 height 16
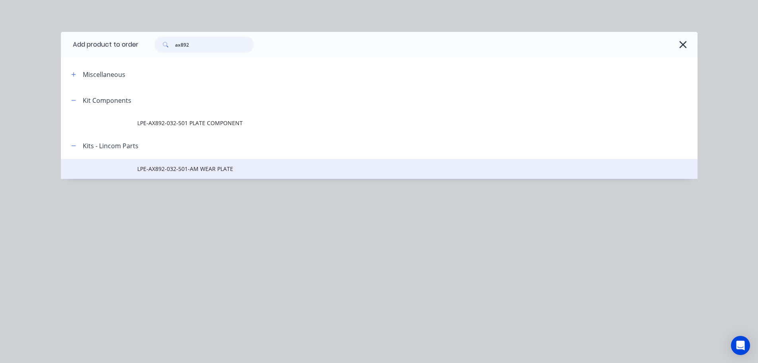
type input "ax892"
click at [177, 174] on td "LPE-AX892-032-501-AM WEAR PLATE" at bounding box center [417, 169] width 560 height 20
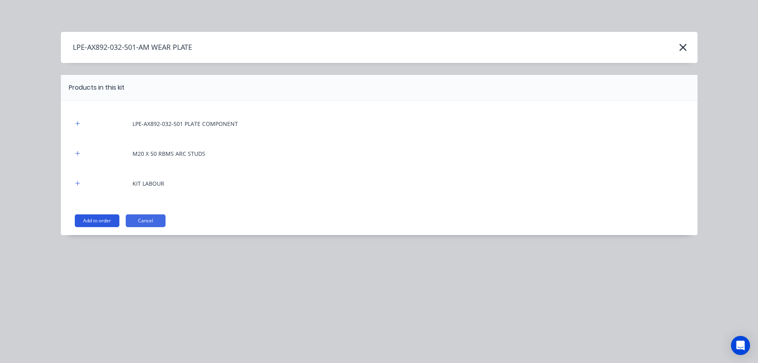
click at [107, 221] on button "Add to order" at bounding box center [97, 220] width 45 height 13
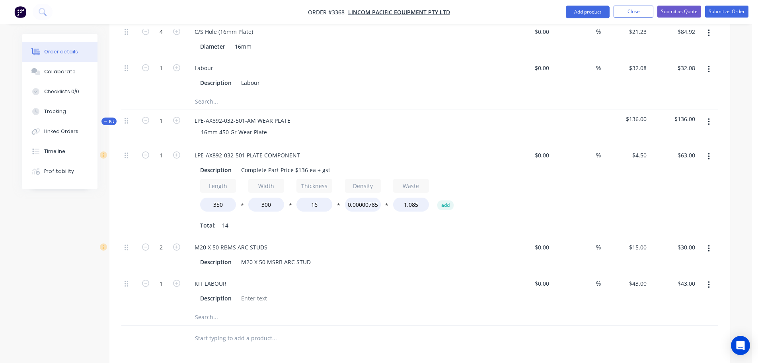
scroll to position [1751, 0]
click at [166, 114] on input "1" at bounding box center [161, 120] width 21 height 12
type input "2"
click at [373, 109] on div "LPE-AX892-032-501-AM WEAR PLATE 16mm 450 Gr Wear Plate" at bounding box center [344, 126] width 318 height 35
type input "2"
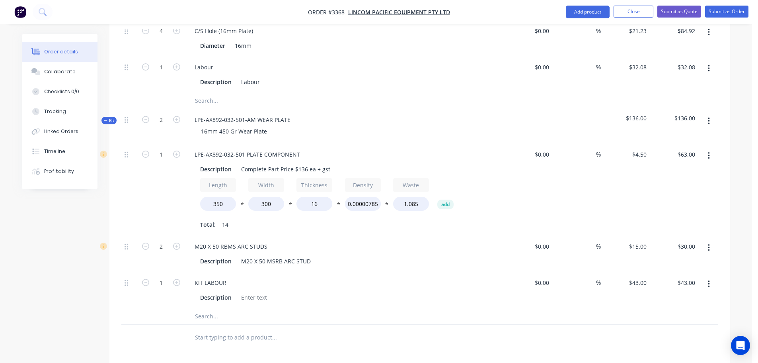
type input "$126.00"
type input "4"
type input "$60.00"
type input "2"
type input "$86.00"
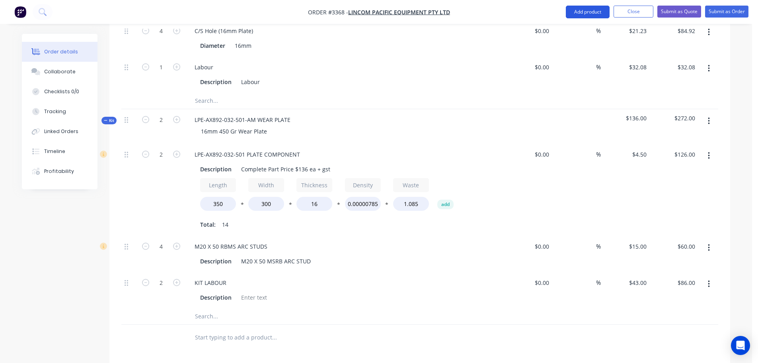
click at [595, 11] on button "Add product" at bounding box center [588, 12] width 44 height 13
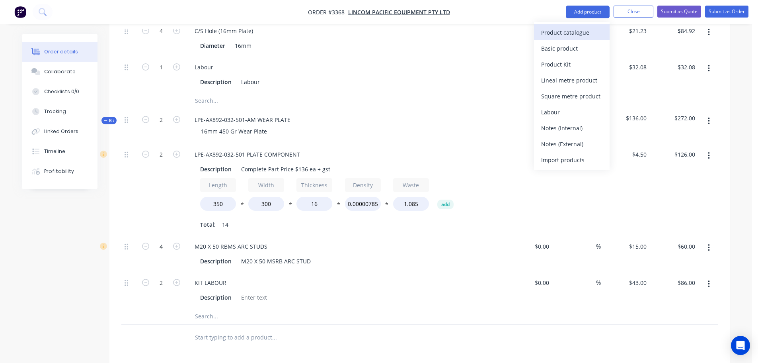
click at [577, 35] on div "Product catalogue" at bounding box center [571, 33] width 61 height 12
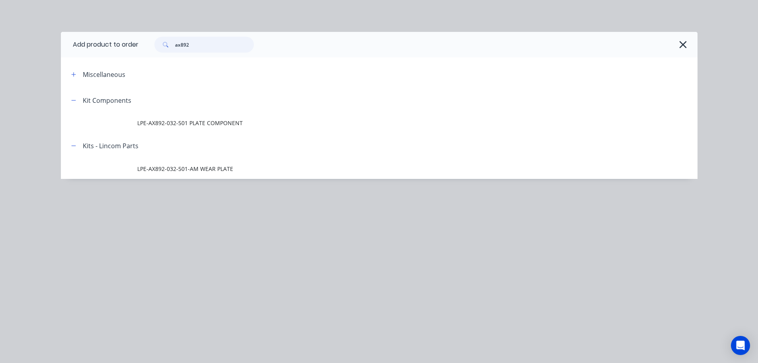
drag, startPoint x: 207, startPoint y: 39, endPoint x: 103, endPoint y: 50, distance: 105.2
click at [103, 50] on header "Add product to order ax892" at bounding box center [379, 44] width 637 height 25
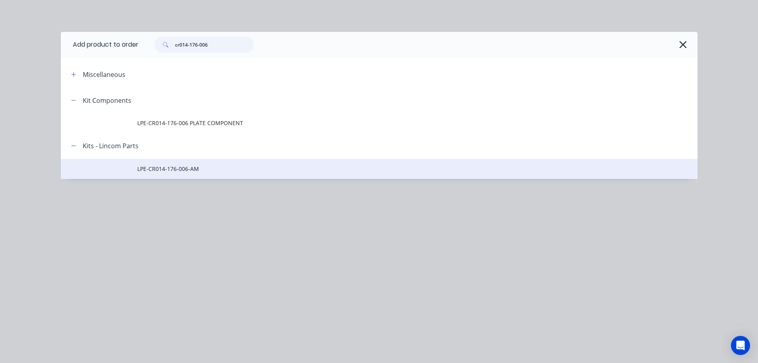
type input "cr014-176-006"
click at [164, 168] on span "LPE-CR014-176-006-AM" at bounding box center [361, 168] width 448 height 8
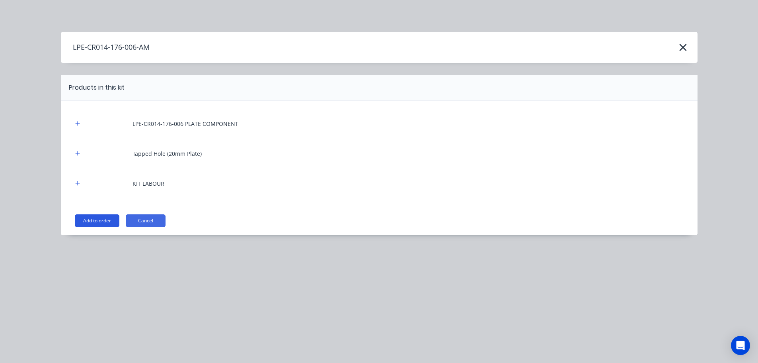
click at [105, 224] on button "Add to order" at bounding box center [97, 220] width 45 height 13
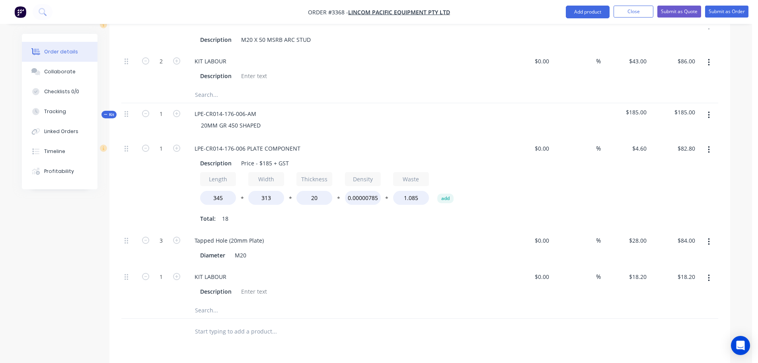
scroll to position [1990, 0]
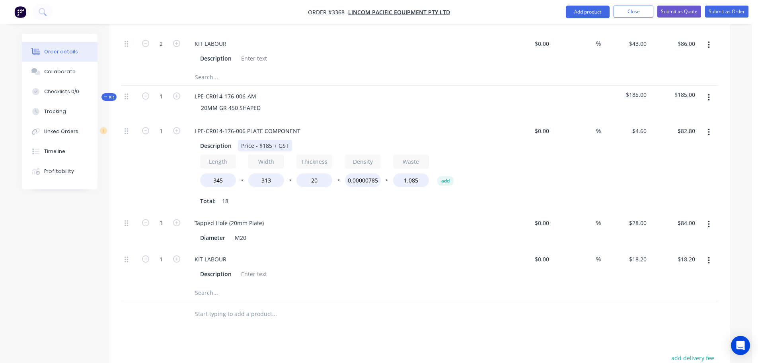
click at [269, 140] on div "Price - $185 + GST" at bounding box center [265, 146] width 54 height 12
click at [376, 253] on div "KIT LABOUR" at bounding box center [344, 259] width 312 height 12
click at [639, 253] on input "18.2" at bounding box center [642, 259] width 15 height 12
type input "$20.20"
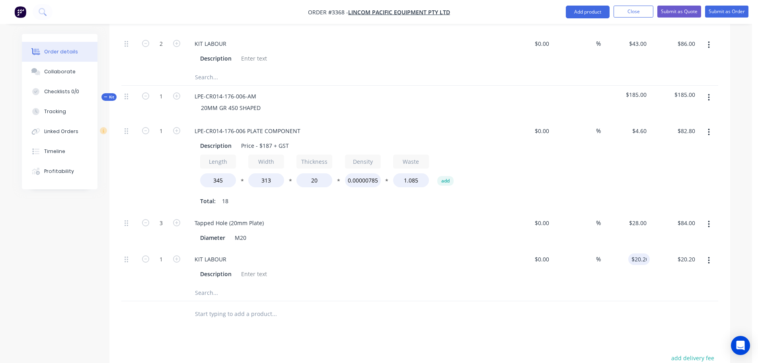
click at [626, 285] on div at bounding box center [419, 293] width 597 height 16
click at [162, 90] on input "1" at bounding box center [161, 96] width 21 height 12
type input "2"
click at [169, 86] on div "2" at bounding box center [161, 103] width 48 height 35
type input "2"
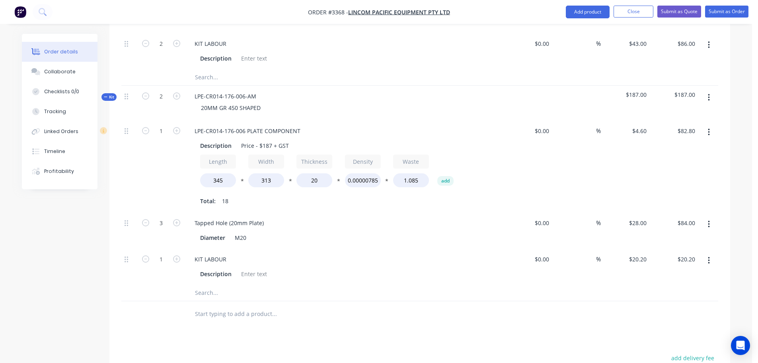
type input "$165.60"
type input "6"
type input "$168.00"
type input "2"
type input "$40.40"
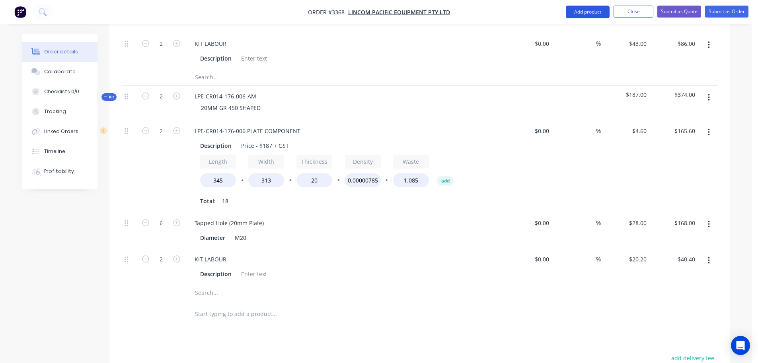
click at [599, 9] on button "Add product" at bounding box center [588, 12] width 44 height 13
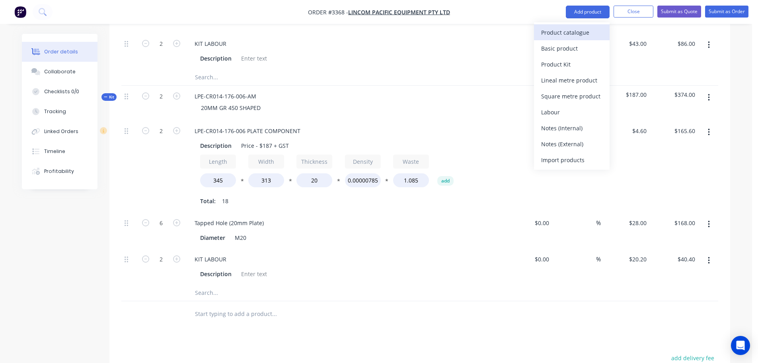
click at [578, 29] on div "Product catalogue" at bounding box center [571, 33] width 61 height 12
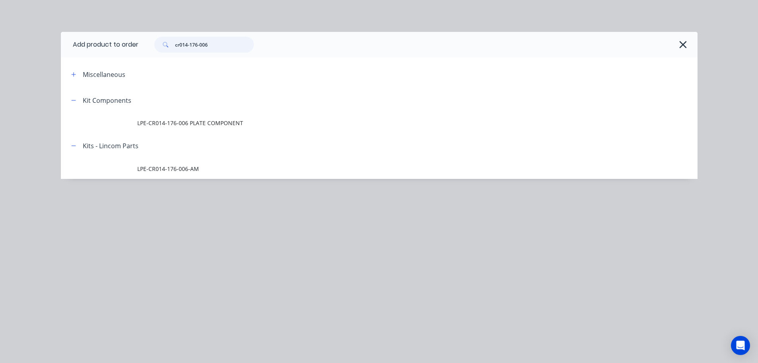
click at [205, 44] on input "cr014-176-006" at bounding box center [214, 45] width 79 height 16
click at [210, 44] on input "cr014-176-006" at bounding box center [214, 45] width 79 height 16
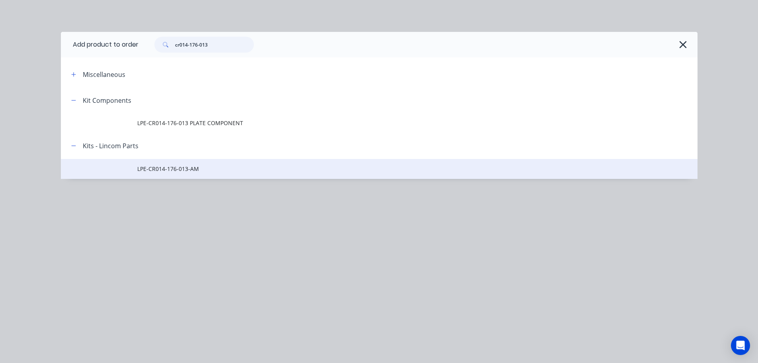
type input "cr014-176-013"
click at [176, 169] on span "LPE-CR014-176-013-AM" at bounding box center [361, 168] width 448 height 8
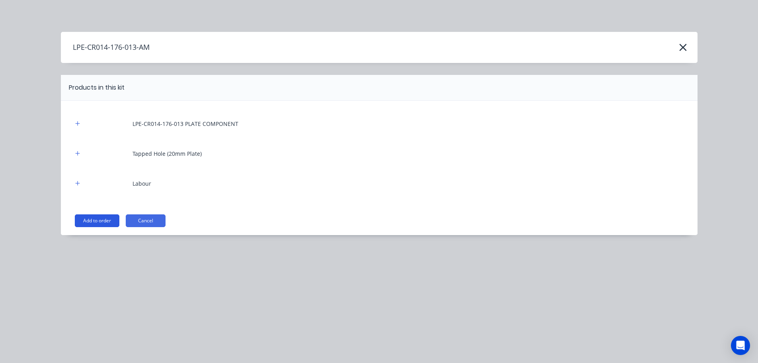
click at [117, 221] on button "Add to order" at bounding box center [97, 220] width 45 height 13
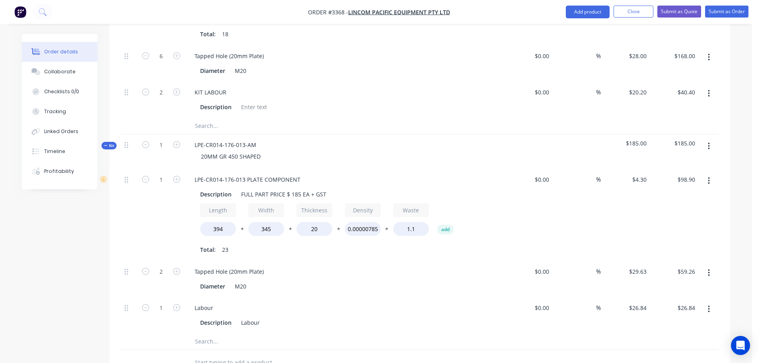
scroll to position [2149, 0]
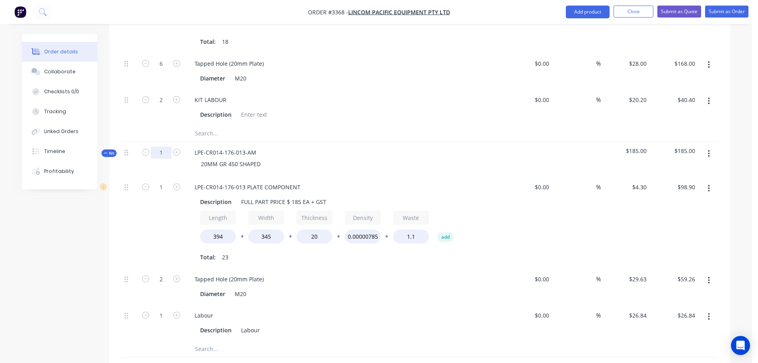
click at [162, 146] on input "1" at bounding box center [161, 152] width 21 height 12
type input "2"
type input "$197.80"
type input "4"
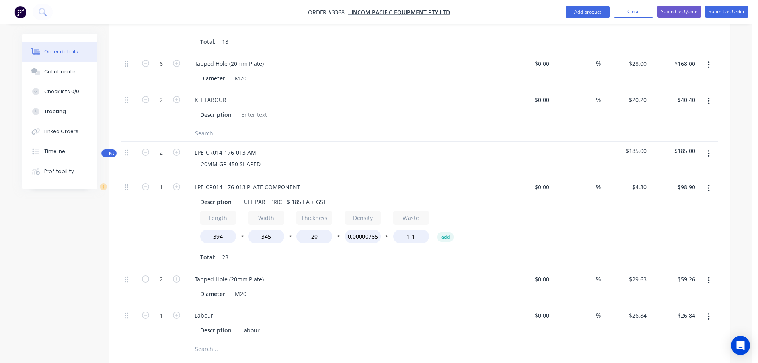
type input "$118.52"
type input "2"
type input "$53.68"
click at [402, 142] on div "LPE-CR014-176-013-AM 20MM GR 450 SHAPED" at bounding box center [344, 159] width 318 height 35
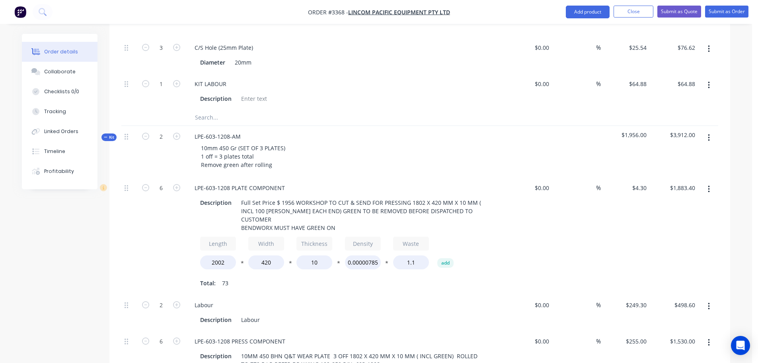
scroll to position [829, 0]
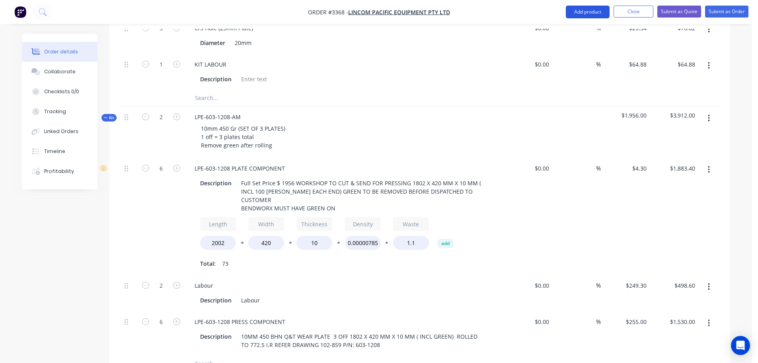
click at [578, 12] on button "Add product" at bounding box center [588, 12] width 44 height 13
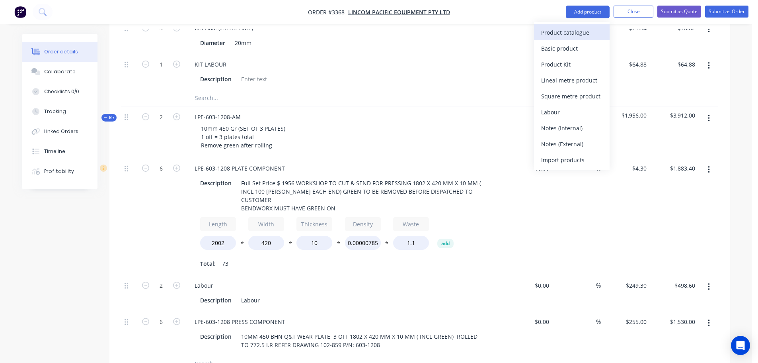
click at [570, 34] on div "Product catalogue" at bounding box center [571, 33] width 61 height 12
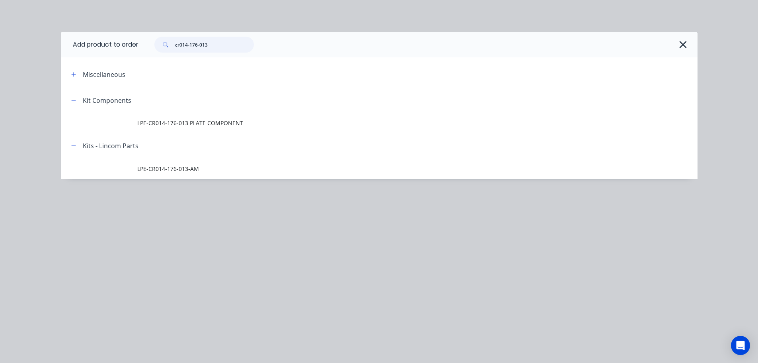
drag, startPoint x: 237, startPoint y: 49, endPoint x: 152, endPoint y: 52, distance: 84.8
click at [152, 52] on div "cr014-176-013" at bounding box center [199, 45] width 107 height 16
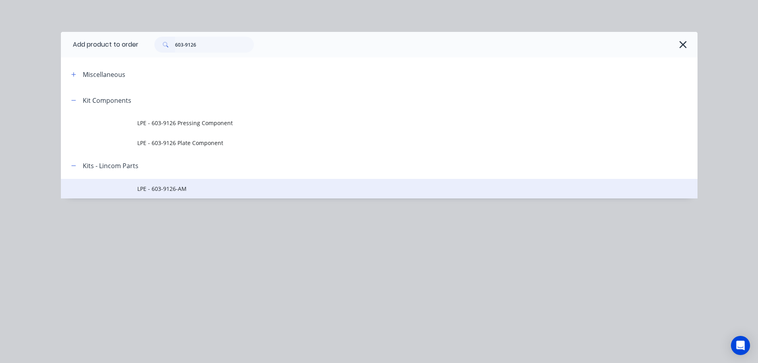
click at [181, 190] on span "LPE - 603-9126-AM" at bounding box center [361, 188] width 448 height 8
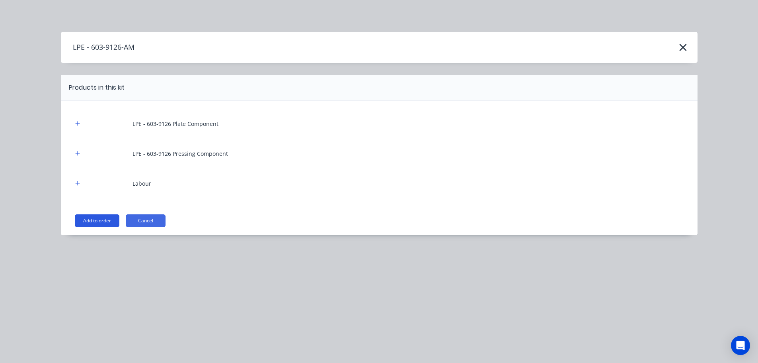
click at [108, 221] on button "Add to order" at bounding box center [97, 220] width 45 height 13
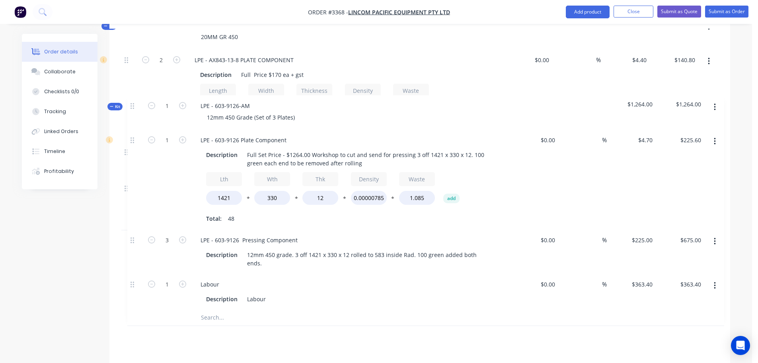
scroll to position [1371, 0]
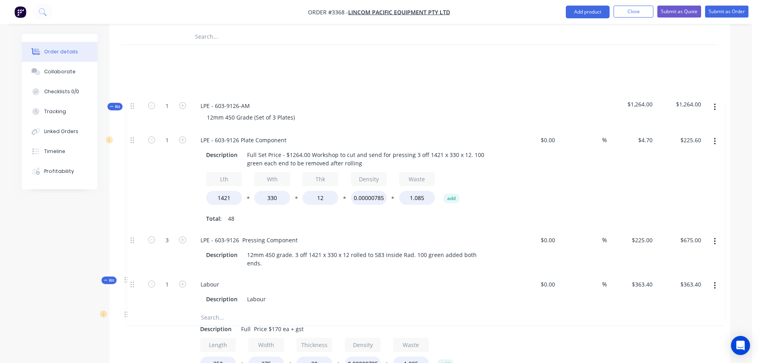
drag, startPoint x: 126, startPoint y: 122, endPoint x: 131, endPoint y: 105, distance: 17.2
click at [131, 105] on div "Kit 8 LPE-2370-9027-AM 20MM GR 450 $115.00 $920.00 8 LPE-2370-9027 PLATE COMPON…" at bounding box center [419, 138] width 597 height 2440
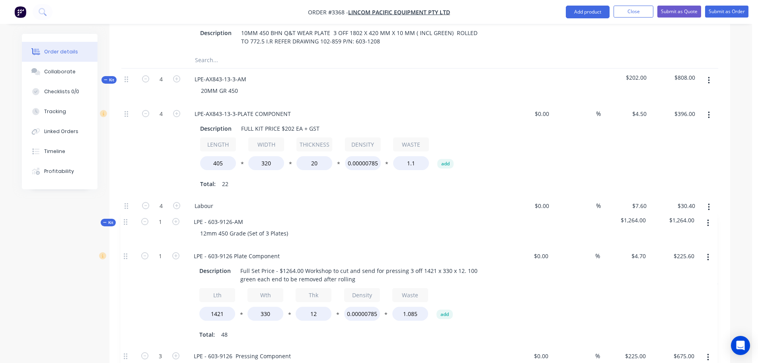
scroll to position [1166, 0]
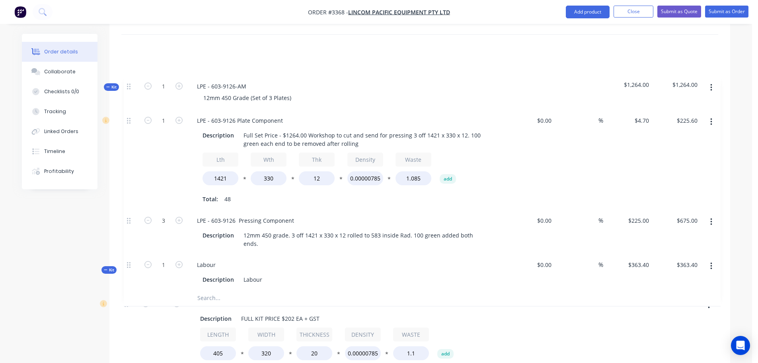
drag, startPoint x: 125, startPoint y: 217, endPoint x: 128, endPoint y: 58, distance: 158.8
click at [128, 58] on div "Kit 8 LPE-2370-9027-AM 20MM GR 450 $115.00 $920.00 8 LPE-2370-9027 PLATE COMPON…" at bounding box center [419, 343] width 597 height 2440
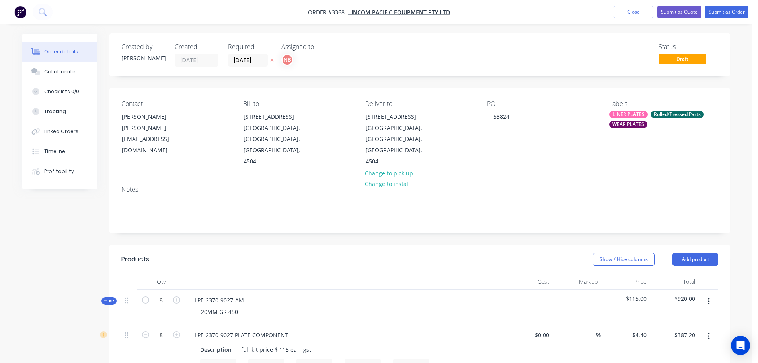
scroll to position [0, 0]
drag, startPoint x: 72, startPoint y: 73, endPoint x: 125, endPoint y: 111, distance: 65.2
click at [72, 73] on button "Collaborate" at bounding box center [60, 72] width 76 height 20
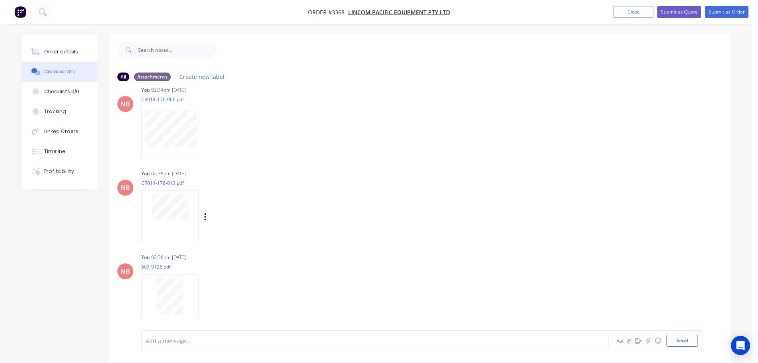
scroll to position [12, 0]
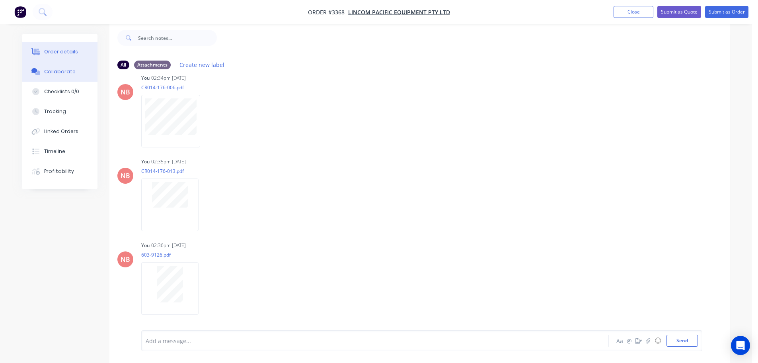
click at [47, 48] on div "Order details" at bounding box center [61, 51] width 34 height 7
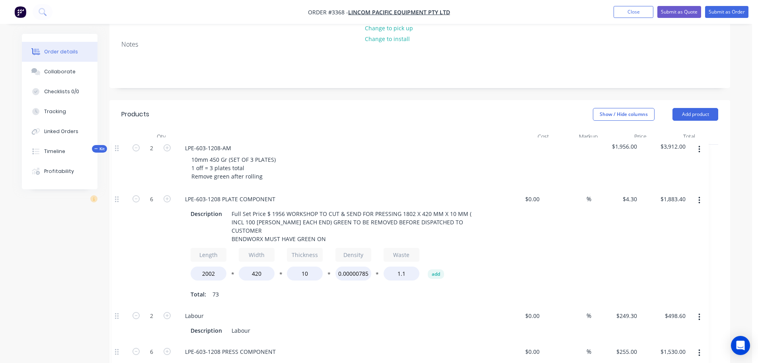
scroll to position [159, 0]
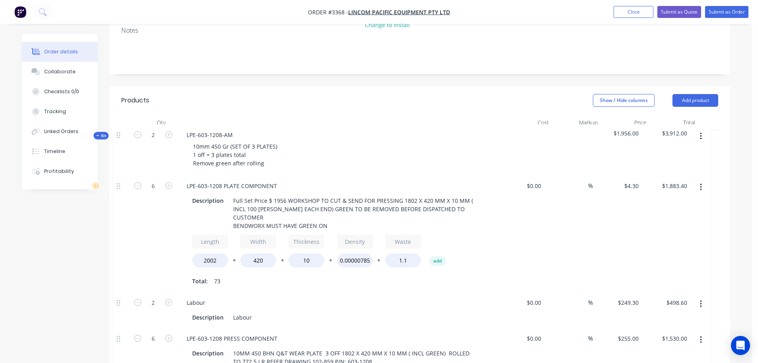
drag, startPoint x: 129, startPoint y: 211, endPoint x: 121, endPoint y: 135, distance: 77.2
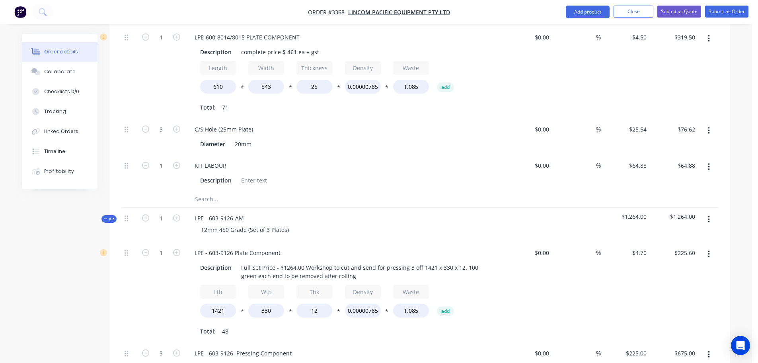
scroll to position [995, 0]
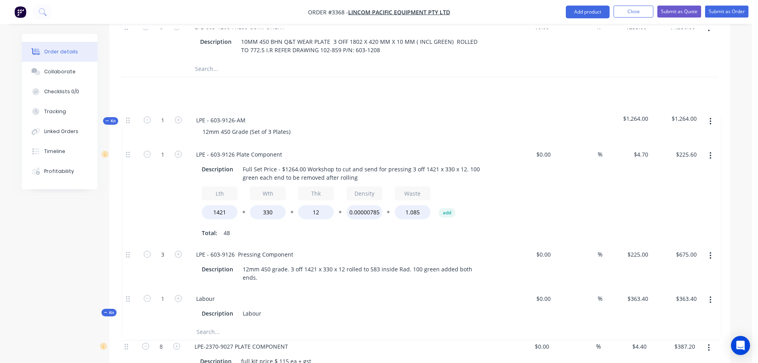
drag, startPoint x: 125, startPoint y: 188, endPoint x: 127, endPoint y: 119, distance: 69.3
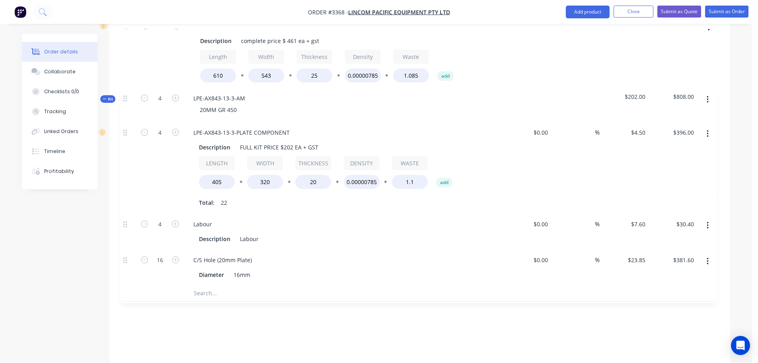
scroll to position [997, 0]
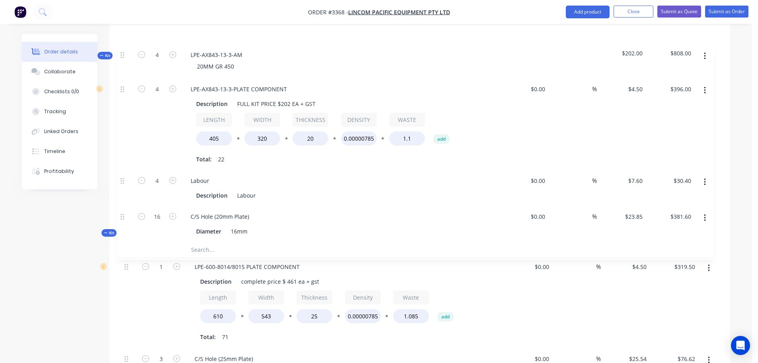
drag, startPoint x: 126, startPoint y: 211, endPoint x: 122, endPoint y: 54, distance: 157.6
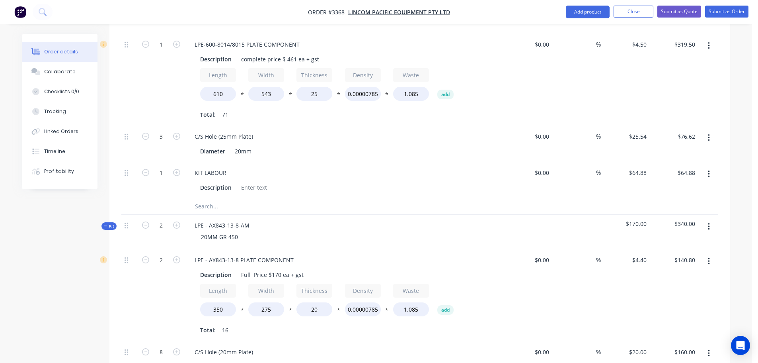
scroll to position [1434, 0]
click at [126, 214] on div at bounding box center [129, 231] width 16 height 35
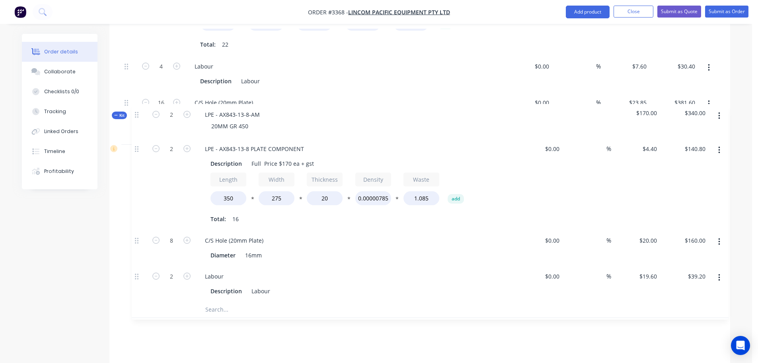
scroll to position [1037, 0]
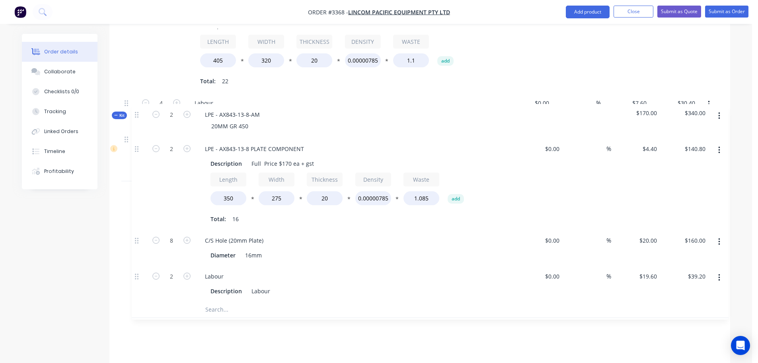
drag, startPoint x: 127, startPoint y: 188, endPoint x: 138, endPoint y: 114, distance: 74.8
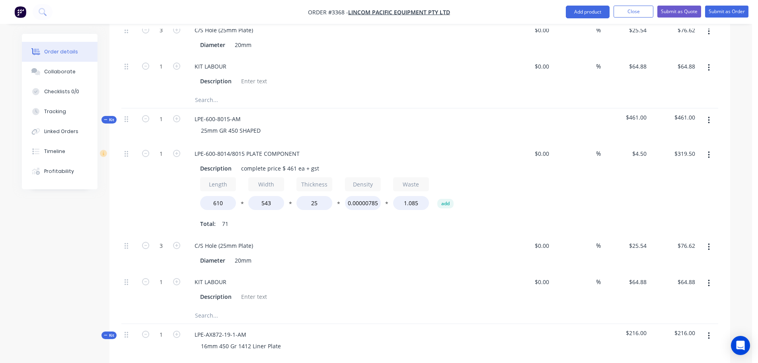
scroll to position [1554, 0]
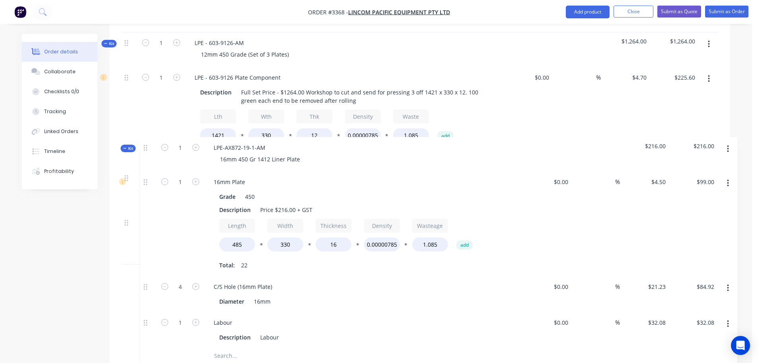
drag, startPoint x: 129, startPoint y: 281, endPoint x: 148, endPoint y: 142, distance: 140.3
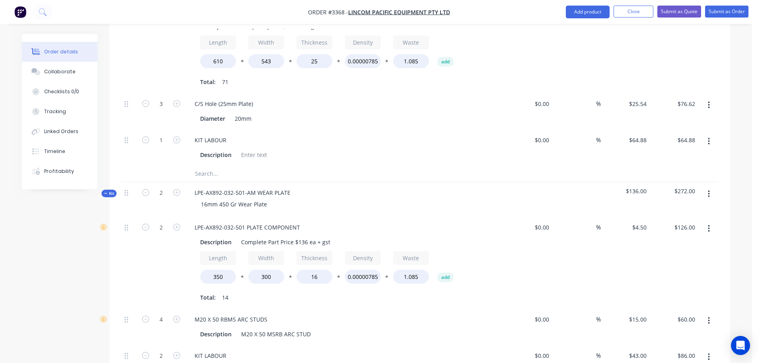
scroll to position [1956, 0]
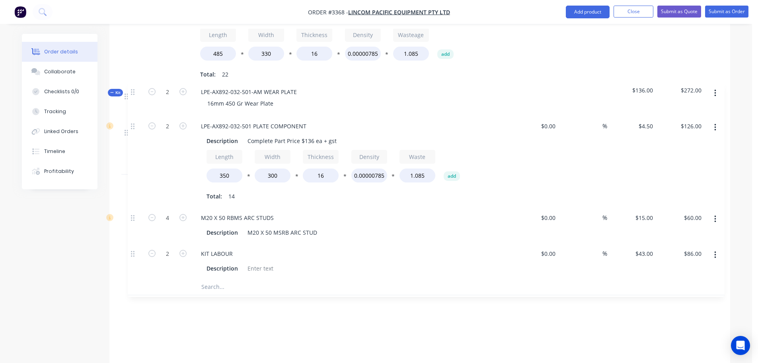
drag, startPoint x: 125, startPoint y: 109, endPoint x: 131, endPoint y: 88, distance: 21.7
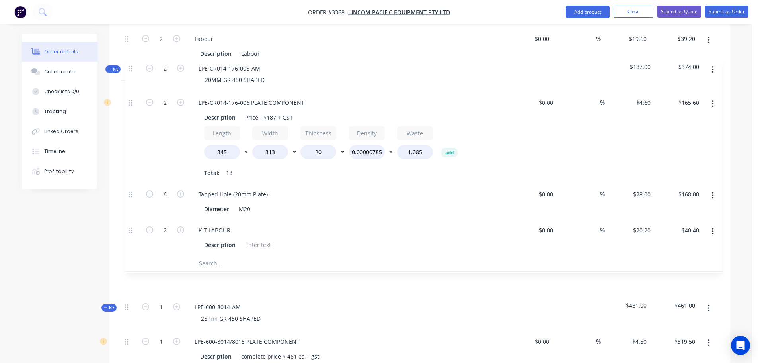
drag, startPoint x: 127, startPoint y: 87, endPoint x: 131, endPoint y: 67, distance: 20.3
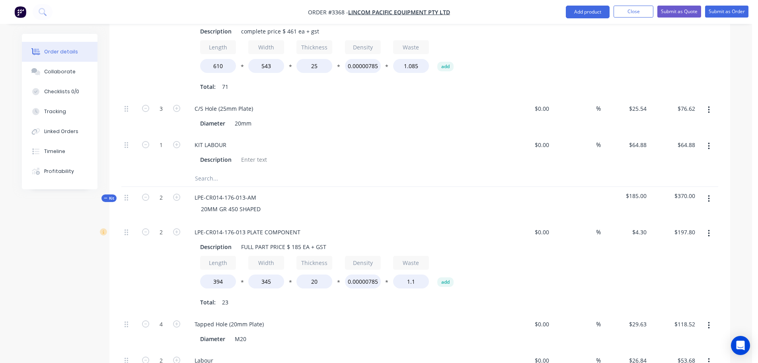
scroll to position [2353, 0]
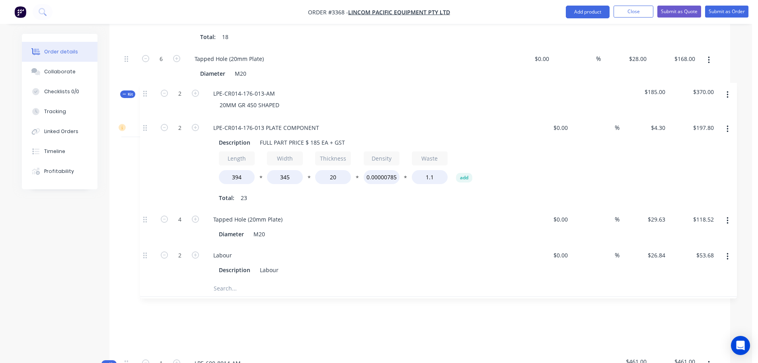
drag, startPoint x: 126, startPoint y: 144, endPoint x: 145, endPoint y: 94, distance: 53.4
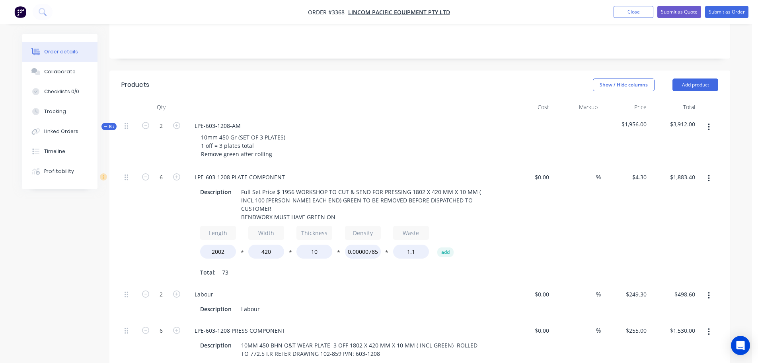
scroll to position [0, 0]
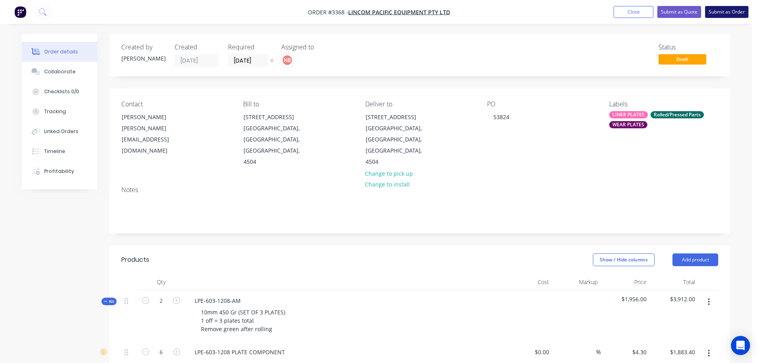
click at [706, 12] on button "Submit as Order" at bounding box center [726, 12] width 43 height 12
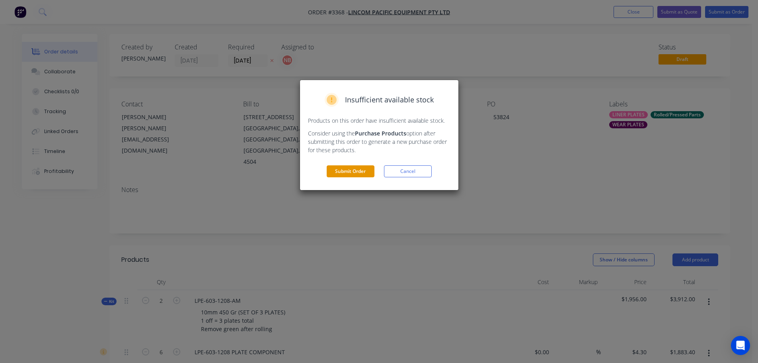
click at [352, 168] on button "Submit Order" at bounding box center [351, 171] width 48 height 12
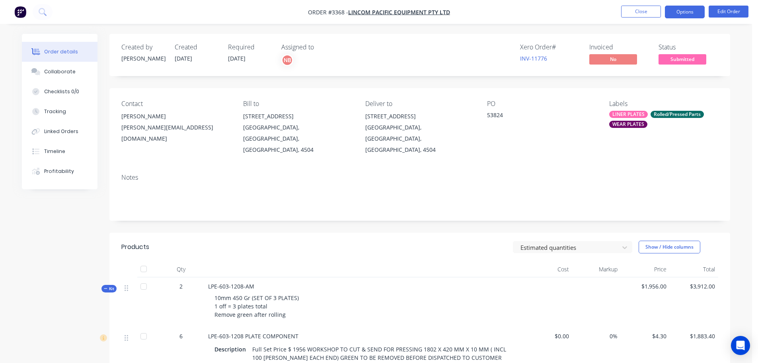
click at [666, 18] on button "Options" at bounding box center [685, 12] width 40 height 13
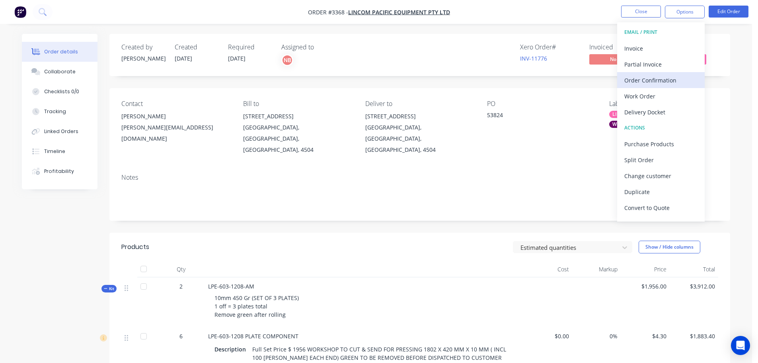
click at [650, 78] on div "Order Confirmation" at bounding box center [660, 80] width 73 height 12
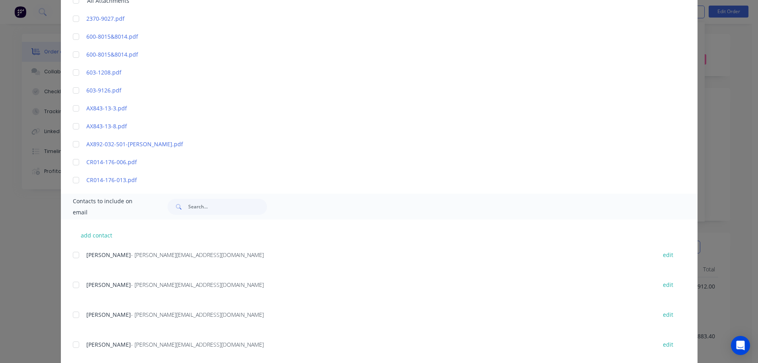
scroll to position [80, 0]
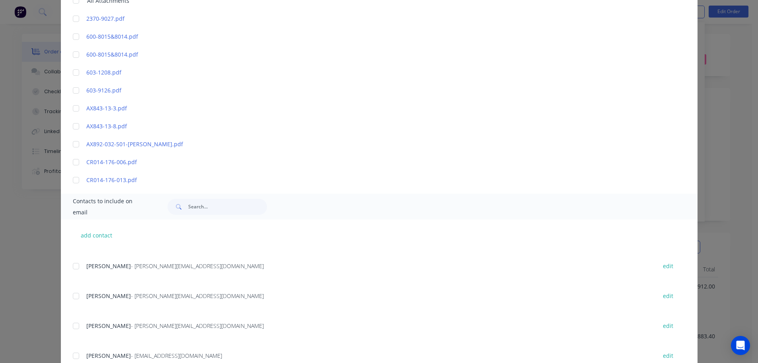
drag, startPoint x: 74, startPoint y: 299, endPoint x: 191, endPoint y: 256, distance: 125.0
click at [74, 299] on div at bounding box center [76, 296] width 16 height 16
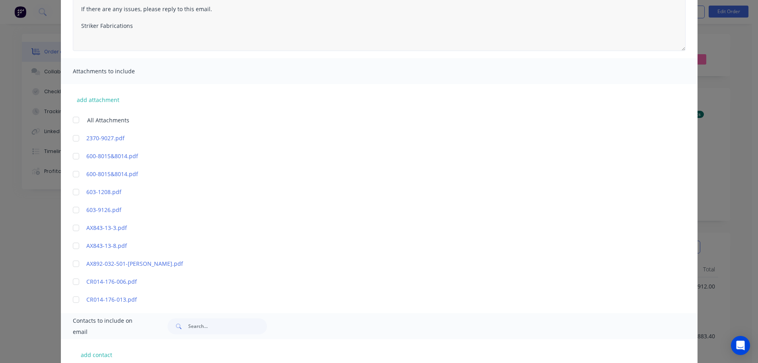
scroll to position [0, 0]
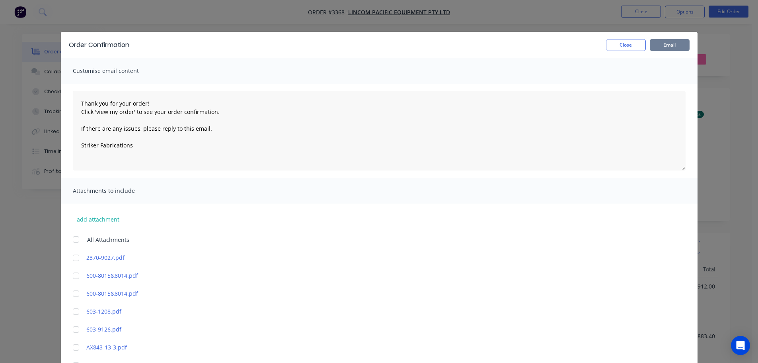
click at [659, 43] on button "Email" at bounding box center [670, 45] width 40 height 12
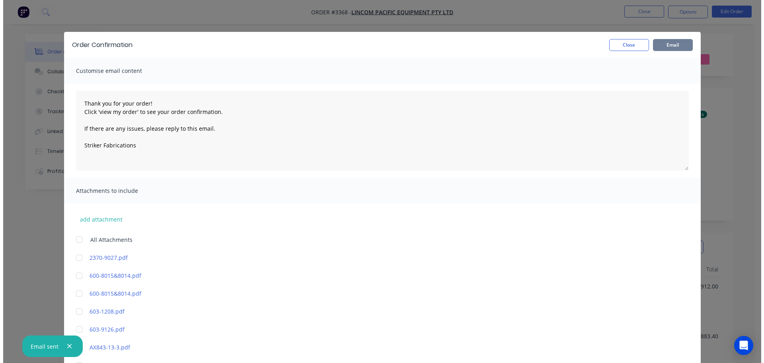
scroll to position [80, 0]
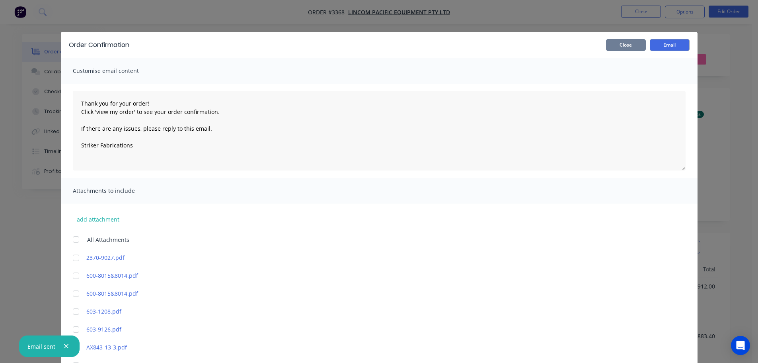
click at [616, 43] on button "Close" at bounding box center [626, 45] width 40 height 12
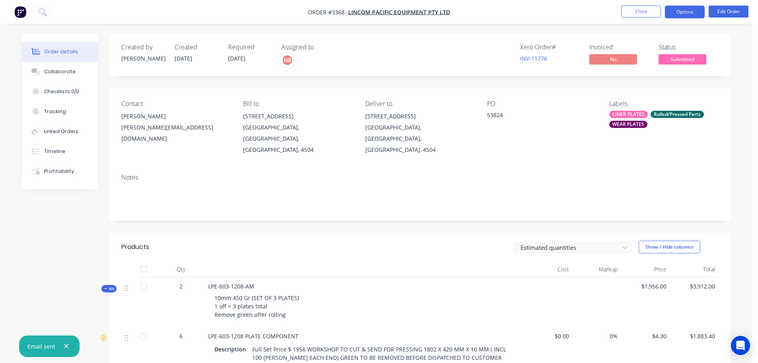
click at [679, 12] on button "Options" at bounding box center [685, 12] width 40 height 13
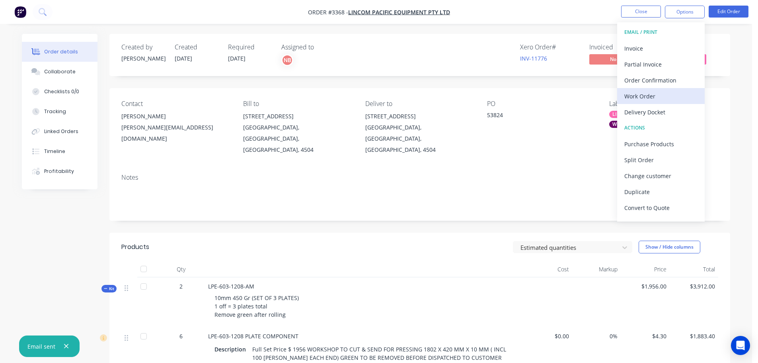
click at [645, 96] on div "Work Order" at bounding box center [660, 96] width 73 height 12
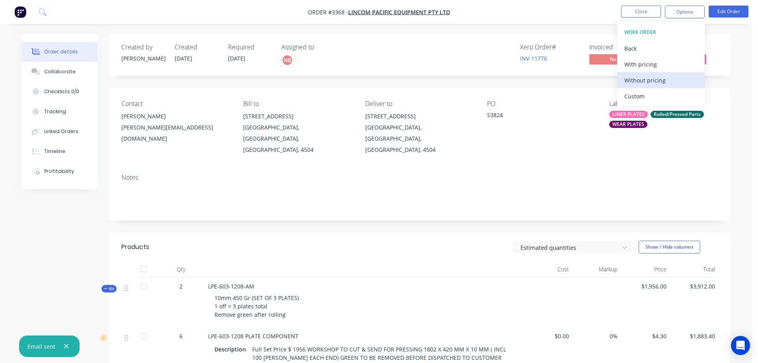
click at [644, 80] on div "Without pricing" at bounding box center [660, 80] width 73 height 12
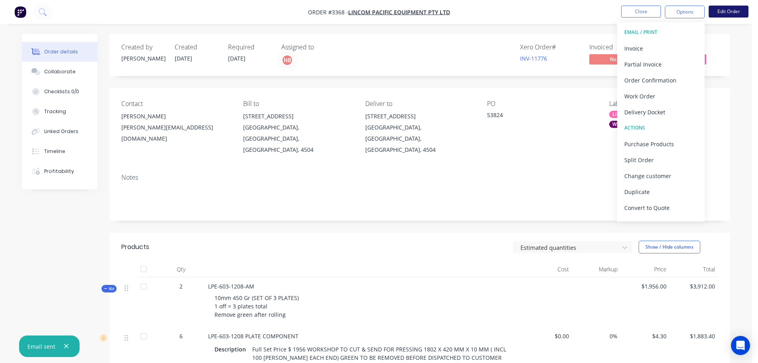
click at [731, 9] on button "Edit Order" at bounding box center [729, 12] width 40 height 12
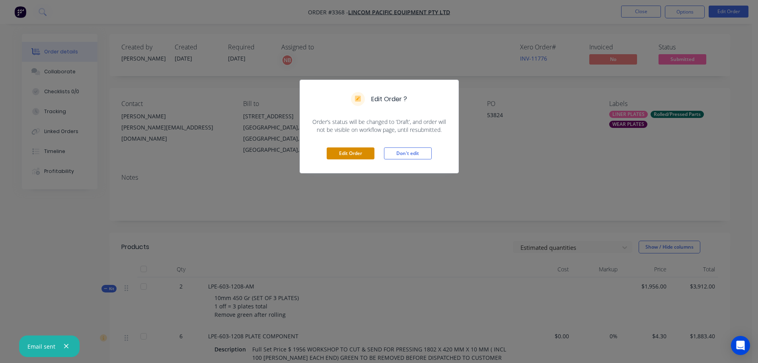
click at [332, 151] on button "Edit Order" at bounding box center [351, 153] width 48 height 12
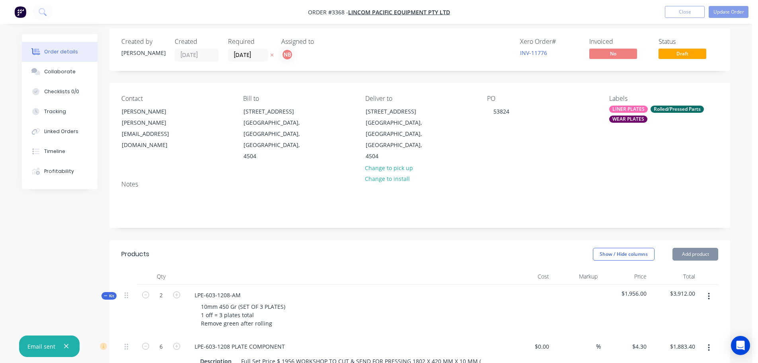
scroll to position [40, 0]
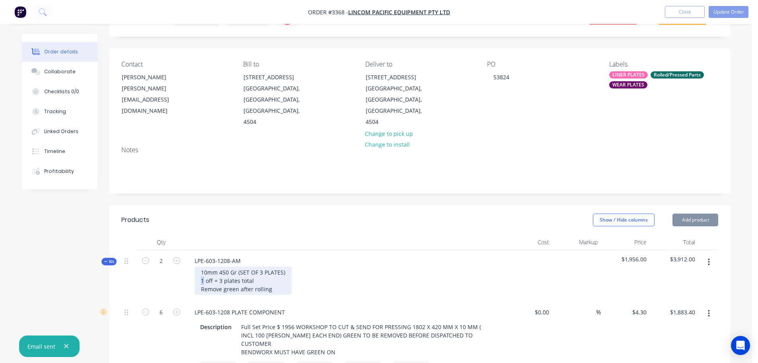
click at [200, 266] on div "10mm 450 Gr (SET OF 3 PLATES) 1 off = 3 plates total Remove green after rolling" at bounding box center [243, 280] width 97 height 28
click at [220, 266] on div "10mm 450 Gr (SET OF 3 PLATES) 2 off = 3 plates total Remove green after rolling" at bounding box center [243, 280] width 97 height 28
click at [339, 207] on header "Products Show / Hide columns Add product" at bounding box center [419, 219] width 621 height 29
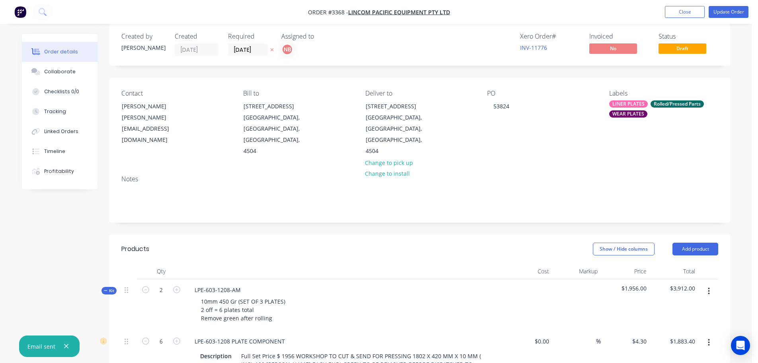
scroll to position [0, 0]
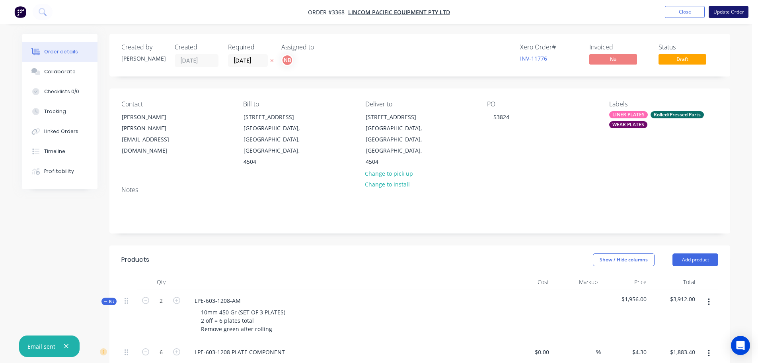
click at [732, 8] on button "Update Order" at bounding box center [729, 12] width 40 height 12
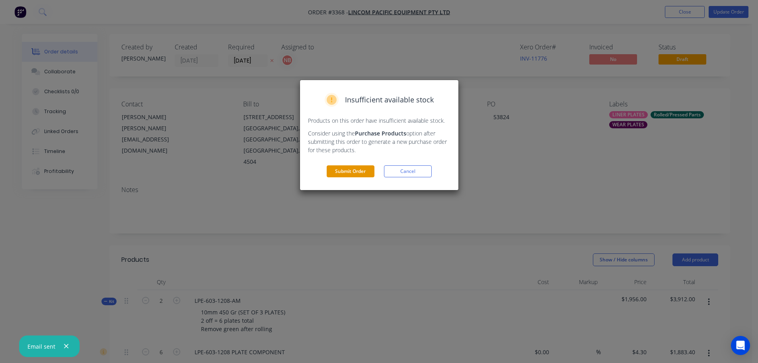
click at [365, 169] on button "Submit Order" at bounding box center [351, 171] width 48 height 12
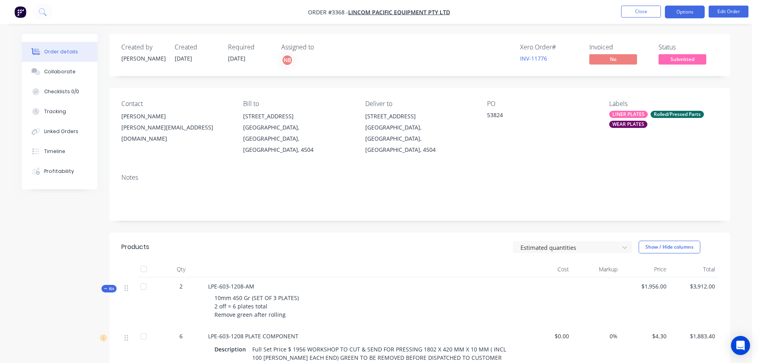
click at [687, 12] on button "Options" at bounding box center [685, 12] width 40 height 13
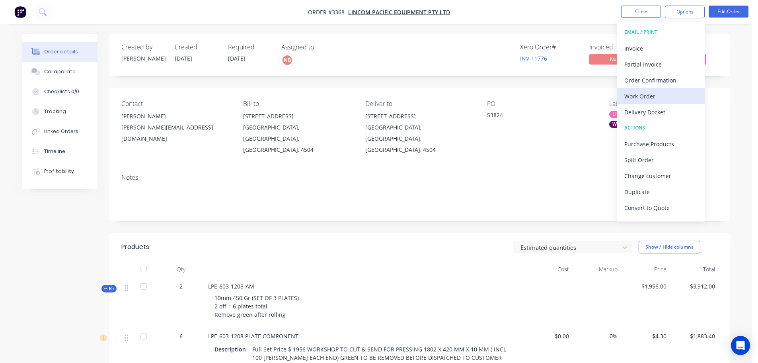
click at [647, 93] on div "Work Order" at bounding box center [660, 96] width 73 height 12
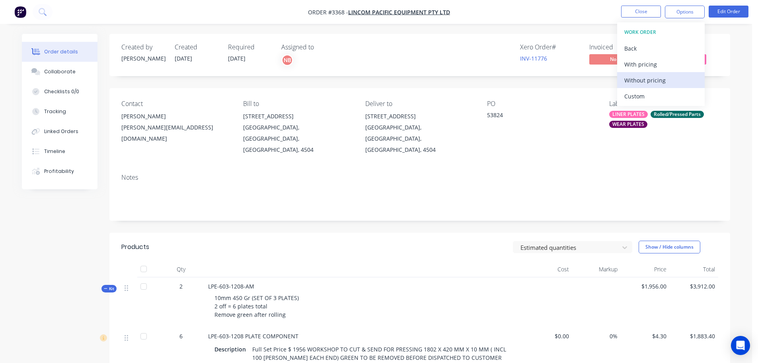
click at [645, 82] on div "Without pricing" at bounding box center [660, 80] width 73 height 12
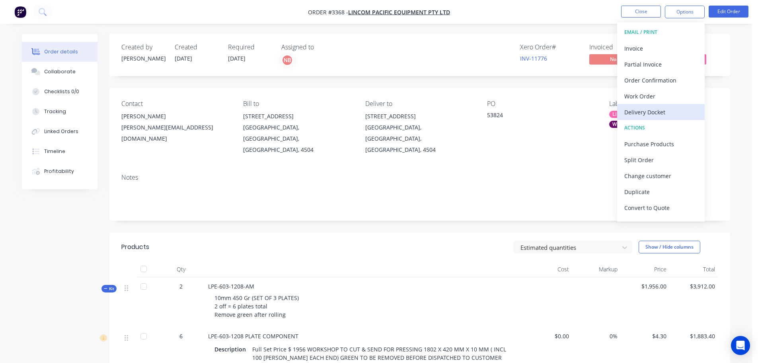
click at [648, 113] on div "Delivery Docket" at bounding box center [660, 112] width 73 height 12
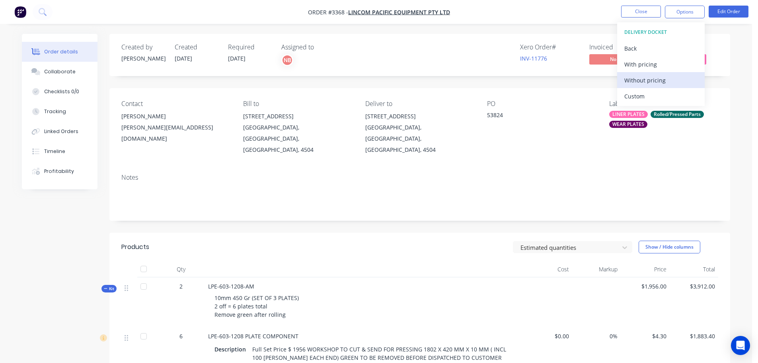
click at [641, 78] on div "Without pricing" at bounding box center [660, 80] width 73 height 12
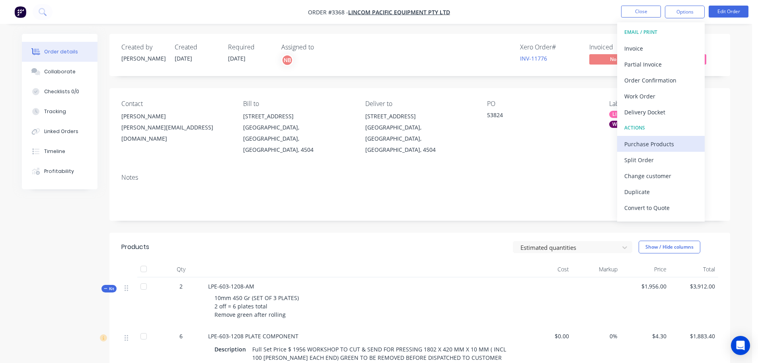
click at [649, 138] on div "Purchase Products" at bounding box center [660, 144] width 73 height 12
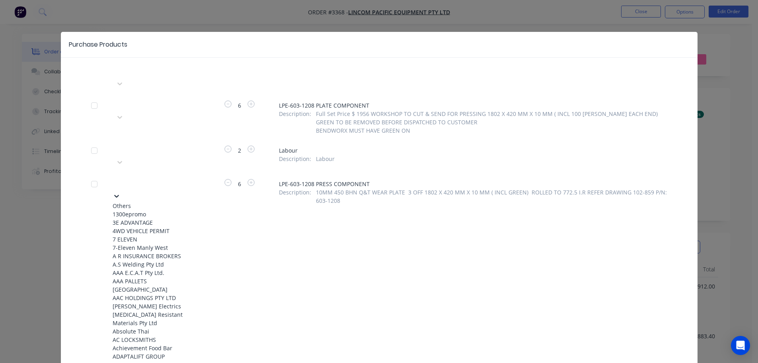
click at [188, 177] on div "Please choose a supplier" at bounding box center [172, 183] width 119 height 12
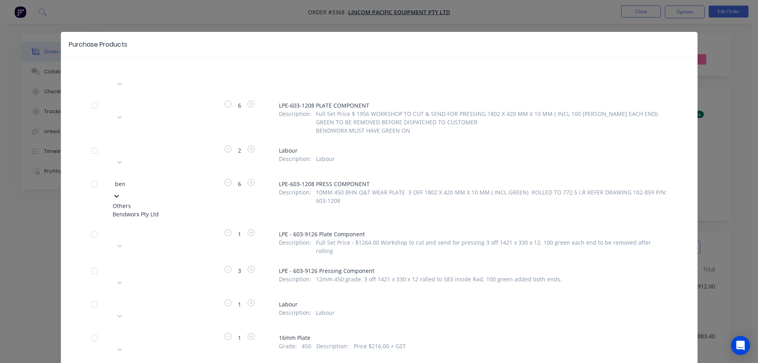
click at [170, 210] on div "Bendworx Pty Ltd" at bounding box center [157, 214] width 88 height 8
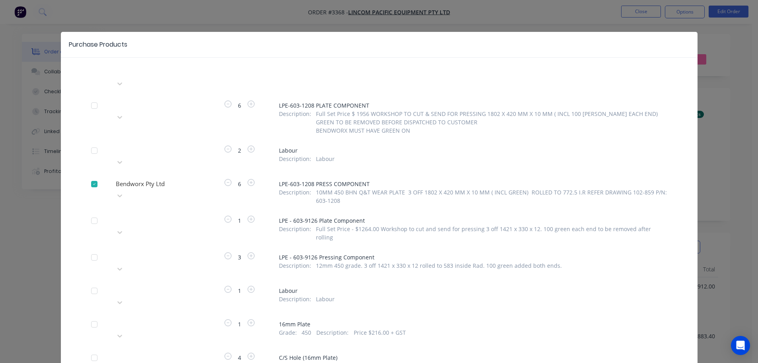
click at [177, 251] on div at bounding box center [172, 256] width 115 height 10
click at [165, 283] on div "Bendworx Pty Ltd" at bounding box center [157, 287] width 88 height 8
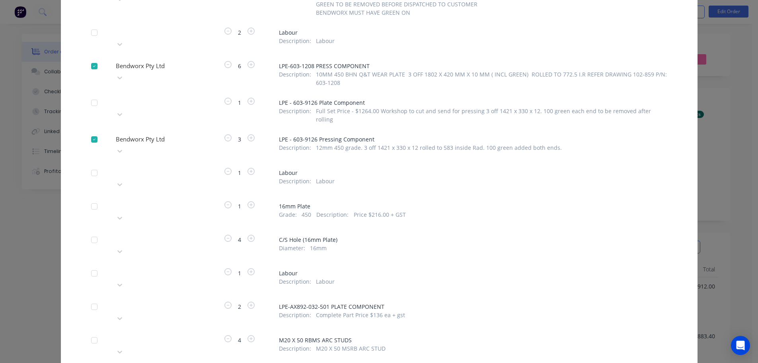
scroll to position [119, 0]
click at [124, 246] on icon at bounding box center [120, 250] width 8 height 8
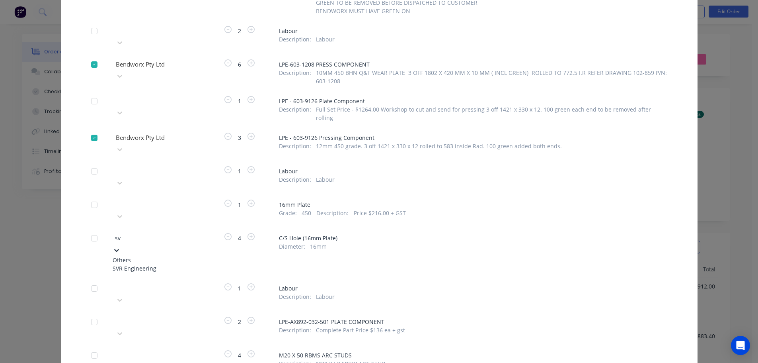
click at [179, 264] on div "SVR Engineering" at bounding box center [157, 268] width 88 height 8
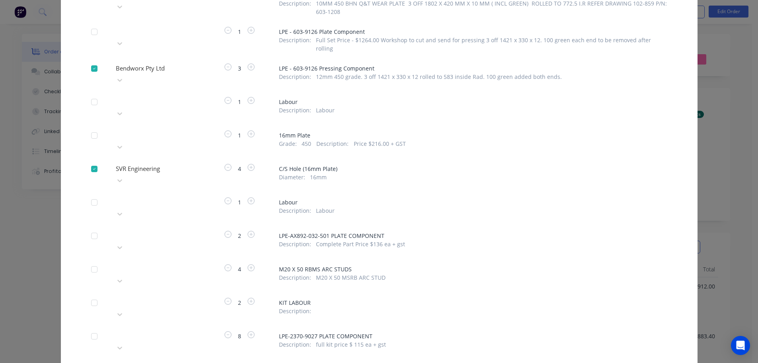
scroll to position [199, 0]
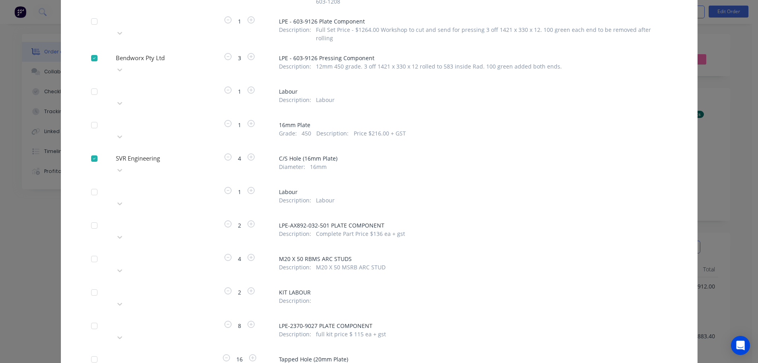
click at [193, 353] on div "Please choose a supplier" at bounding box center [157, 365] width 88 height 24
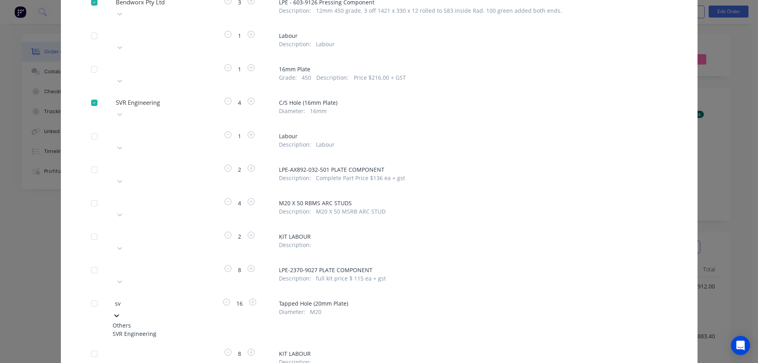
click at [179, 329] on div "SVR Engineering" at bounding box center [157, 333] width 88 height 8
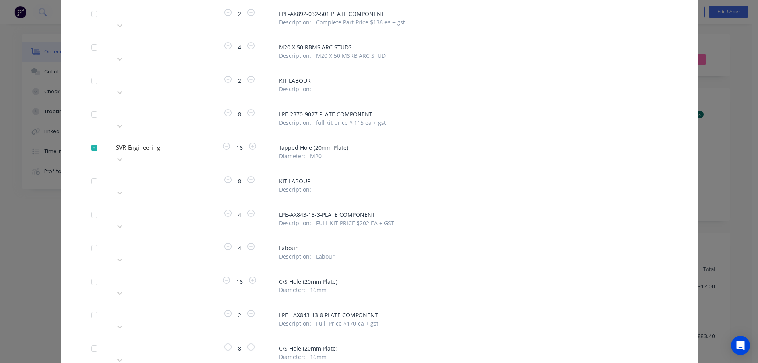
scroll to position [414, 0]
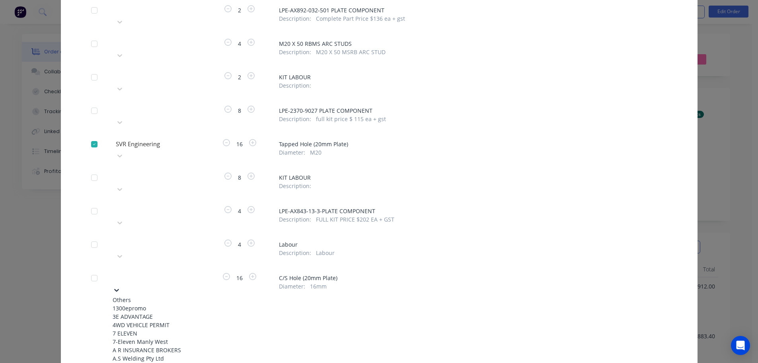
click at [187, 271] on div at bounding box center [172, 276] width 115 height 10
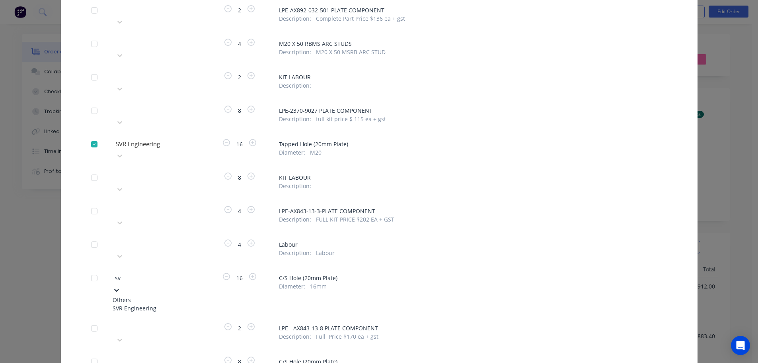
click at [176, 304] on div "SVR Engineering" at bounding box center [157, 308] width 88 height 8
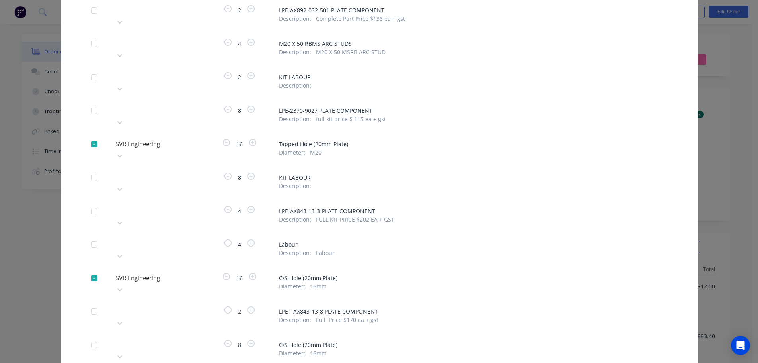
click at [177, 338] on div "Please choose a supplier" at bounding box center [157, 350] width 88 height 24
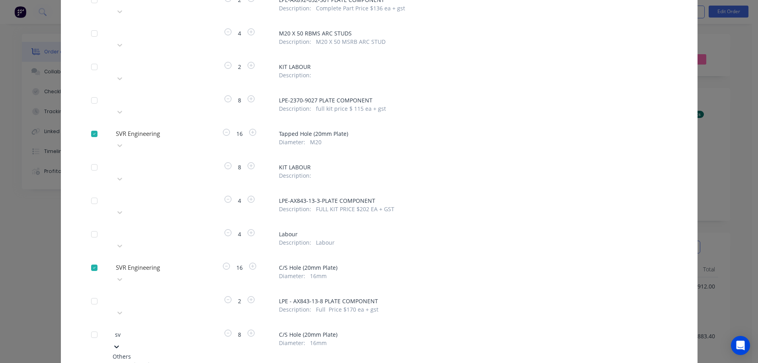
click at [168, 360] on div "SVR Engineering" at bounding box center [157, 364] width 88 height 8
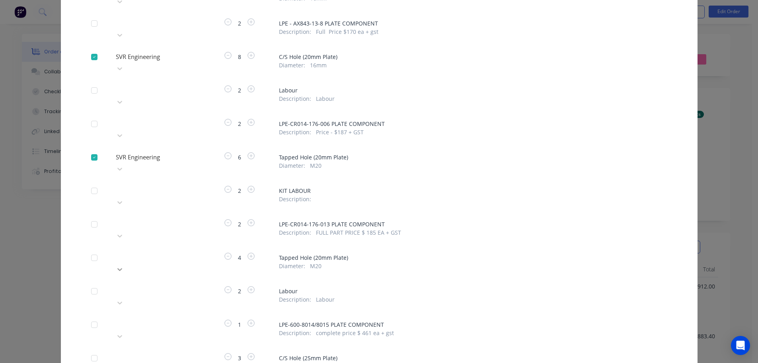
scroll to position [708, 0]
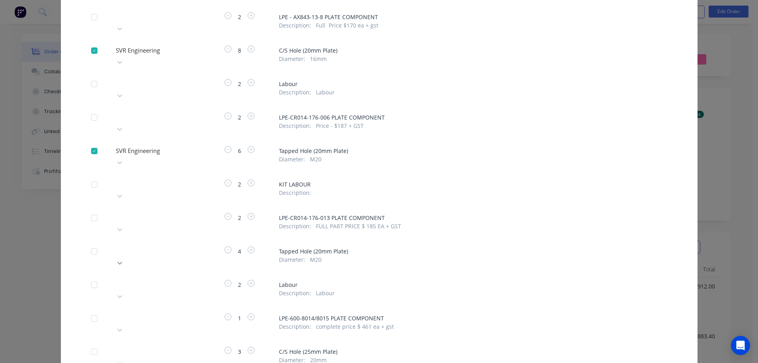
click at [124, 259] on icon at bounding box center [120, 263] width 8 height 8
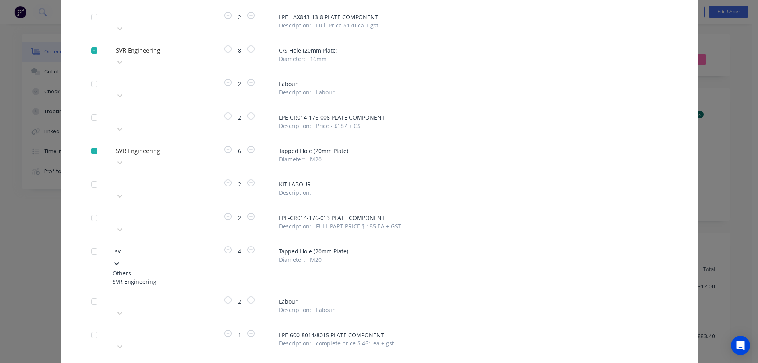
click at [178, 277] on div "SVR Engineering" at bounding box center [157, 281] width 88 height 8
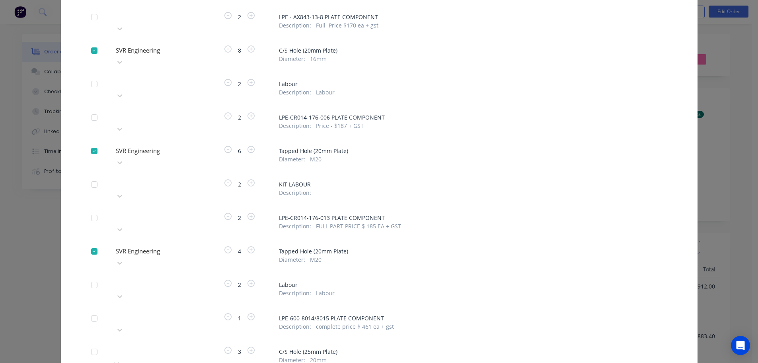
click at [185, 345] on div at bounding box center [172, 350] width 115 height 10
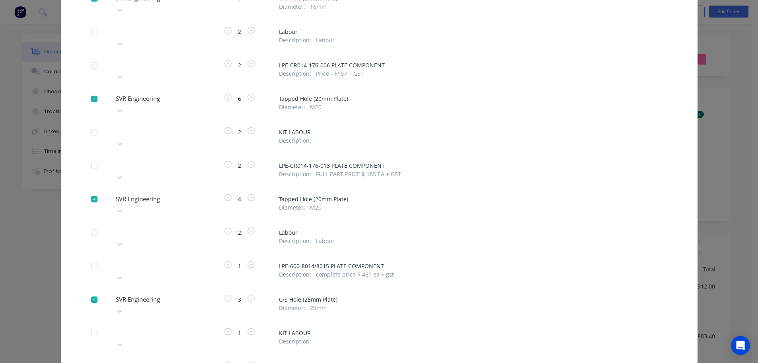
scroll to position [757, 0]
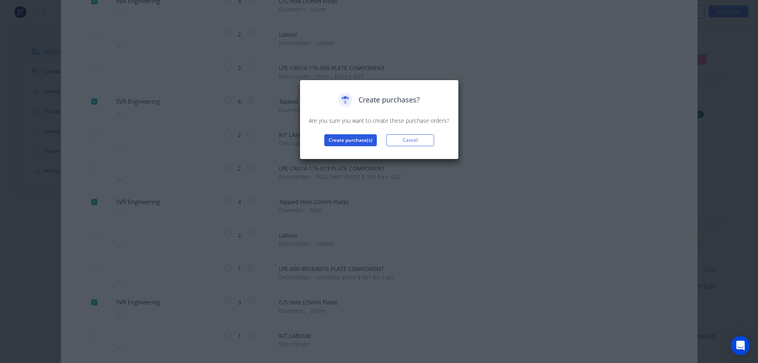
click at [356, 142] on button "Create purchase(s)" at bounding box center [350, 140] width 53 height 12
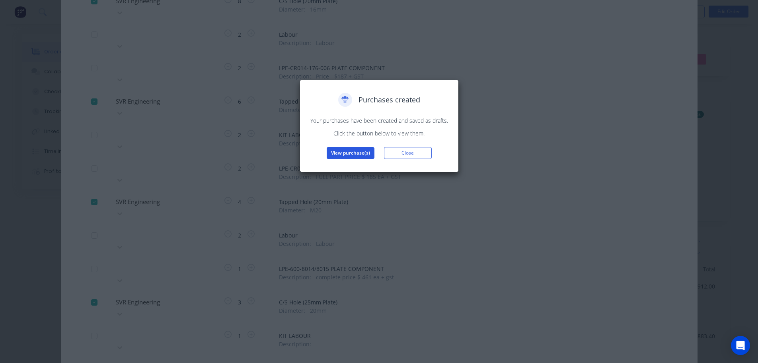
click at [339, 156] on button "View purchase(s)" at bounding box center [351, 153] width 48 height 12
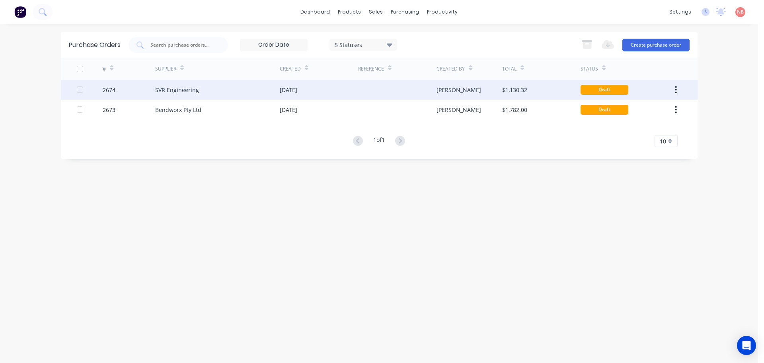
click at [355, 96] on div "[DATE]" at bounding box center [319, 90] width 78 height 20
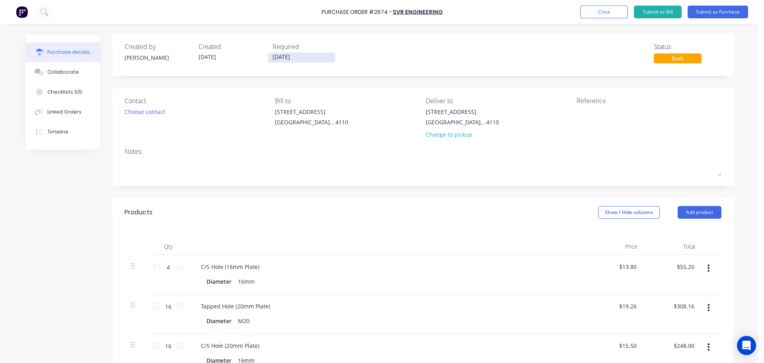
click at [284, 57] on input "[DATE]" at bounding box center [301, 58] width 67 height 10
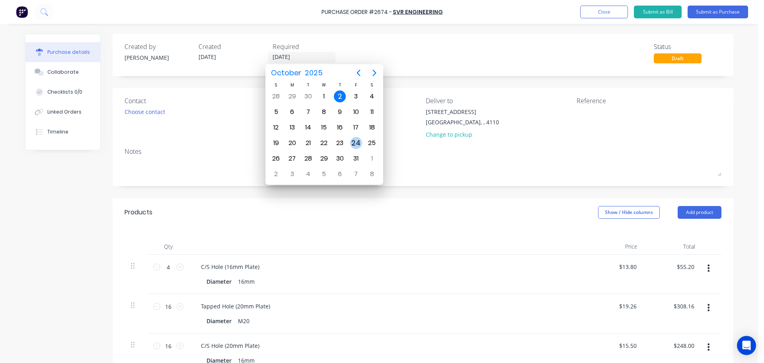
click at [356, 138] on div "24" at bounding box center [356, 143] width 12 height 12
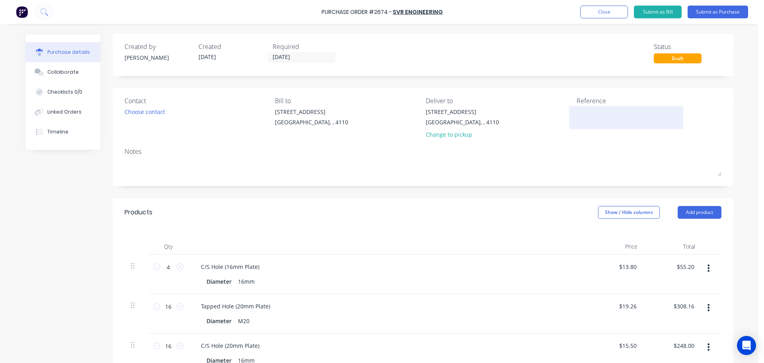
click at [580, 109] on textarea at bounding box center [626, 116] width 99 height 18
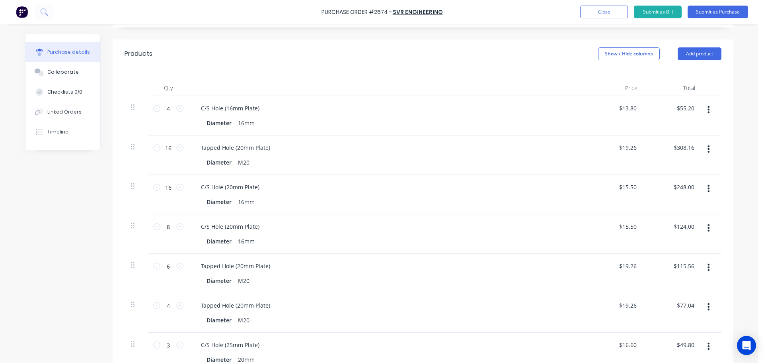
scroll to position [159, 0]
drag, startPoint x: 129, startPoint y: 265, endPoint x: 132, endPoint y: 189, distance: 76.5
click at [132, 189] on div "4 4 C/S Hole (16mm Plate) Diameter 16mm $13.80 $13.80 $55.20 $55.20 16 16 Tappe…" at bounding box center [423, 233] width 597 height 276
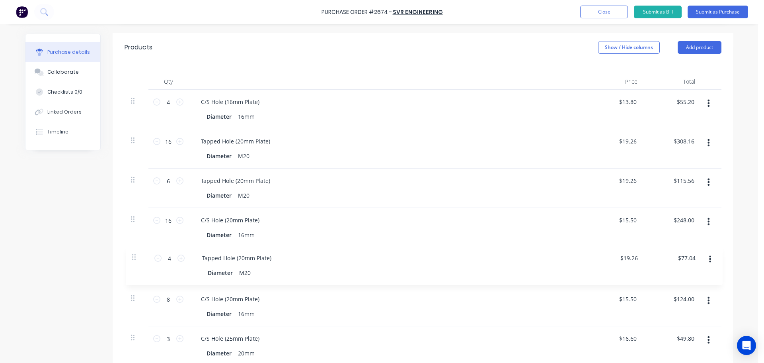
scroll to position [166, 0]
drag, startPoint x: 132, startPoint y: 306, endPoint x: 136, endPoint y: 222, distance: 83.7
click at [136, 222] on div "4 4 C/S Hole (16mm Plate) Diameter 16mm $13.80 $13.80 $55.20 $55.20 16 16 Tappe…" at bounding box center [423, 226] width 597 height 276
click at [164, 140] on input "16" at bounding box center [168, 140] width 16 height 12
click at [702, 183] on button "button" at bounding box center [708, 181] width 19 height 14
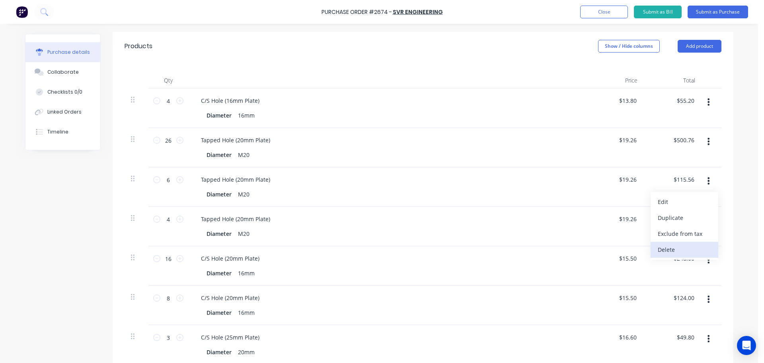
click at [668, 248] on button "Delete" at bounding box center [685, 250] width 68 height 16
click at [707, 182] on button "button" at bounding box center [708, 181] width 19 height 14
click at [666, 250] on button "Delete" at bounding box center [685, 250] width 68 height 16
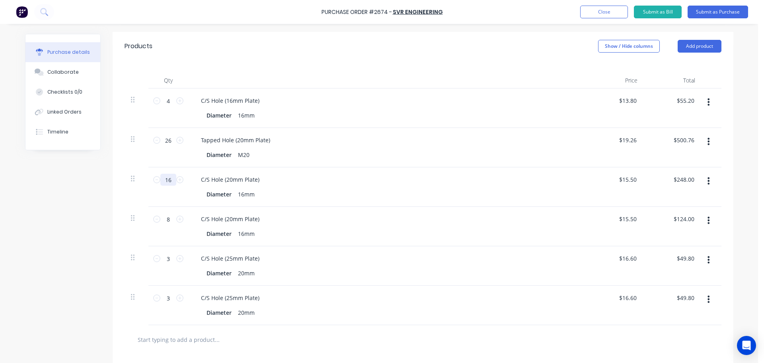
click at [168, 180] on input "16" at bounding box center [168, 180] width 16 height 12
click at [702, 221] on button "button" at bounding box center [708, 220] width 19 height 14
click at [652, 287] on button "Delete" at bounding box center [685, 289] width 68 height 16
click at [168, 217] on input "3" at bounding box center [168, 219] width 16 height 12
click at [633, 309] on div at bounding box center [423, 299] width 597 height 29
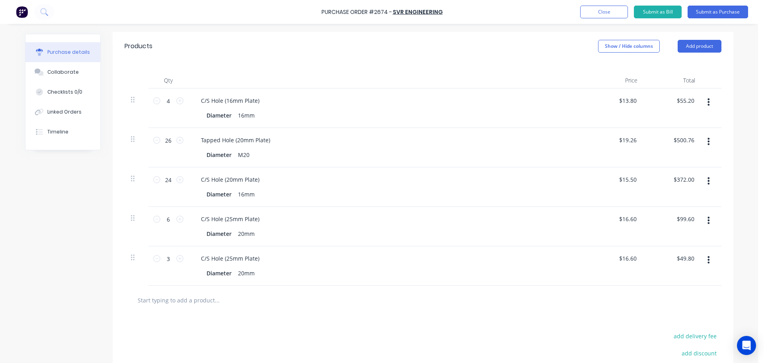
click at [708, 259] on icon "button" at bounding box center [709, 259] width 2 height 9
click at [654, 324] on button "Delete" at bounding box center [685, 328] width 68 height 16
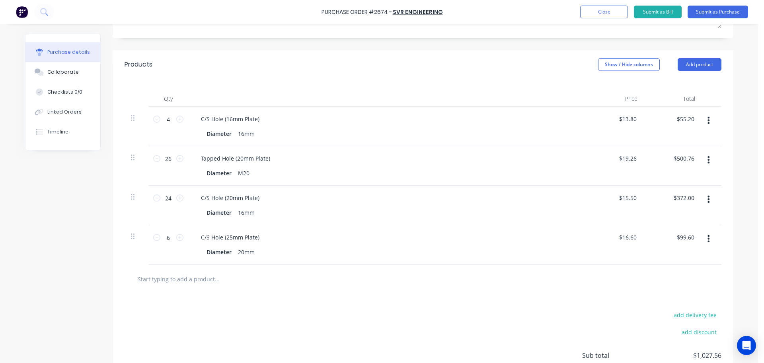
scroll to position [0, 0]
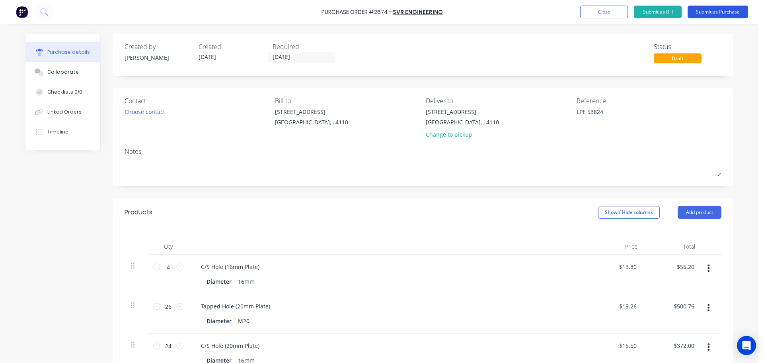
click at [722, 11] on button "Submit as Purchase" at bounding box center [718, 12] width 60 height 13
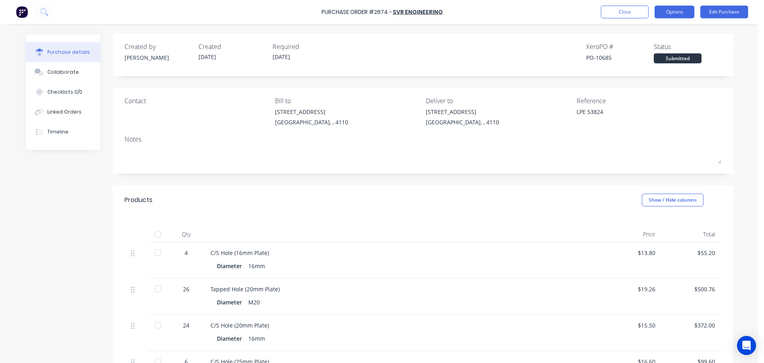
click at [664, 9] on button "Options" at bounding box center [675, 12] width 40 height 13
click at [651, 29] on div "Print / Email" at bounding box center [656, 33] width 61 height 12
click at [642, 44] on div "With pricing" at bounding box center [656, 49] width 61 height 12
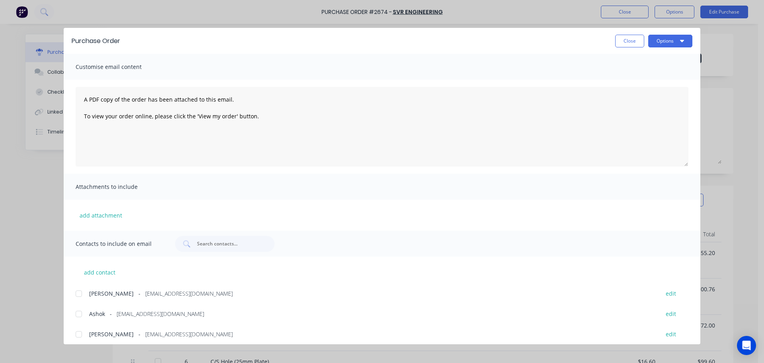
click at [88, 313] on div "Ashok - [EMAIL_ADDRESS][DOMAIN_NAME] edit" at bounding box center [388, 313] width 625 height 11
click at [665, 43] on button "Options" at bounding box center [670, 41] width 44 height 13
click at [648, 72] on div "Print" at bounding box center [654, 77] width 61 height 12
click at [687, 40] on button "Options" at bounding box center [670, 41] width 44 height 13
click at [661, 87] on div "Email" at bounding box center [654, 93] width 61 height 12
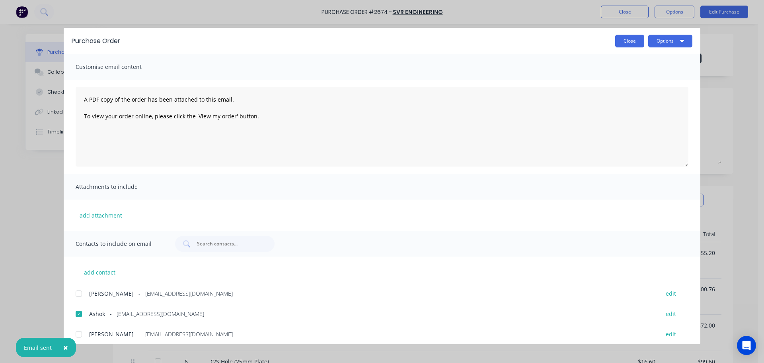
click at [620, 41] on button "Close" at bounding box center [629, 41] width 29 height 13
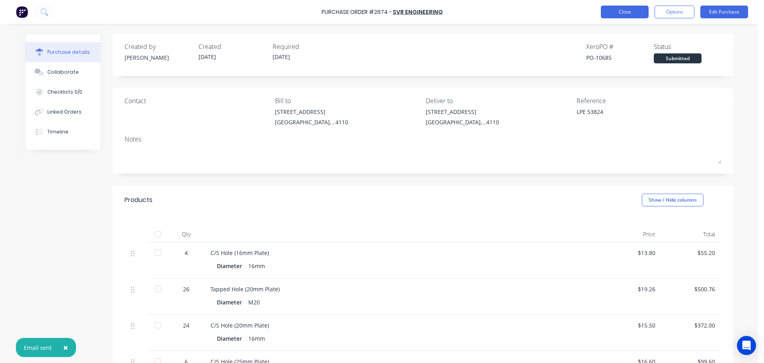
click at [620, 13] on button "Close" at bounding box center [625, 12] width 48 height 13
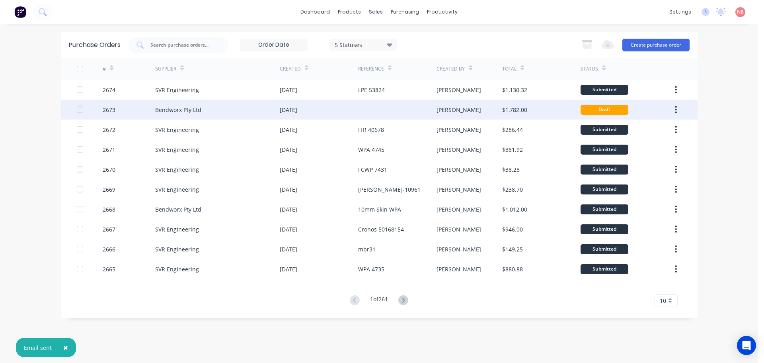
click at [434, 107] on div at bounding box center [397, 109] width 78 height 20
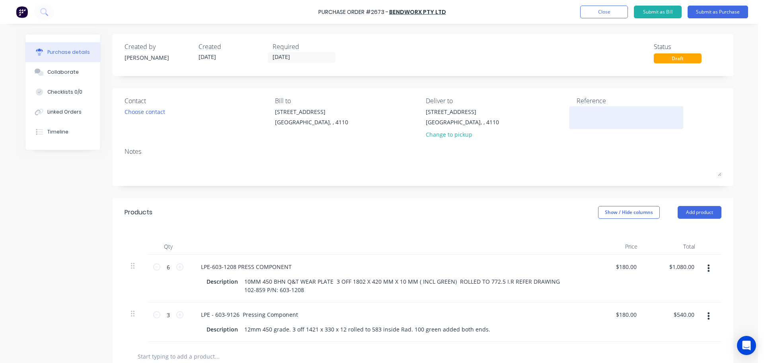
click at [597, 114] on textarea at bounding box center [626, 116] width 99 height 18
click at [284, 57] on input "[DATE]" at bounding box center [301, 58] width 67 height 10
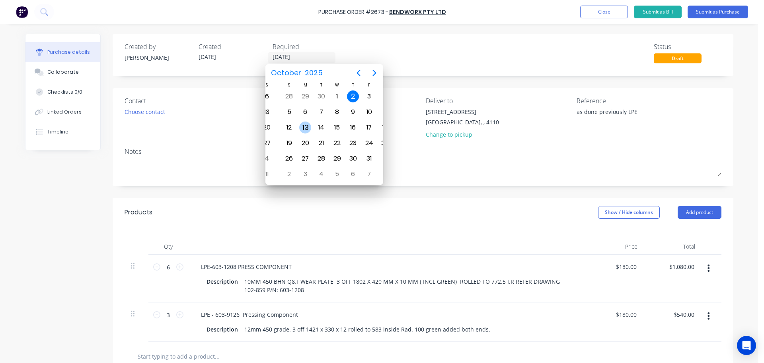
drag, startPoint x: 291, startPoint y: 129, endPoint x: 295, endPoint y: 127, distance: 4.3
click at [299, 127] on div "13" at bounding box center [305, 127] width 12 height 12
click at [327, 125] on div "15" at bounding box center [324, 127] width 12 height 12
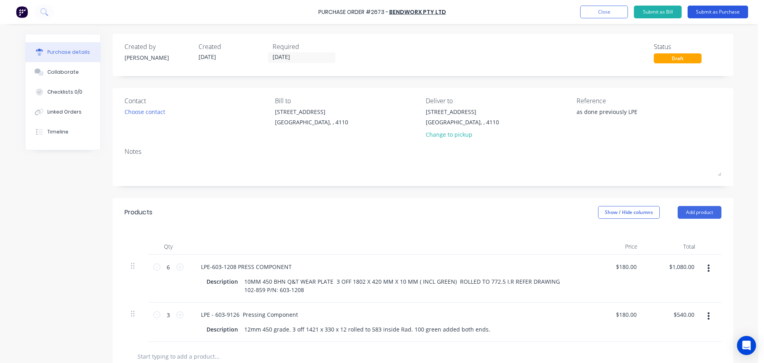
click at [715, 12] on button "Submit as Purchase" at bounding box center [718, 12] width 60 height 13
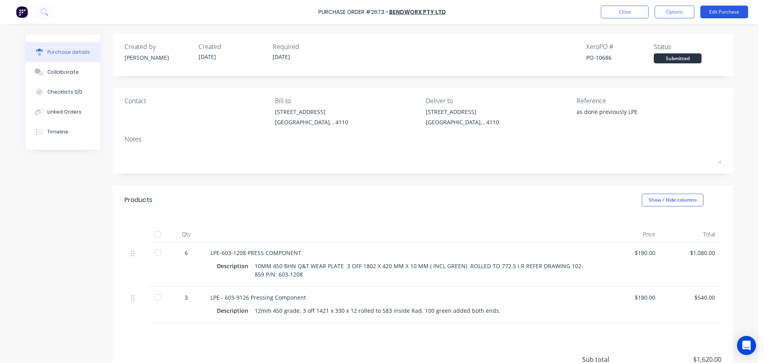
click at [711, 14] on button "Edit Purchase" at bounding box center [724, 12] width 48 height 13
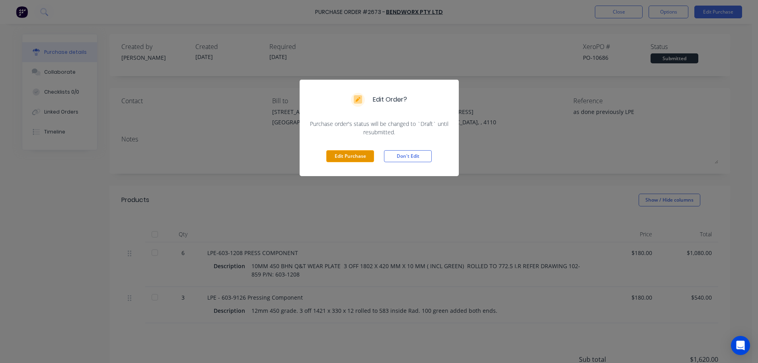
click at [329, 160] on button "Edit Purchase" at bounding box center [350, 156] width 48 height 12
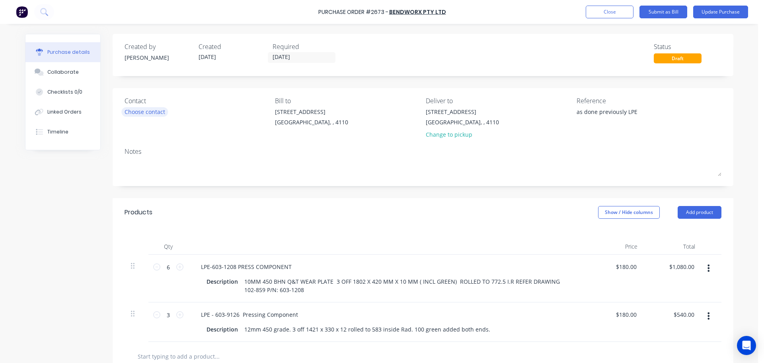
click at [130, 113] on div "Choose contact" at bounding box center [145, 111] width 41 height 8
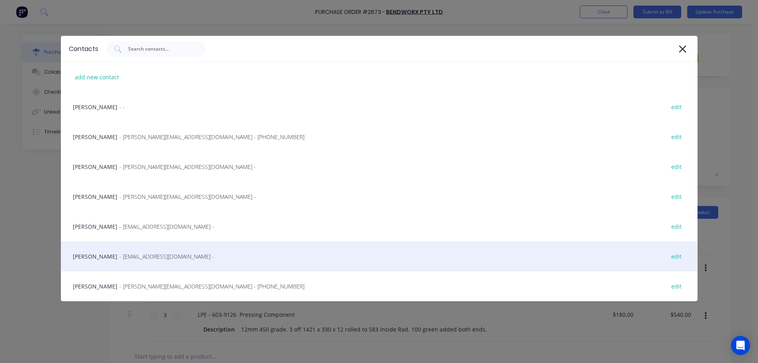
click at [122, 253] on span "- [EMAIL_ADDRESS][DOMAIN_NAME] -" at bounding box center [166, 256] width 95 height 8
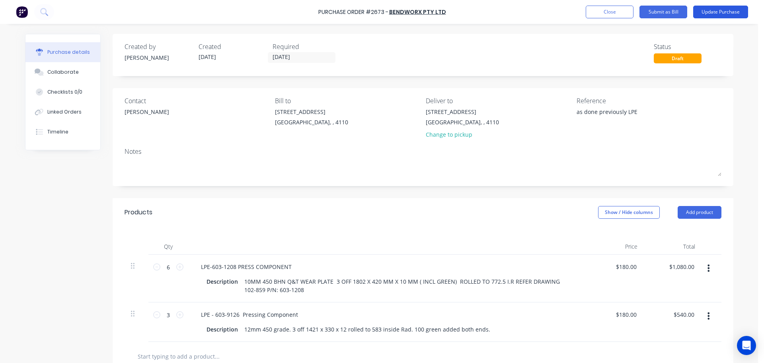
click at [712, 16] on button "Update Purchase" at bounding box center [720, 12] width 55 height 13
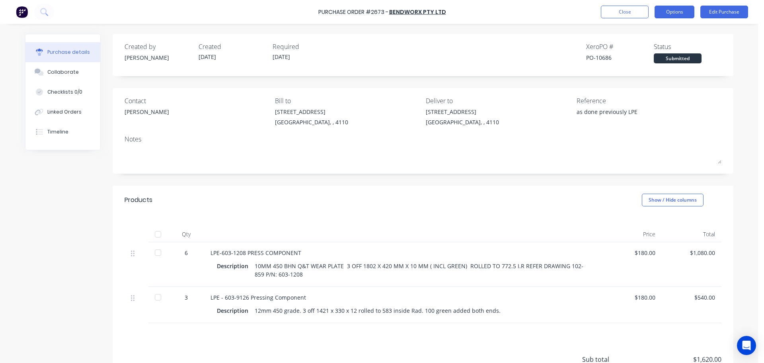
click at [667, 10] on button "Options" at bounding box center [675, 12] width 40 height 13
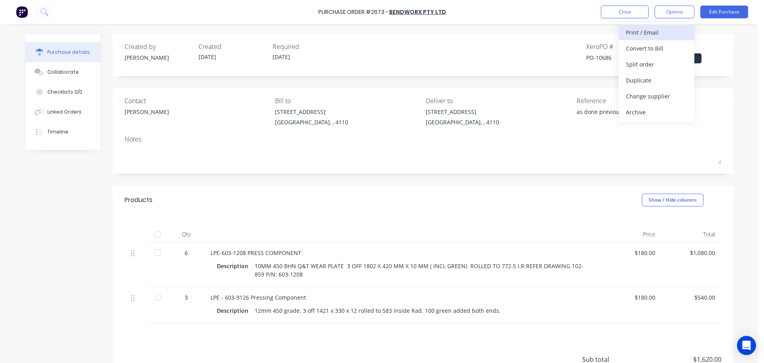
click at [655, 27] on div "Print / Email" at bounding box center [656, 33] width 61 height 12
click at [644, 43] on div "With pricing" at bounding box center [656, 49] width 61 height 12
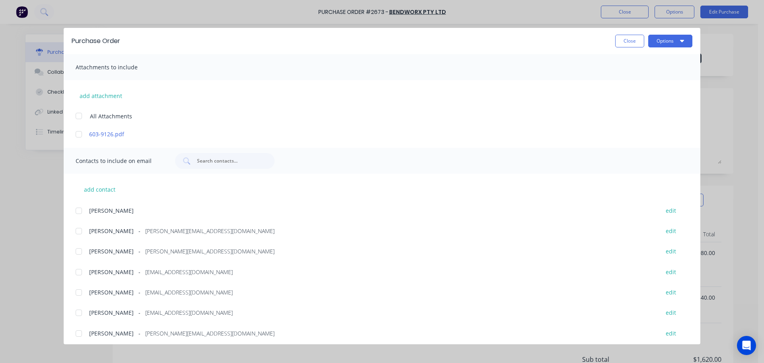
click at [81, 250] on div at bounding box center [79, 251] width 16 height 16
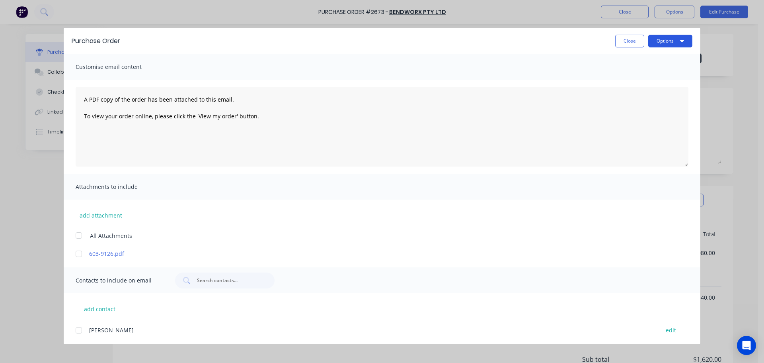
click at [659, 43] on button "Options" at bounding box center [670, 41] width 44 height 13
click at [647, 71] on button "Print" at bounding box center [655, 77] width 76 height 16
click at [659, 42] on button "Options" at bounding box center [670, 41] width 44 height 13
click at [659, 92] on div "Email" at bounding box center [654, 93] width 61 height 12
click at [622, 44] on button "Close" at bounding box center [629, 41] width 29 height 13
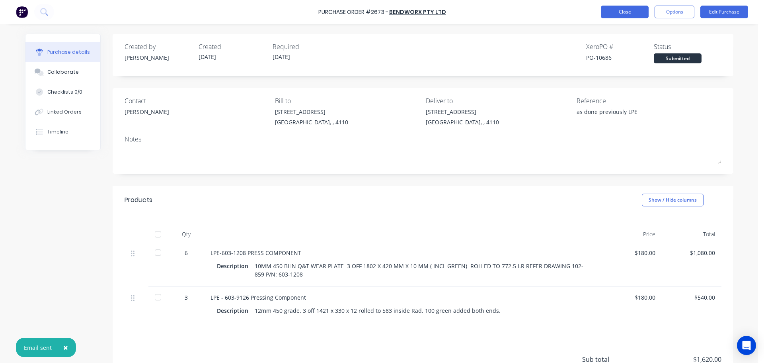
click at [621, 13] on button "Close" at bounding box center [625, 12] width 48 height 13
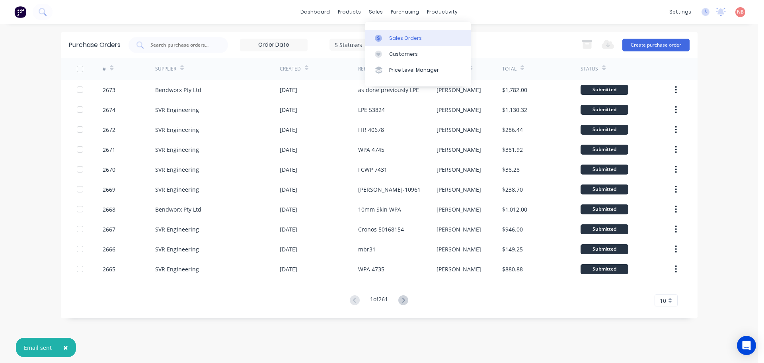
click at [387, 35] on link "Sales Orders" at bounding box center [417, 38] width 105 height 16
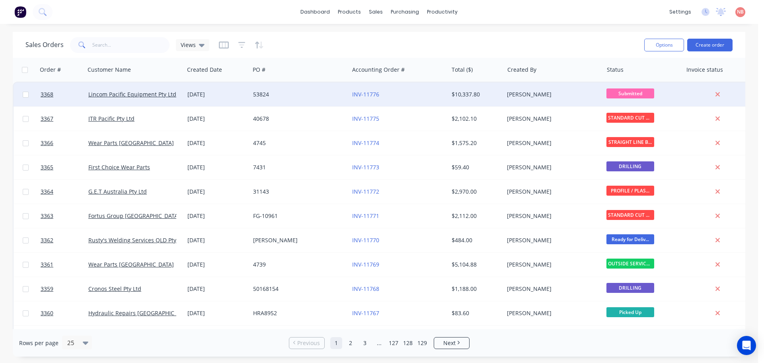
click at [288, 95] on div "53824" at bounding box center [297, 94] width 88 height 8
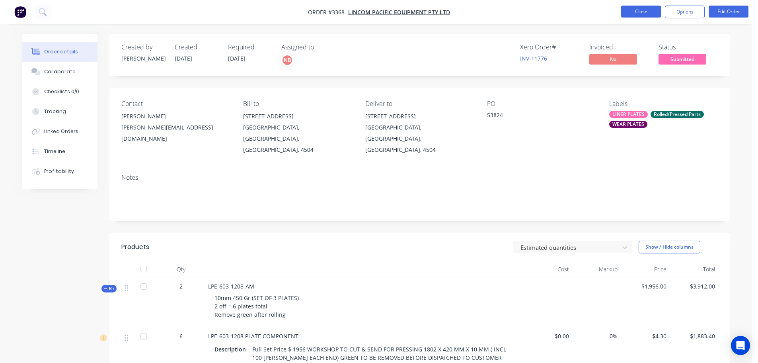
click at [638, 8] on button "Close" at bounding box center [641, 12] width 40 height 12
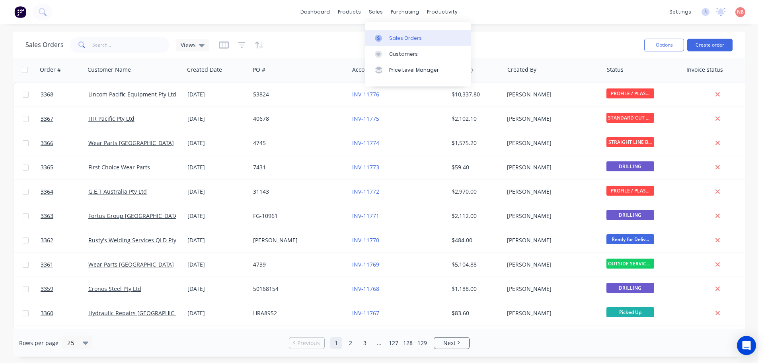
click at [390, 36] on div "Sales Orders" at bounding box center [405, 38] width 33 height 7
click at [704, 46] on button "Create order" at bounding box center [709, 45] width 45 height 13
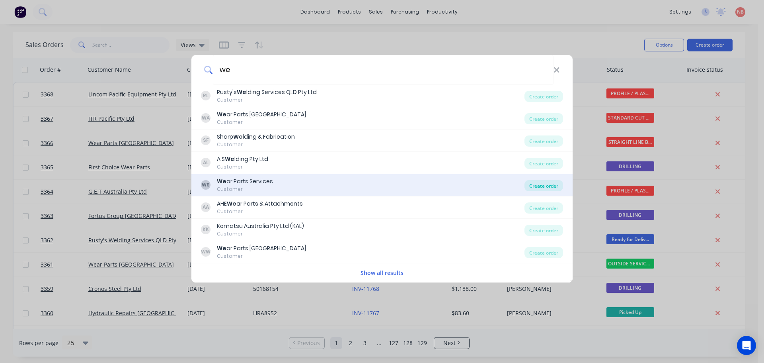
click at [532, 186] on div "Create order" at bounding box center [544, 185] width 39 height 11
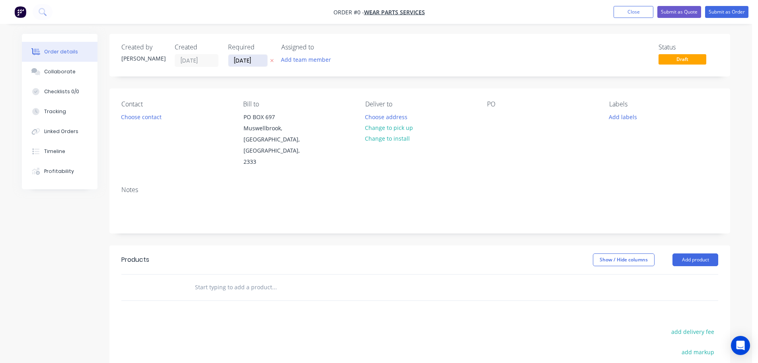
click at [249, 61] on input "[DATE]" at bounding box center [247, 61] width 39 height 12
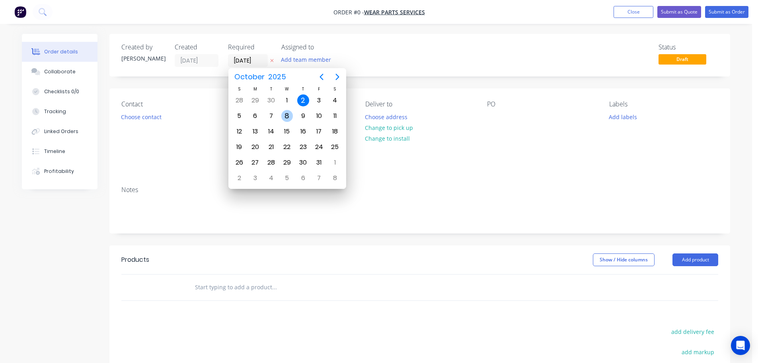
click at [282, 112] on div "8" at bounding box center [287, 116] width 12 height 12
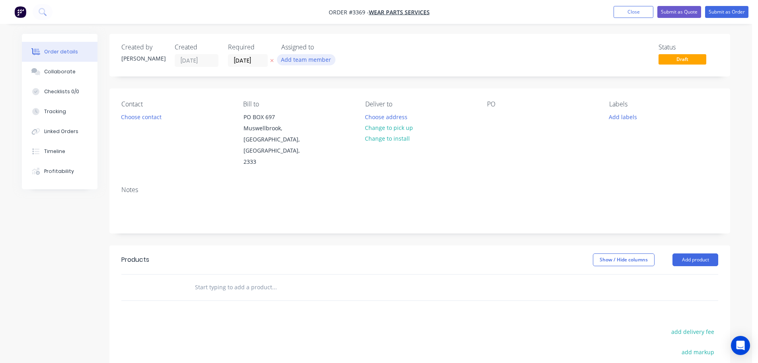
click at [294, 60] on button "Add team member" at bounding box center [306, 59] width 59 height 11
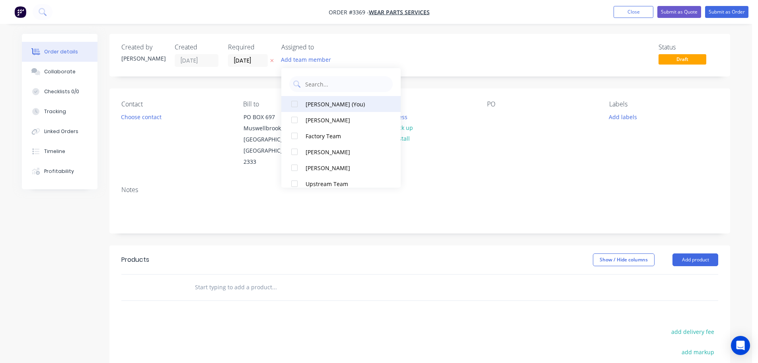
click at [313, 103] on div "[PERSON_NAME] (You)" at bounding box center [346, 104] width 80 height 8
click at [166, 115] on div "Contact Choose contact" at bounding box center [175, 133] width 109 height 67
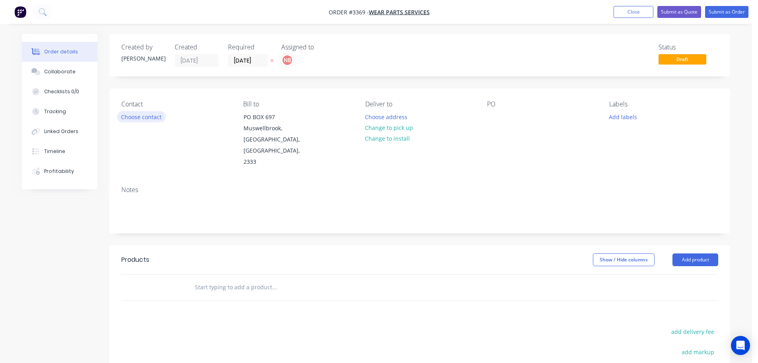
click at [135, 112] on button "Choose contact" at bounding box center [141, 116] width 49 height 11
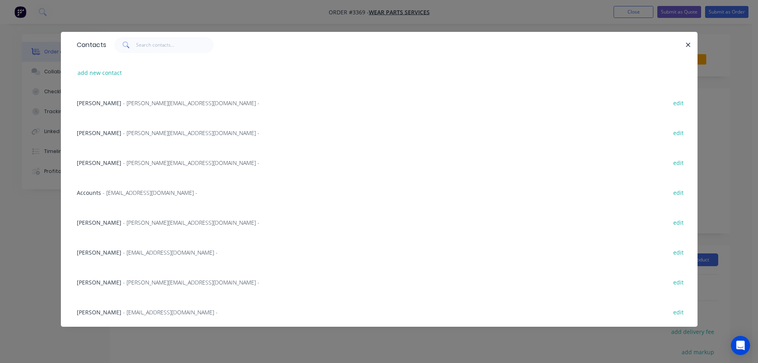
click at [111, 135] on span "[PERSON_NAME]" at bounding box center [99, 133] width 45 height 8
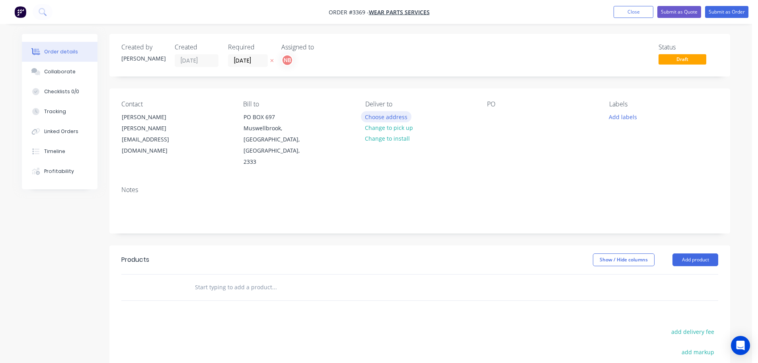
click at [382, 118] on button "Choose address" at bounding box center [386, 116] width 51 height 11
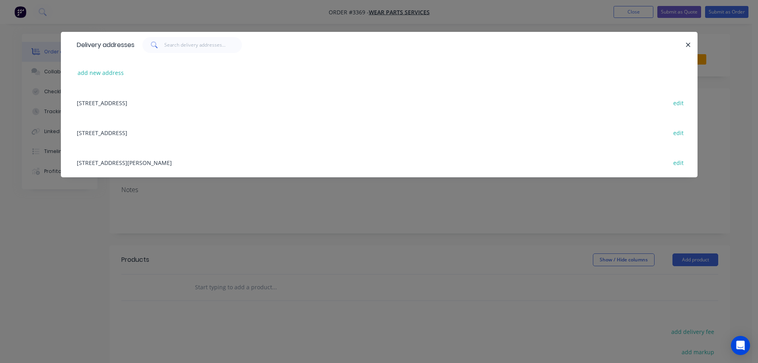
click at [108, 164] on div "[STREET_ADDRESS][PERSON_NAME] edit" at bounding box center [379, 162] width 613 height 30
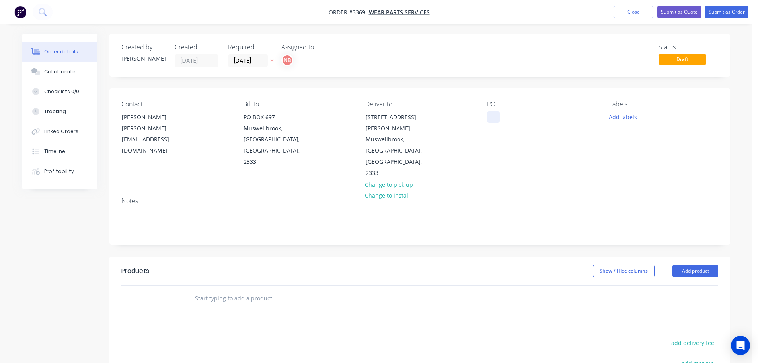
click at [492, 114] on div at bounding box center [493, 117] width 13 height 12
click at [623, 116] on button "Add labels" at bounding box center [623, 116] width 37 height 11
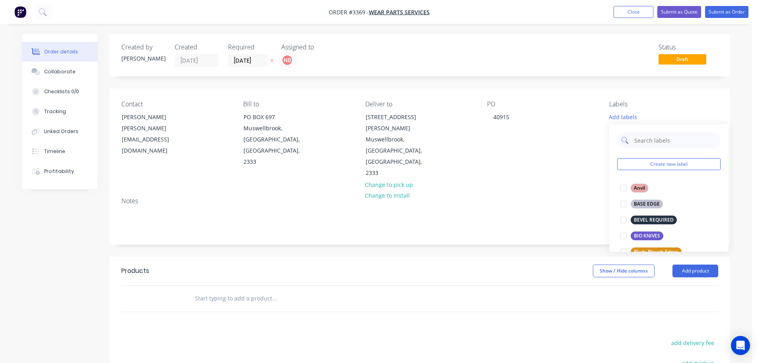
click at [642, 142] on input "text" at bounding box center [675, 140] width 83 height 16
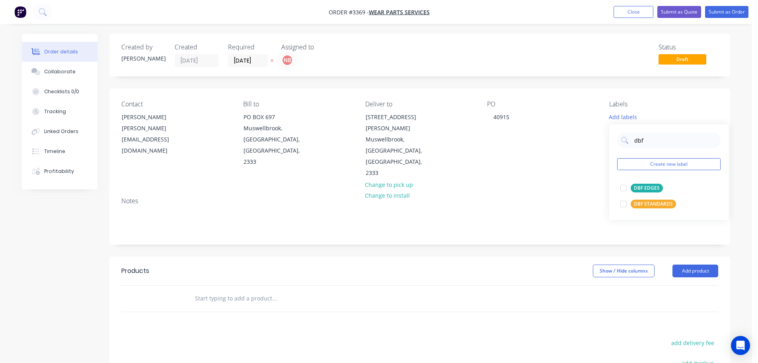
drag, startPoint x: 646, startPoint y: 206, endPoint x: 661, endPoint y: 220, distance: 20.6
click at [646, 206] on div "DBF STANDARDS" at bounding box center [653, 203] width 45 height 9
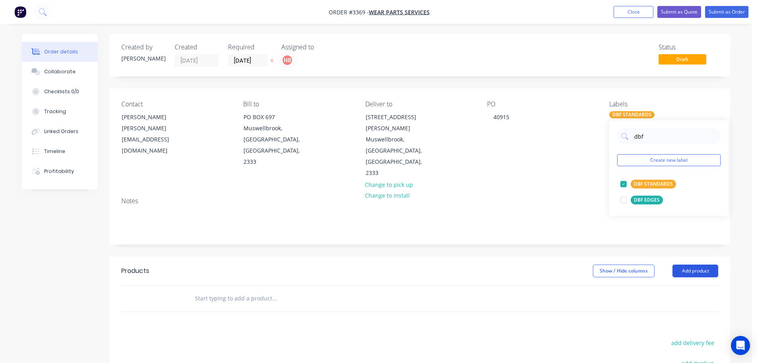
click at [681, 264] on button "Add product" at bounding box center [696, 270] width 46 height 13
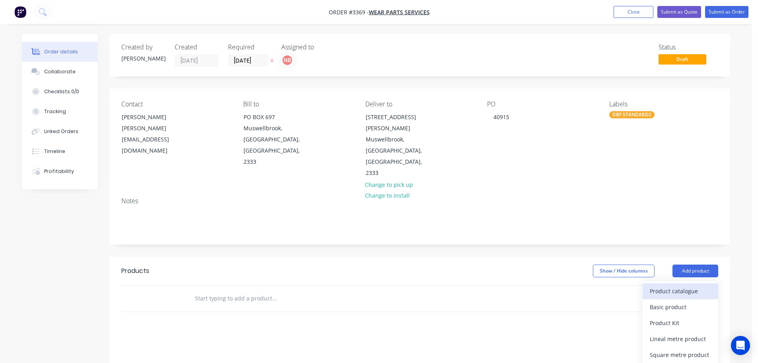
click at [679, 285] on div "Product catalogue" at bounding box center [680, 291] width 61 height 12
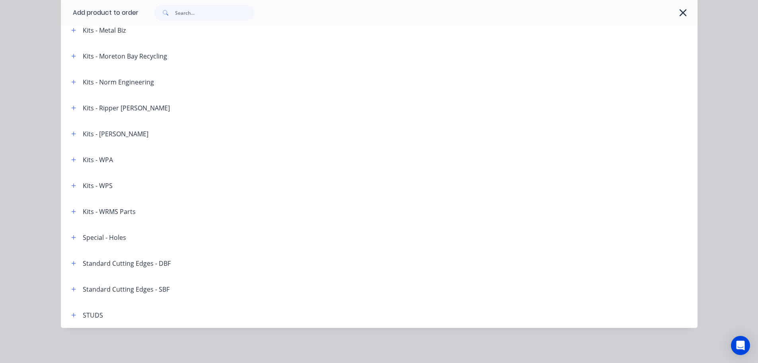
scroll to position [141, 0]
click at [71, 264] on icon "button" at bounding box center [73, 263] width 5 height 6
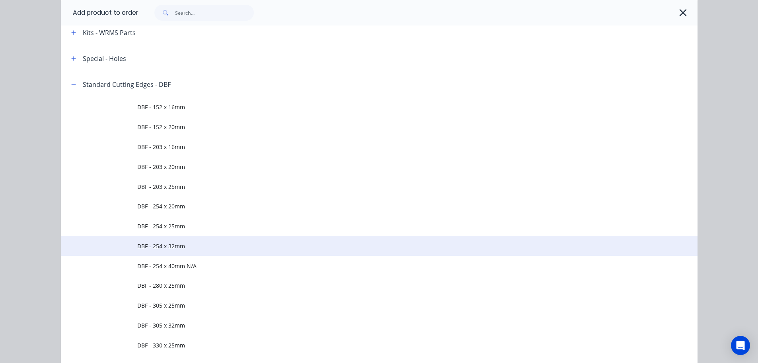
scroll to position [1355, 0]
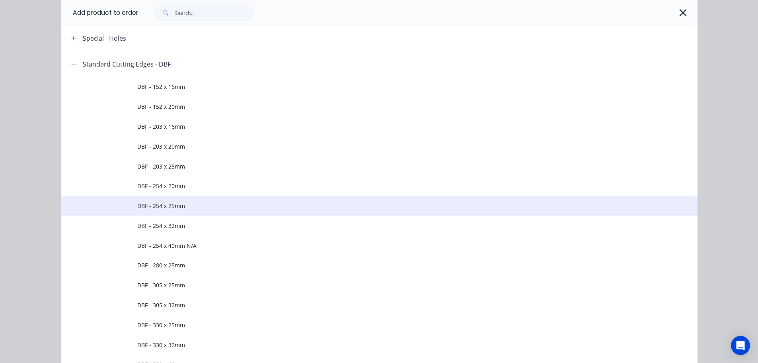
click at [175, 205] on span "DBF - 254 x 25mm" at bounding box center [361, 205] width 448 height 8
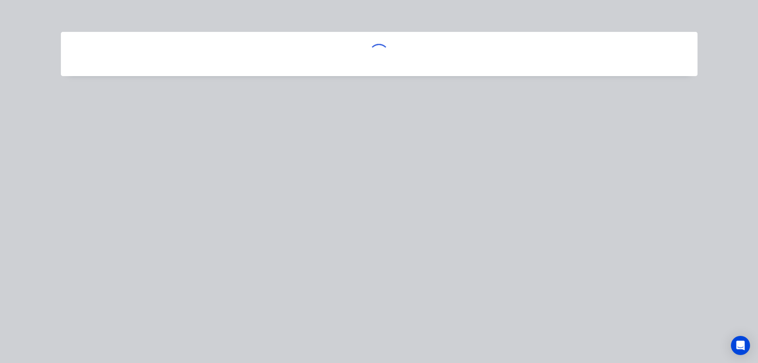
scroll to position [0, 0]
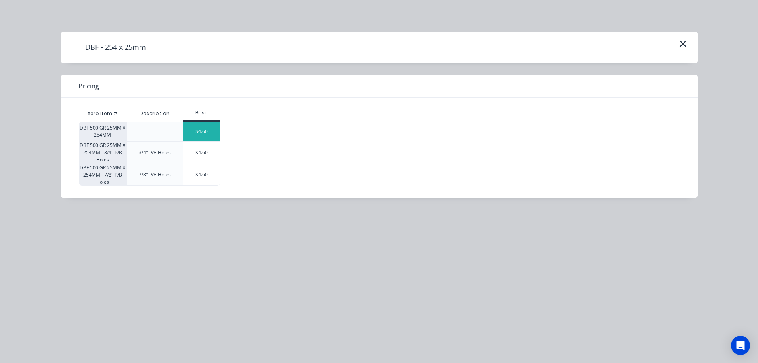
click at [205, 125] on div "$4.60" at bounding box center [201, 132] width 37 height 20
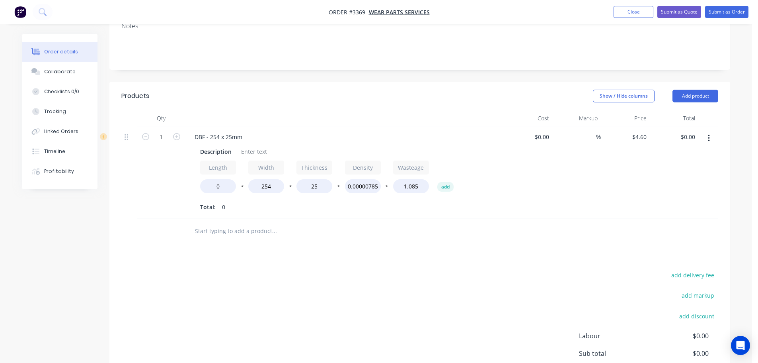
scroll to position [220, 0]
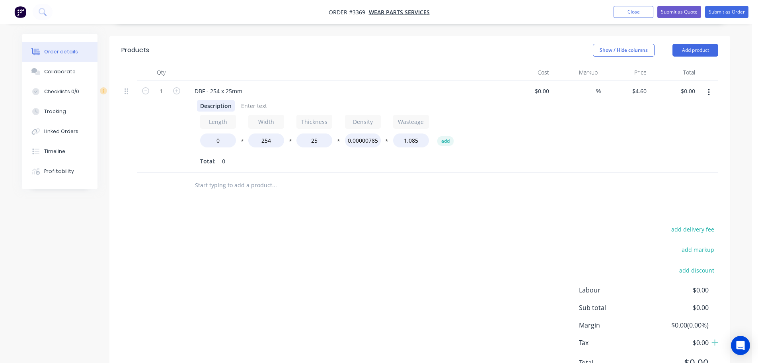
click at [213, 100] on div "Description" at bounding box center [216, 106] width 38 height 12
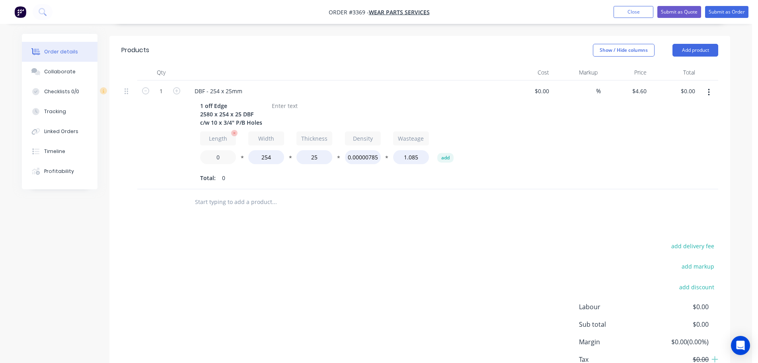
click at [215, 150] on input "0" at bounding box center [218, 157] width 36 height 14
click at [283, 100] on div at bounding box center [285, 106] width 32 height 12
click at [284, 100] on div at bounding box center [285, 106] width 32 height 12
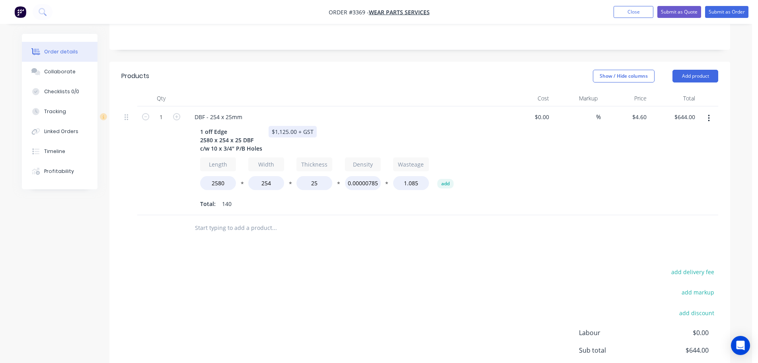
scroll to position [181, 0]
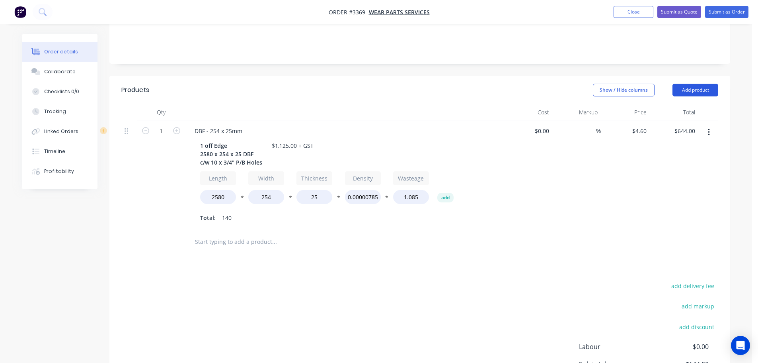
click at [683, 84] on button "Add product" at bounding box center [696, 90] width 46 height 13
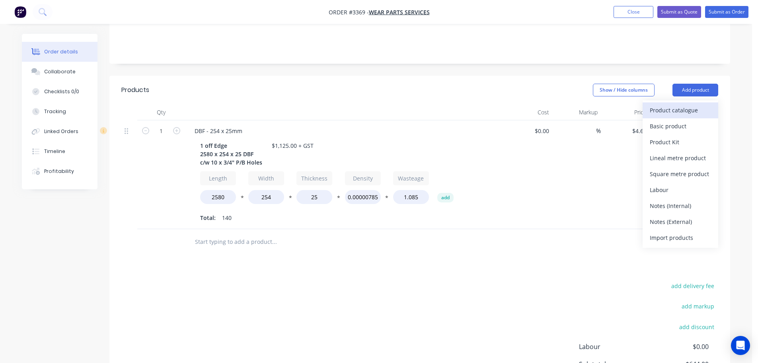
click at [677, 102] on button "Product catalogue" at bounding box center [681, 110] width 76 height 16
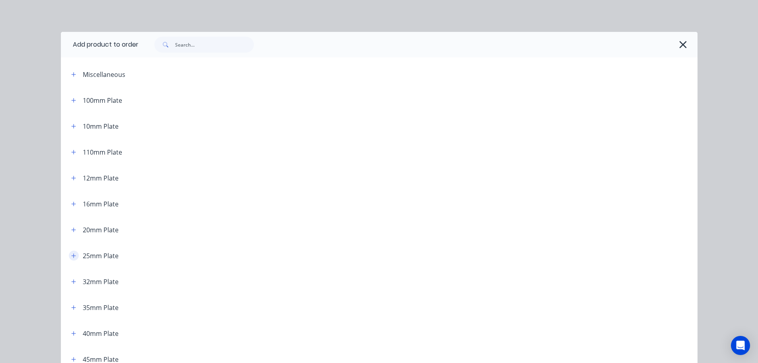
click at [71, 254] on icon "button" at bounding box center [73, 255] width 4 height 4
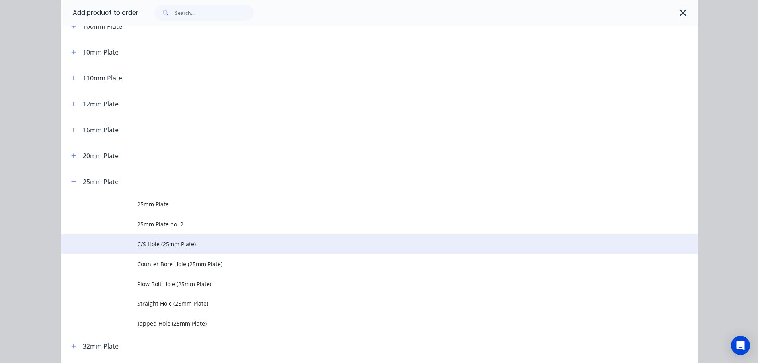
scroll to position [80, 0]
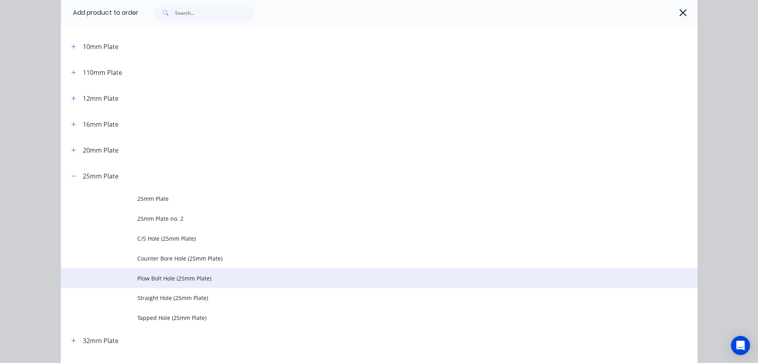
click at [144, 271] on td "Plow Bolt Hole (25mm Plate)" at bounding box center [417, 278] width 560 height 20
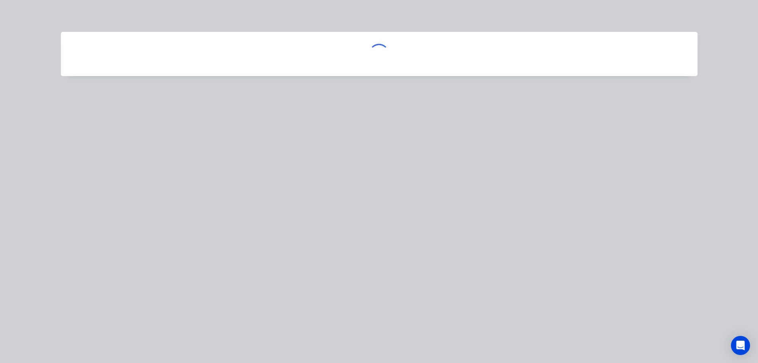
scroll to position [0, 0]
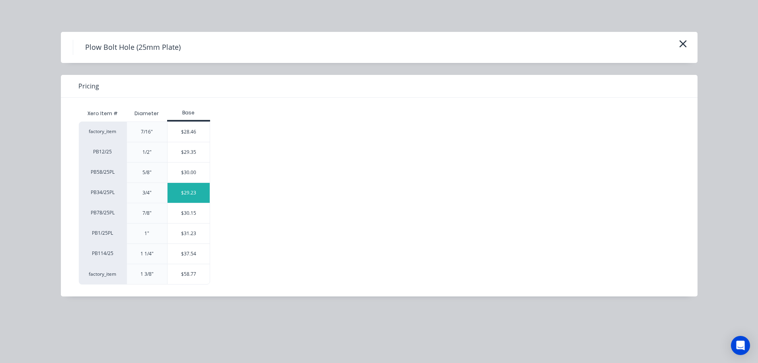
click at [187, 191] on div "$29.23" at bounding box center [189, 193] width 43 height 20
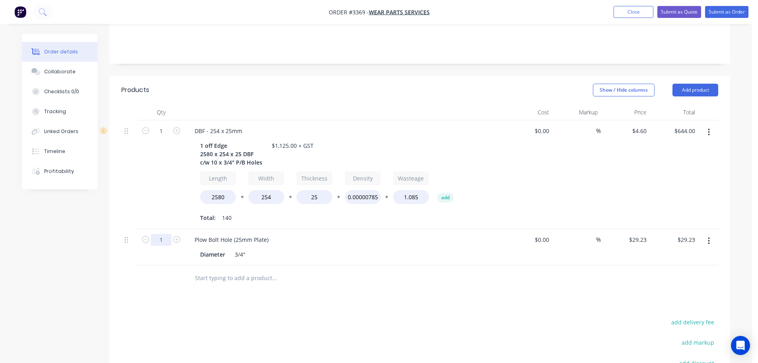
click at [161, 234] on input "1" at bounding box center [161, 240] width 21 height 12
click at [400, 282] on div "Products Show / Hide columns Add product Qty Cost Markup Price Total 1 DBF - 25…" at bounding box center [419, 279] width 621 height 406
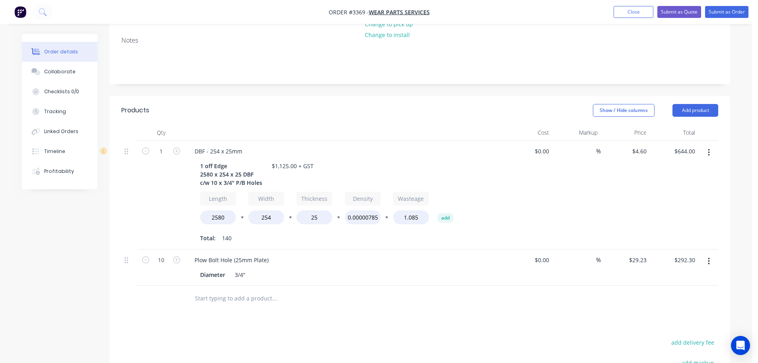
scroll to position [141, 0]
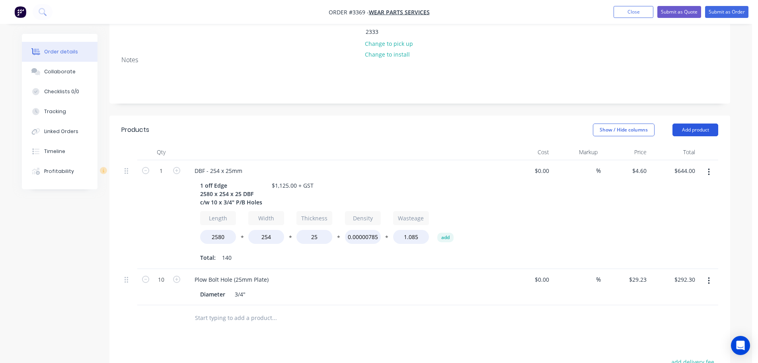
click at [685, 123] on button "Add product" at bounding box center [696, 129] width 46 height 13
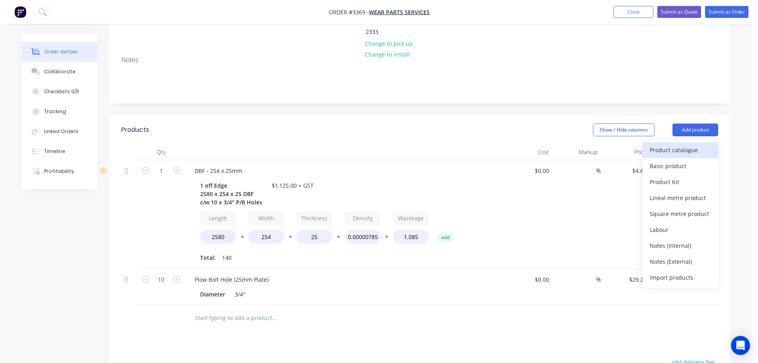
click at [667, 144] on div "Product catalogue" at bounding box center [680, 150] width 61 height 12
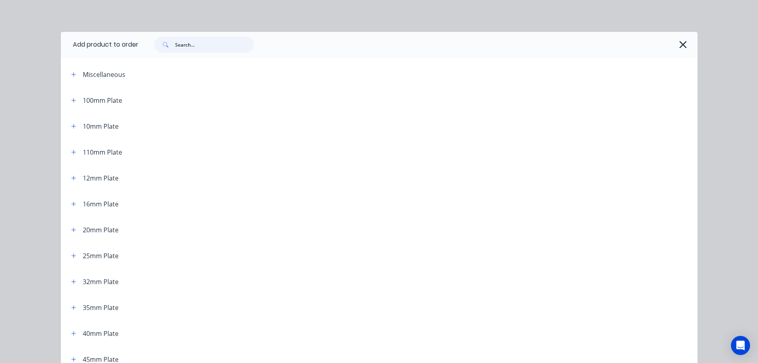
click at [197, 43] on input "text" at bounding box center [214, 45] width 79 height 16
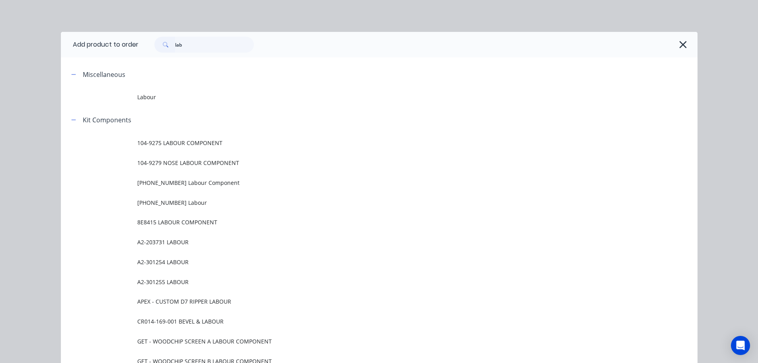
click at [147, 93] on span "Labour" at bounding box center [361, 97] width 448 height 8
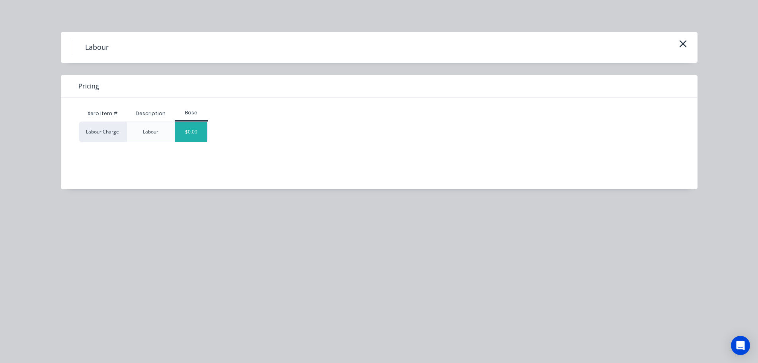
click at [183, 127] on div "$0.00" at bounding box center [191, 132] width 32 height 20
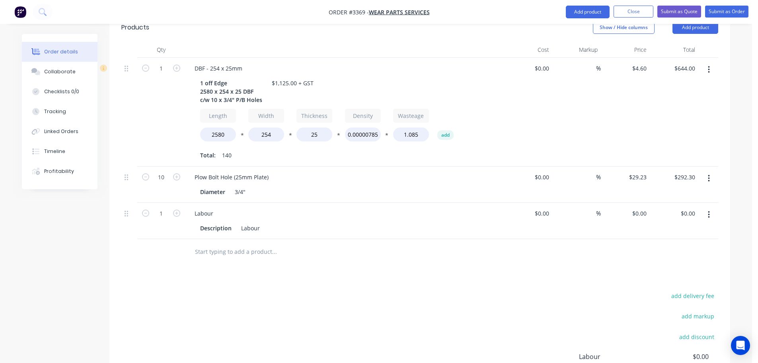
scroll to position [326, 0]
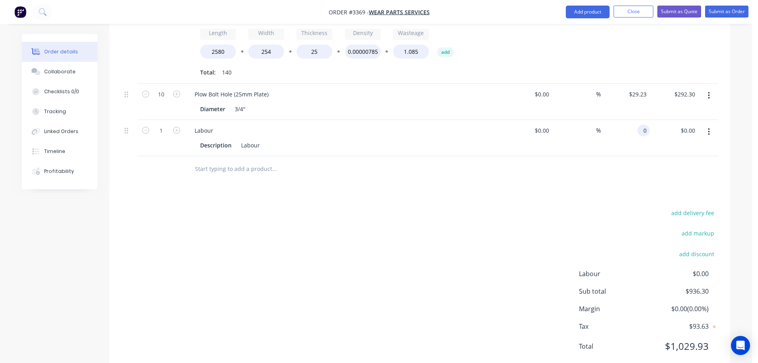
click at [641, 125] on input "0" at bounding box center [645, 131] width 9 height 12
click at [562, 173] on div "Products Show / Hide columns Add product Qty Cost Markup Price Total 1 DBF - 25…" at bounding box center [419, 151] width 621 height 443
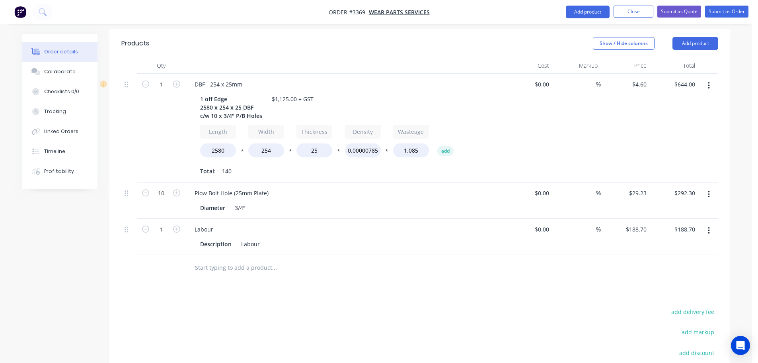
scroll to position [207, 0]
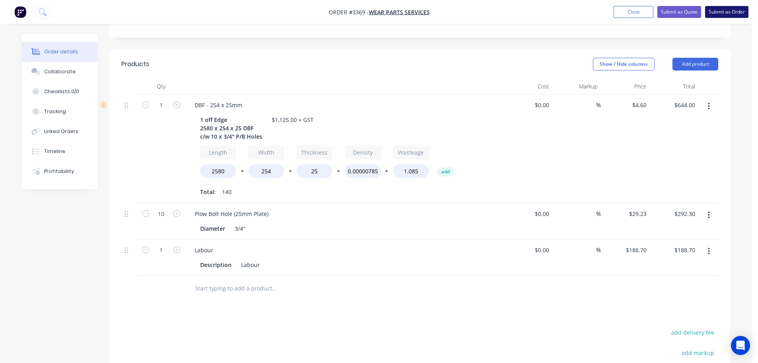
click at [729, 12] on button "Submit as Order" at bounding box center [726, 12] width 43 height 12
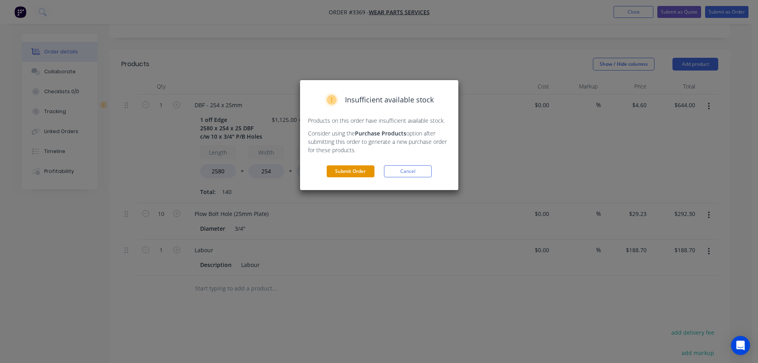
click at [349, 176] on button "Submit Order" at bounding box center [351, 171] width 48 height 12
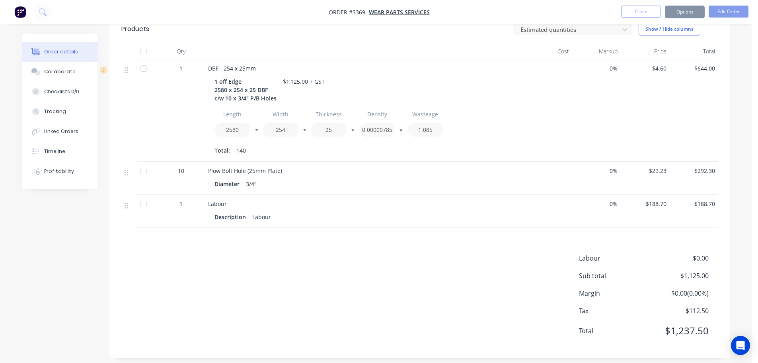
scroll to position [194, 0]
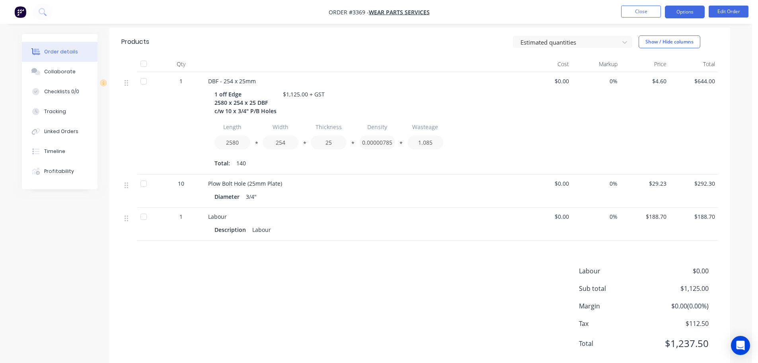
click at [686, 11] on button "Options" at bounding box center [685, 12] width 40 height 13
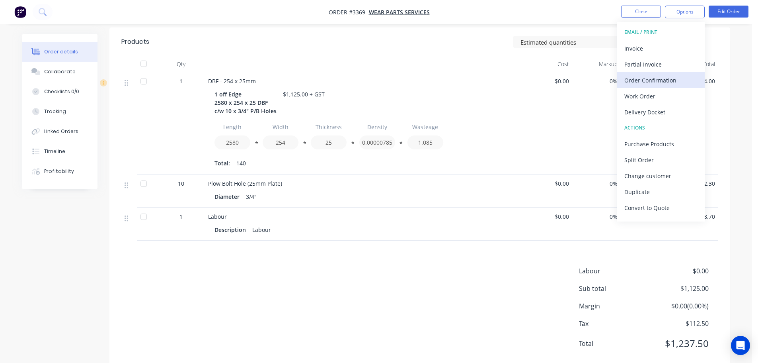
click at [670, 74] on div "Order Confirmation" at bounding box center [660, 80] width 73 height 12
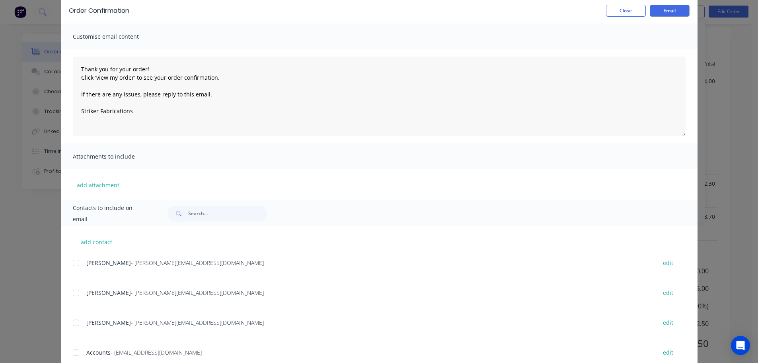
scroll to position [119, 0]
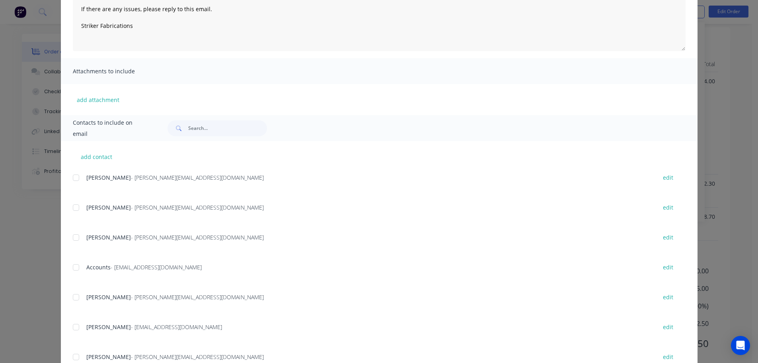
click at [74, 207] on div at bounding box center [76, 207] width 16 height 16
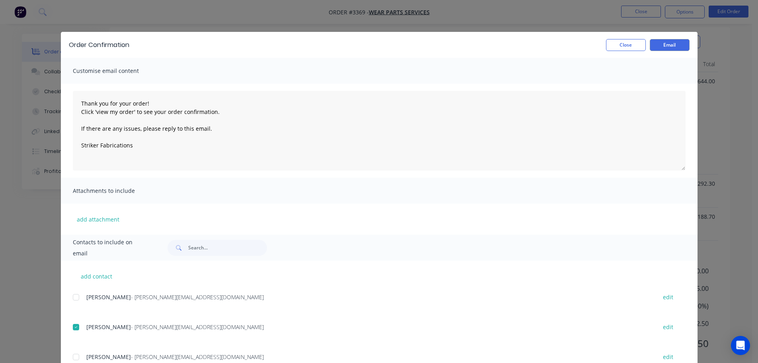
scroll to position [154, 0]
click at [667, 44] on button "Email" at bounding box center [670, 45] width 40 height 12
click at [631, 48] on button "Close" at bounding box center [626, 45] width 40 height 12
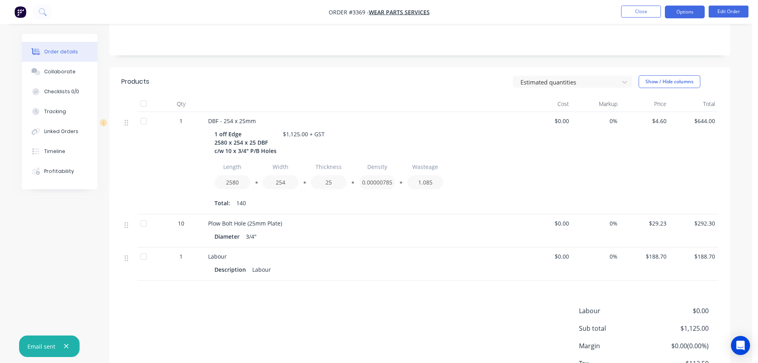
click at [687, 16] on button "Options" at bounding box center [685, 12] width 40 height 13
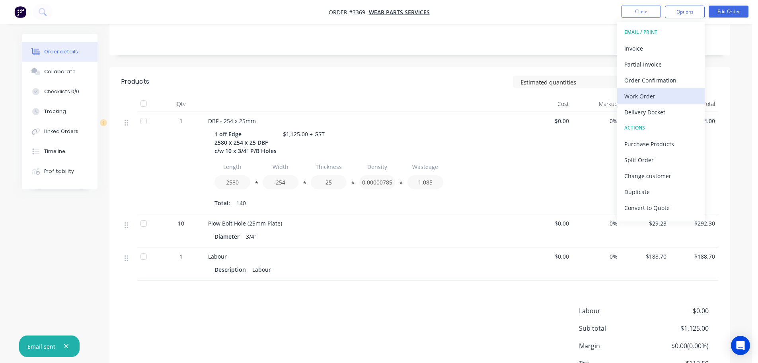
click at [651, 96] on div "Work Order" at bounding box center [660, 96] width 73 height 12
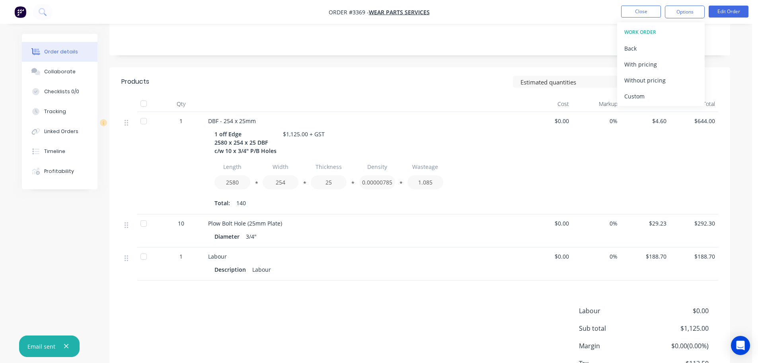
click at [651, 96] on div "Custom" at bounding box center [660, 96] width 73 height 12
click at [647, 82] on div "Without pricing" at bounding box center [660, 80] width 73 height 12
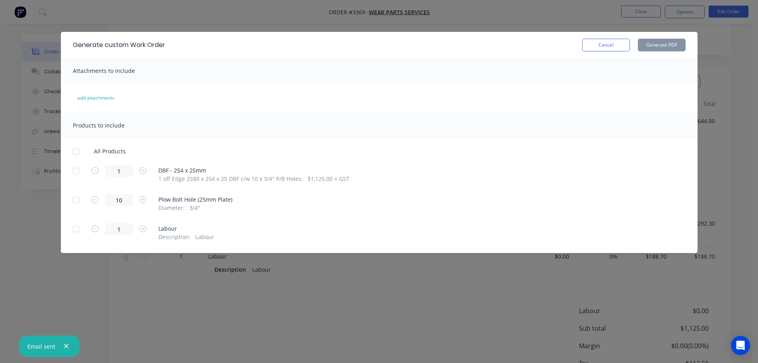
click at [77, 171] on div at bounding box center [76, 171] width 16 height 16
click at [655, 42] on button "Generate PDF" at bounding box center [662, 45] width 48 height 13
click at [618, 45] on button "Cancel" at bounding box center [606, 45] width 48 height 13
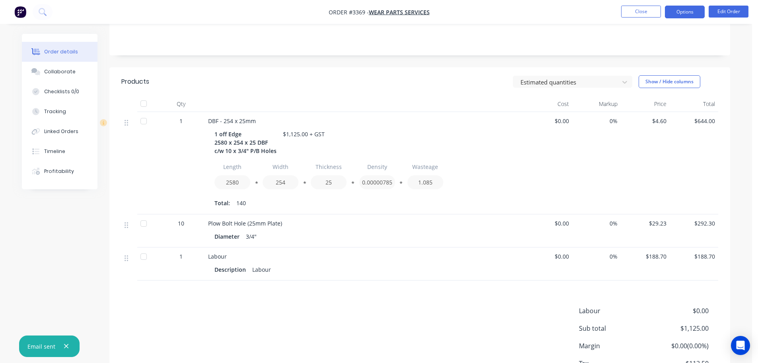
click at [679, 16] on button "Options" at bounding box center [685, 12] width 40 height 13
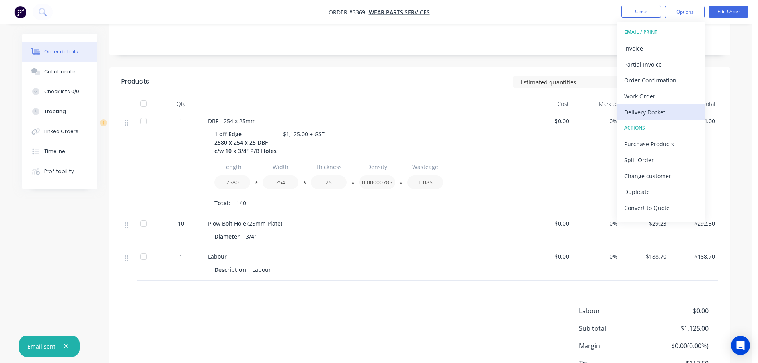
click at [658, 108] on div "Delivery Docket" at bounding box center [660, 112] width 73 height 12
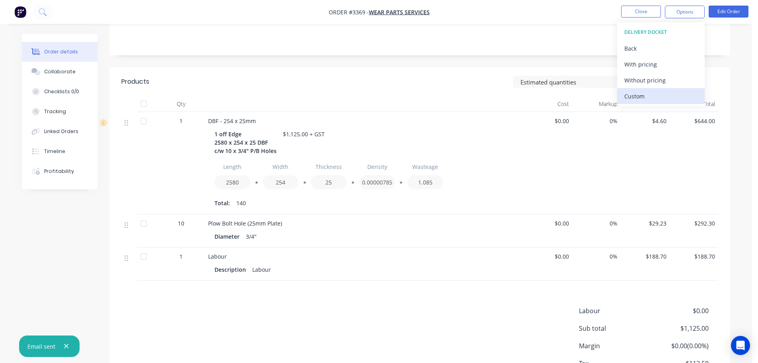
click at [650, 89] on button "Custom" at bounding box center [661, 96] width 88 height 16
click at [647, 82] on div "Without pricing" at bounding box center [660, 80] width 73 height 12
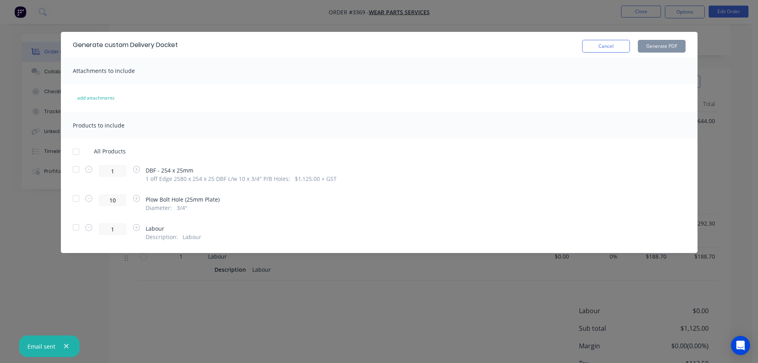
click at [78, 170] on div at bounding box center [76, 169] width 16 height 16
click at [653, 44] on button "Generate PDF" at bounding box center [662, 46] width 48 height 13
click at [613, 47] on button "Cancel" at bounding box center [606, 46] width 48 height 13
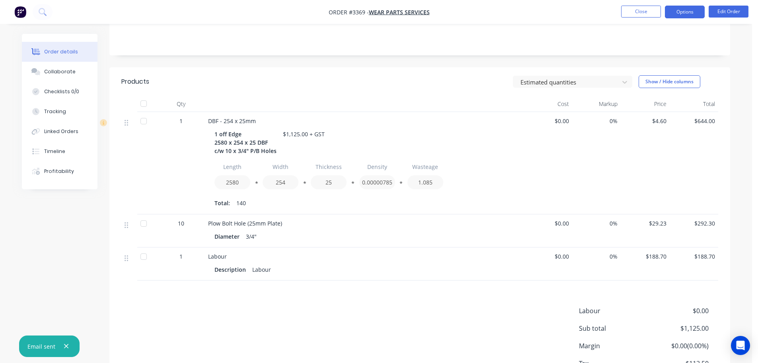
click at [677, 13] on button "Options" at bounding box center [685, 12] width 40 height 13
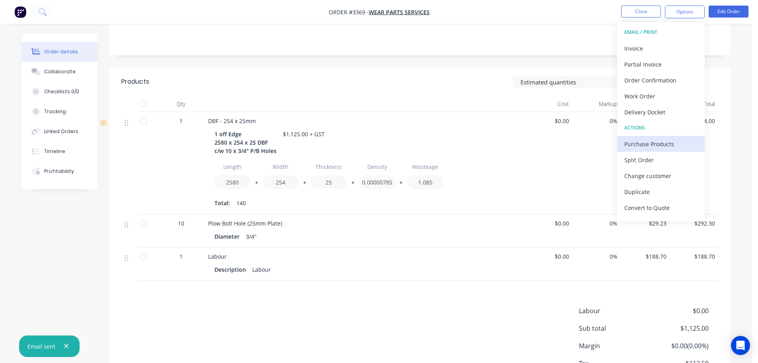
click at [661, 142] on div "Purchase Products" at bounding box center [660, 144] width 73 height 12
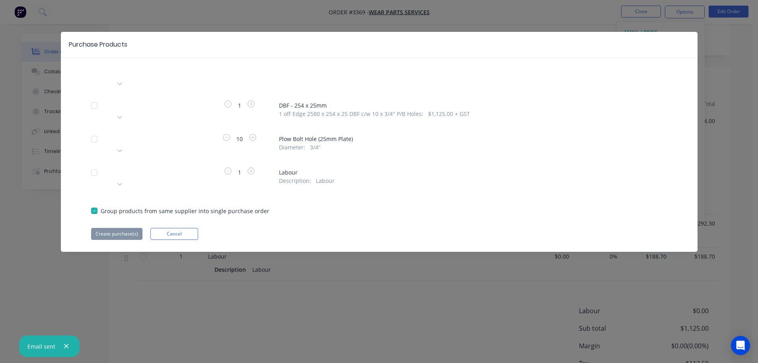
click at [188, 133] on div at bounding box center [172, 138] width 115 height 10
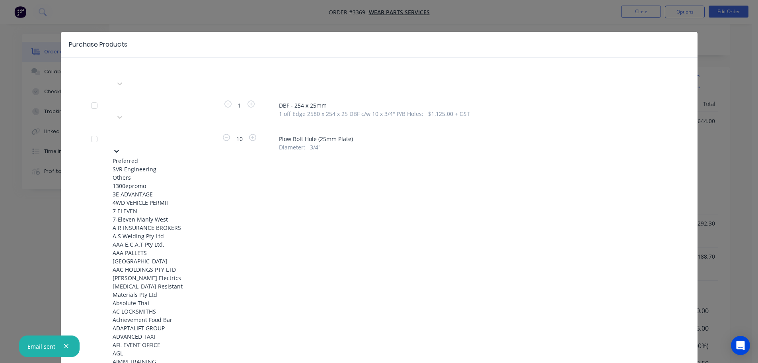
click at [165, 165] on div "SVR Engineering" at bounding box center [157, 169] width 88 height 8
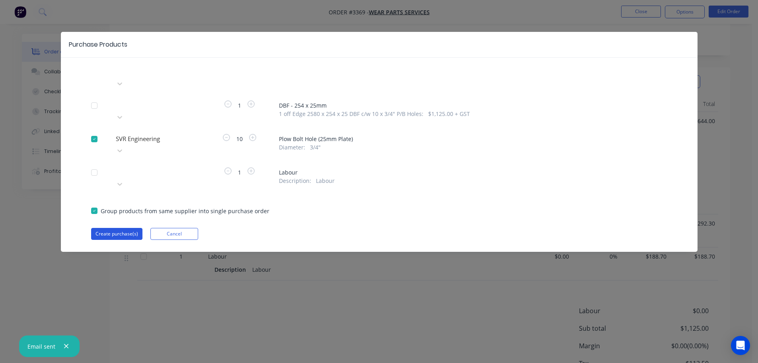
click at [119, 228] on button "Create purchase(s)" at bounding box center [116, 234] width 51 height 12
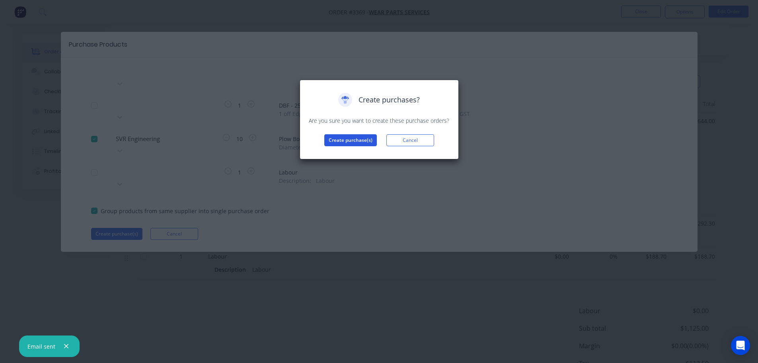
click at [339, 138] on button "Create purchase(s)" at bounding box center [350, 140] width 53 height 12
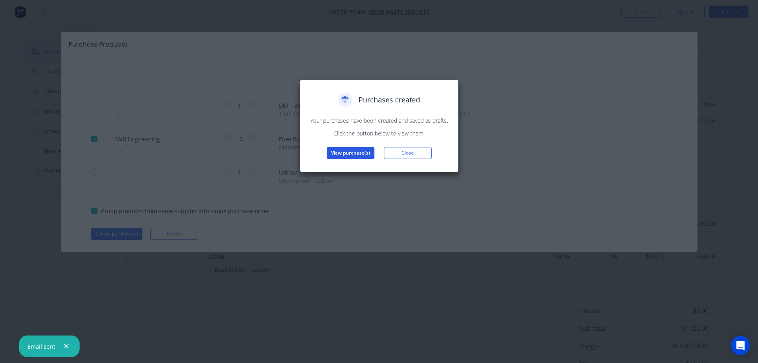
click at [351, 154] on button "View purchase(s)" at bounding box center [351, 153] width 48 height 12
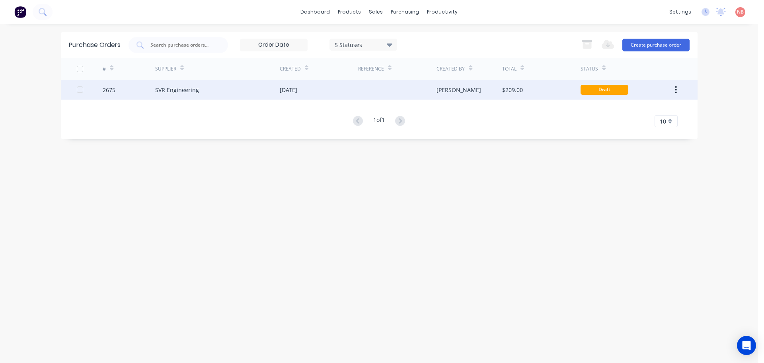
click at [304, 82] on div "[DATE]" at bounding box center [319, 90] width 78 height 20
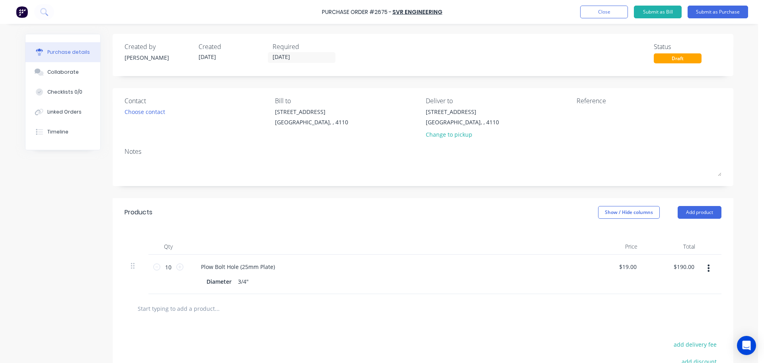
click at [291, 50] on div "Required" at bounding box center [307, 47] width 68 height 10
click at [291, 56] on input "[DATE]" at bounding box center [301, 58] width 67 height 10
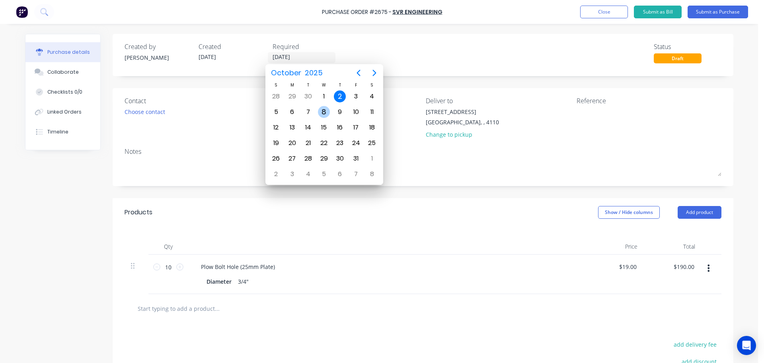
click at [324, 112] on div "8" at bounding box center [324, 112] width 12 height 12
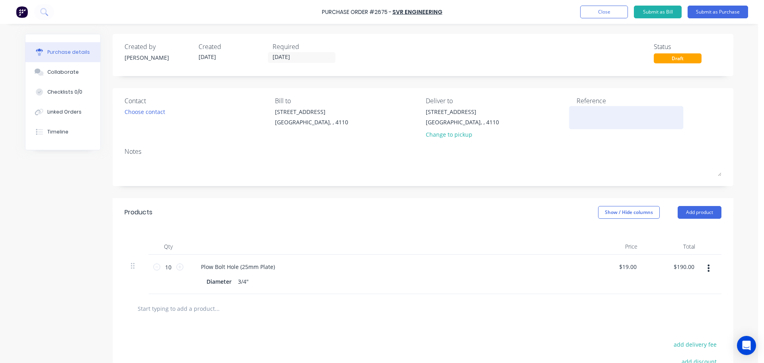
click at [598, 113] on textarea at bounding box center [626, 116] width 99 height 18
click at [691, 11] on button "Submit as Purchase" at bounding box center [718, 12] width 60 height 13
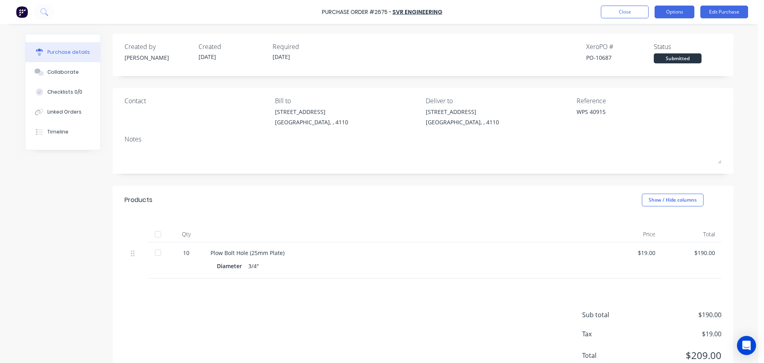
click at [670, 10] on button "Options" at bounding box center [675, 12] width 40 height 13
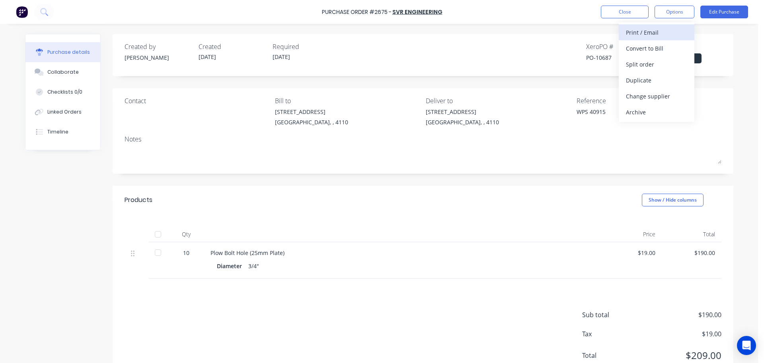
click at [649, 36] on div "Print / Email" at bounding box center [656, 33] width 61 height 12
click at [645, 47] on div "With pricing" at bounding box center [656, 49] width 61 height 12
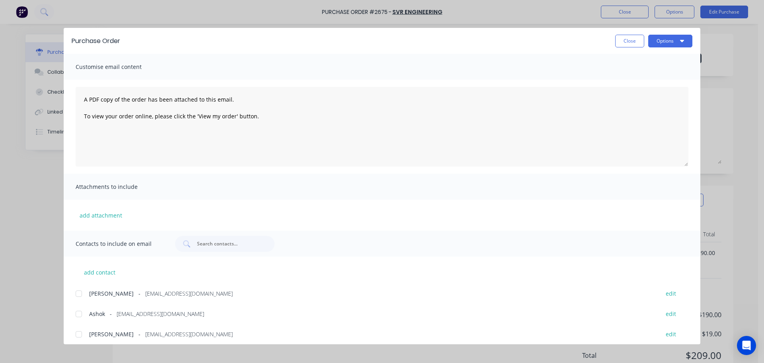
click at [82, 310] on div at bounding box center [79, 314] width 16 height 16
click at [674, 37] on button "Options" at bounding box center [670, 41] width 44 height 13
drag, startPoint x: 646, startPoint y: 64, endPoint x: 626, endPoint y: 80, distance: 24.7
click at [530, 78] on div "Purchase Order Close Options Preview Print Email Customise email content A PDF …" at bounding box center [382, 186] width 637 height 316
click at [640, 76] on div "Print" at bounding box center [654, 77] width 61 height 12
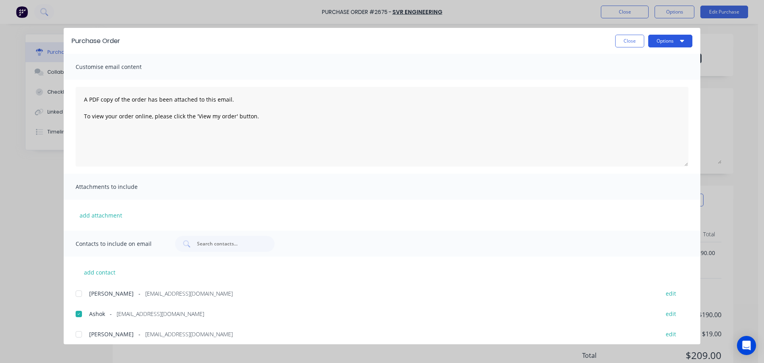
click at [670, 38] on button "Options" at bounding box center [670, 41] width 44 height 13
click at [669, 94] on div "Email" at bounding box center [654, 93] width 61 height 12
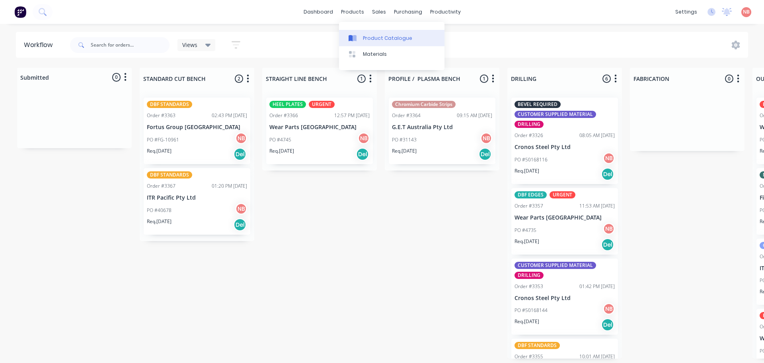
drag, startPoint x: 0, startPoint y: 0, endPoint x: 351, endPoint y: 35, distance: 352.7
click at [360, 33] on link "Product Catalogue" at bounding box center [391, 38] width 105 height 16
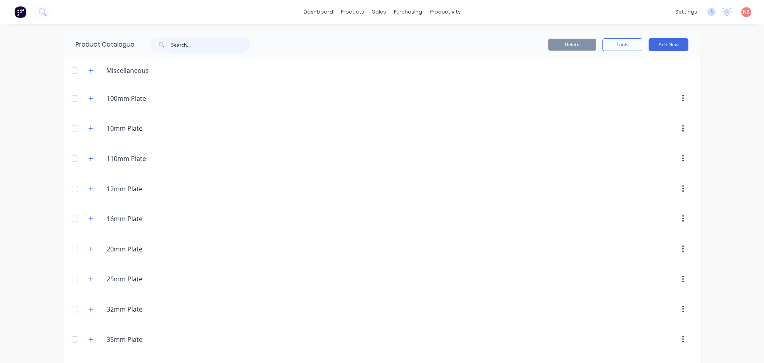
click at [178, 43] on input "text" at bounding box center [210, 45] width 79 height 16
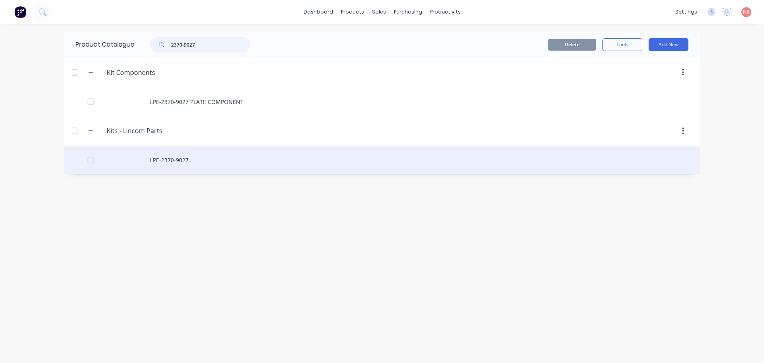
type input "2370-9027"
click at [164, 152] on div "LPE-2370-9027" at bounding box center [382, 160] width 637 height 28
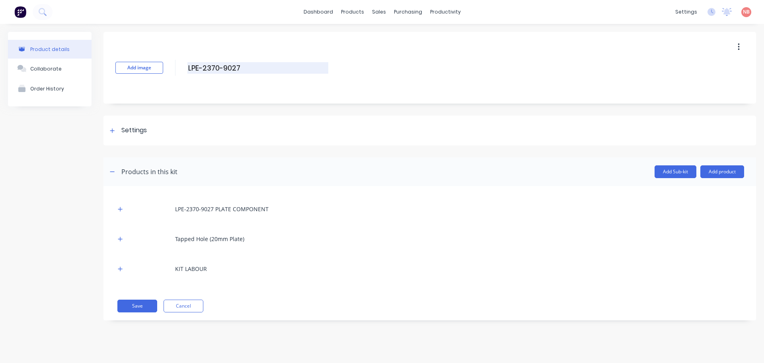
click at [243, 70] on input "LPE-2370-9027" at bounding box center [257, 68] width 141 height 12
type input "LPE-2370-9027-AM"
click at [138, 310] on button "Save" at bounding box center [137, 305] width 40 height 13
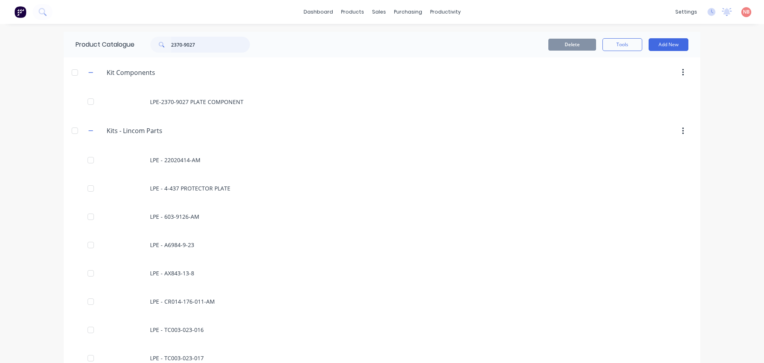
click at [206, 44] on input "2370-9027" at bounding box center [210, 45] width 79 height 16
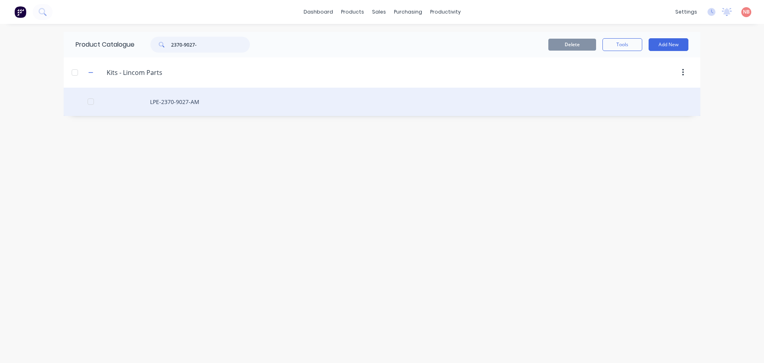
type input "2370-9027-"
click at [180, 103] on div "LPE-2370-9027-AM" at bounding box center [382, 102] width 637 height 28
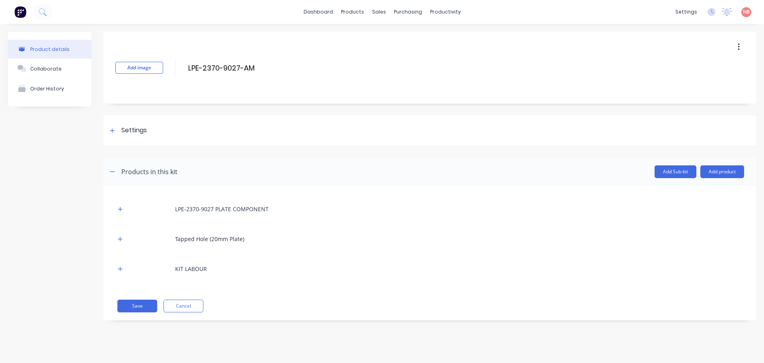
click at [129, 209] on div "LPE-2370-9027 PLATE COMPONENT" at bounding box center [429, 209] width 629 height 22
click at [124, 207] on button "button" at bounding box center [120, 209] width 10 height 10
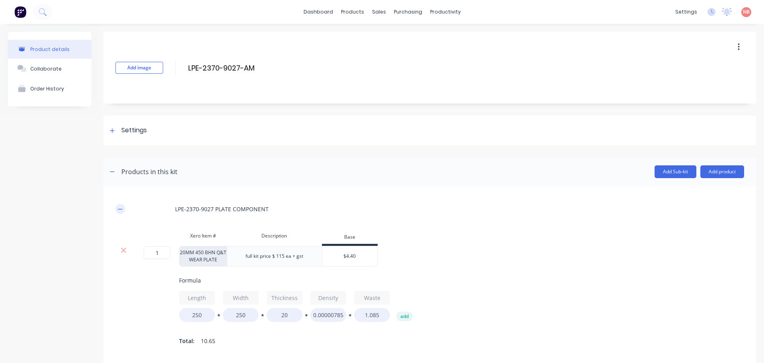
scroll to position [80, 0]
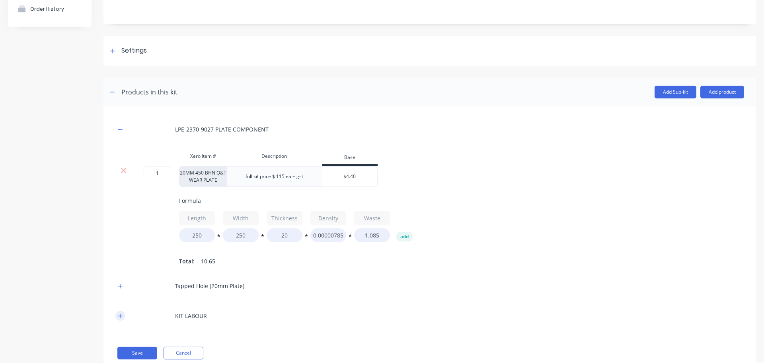
click at [124, 320] on button "button" at bounding box center [120, 315] width 10 height 10
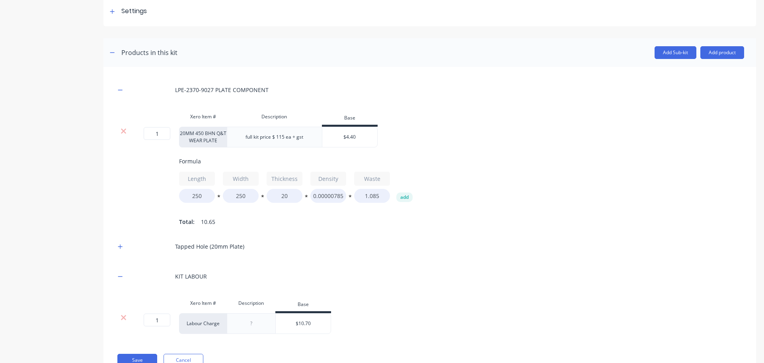
scroll to position [156, 0]
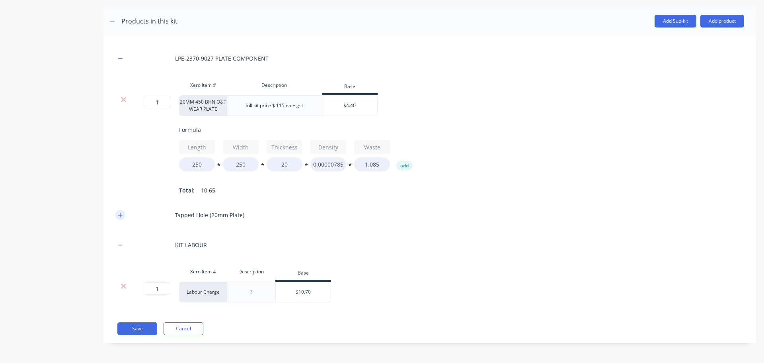
click at [119, 214] on icon "button" at bounding box center [120, 215] width 5 height 6
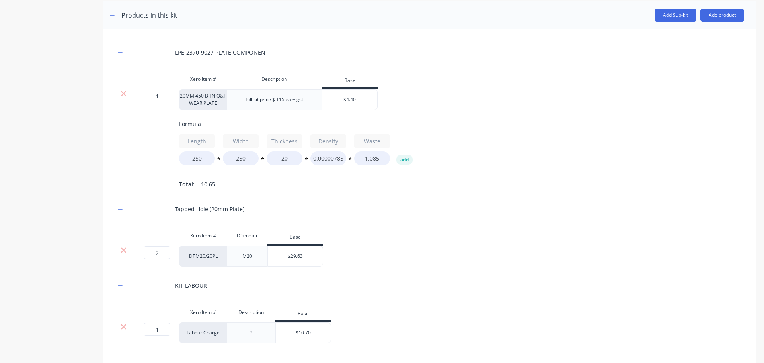
scroll to position [196, 0]
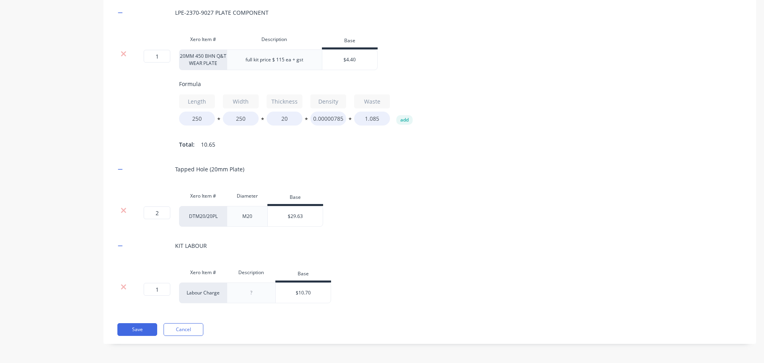
click at [306, 302] on div "$10.70" at bounding box center [303, 293] width 55 height 20
click at [306, 296] on input "$10.70" at bounding box center [303, 292] width 55 height 7
type input "$7.34"
click at [144, 331] on button "Save" at bounding box center [137, 329] width 40 height 13
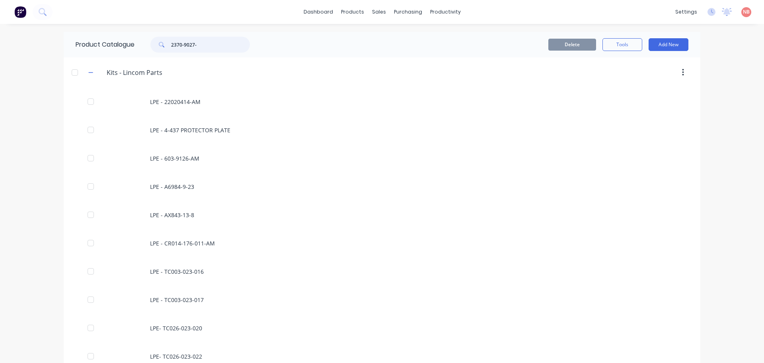
drag, startPoint x: 198, startPoint y: 47, endPoint x: 164, endPoint y: 47, distance: 34.2
click at [164, 47] on div "2370-9027-" at bounding box center [199, 45] width 99 height 16
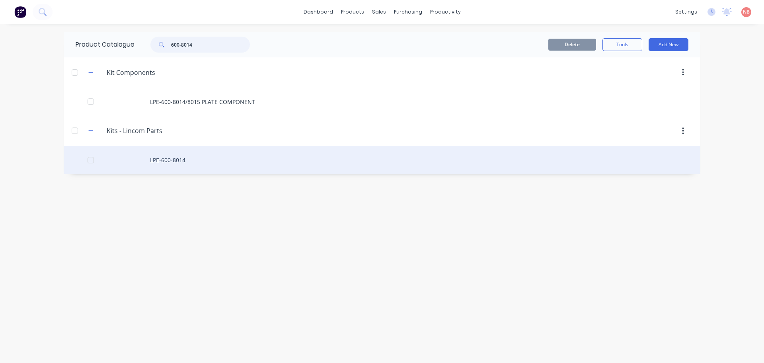
type input "600-8014"
click at [175, 164] on div "LPE-600-8014" at bounding box center [382, 160] width 637 height 28
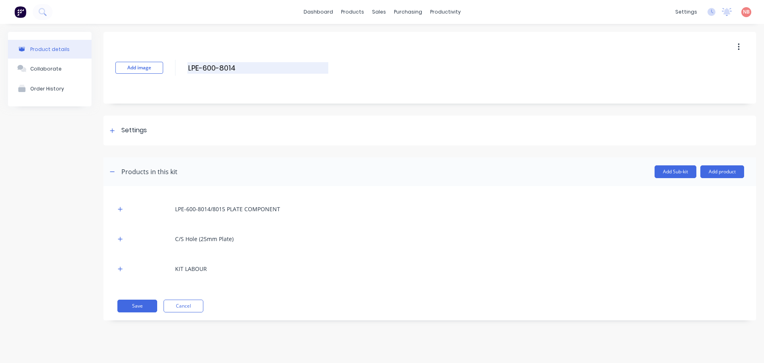
click at [239, 64] on input "LPE-600-8014" at bounding box center [257, 68] width 141 height 12
type input "LPE-600-8014-AM"
click at [121, 211] on icon "button" at bounding box center [120, 209] width 5 height 6
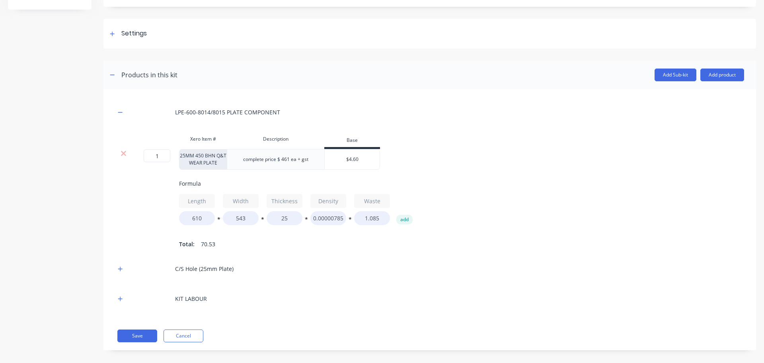
scroll to position [110, 0]
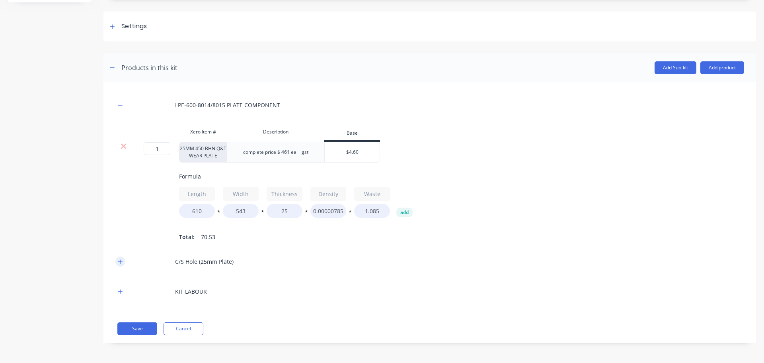
click at [120, 261] on icon "button" at bounding box center [120, 261] width 4 height 4
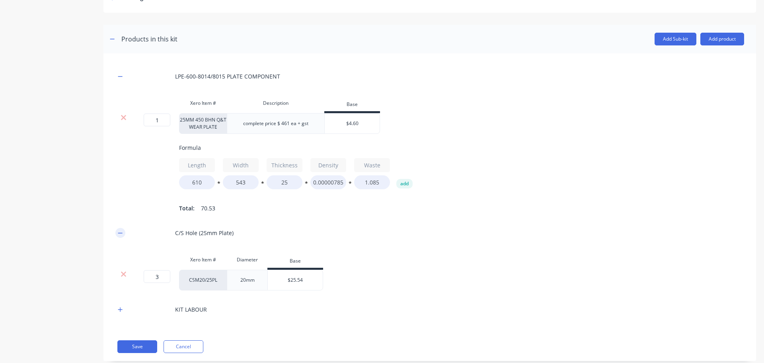
scroll to position [156, 0]
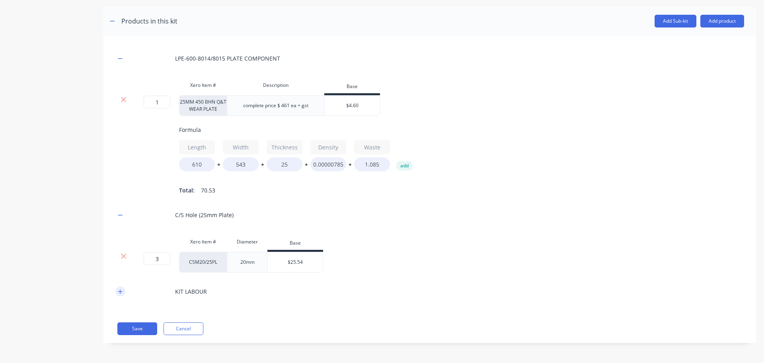
click at [122, 289] on icon "button" at bounding box center [120, 292] width 5 height 6
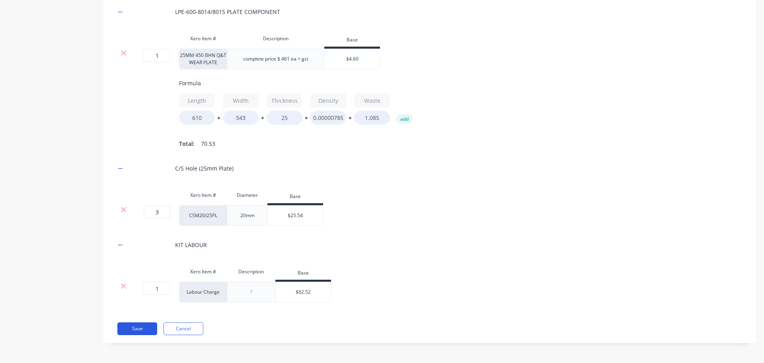
scroll to position [203, 0]
click at [142, 327] on button "Save" at bounding box center [137, 328] width 40 height 13
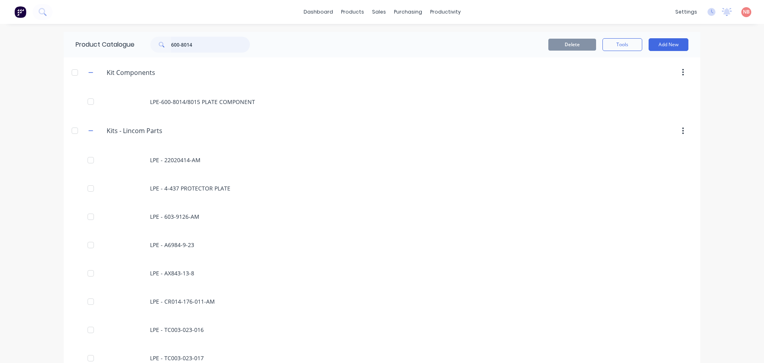
click at [212, 49] on input "600-8014" at bounding box center [210, 45] width 79 height 16
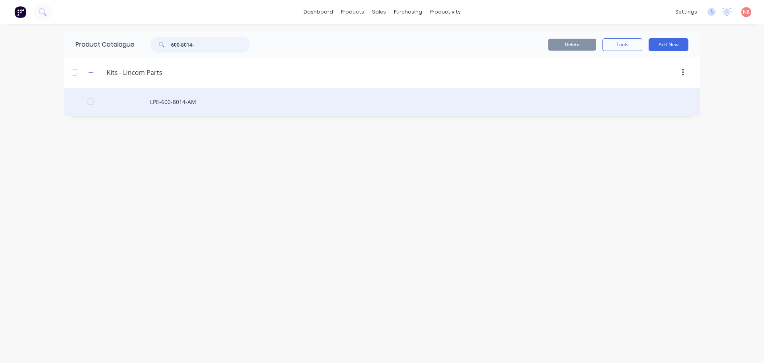
type input "600-8014-"
click at [198, 106] on div "LPE-600-8014-AM" at bounding box center [382, 102] width 637 height 28
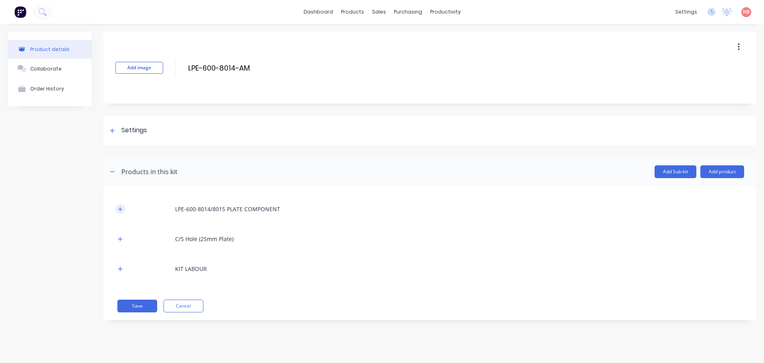
click at [122, 211] on icon "button" at bounding box center [120, 209] width 5 height 6
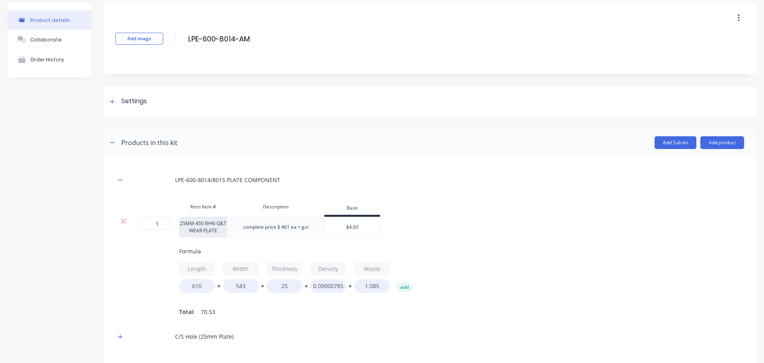
scroll to position [110, 0]
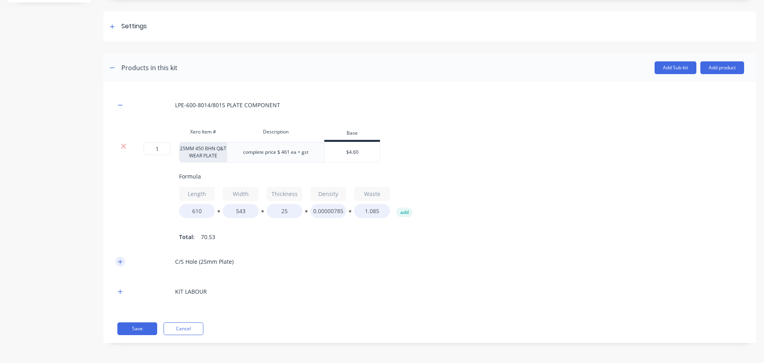
click at [122, 256] on div "C/S Hole (25mm Plate)" at bounding box center [429, 261] width 629 height 22
click at [121, 257] on button "button" at bounding box center [120, 261] width 10 height 10
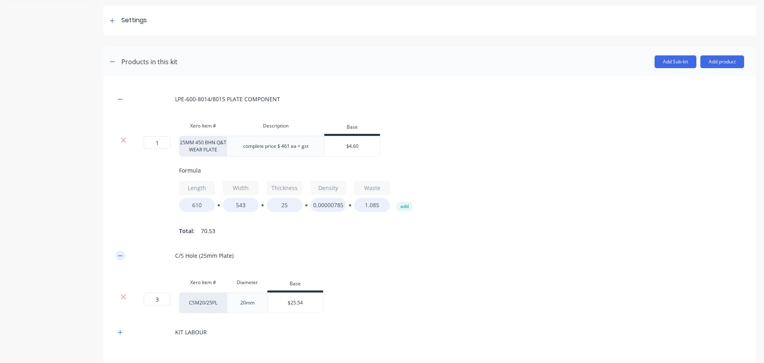
scroll to position [156, 0]
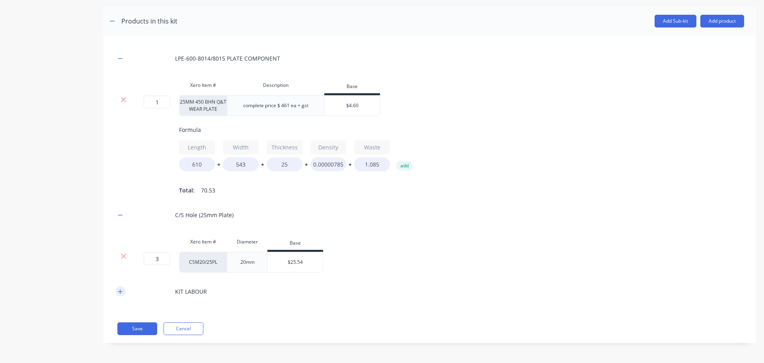
click at [119, 291] on icon "button" at bounding box center [120, 292] width 5 height 6
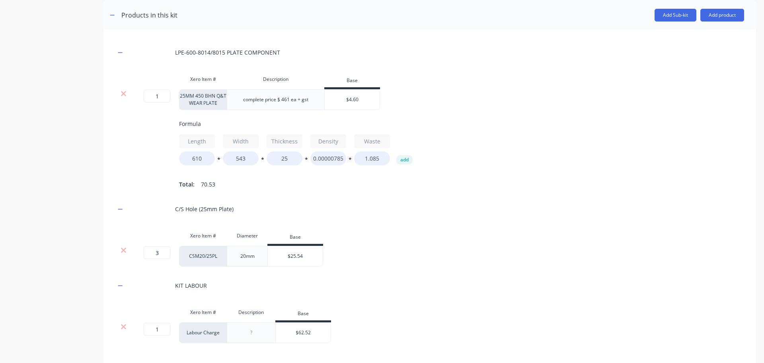
click at [356, 100] on input "$4.60" at bounding box center [352, 99] width 55 height 7
type input "$4.50"
click at [418, 112] on div "1 1 ? 25MM 450 BHN Q&T WEAR PLATE complete price $ 461 ea + gst $4.50 $4.50 For…" at bounding box center [429, 139] width 629 height 101
click at [308, 336] on input "$62.52" at bounding box center [303, 332] width 55 height 7
click at [311, 336] on input "$62.52" at bounding box center [303, 332] width 55 height 7
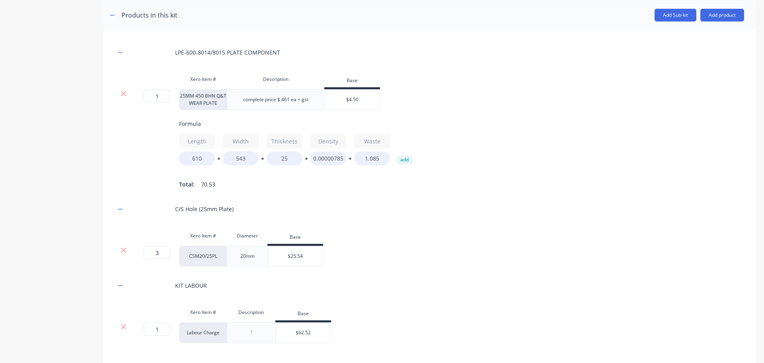
click at [310, 336] on input "$62.52" at bounding box center [303, 332] width 55 height 7
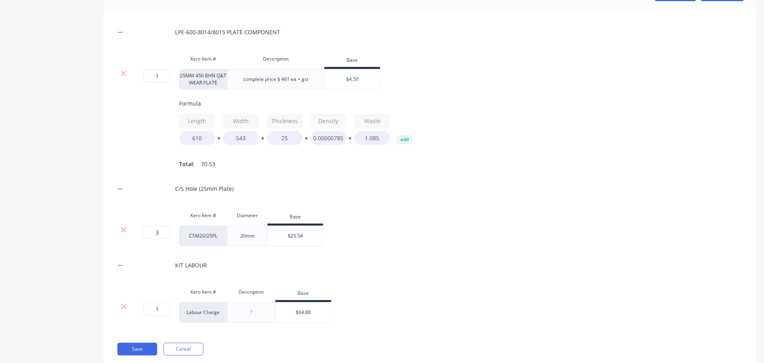
scroll to position [203, 0]
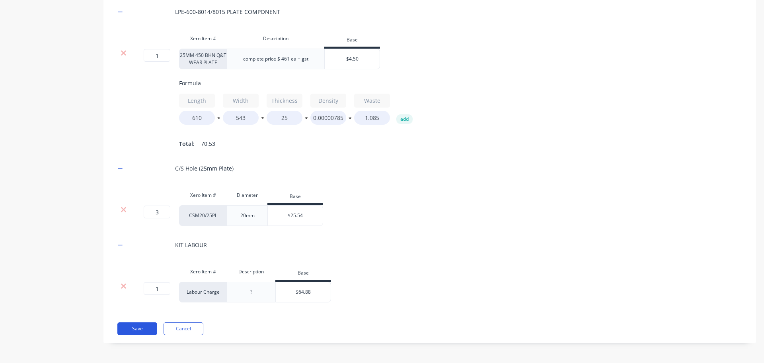
type input "$64.88"
click at [146, 329] on button "Save" at bounding box center [137, 328] width 40 height 13
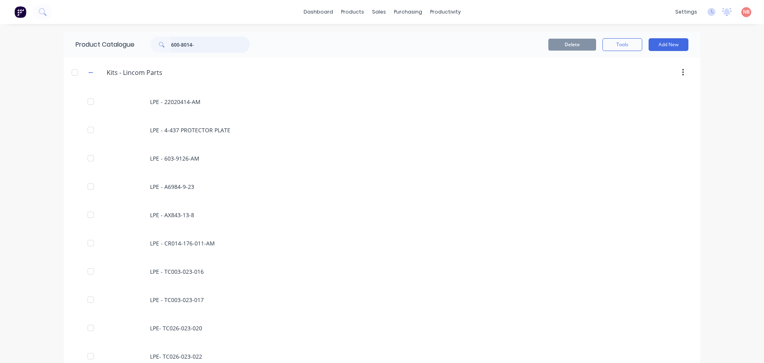
click at [201, 43] on input "600-8014-" at bounding box center [210, 45] width 79 height 16
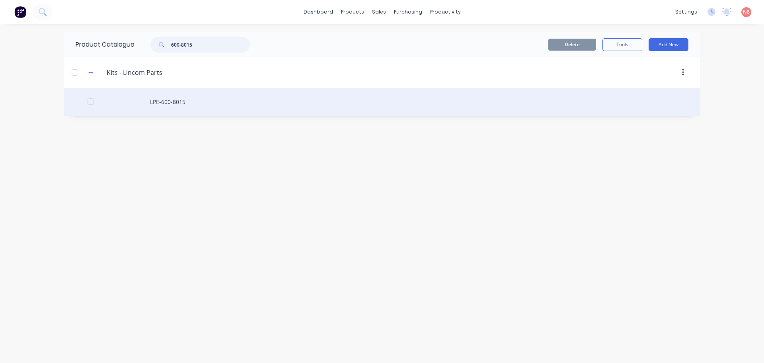
type input "600-8015"
click at [159, 99] on div "LPE-600-8015" at bounding box center [382, 102] width 637 height 28
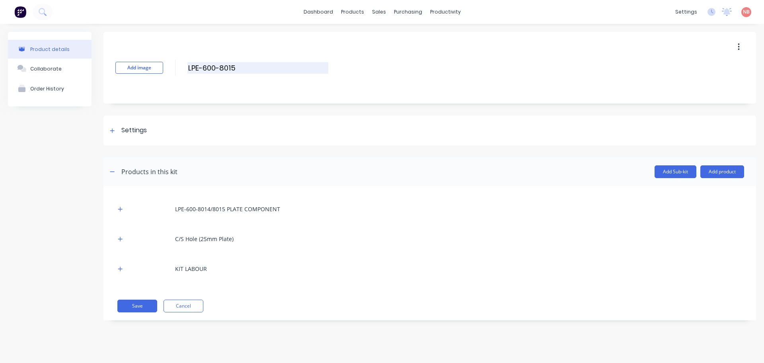
click at [242, 66] on input "LPE-600-8015" at bounding box center [257, 68] width 141 height 12
type input "LPE-600-8015-AM"
click at [122, 206] on icon "button" at bounding box center [120, 209] width 5 height 6
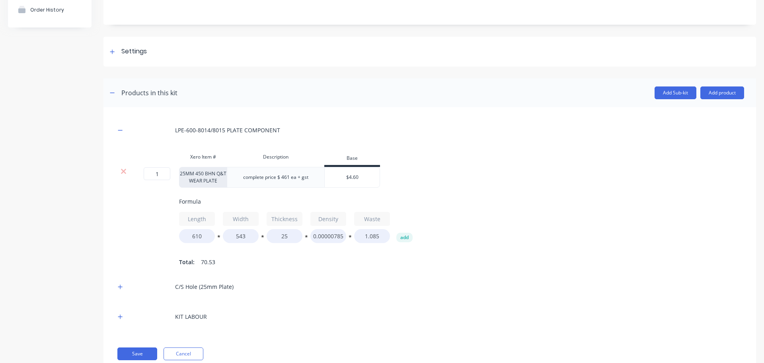
scroll to position [80, 0]
click at [355, 174] on input "$4.60" at bounding box center [352, 176] width 55 height 7
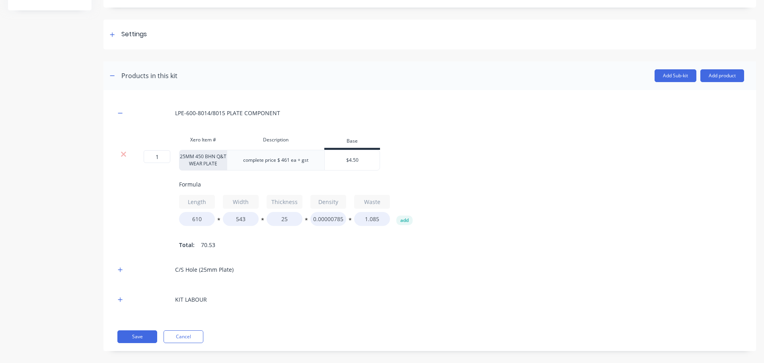
scroll to position [110, 0]
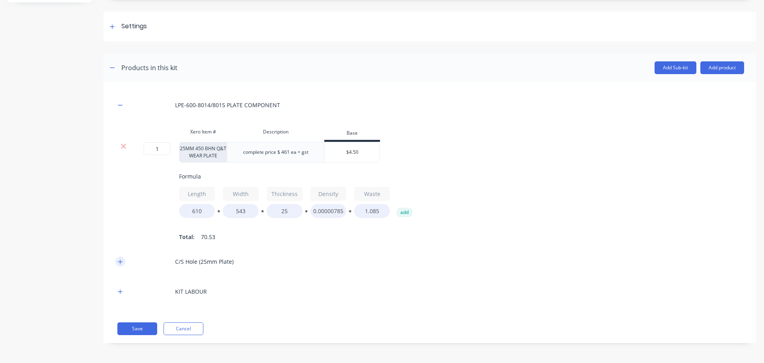
type input "$4.50"
click at [118, 263] on icon "button" at bounding box center [120, 262] width 5 height 6
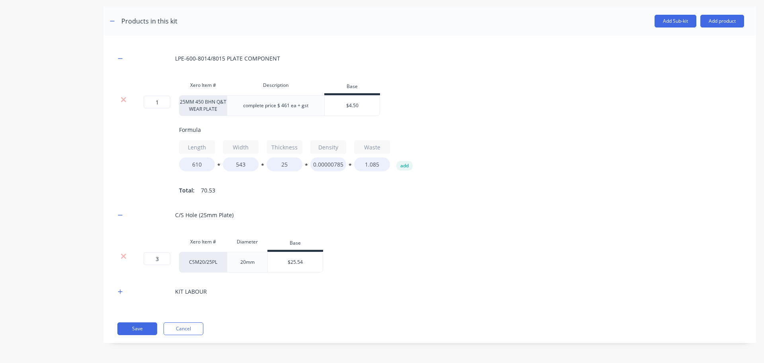
scroll to position [156, 0]
click at [120, 290] on icon "button" at bounding box center [120, 291] width 4 height 4
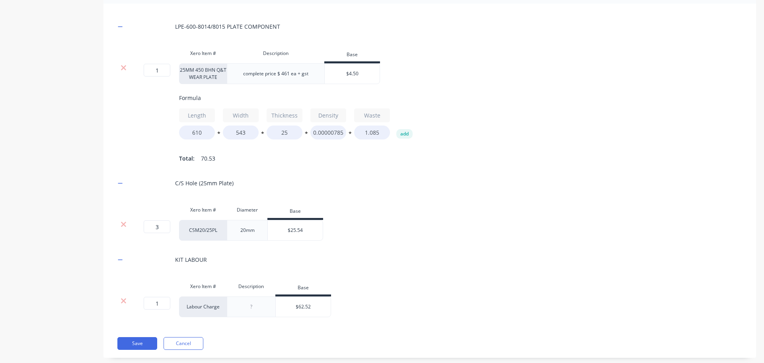
scroll to position [203, 0]
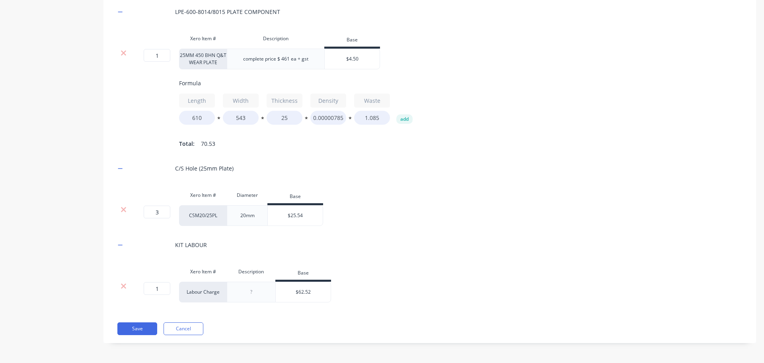
click at [306, 289] on input "$62.52" at bounding box center [303, 291] width 55 height 7
type input "$64.88"
click at [132, 331] on button "Save" at bounding box center [137, 328] width 40 height 13
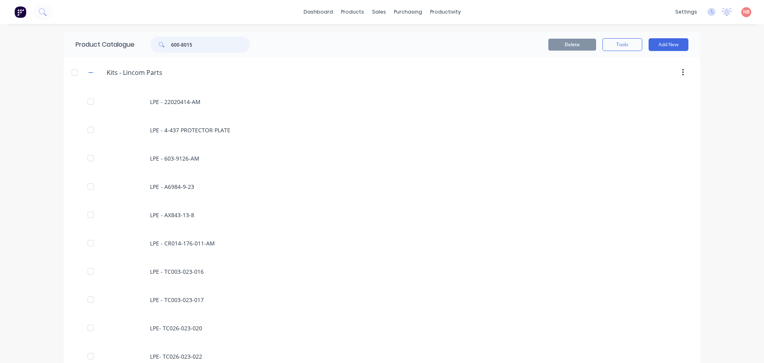
drag, startPoint x: 222, startPoint y: 41, endPoint x: 137, endPoint y: 52, distance: 86.7
click at [137, 52] on div "600-8015" at bounding box center [198, 45] width 127 height 16
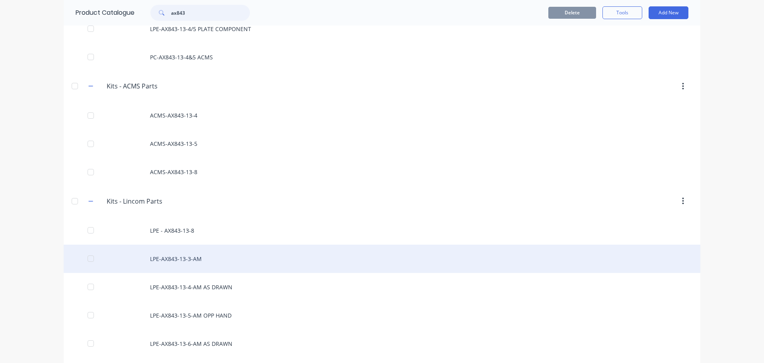
scroll to position [159, 0]
type input "ax843"
click at [182, 254] on div "LPE-AX843-13-3-AM" at bounding box center [382, 257] width 637 height 28
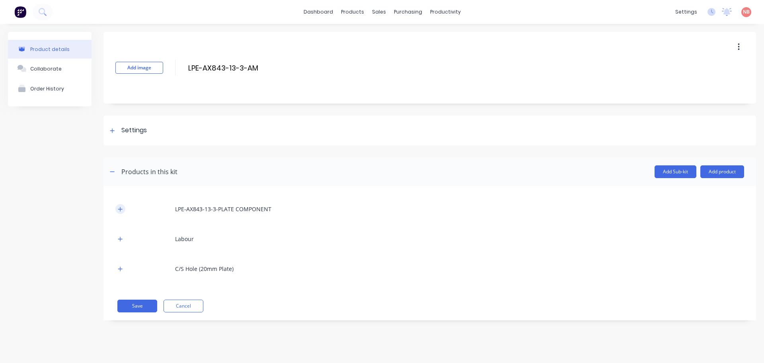
click at [118, 211] on icon "button" at bounding box center [120, 209] width 5 height 6
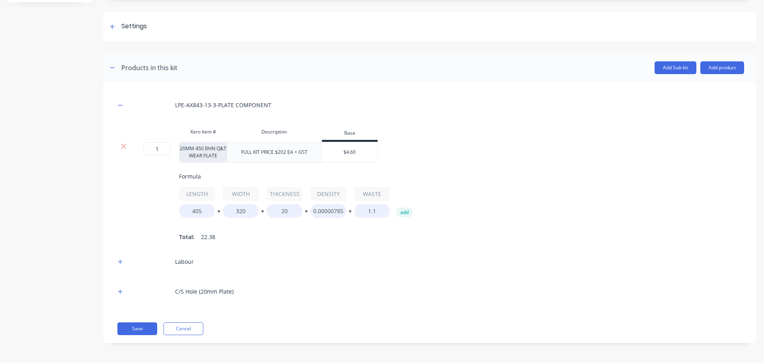
scroll to position [110, 0]
click at [120, 260] on icon "button" at bounding box center [120, 261] width 4 height 4
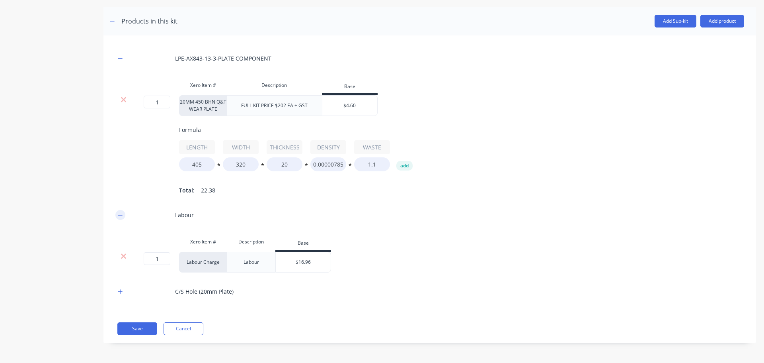
scroll to position [156, 0]
click at [121, 290] on icon "button" at bounding box center [120, 292] width 5 height 6
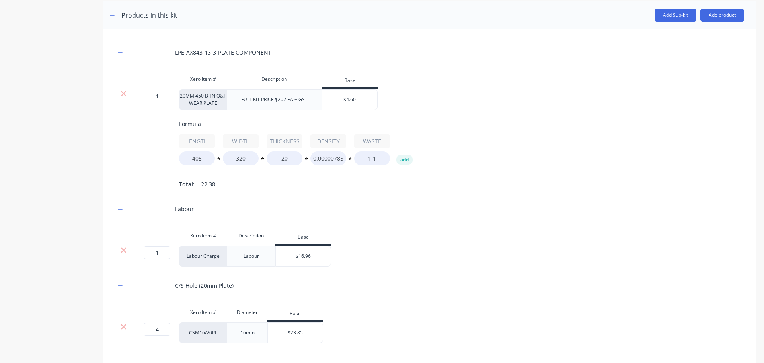
click at [353, 100] on input "$4.60" at bounding box center [349, 99] width 55 height 7
type input "$4.50"
click at [469, 122] on span "Formula" at bounding box center [493, 123] width 629 height 8
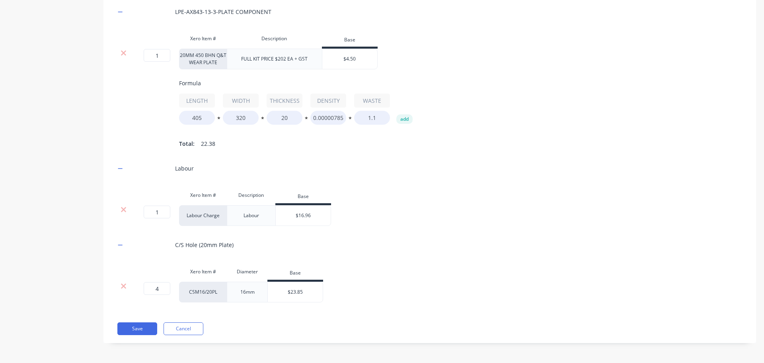
scroll to position [203, 0]
click at [305, 211] on div "$16.96" at bounding box center [303, 215] width 55 height 20
click at [300, 217] on input "$16.96" at bounding box center [303, 215] width 55 height 7
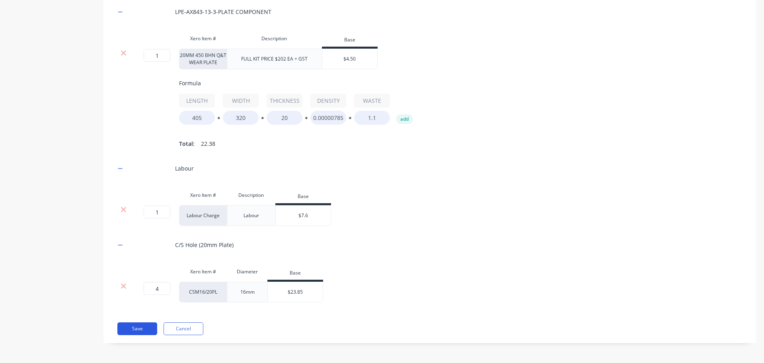
type input "$7.6"
click at [137, 328] on button "Save" at bounding box center [137, 328] width 40 height 13
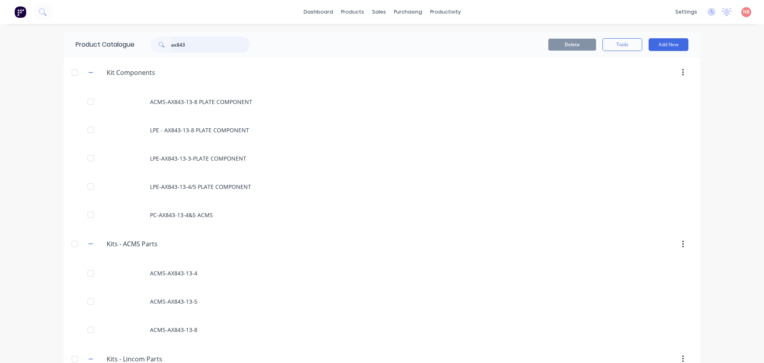
click at [192, 46] on input "ax843" at bounding box center [210, 45] width 79 height 16
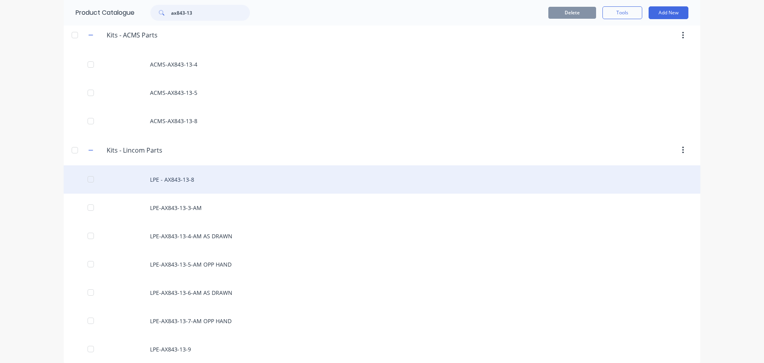
scroll to position [217, 0]
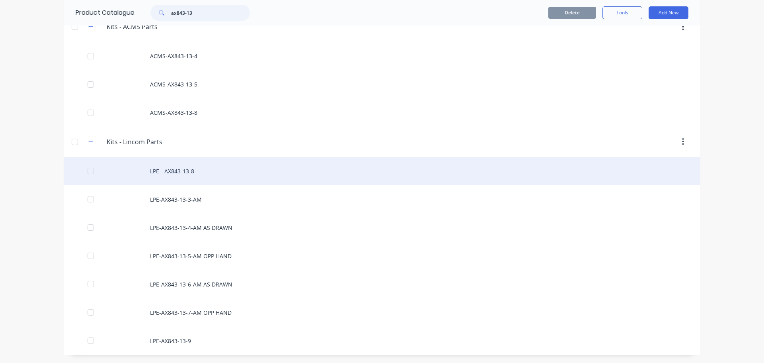
type input "ax843-13"
click at [190, 176] on div "LPE - AX843-13-8" at bounding box center [382, 171] width 637 height 28
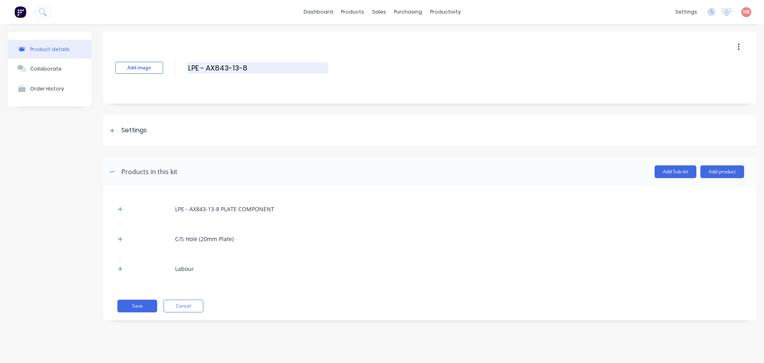
click at [260, 68] on input "LPE - AX843-13-8" at bounding box center [257, 68] width 141 height 12
type input "LPE - AX843-13-8-AM"
click at [118, 214] on div "LPE - AX843-13-8 PLATE COMPONENT" at bounding box center [429, 209] width 629 height 22
click at [120, 209] on icon "button" at bounding box center [120, 209] width 4 height 4
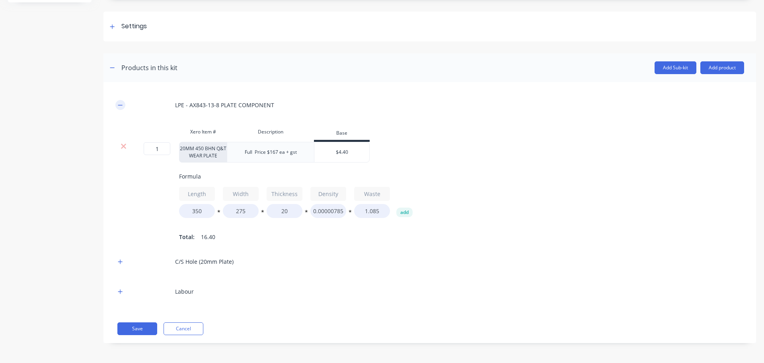
scroll to position [110, 0]
click at [119, 262] on icon "button" at bounding box center [120, 262] width 5 height 6
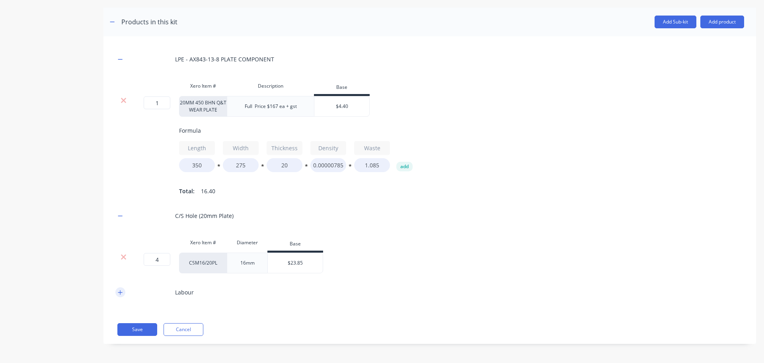
click at [120, 295] on icon "button" at bounding box center [120, 292] width 5 height 6
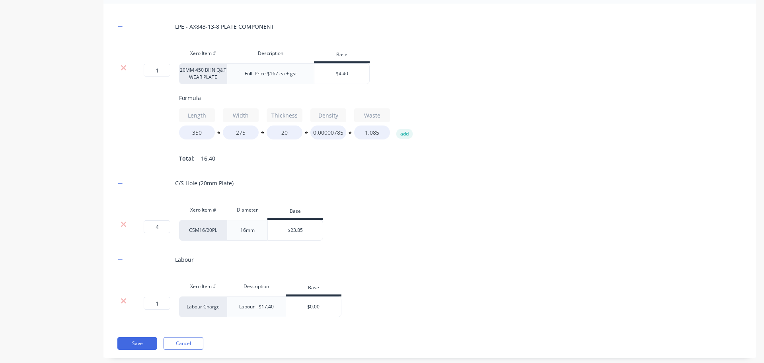
scroll to position [196, 0]
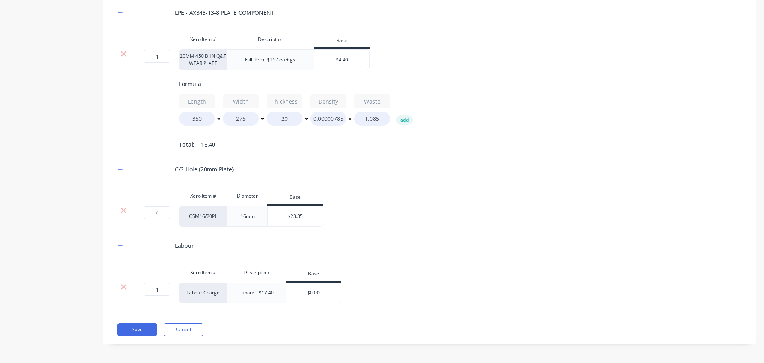
click at [293, 220] on input "$23.85" at bounding box center [295, 216] width 55 height 7
type input "$20"
click at [366, 245] on div "Labour" at bounding box center [429, 245] width 629 height 22
click at [273, 59] on div "Full Price $167 ea + gst" at bounding box center [270, 60] width 65 height 10
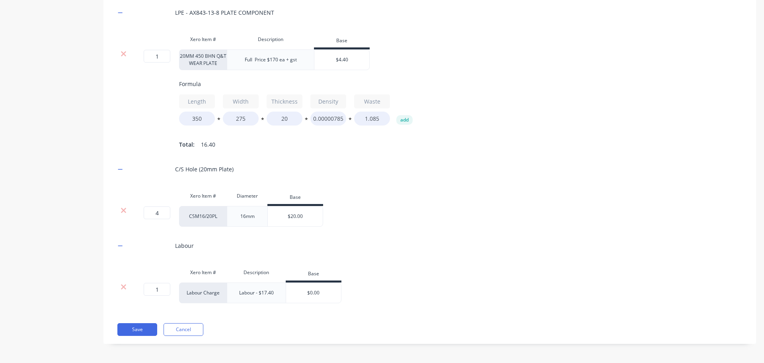
click at [187, 328] on div "LPE - AX843-13-8 PLATE COMPONENT Xero Item # Description Base 1 1 ? 20MM 450 BH…" at bounding box center [429, 167] width 653 height 354
click at [186, 332] on button "Cancel" at bounding box center [184, 329] width 40 height 13
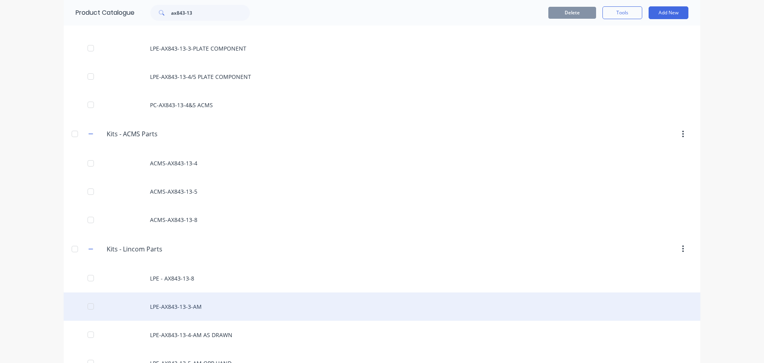
scroll to position [119, 0]
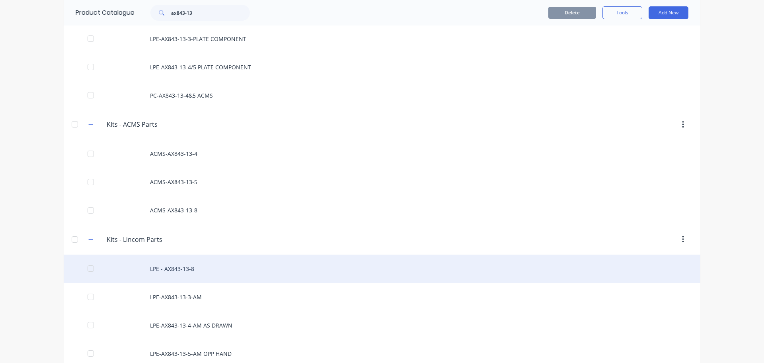
click at [182, 273] on div "LPE - AX843-13-8" at bounding box center [382, 268] width 637 height 28
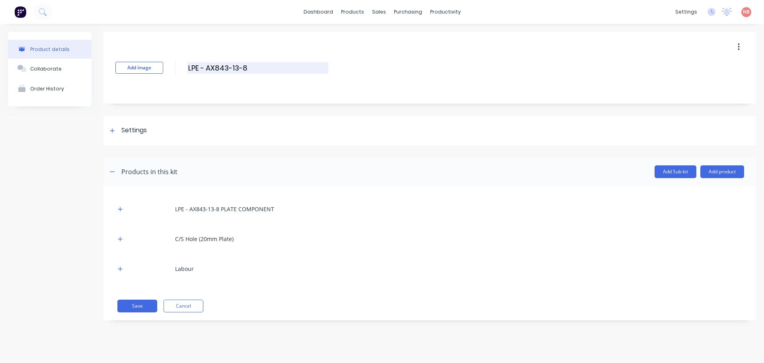
click at [248, 66] on input "LPE - AX843-13-8" at bounding box center [257, 68] width 141 height 12
type input "LPE - AX843-13-8-AM"
click at [120, 209] on icon "button" at bounding box center [120, 209] width 4 height 4
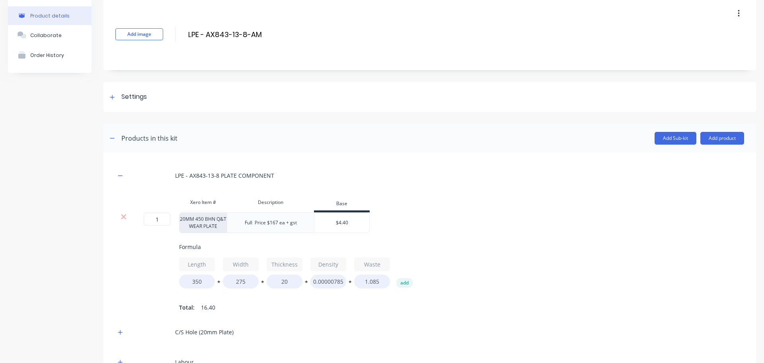
scroll to position [110, 0]
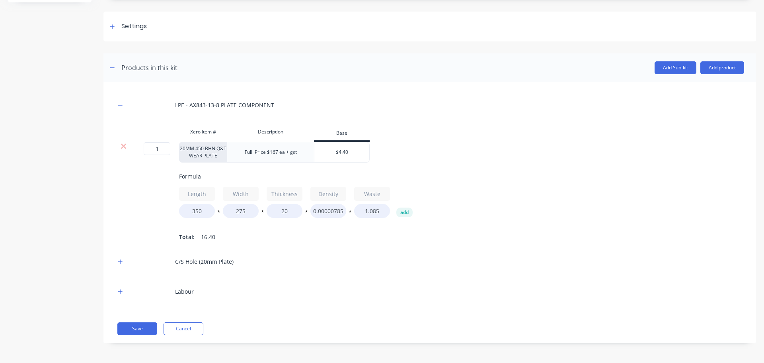
click at [115, 258] on div "LPE - AX843-13-8 PLATE COMPONENT Xero Item # Description Base 1 1 ? 20MM 450 BH…" at bounding box center [429, 212] width 653 height 261
click at [273, 147] on div "Full Price $167 ea + gst" at bounding box center [270, 152] width 65 height 10
click at [120, 261] on icon "button" at bounding box center [120, 261] width 4 height 4
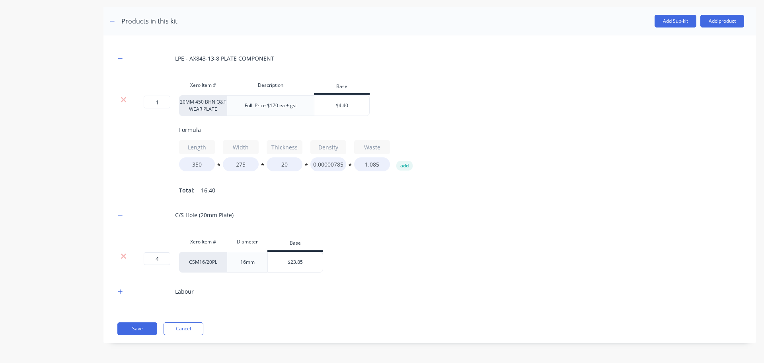
scroll to position [156, 0]
click at [119, 294] on button "button" at bounding box center [120, 291] width 10 height 10
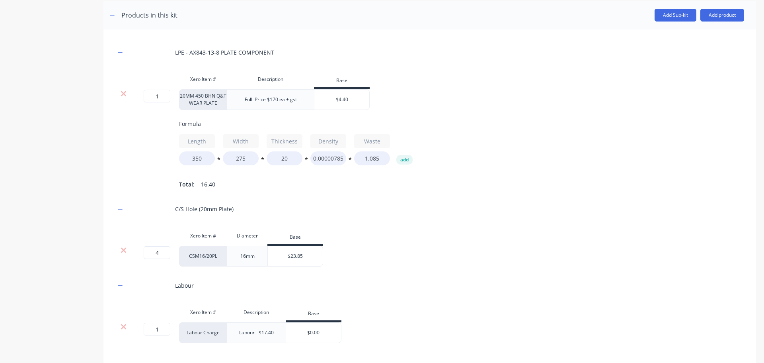
click at [313, 342] on div "$0.00" at bounding box center [313, 332] width 55 height 20
type input "$0.00"
click at [313, 342] on div "$0.00" at bounding box center [313, 332] width 55 height 20
drag, startPoint x: 277, startPoint y: 339, endPoint x: 260, endPoint y: 339, distance: 16.7
click at [260, 337] on div "Labour - $17.40" at bounding box center [256, 332] width 47 height 10
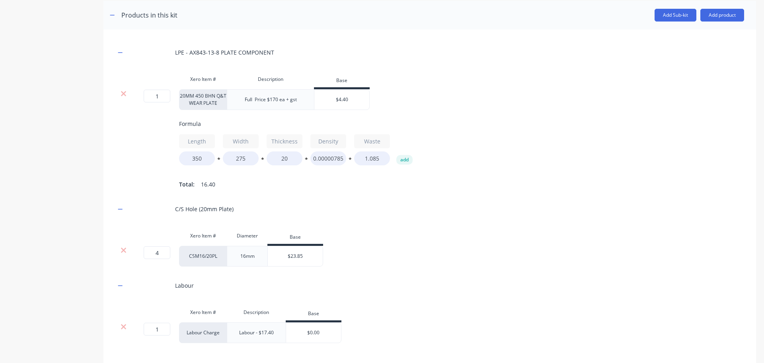
click at [298, 258] on input "$23.85" at bounding box center [295, 255] width 55 height 7
type input "$20"
click at [290, 290] on div "Labour" at bounding box center [429, 285] width 629 height 22
drag, startPoint x: 277, startPoint y: 337, endPoint x: 256, endPoint y: 339, distance: 20.8
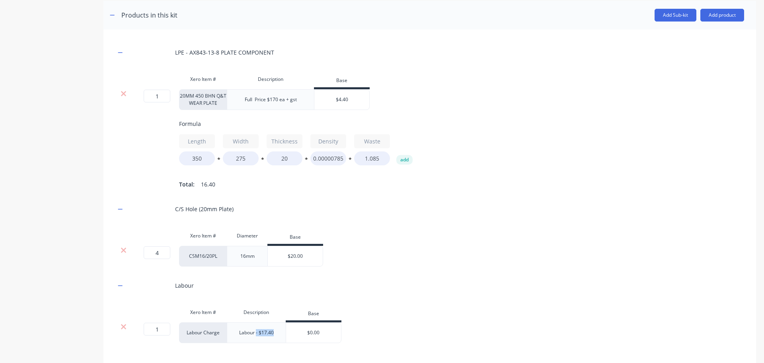
click at [256, 337] on div "Labour - $17.40" at bounding box center [256, 332] width 47 height 10
click at [320, 336] on input "$0.00" at bounding box center [313, 332] width 55 height 7
click at [320, 336] on input "$0.00" at bounding box center [303, 332] width 55 height 7
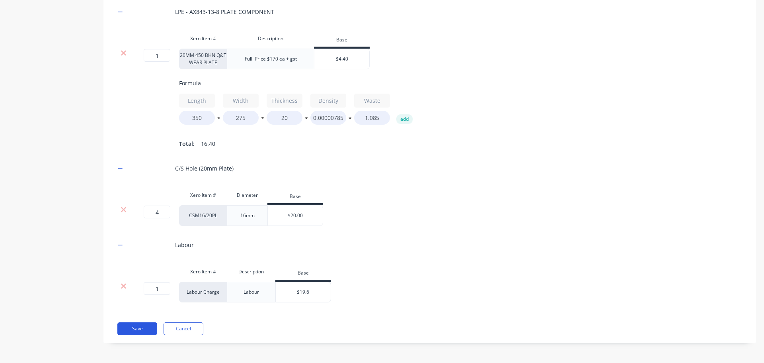
scroll to position [203, 0]
type input "$19.6"
click at [126, 329] on button "Save" at bounding box center [137, 328] width 40 height 13
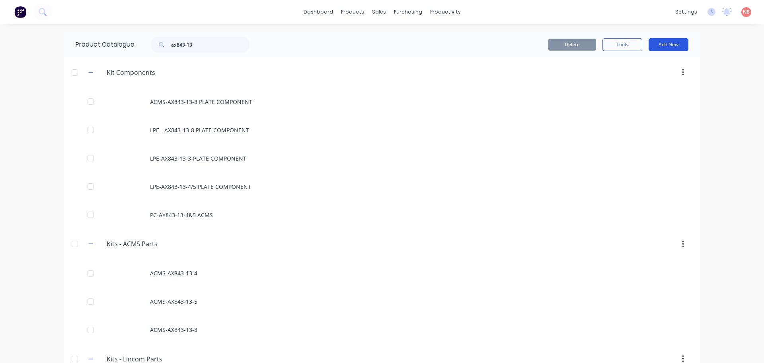
click at [656, 46] on button "Add New" at bounding box center [669, 44] width 40 height 13
click at [626, 100] on div "Product Kit" at bounding box center [650, 97] width 61 height 12
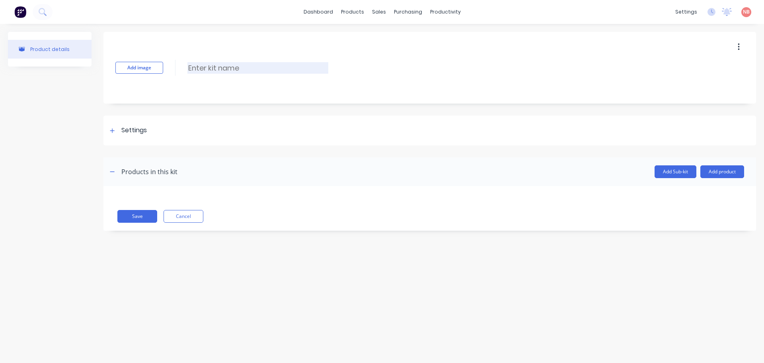
click at [203, 67] on input at bounding box center [257, 68] width 141 height 12
type input "LPE-AX872-19-1"
click at [117, 131] on div "Settings" at bounding box center [126, 130] width 39 height 10
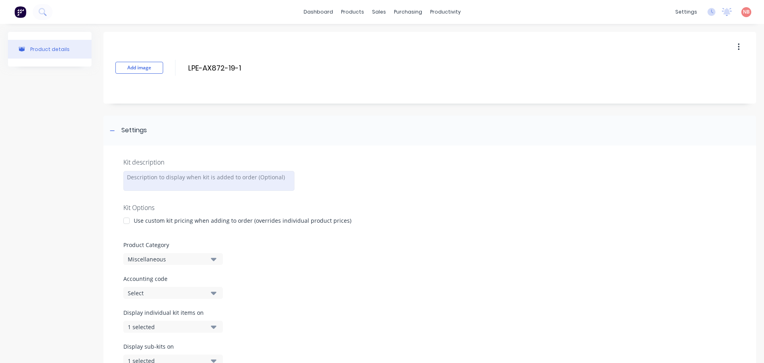
click at [147, 177] on div at bounding box center [208, 181] width 171 height 20
click at [164, 178] on div "16mm 450 Gr Liner Plate" at bounding box center [208, 181] width 171 height 20
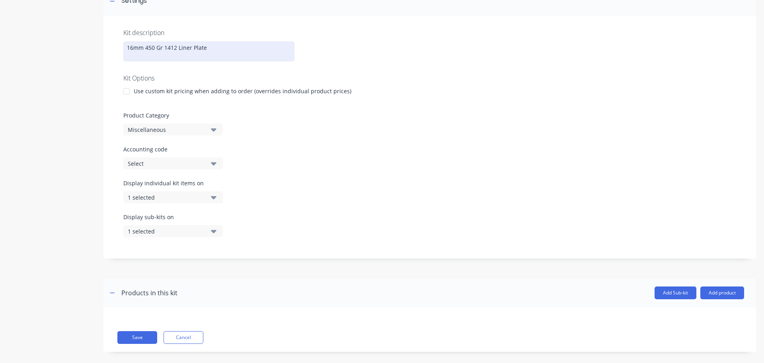
scroll to position [138, 0]
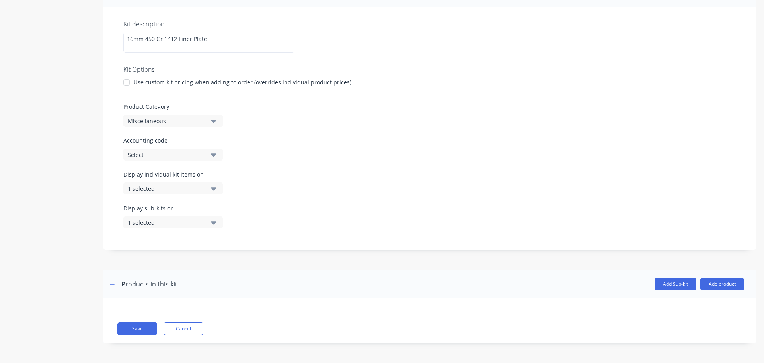
click at [207, 123] on button "Miscellaneous" at bounding box center [172, 121] width 99 height 12
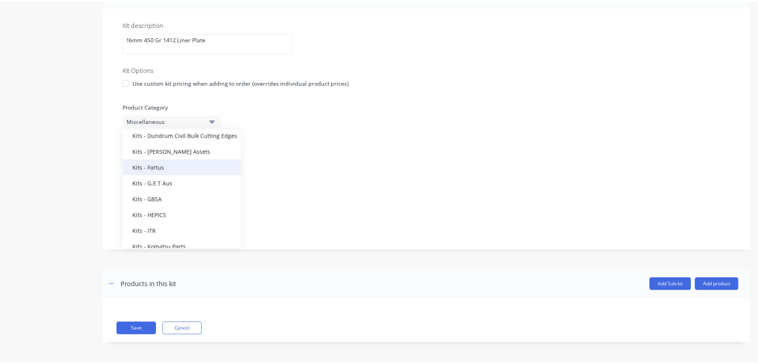
scroll to position [597, 0]
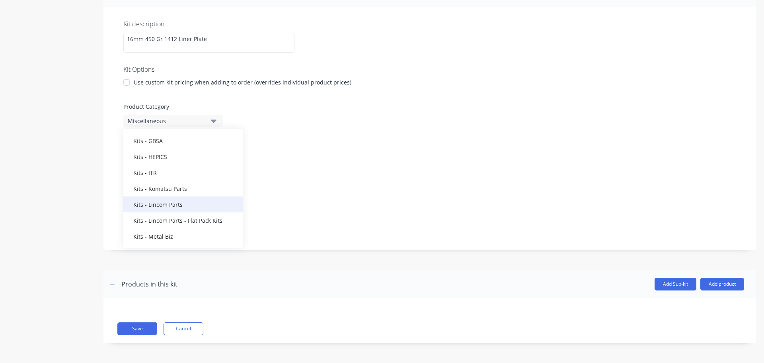
click at [176, 200] on div "Kits - Lincom Parts" at bounding box center [182, 204] width 119 height 16
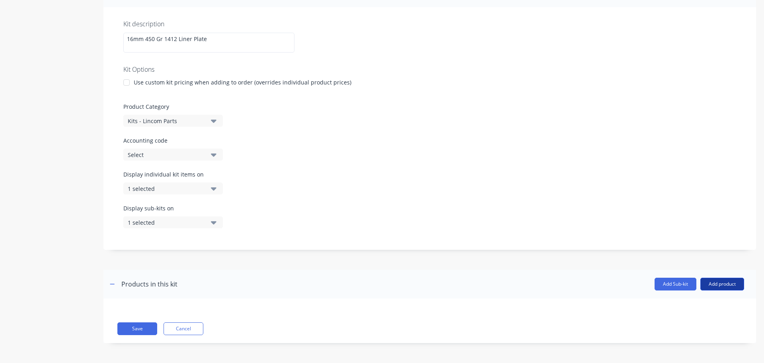
click at [721, 282] on button "Add product" at bounding box center [722, 283] width 44 height 13
click at [696, 306] on div "Product catalogue" at bounding box center [706, 304] width 61 height 12
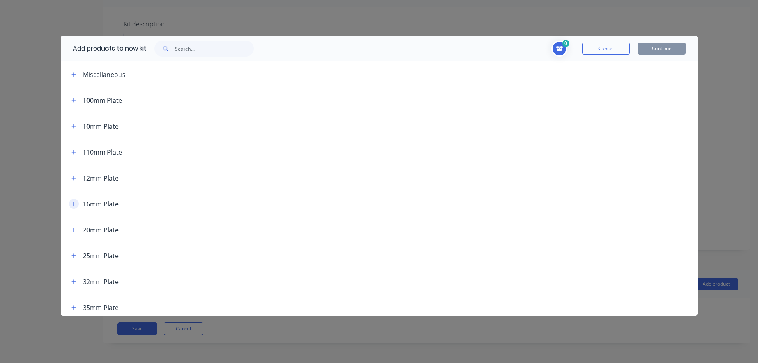
click at [73, 205] on icon "button" at bounding box center [73, 204] width 5 height 6
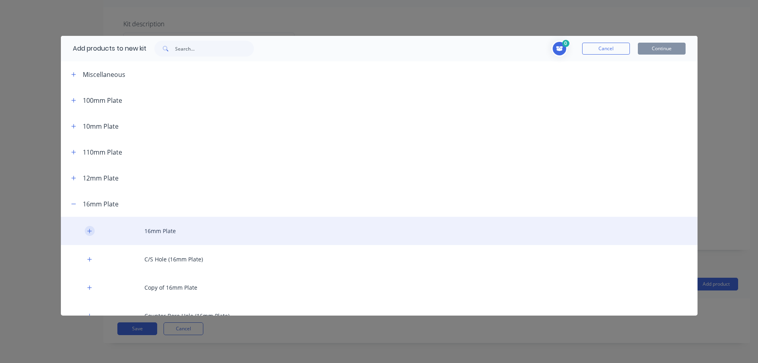
click at [91, 229] on icon "button" at bounding box center [89, 231] width 5 height 6
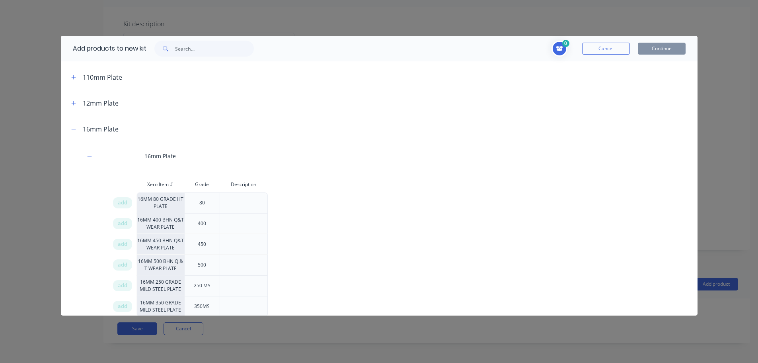
scroll to position [80, 0]
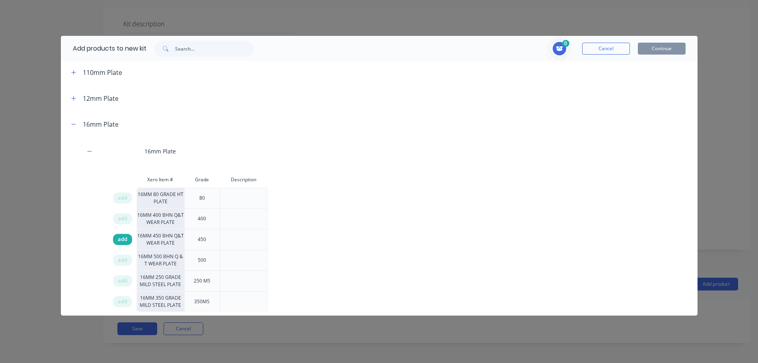
click at [127, 238] on span "add" at bounding box center [123, 239] width 10 height 8
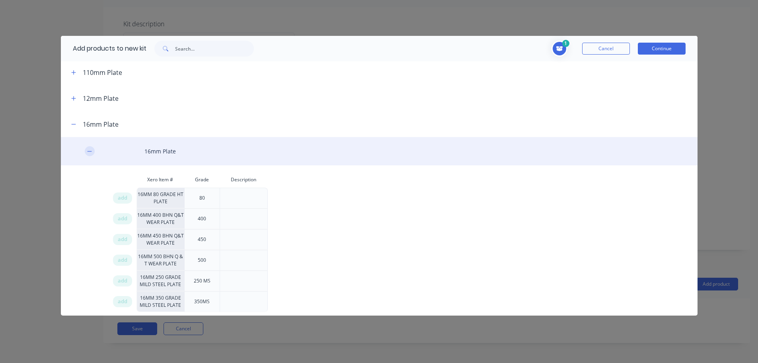
click at [89, 155] on button "button" at bounding box center [90, 151] width 10 height 10
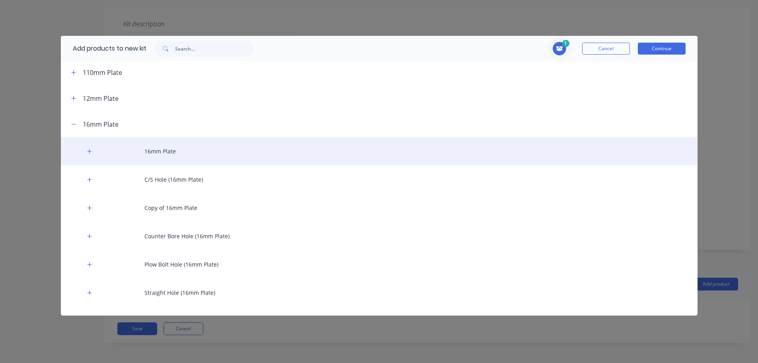
scroll to position [119, 0]
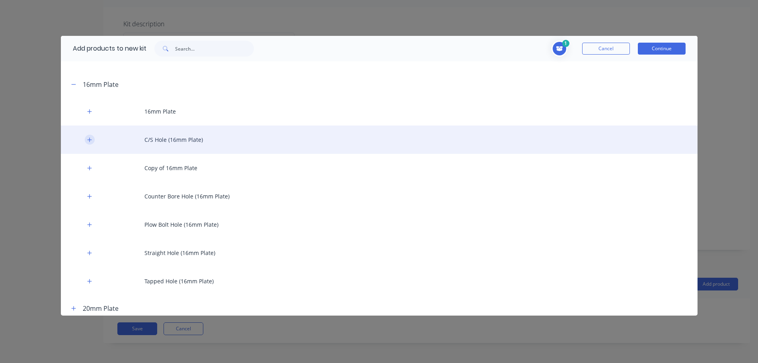
click at [90, 141] on icon "button" at bounding box center [89, 139] width 4 height 4
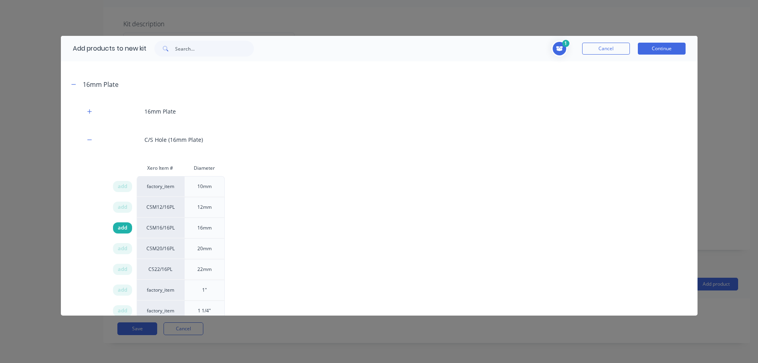
click at [124, 225] on span "add" at bounding box center [123, 228] width 10 height 8
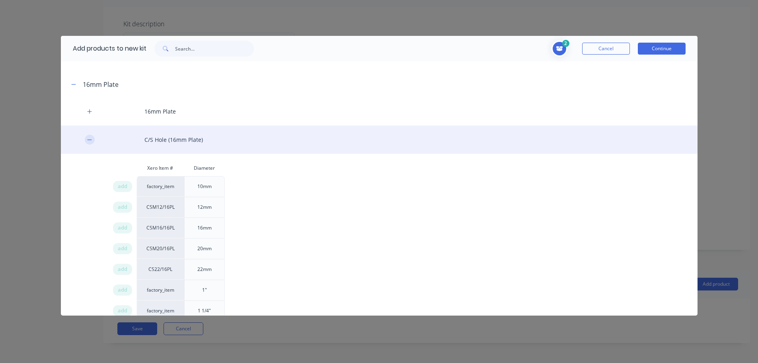
click at [89, 138] on icon "button" at bounding box center [89, 140] width 5 height 6
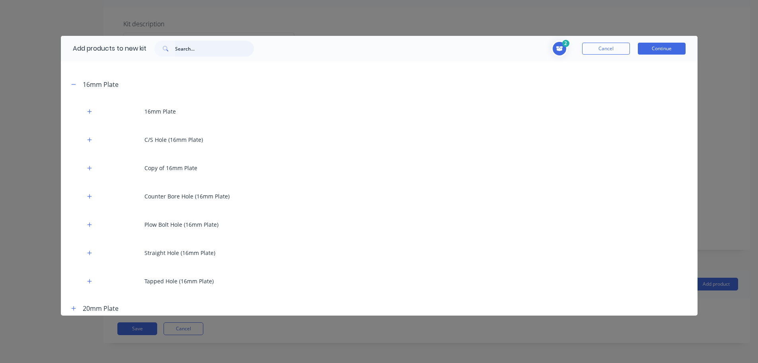
click at [186, 49] on input "text" at bounding box center [214, 49] width 79 height 16
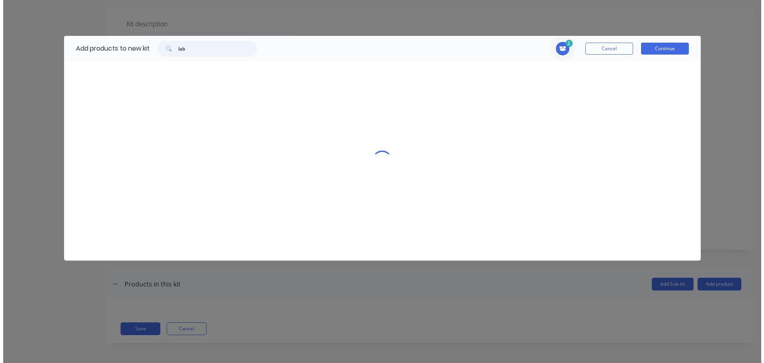
scroll to position [0, 0]
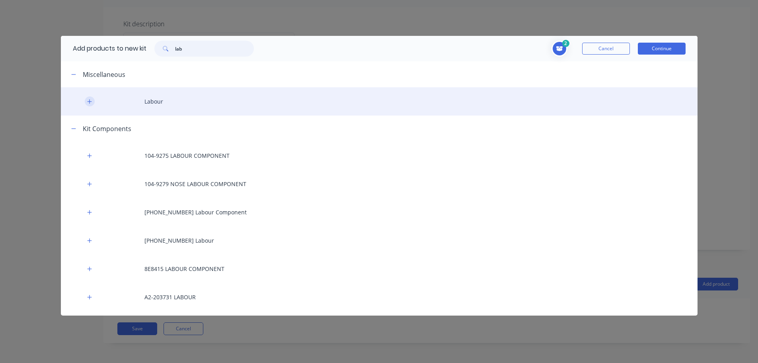
type input "lab"
click at [87, 101] on icon "button" at bounding box center [89, 102] width 5 height 6
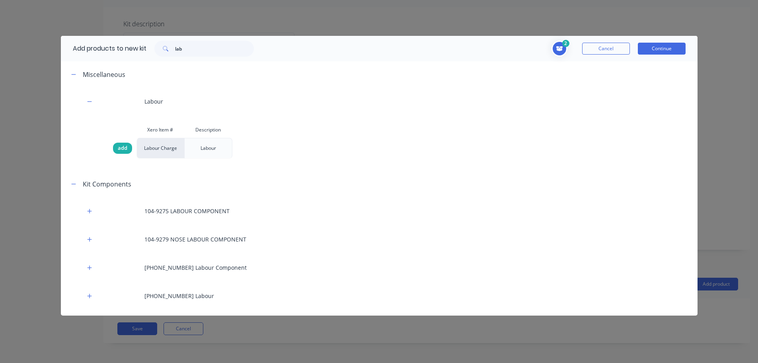
click at [119, 144] on span "add" at bounding box center [123, 148] width 10 height 8
click at [650, 46] on button "Continue" at bounding box center [662, 49] width 48 height 12
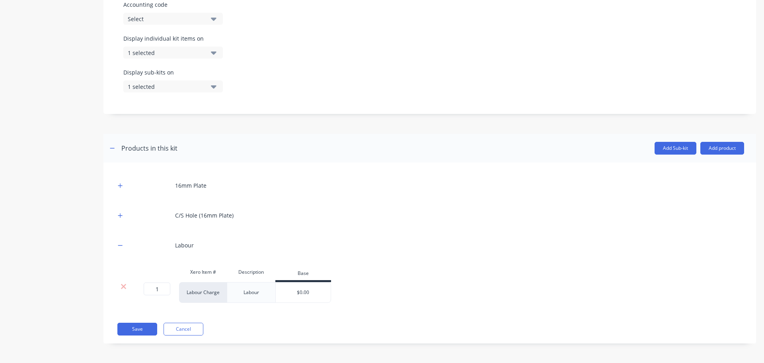
scroll to position [274, 0]
click at [123, 215] on icon "button" at bounding box center [120, 215] width 5 height 6
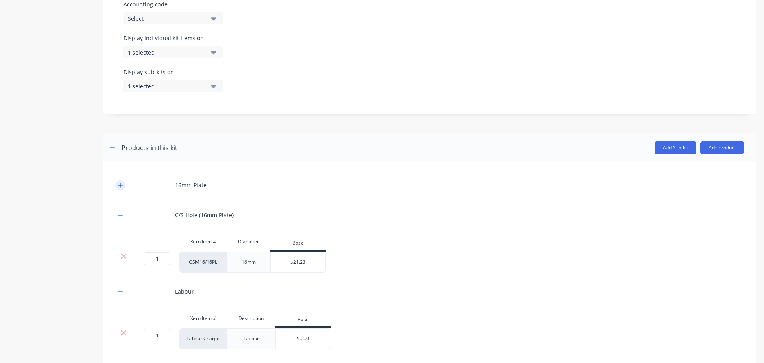
click at [122, 185] on icon "button" at bounding box center [120, 185] width 4 height 4
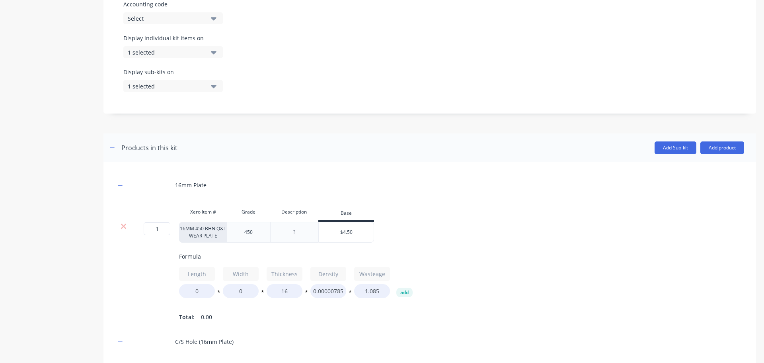
click at [294, 231] on div at bounding box center [295, 232] width 40 height 10
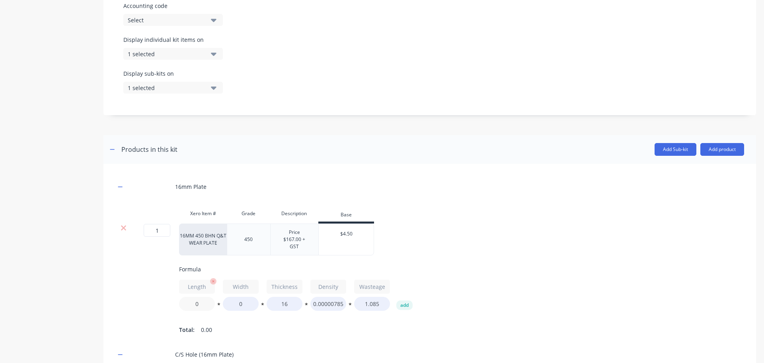
click at [199, 303] on div "Formula Length 0 * Width 0 * Thickness 16 * Density 0.00000785 * Wasteage 1.085…" at bounding box center [493, 300] width 629 height 70
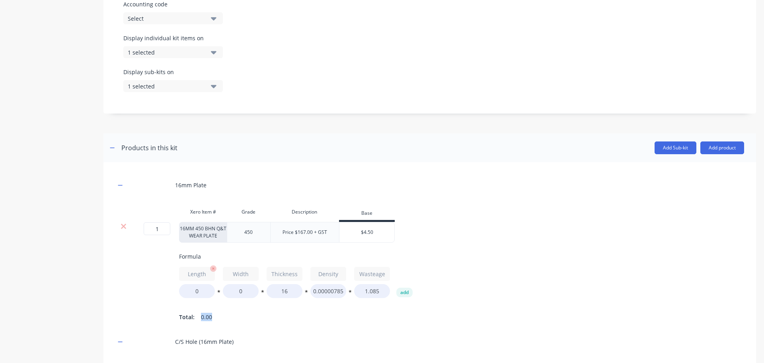
click at [199, 303] on div "Formula Length 0 * Width 0 * Thickness 16 * Density 0.00000785 * Wasteage 1.085…" at bounding box center [493, 287] width 629 height 70
click at [207, 293] on input "0" at bounding box center [197, 291] width 36 height 14
type input "485"
type input "330"
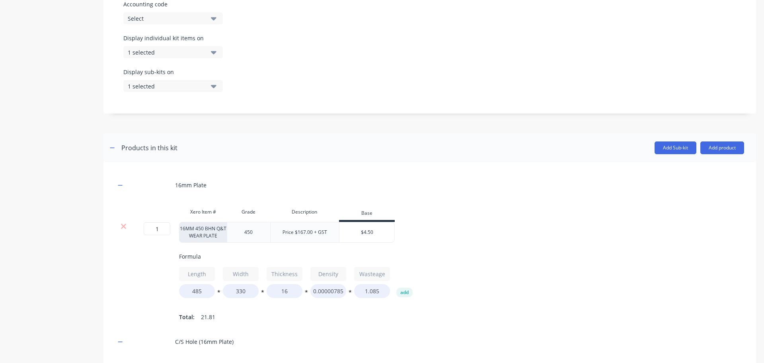
click at [501, 243] on div "1 1 ? 16MM 450 BHN Q&T WEAR PLATE 450 Price $167.00 + GST $4.50 Formula Length …" at bounding box center [429, 272] width 629 height 101
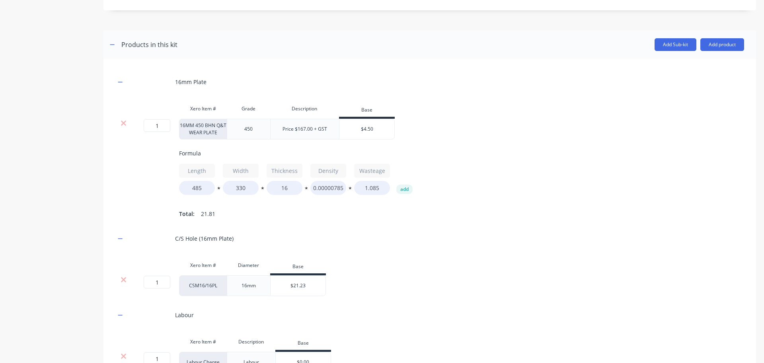
scroll to position [394, 0]
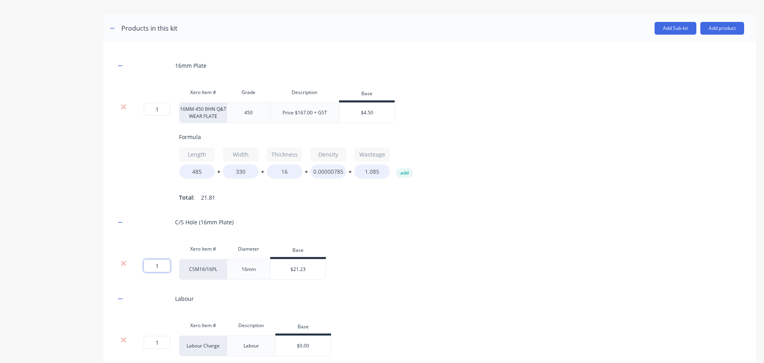
click at [158, 270] on input "1" at bounding box center [157, 265] width 27 height 13
type input "4"
click at [679, 166] on div "Length 485 * Width 330 * Thickness 16 * Density 0.00000785 * Wasteage 1.085 add" at bounding box center [493, 162] width 629 height 31
click at [304, 113] on div "Price $167.00 + GST" at bounding box center [304, 112] width 57 height 10
drag, startPoint x: 305, startPoint y: 113, endPoint x: 298, endPoint y: 113, distance: 6.8
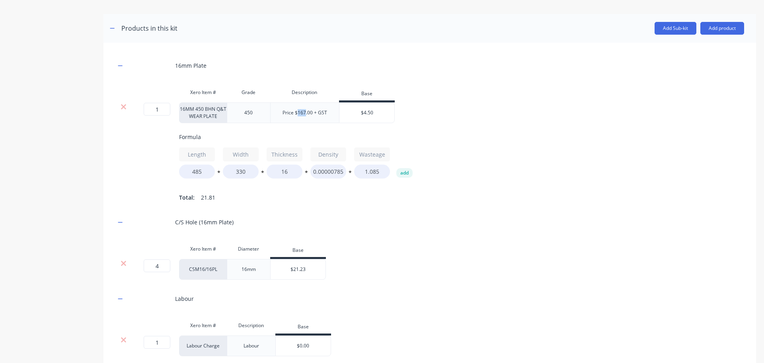
click at [298, 113] on div "Price $167.00 + GST" at bounding box center [304, 112] width 57 height 10
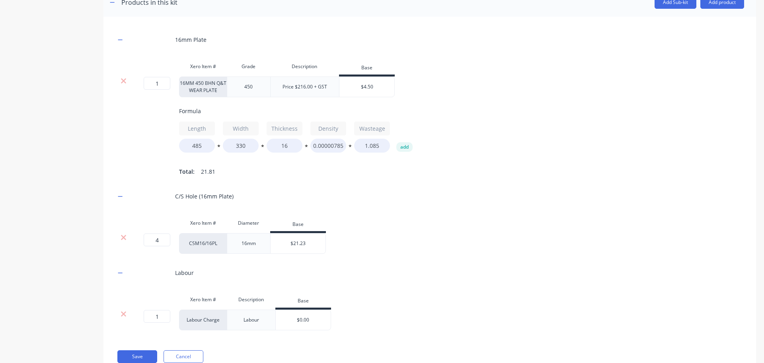
scroll to position [433, 0]
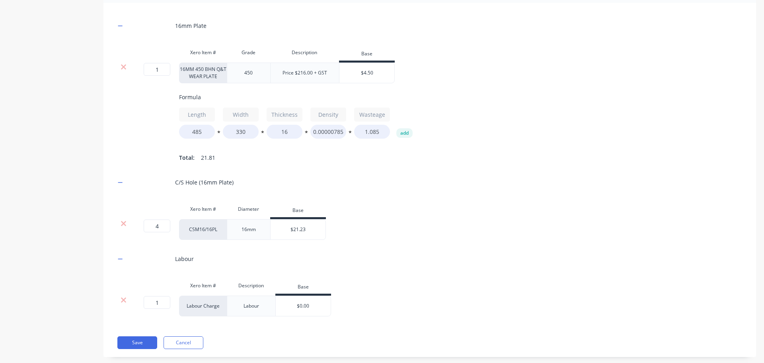
click at [310, 309] on input "$0.00" at bounding box center [303, 305] width 55 height 7
type input "$32.08"
click at [133, 344] on button "Save" at bounding box center [137, 342] width 40 height 13
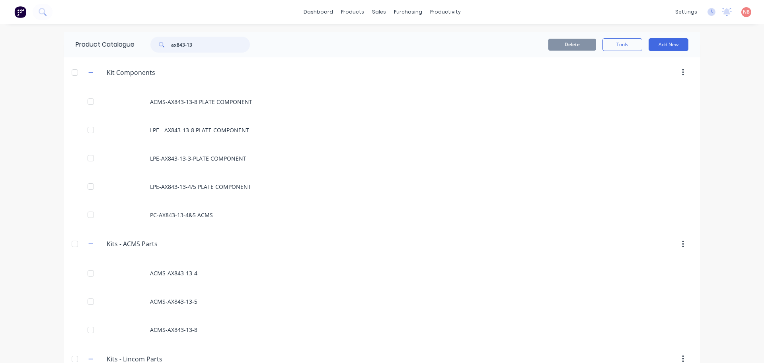
drag, startPoint x: 196, startPoint y: 42, endPoint x: 177, endPoint y: 42, distance: 18.3
click at [177, 42] on input "ax843-13" at bounding box center [210, 45] width 79 height 16
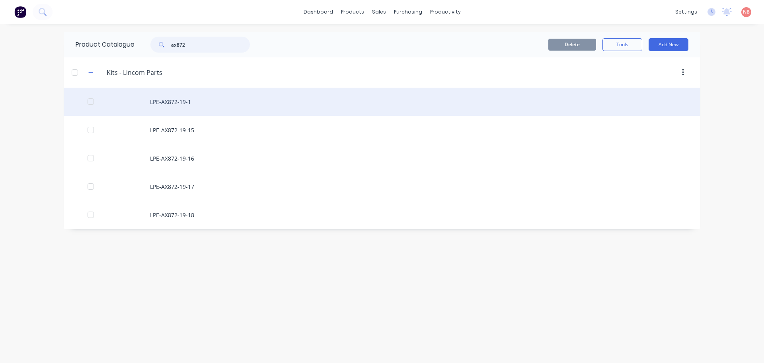
type input "ax872"
click at [203, 105] on div "LPE-AX872-19-1" at bounding box center [382, 102] width 637 height 28
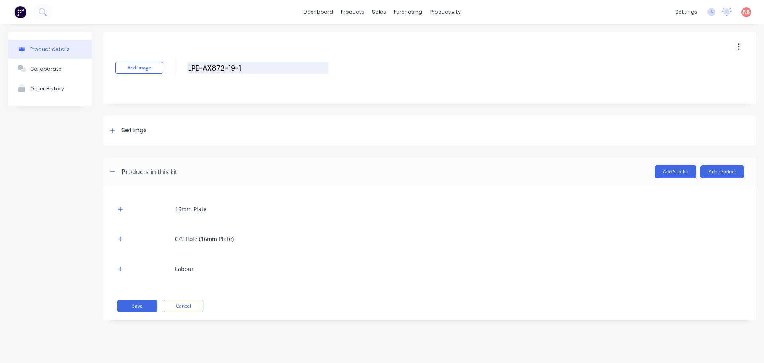
click at [253, 67] on input "LPE-AX872-19-1" at bounding box center [257, 68] width 141 height 12
type input "LPE-AX872-19-1-AM"
click at [135, 302] on button "Save" at bounding box center [137, 305] width 40 height 13
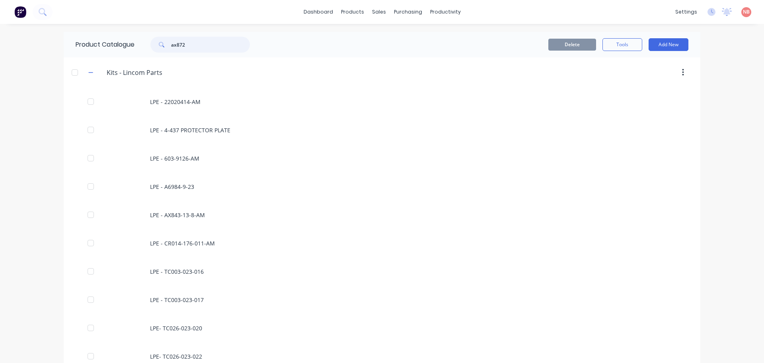
drag, startPoint x: 217, startPoint y: 43, endPoint x: 179, endPoint y: 47, distance: 38.7
click at [179, 47] on input "ax872" at bounding box center [210, 45] width 79 height 16
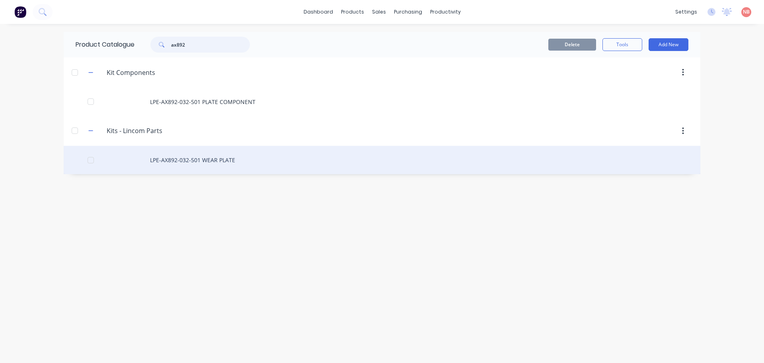
type input "ax892"
click at [188, 158] on div "LPE-AX892-032-501 WEAR PLATE" at bounding box center [382, 160] width 637 height 28
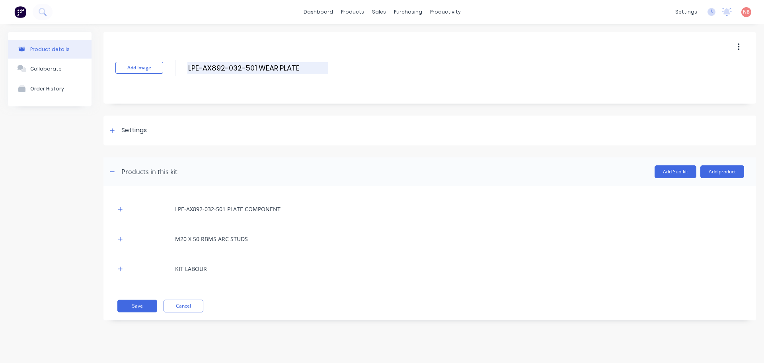
click at [254, 68] on input "LPE-AX892-032-501 WEAR PLATE" at bounding box center [257, 68] width 141 height 12
type input "LPE-AX892-032-501-AM WEAR PLATE"
click at [109, 130] on div at bounding box center [112, 130] width 10 height 10
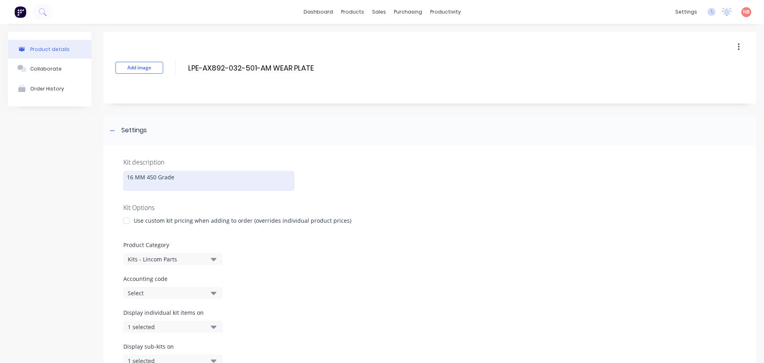
click at [182, 176] on div "16 MM 450 Grade" at bounding box center [208, 181] width 171 height 20
drag, startPoint x: 144, startPoint y: 177, endPoint x: 133, endPoint y: 179, distance: 11.3
click at [133, 179] on div "16 MM 450 Grade Wear Plate" at bounding box center [208, 181] width 171 height 20
drag, startPoint x: 171, startPoint y: 178, endPoint x: 163, endPoint y: 177, distance: 7.6
click at [163, 177] on div "16mm 450 Grade Wear Plate" at bounding box center [208, 181] width 171 height 20
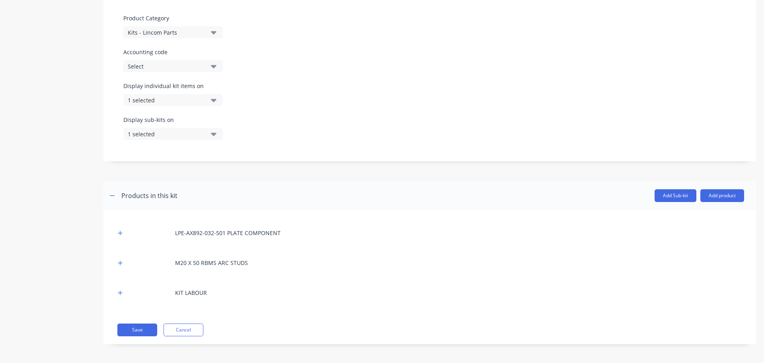
scroll to position [228, 0]
click at [121, 234] on icon "button" at bounding box center [120, 232] width 5 height 6
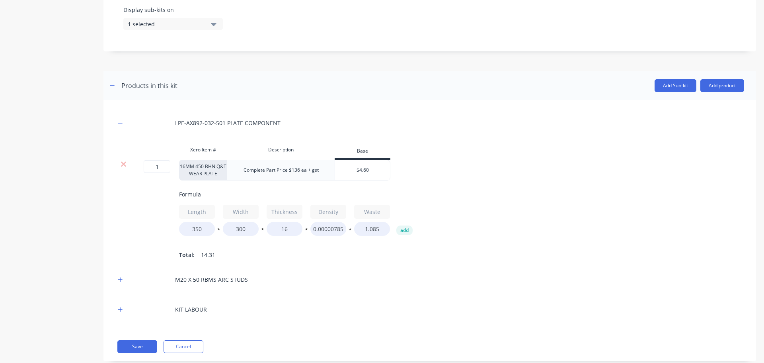
scroll to position [347, 0]
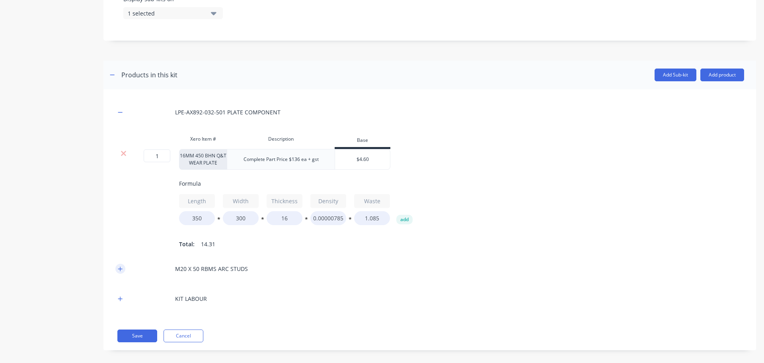
click at [119, 271] on icon "button" at bounding box center [120, 269] width 5 height 6
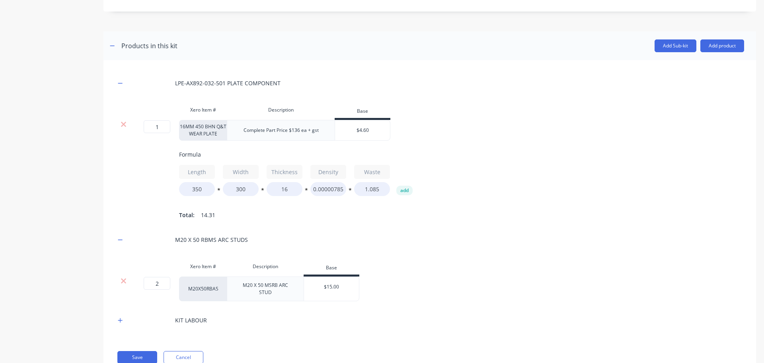
scroll to position [411, 0]
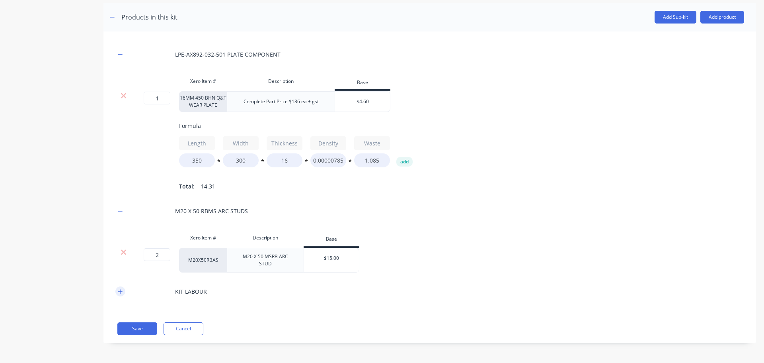
click at [121, 291] on icon "button" at bounding box center [120, 291] width 4 height 4
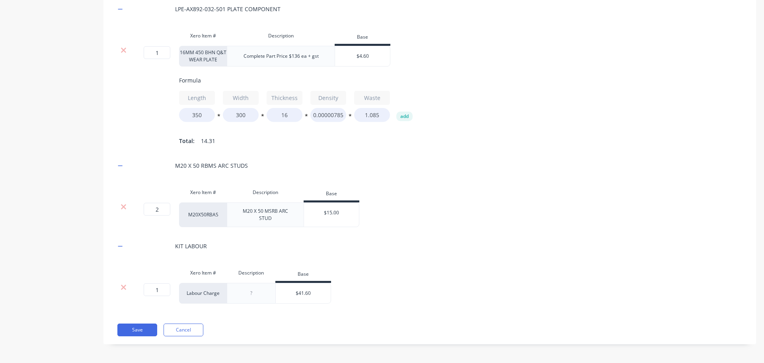
scroll to position [451, 0]
click at [365, 55] on input "$4.60" at bounding box center [362, 55] width 55 height 7
type input "$4.50"
click at [439, 66] on div "1 1 ? 16MM 450 BHN Q&T WEAR PLATE Complete Part Price $136 ea + gst $4.50 $4.50…" at bounding box center [429, 95] width 629 height 101
click at [307, 293] on div "$41.60" at bounding box center [303, 293] width 55 height 20
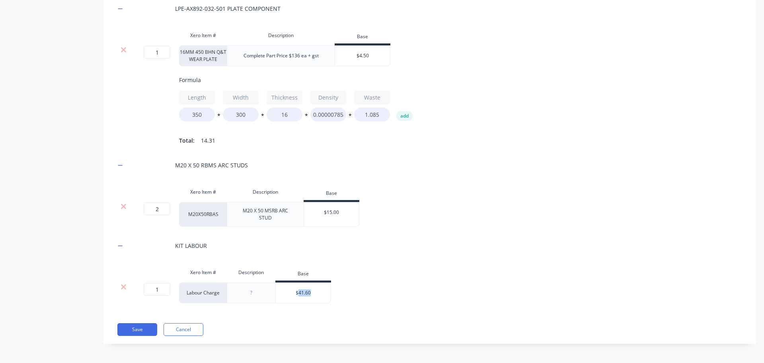
click at [307, 293] on div "$41.60" at bounding box center [303, 293] width 55 height 20
click at [308, 296] on input "$41.60" at bounding box center [303, 292] width 55 height 7
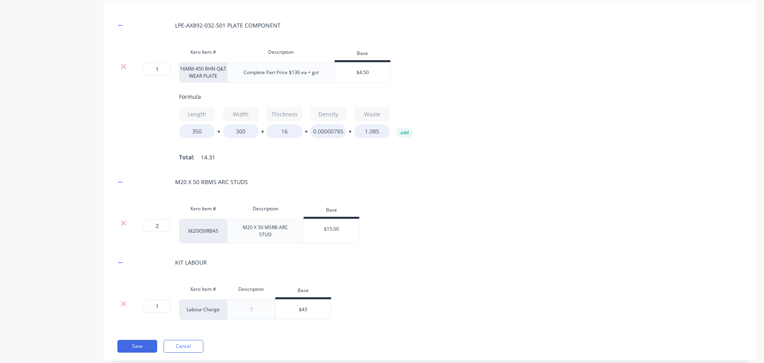
scroll to position [457, 0]
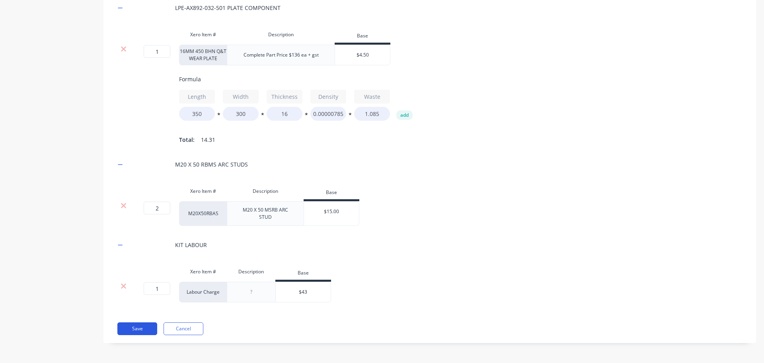
type input "$43"
click at [133, 327] on button "Save" at bounding box center [137, 328] width 40 height 13
